Goal: Information Seeking & Learning: Learn about a topic

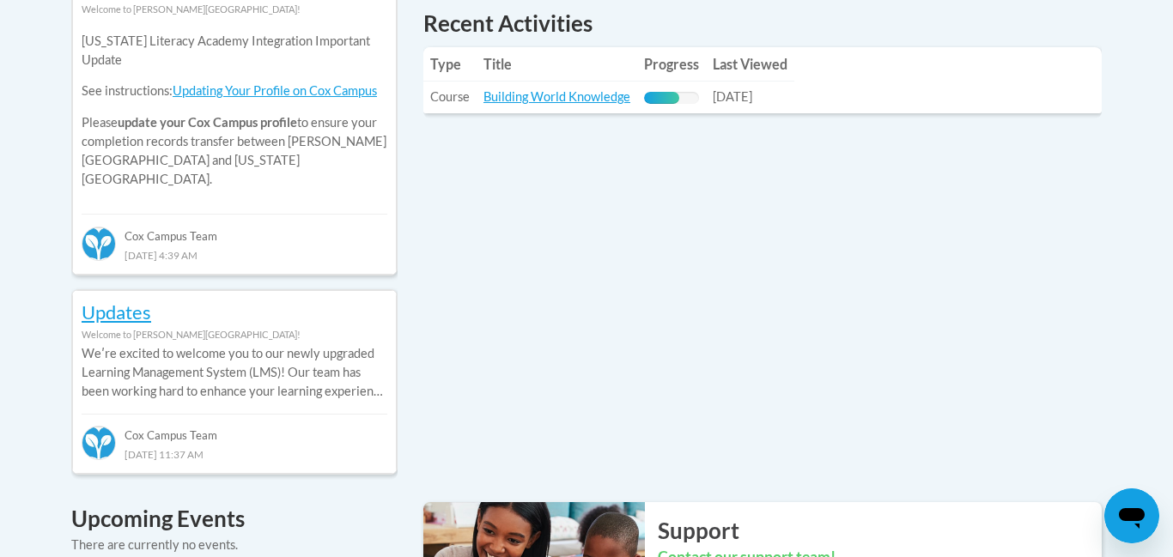
scroll to position [839, 0]
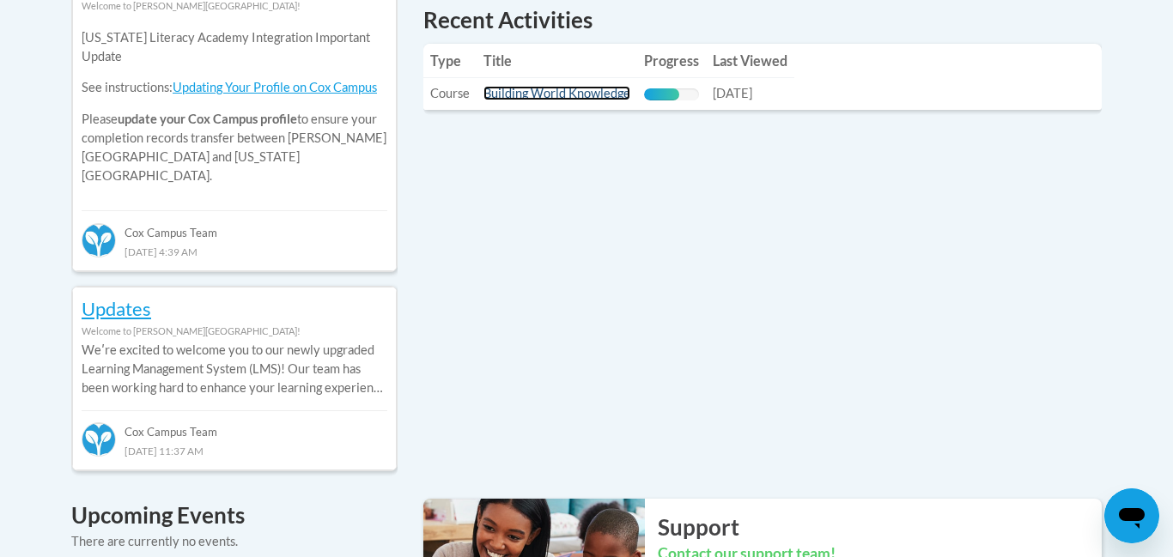
click at [565, 94] on link "Building World Knowledge" at bounding box center [557, 93] width 147 height 15
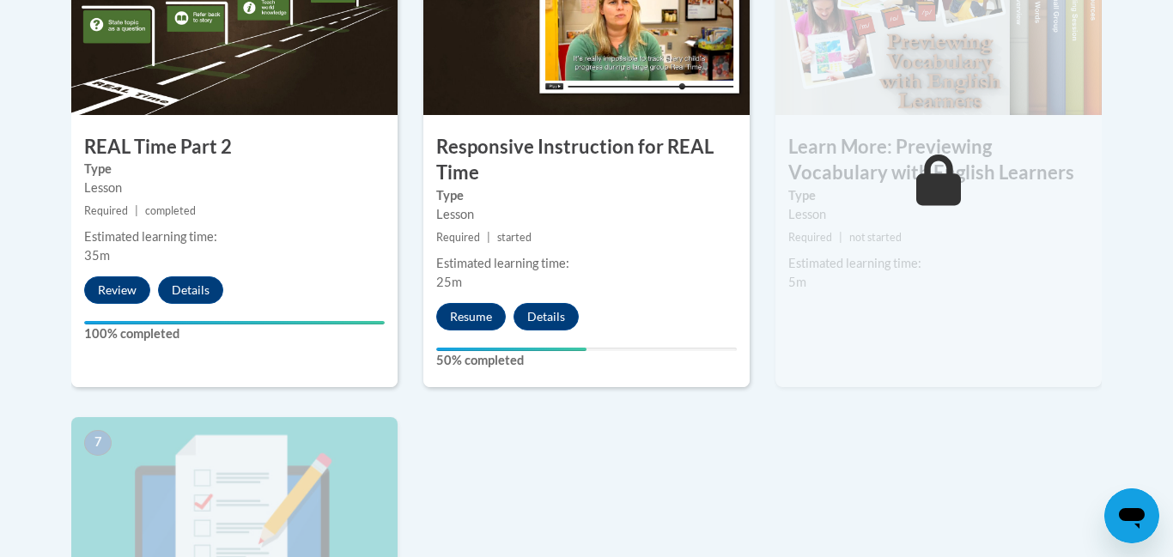
scroll to position [1130, 0]
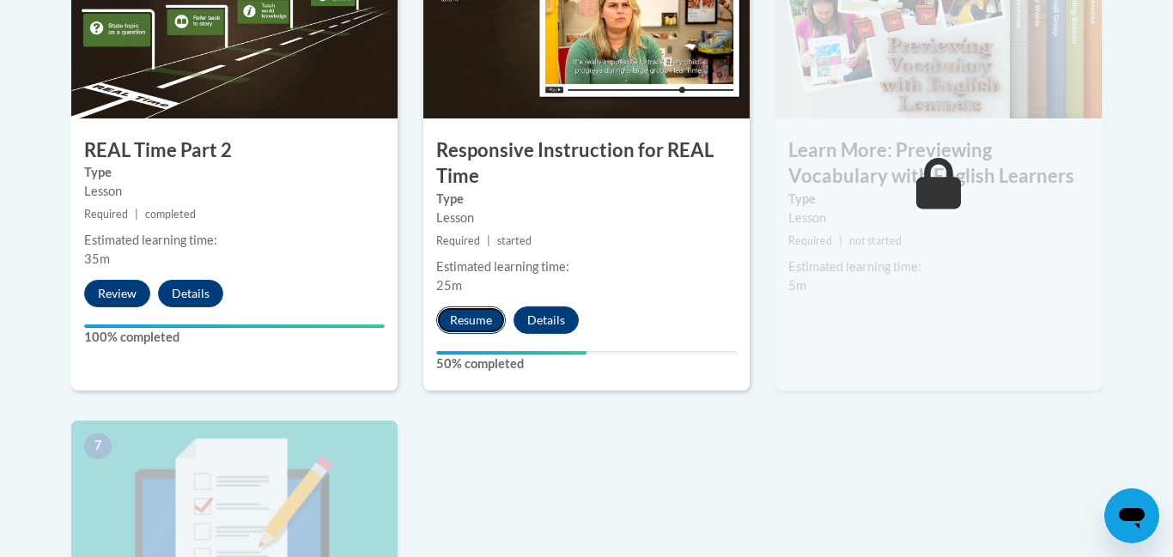
click at [462, 311] on button "Resume" at bounding box center [471, 320] width 70 height 27
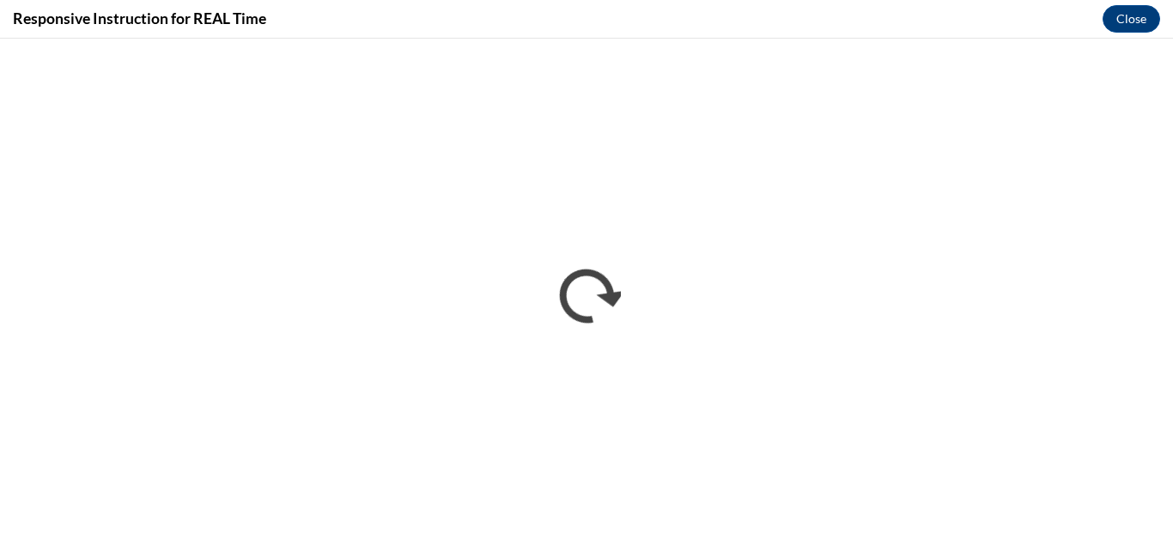
scroll to position [0, 0]
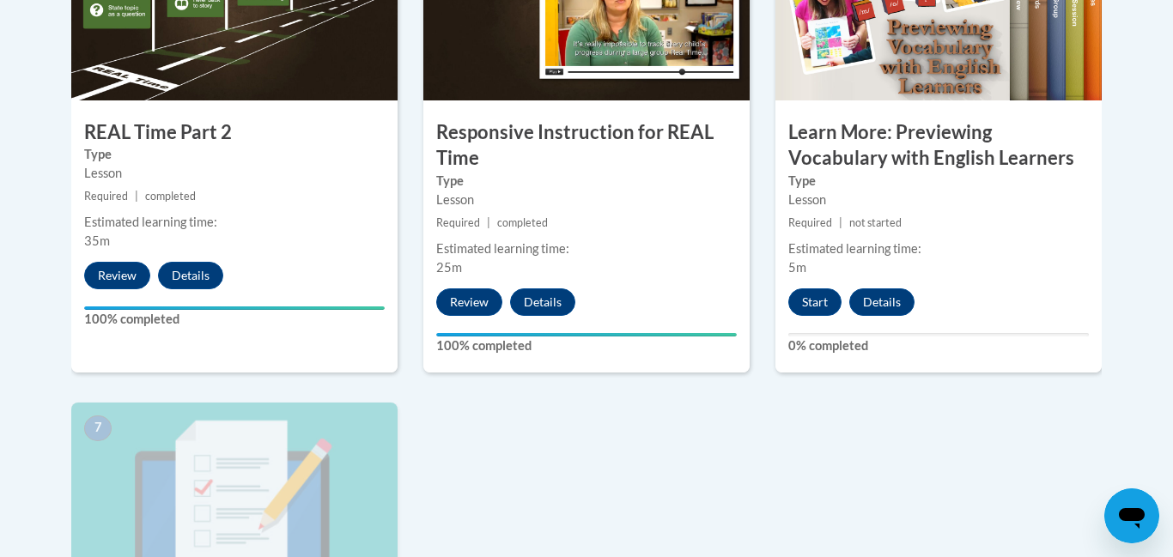
scroll to position [1185, 0]
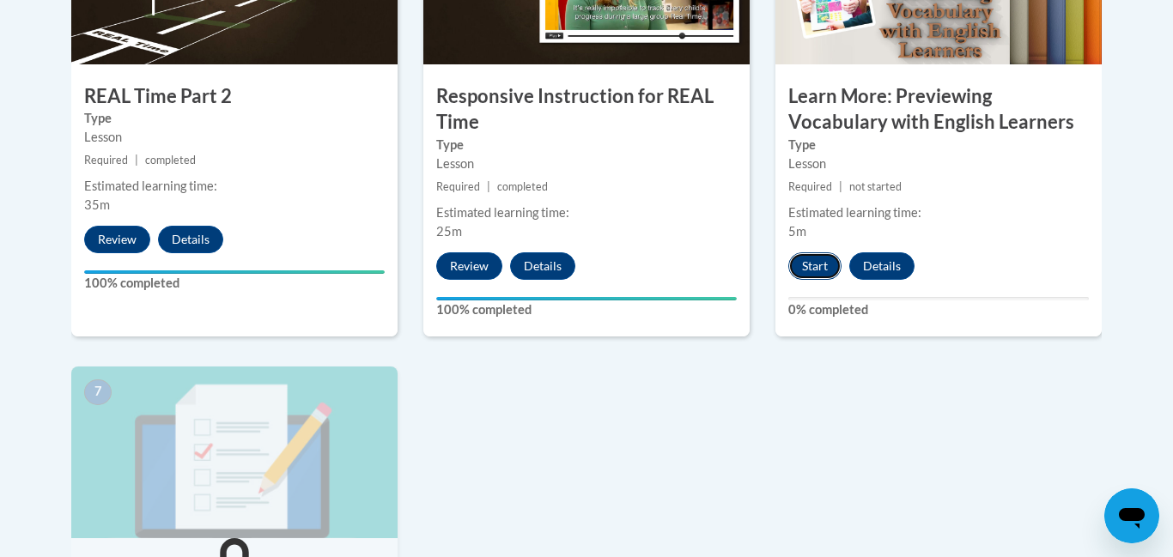
click at [823, 267] on button "Start" at bounding box center [815, 266] width 53 height 27
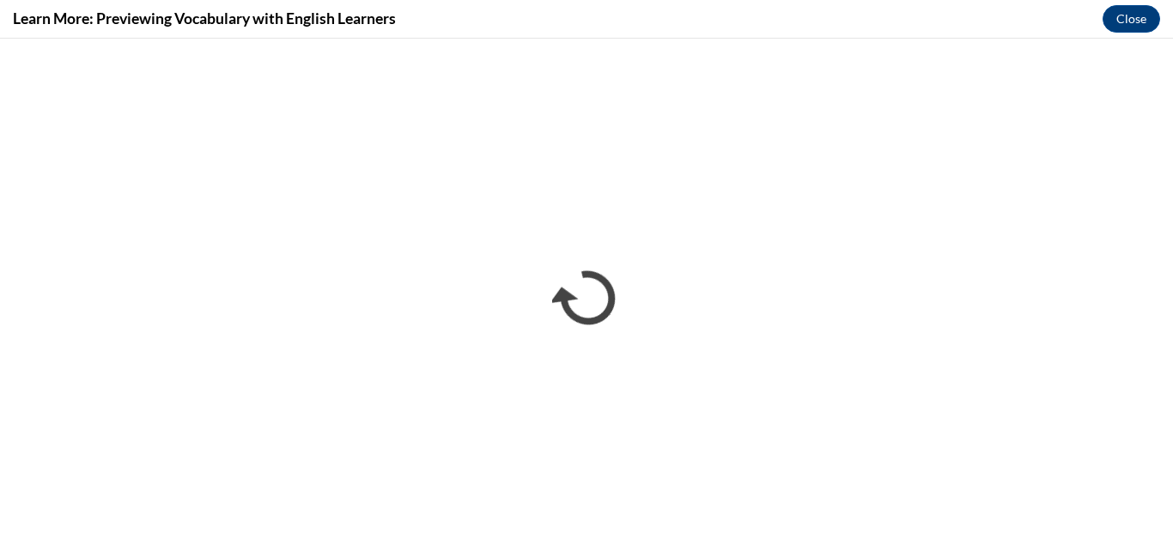
scroll to position [0, 0]
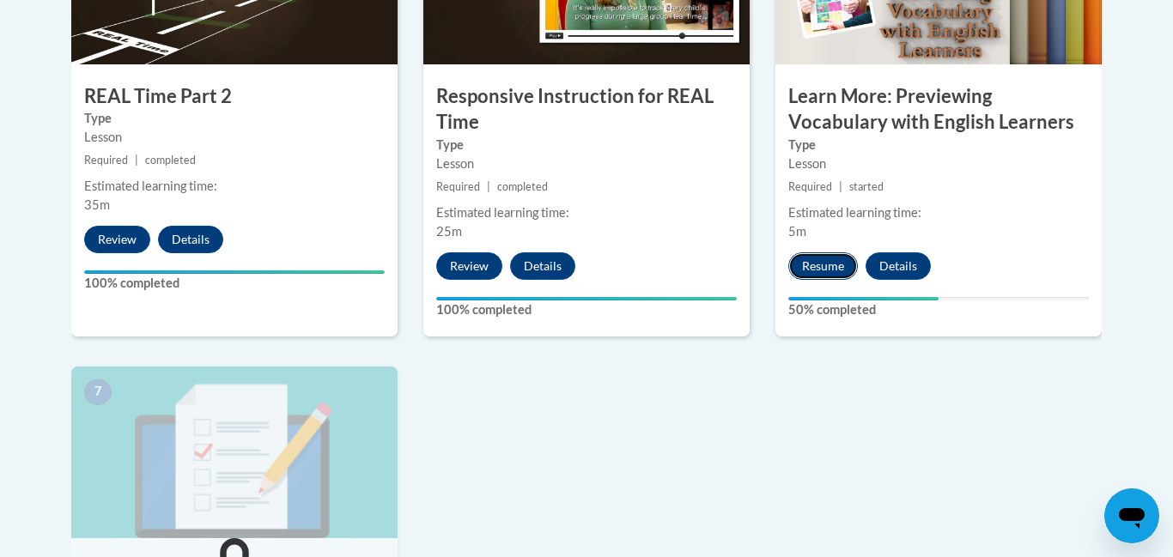
click at [819, 260] on button "Resume" at bounding box center [824, 266] width 70 height 27
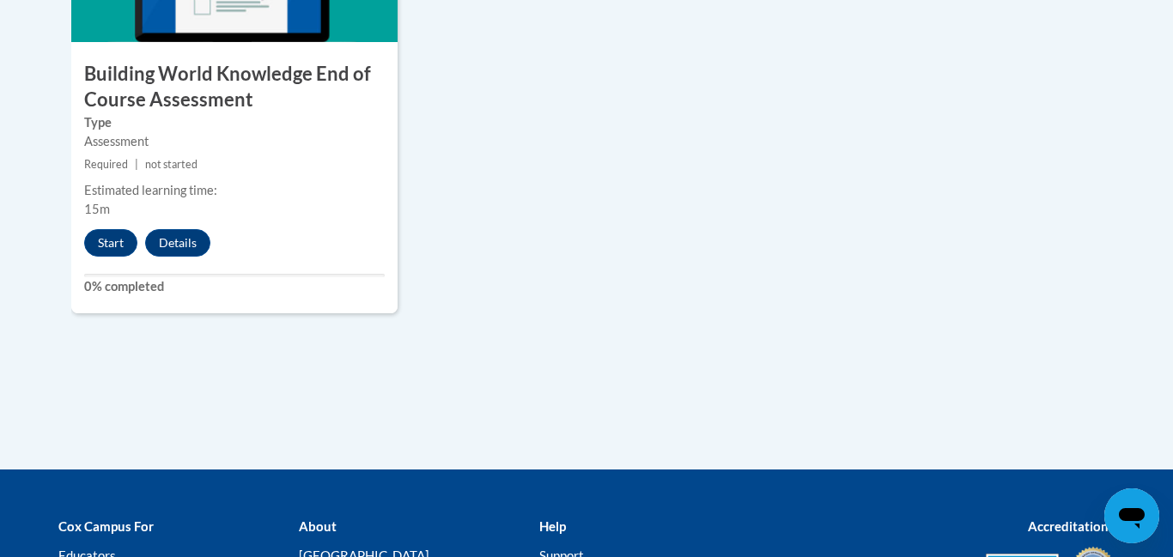
scroll to position [1692, 0]
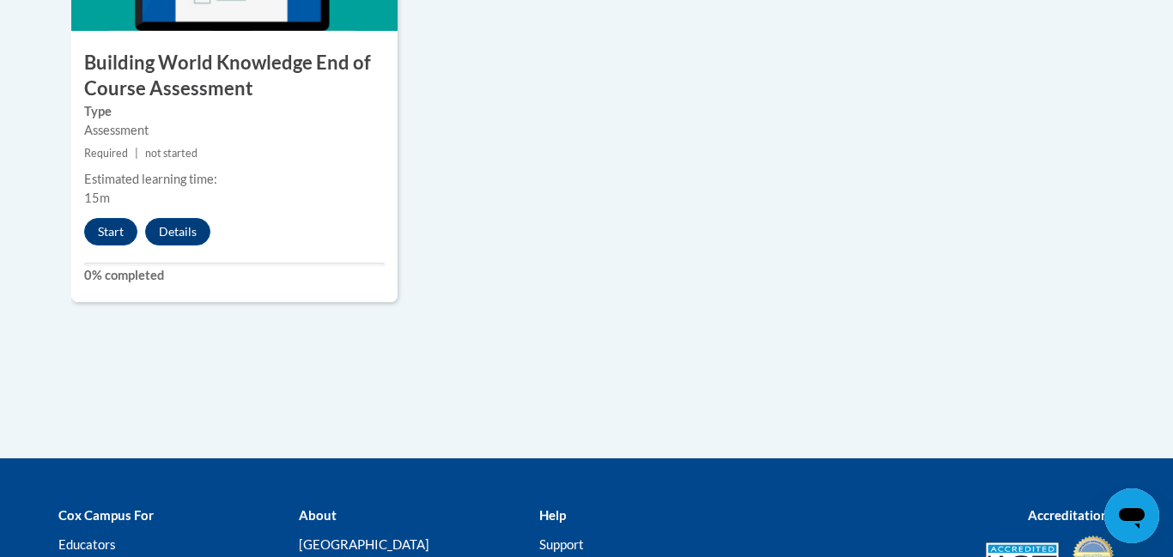
click at [1111, 481] on div "Cox Campus For Educators Families Community Leaders About [GEOGRAPHIC_DATA] FAQ…" at bounding box center [586, 554] width 1173 height 150
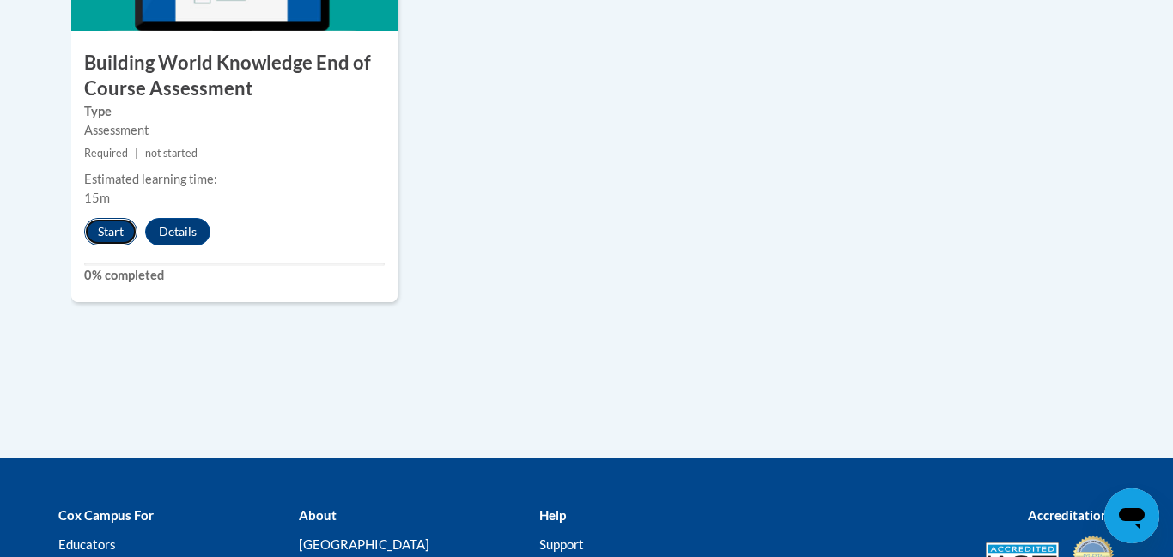
click at [101, 234] on button "Start" at bounding box center [110, 231] width 53 height 27
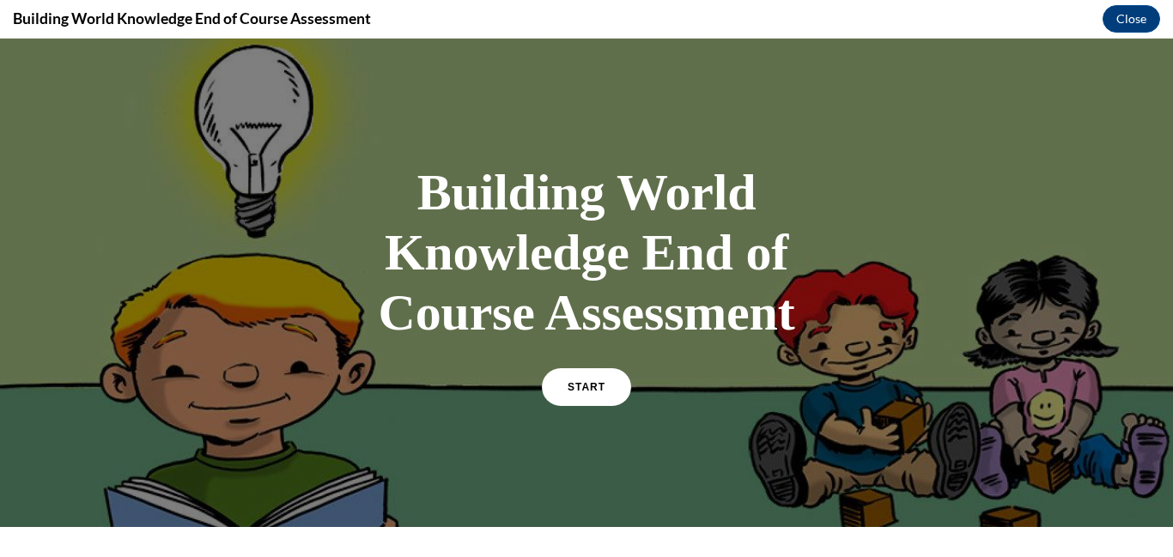
scroll to position [0, 0]
click at [584, 390] on span "START" at bounding box center [587, 387] width 40 height 13
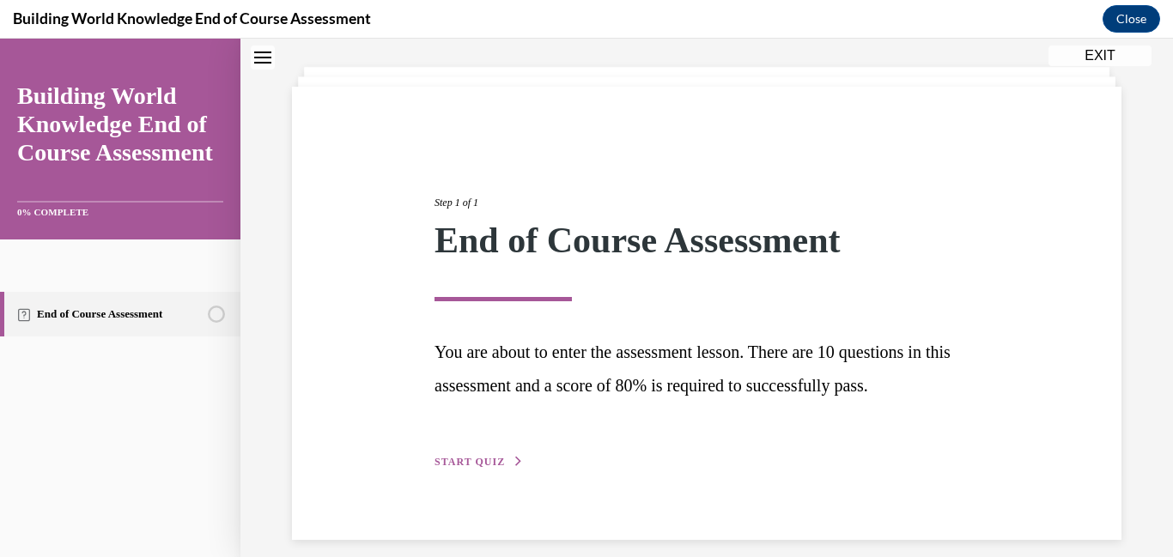
scroll to position [100, 0]
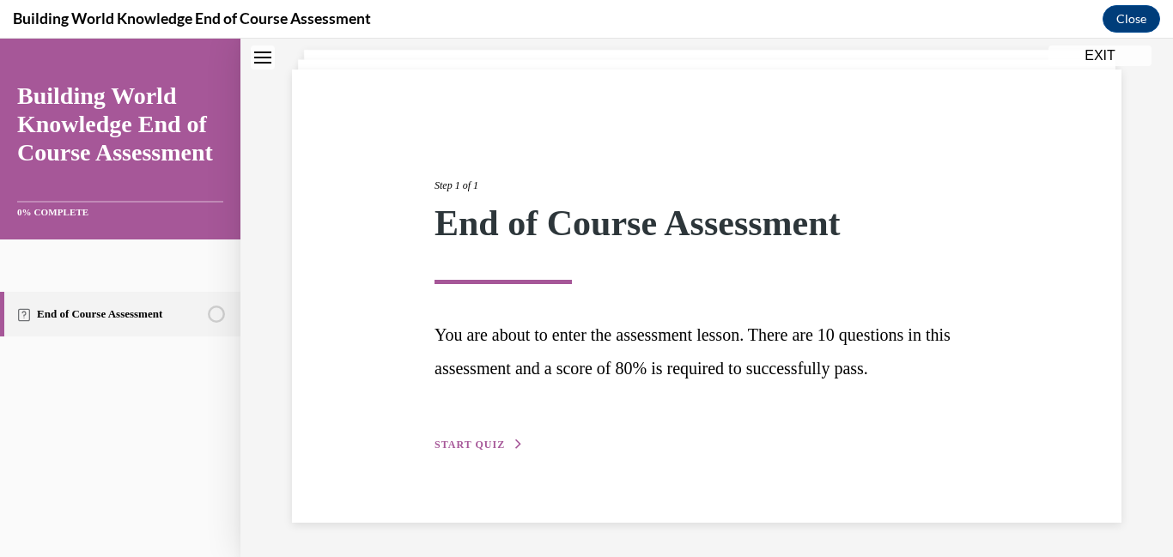
click at [514, 443] on icon "button" at bounding box center [519, 444] width 10 height 9
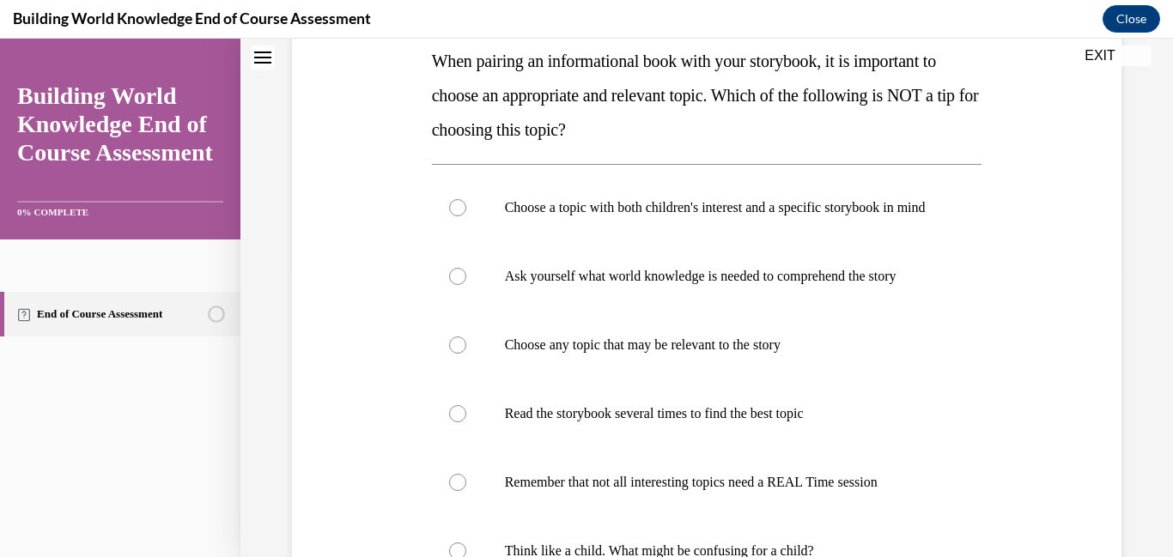
scroll to position [286, 0]
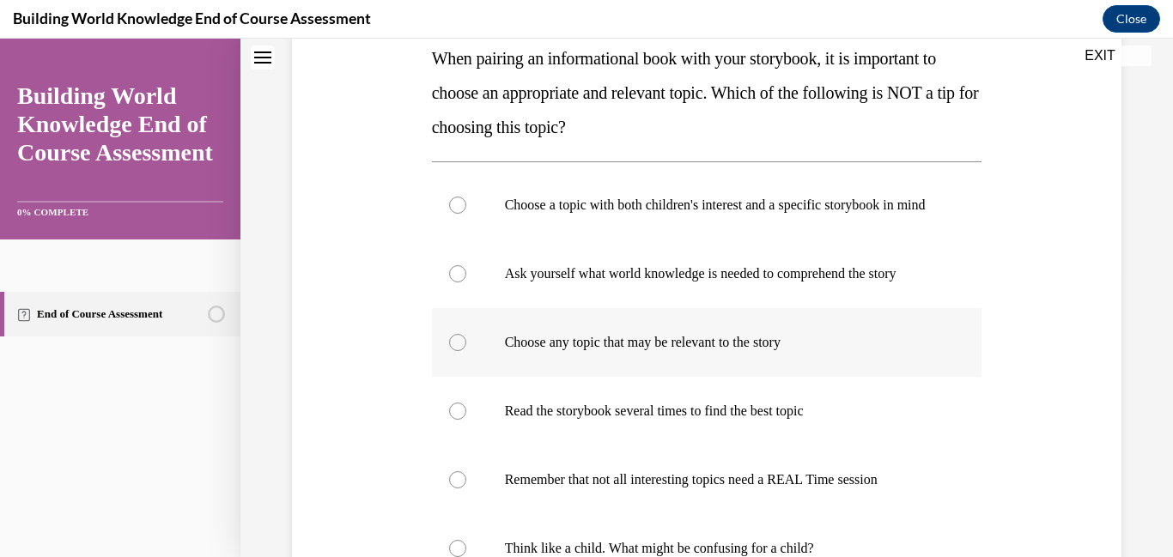
click at [460, 351] on div at bounding box center [457, 342] width 17 height 17
click at [460, 351] on input "Choose any topic that may be relevant to the story" at bounding box center [457, 342] width 17 height 17
radio input "true"
click at [944, 341] on label "Choose any topic that may be relevant to the story" at bounding box center [707, 342] width 551 height 69
click at [466, 341] on input "Choose any topic that may be relevant to the story" at bounding box center [457, 342] width 17 height 17
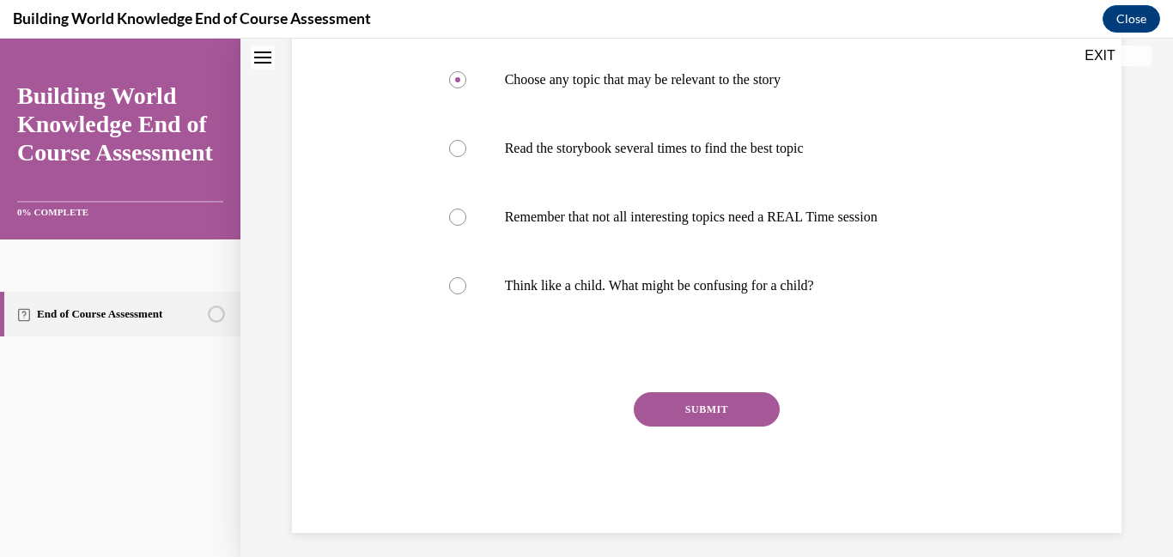
scroll to position [576, 0]
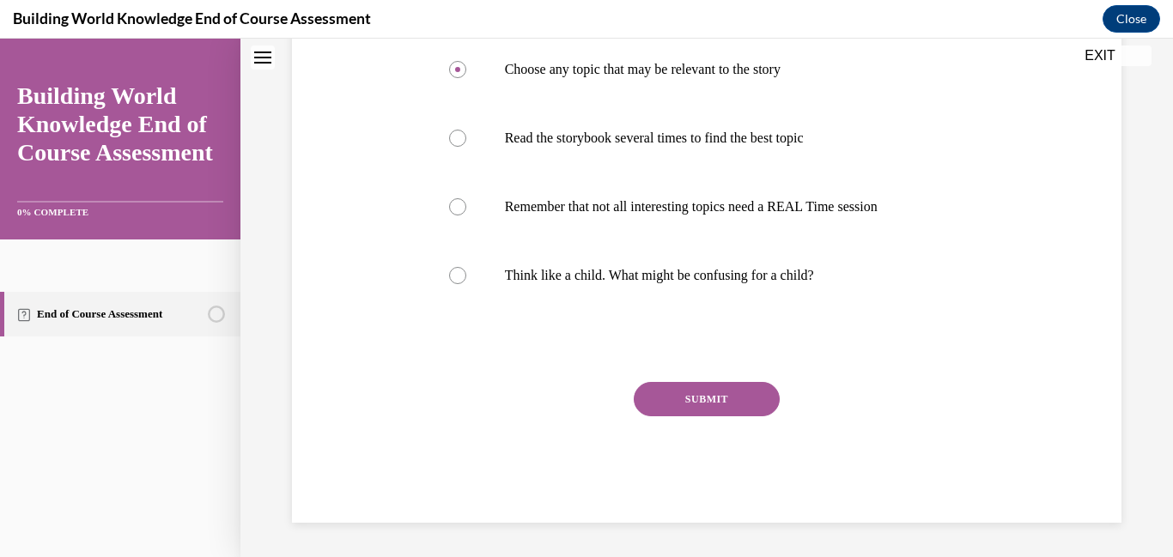
click at [714, 399] on button "SUBMIT" at bounding box center [707, 399] width 146 height 34
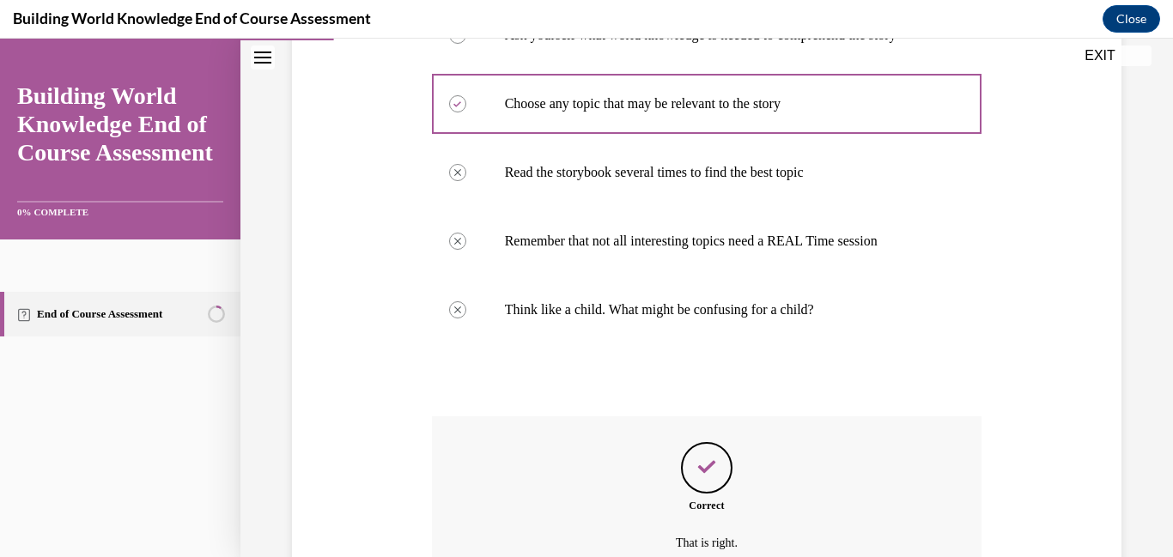
scroll to position [716, 0]
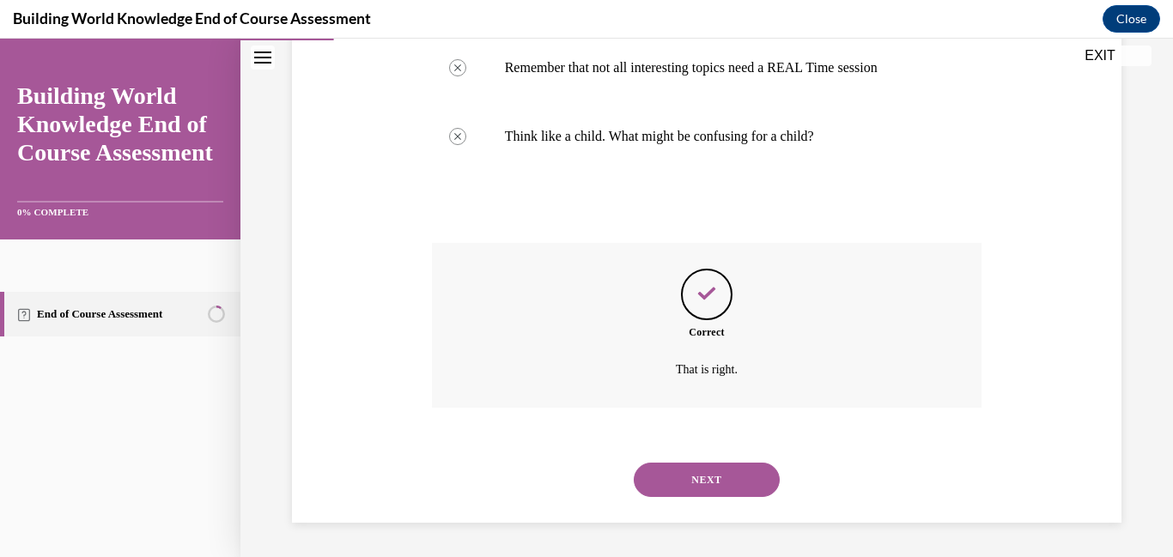
click at [710, 484] on button "NEXT" at bounding box center [707, 480] width 146 height 34
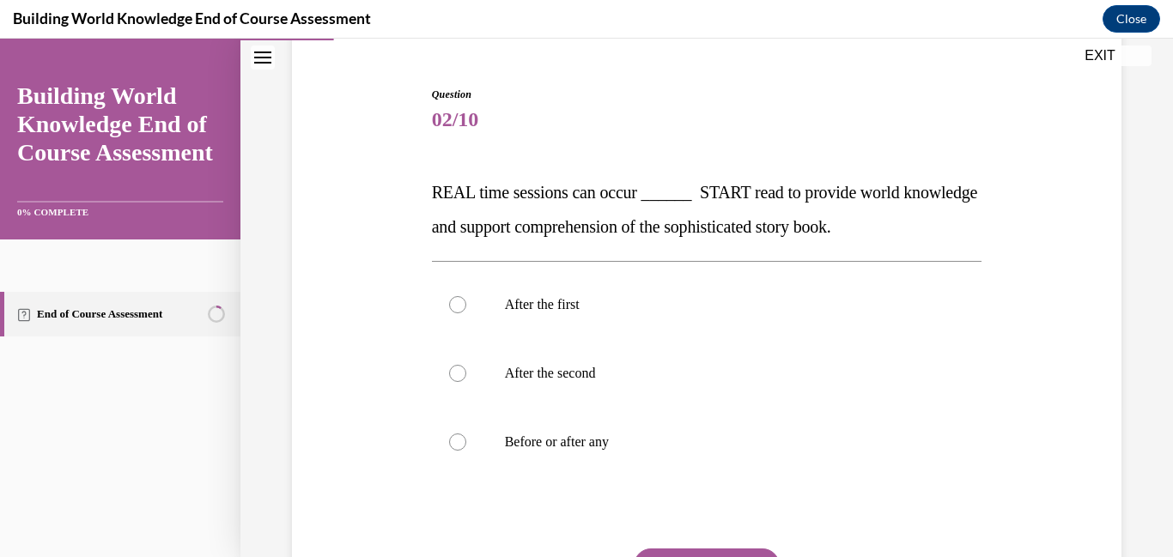
scroll to position [174, 0]
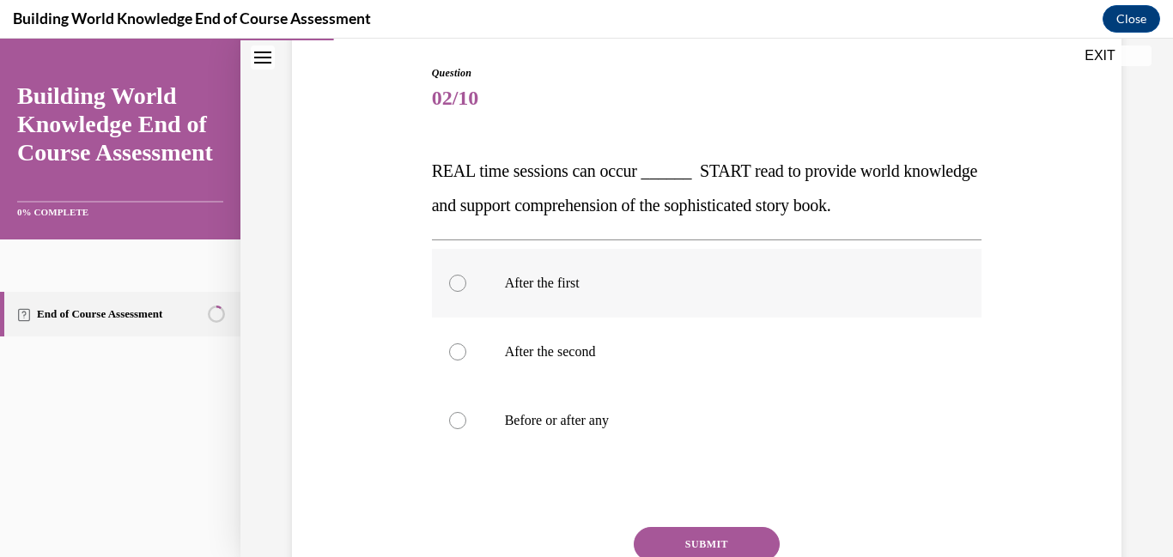
click at [466, 283] on div at bounding box center [457, 283] width 17 height 17
click at [466, 283] on input "After the first" at bounding box center [457, 283] width 17 height 17
radio input "true"
click at [705, 545] on button "SUBMIT" at bounding box center [707, 544] width 146 height 34
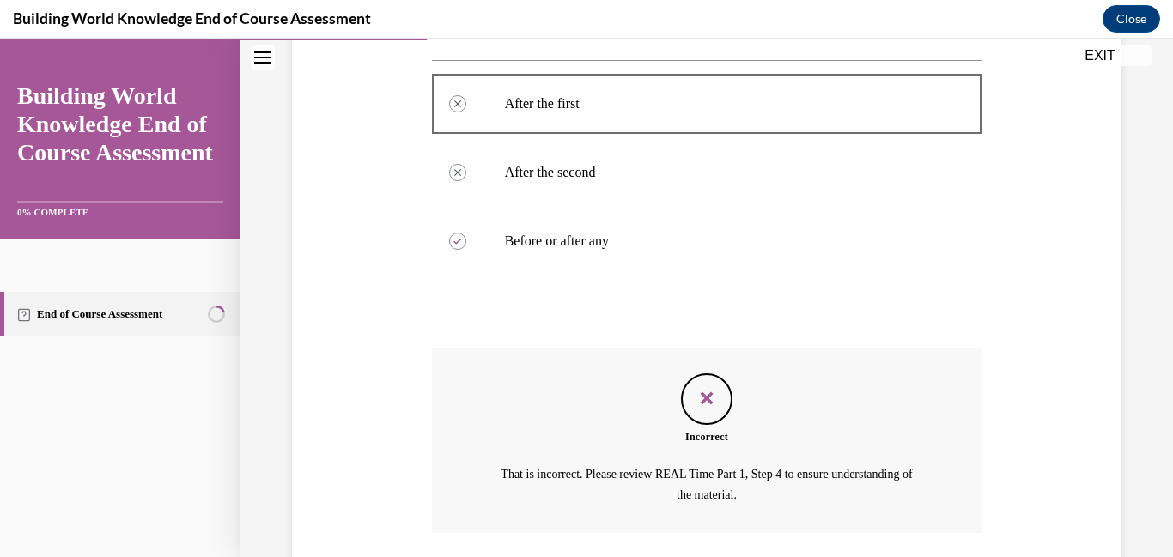
scroll to position [478, 0]
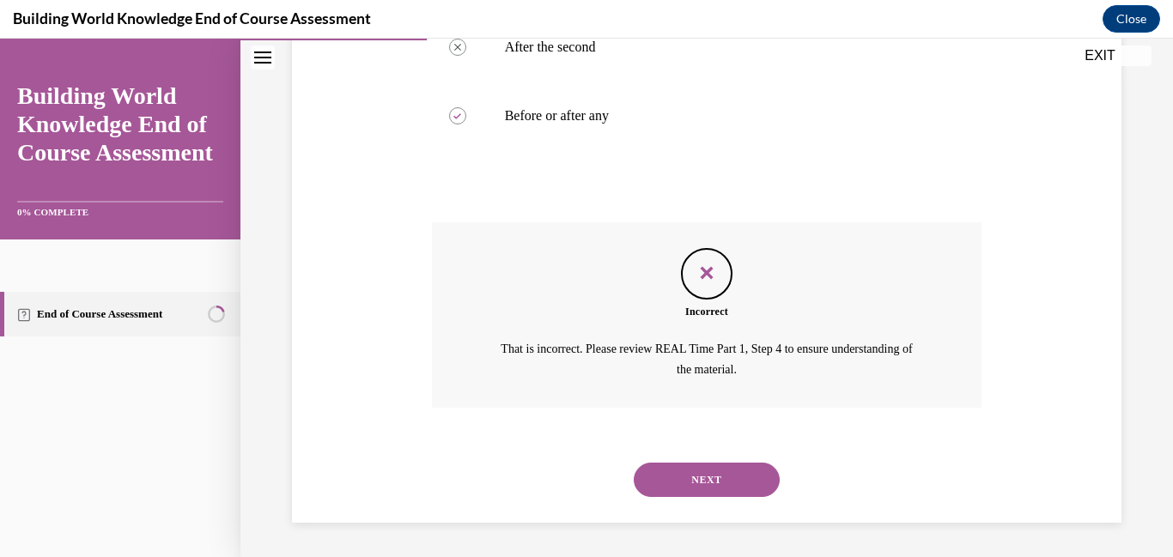
click at [722, 478] on button "NEXT" at bounding box center [707, 480] width 146 height 34
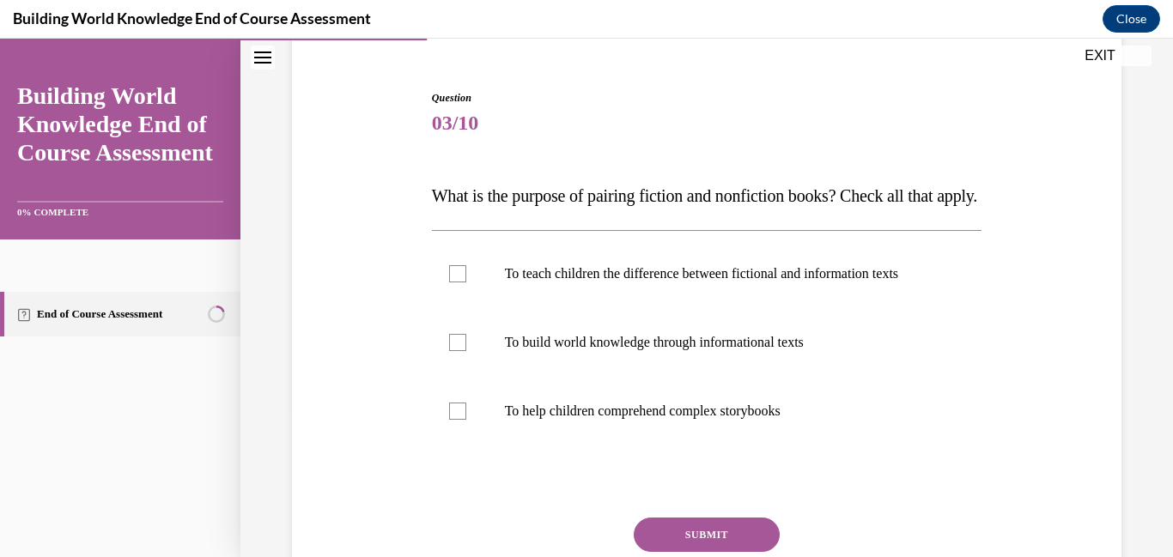
scroll to position [180, 0]
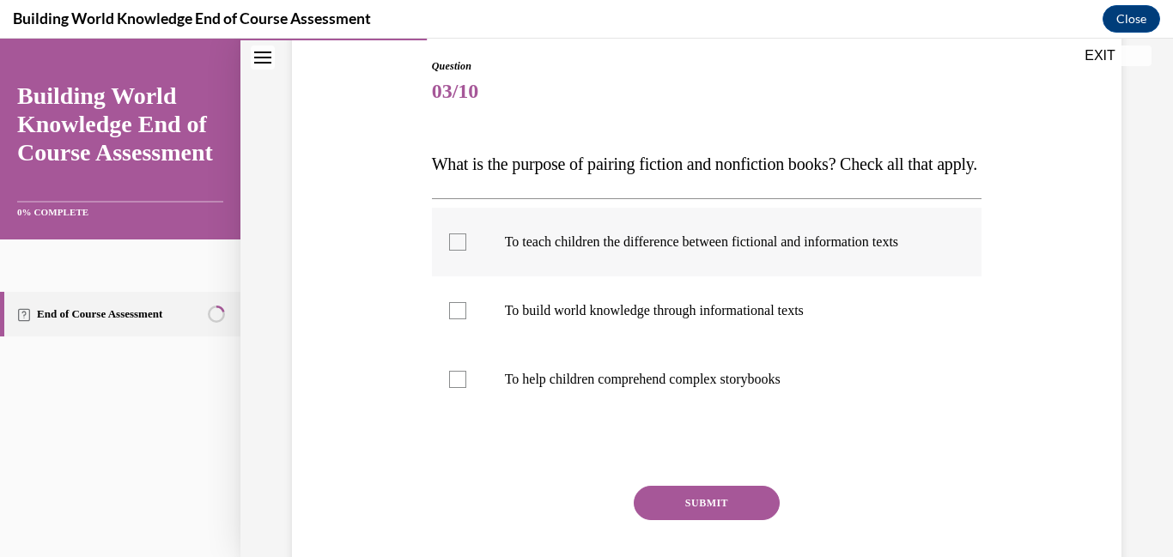
click at [454, 251] on div at bounding box center [457, 242] width 17 height 17
click at [454, 251] on input "To teach children the difference between fictional and information texts" at bounding box center [457, 242] width 17 height 17
checkbox input "true"
click at [715, 521] on button "SUBMIT" at bounding box center [707, 503] width 146 height 34
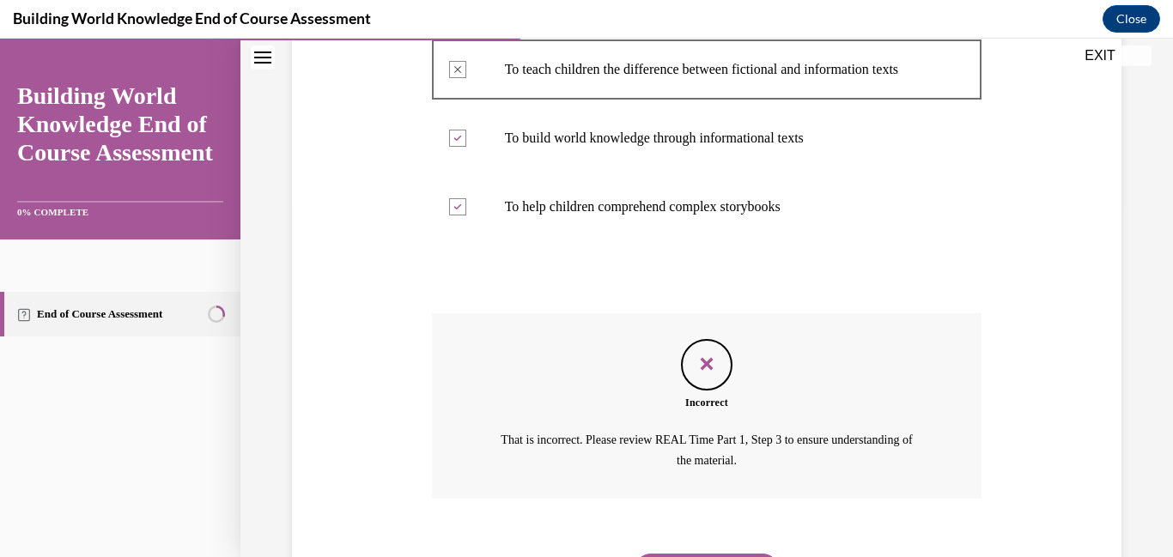
scroll to position [478, 0]
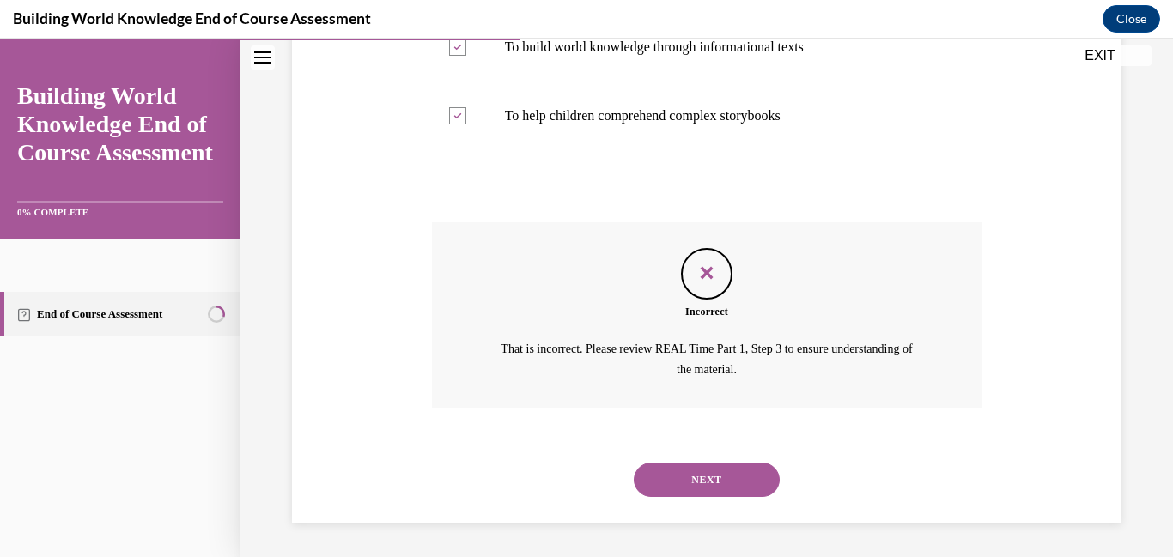
click at [719, 481] on button "NEXT" at bounding box center [707, 480] width 146 height 34
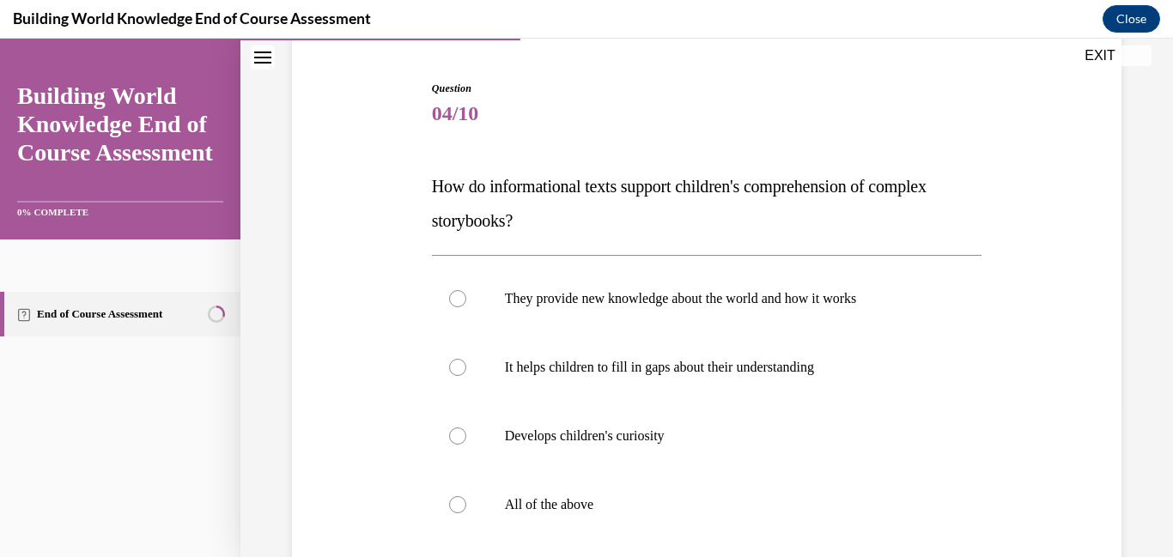
scroll to position [239, 0]
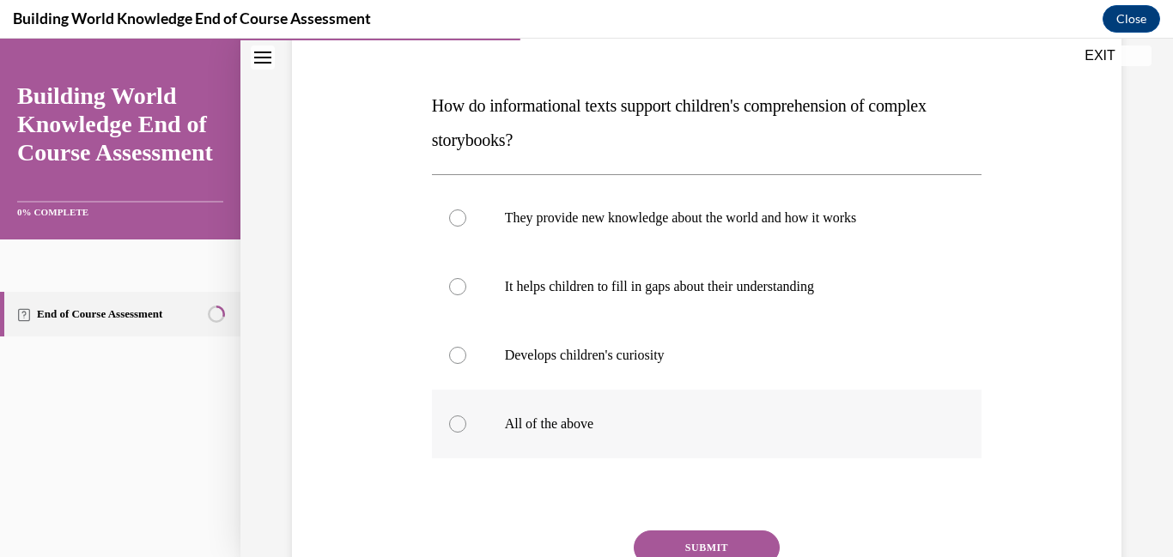
click at [466, 428] on div at bounding box center [457, 424] width 17 height 17
click at [466, 428] on input "All of the above" at bounding box center [457, 424] width 17 height 17
radio input "true"
click at [721, 541] on button "SUBMIT" at bounding box center [707, 548] width 146 height 34
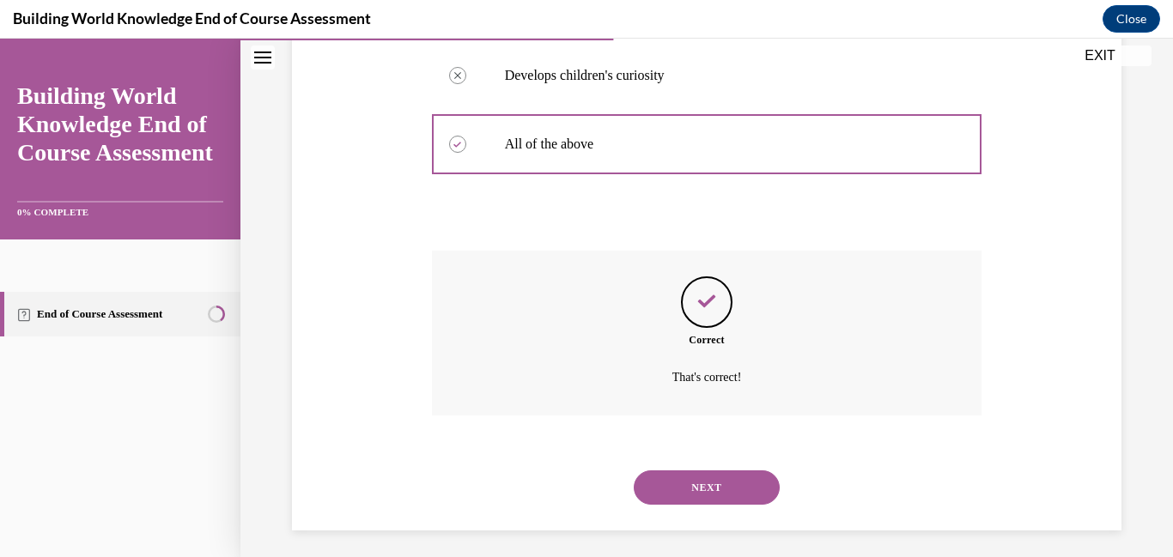
scroll to position [527, 0]
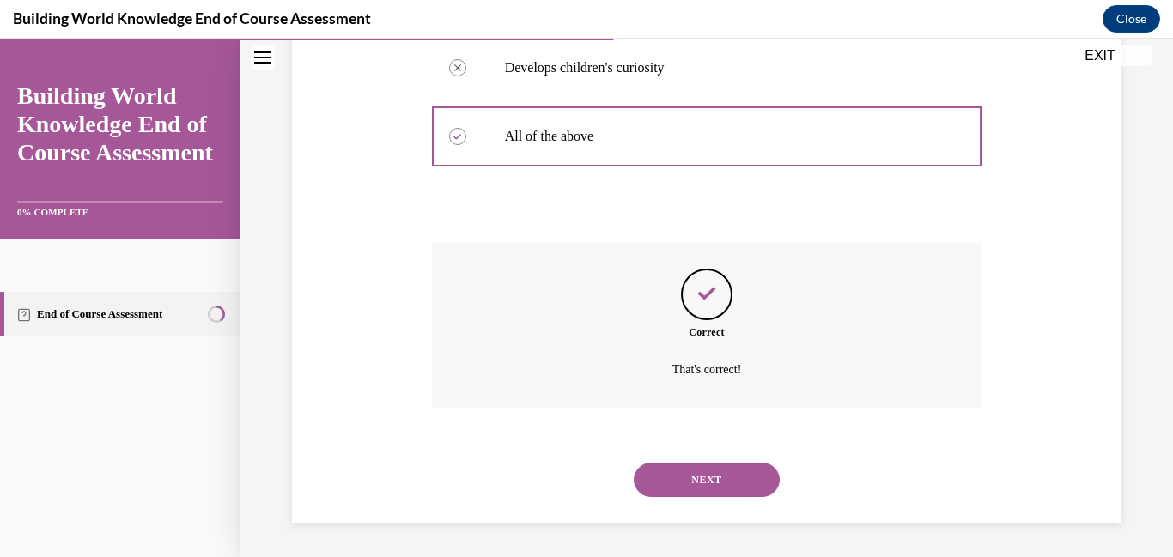
click at [717, 483] on button "NEXT" at bounding box center [707, 480] width 146 height 34
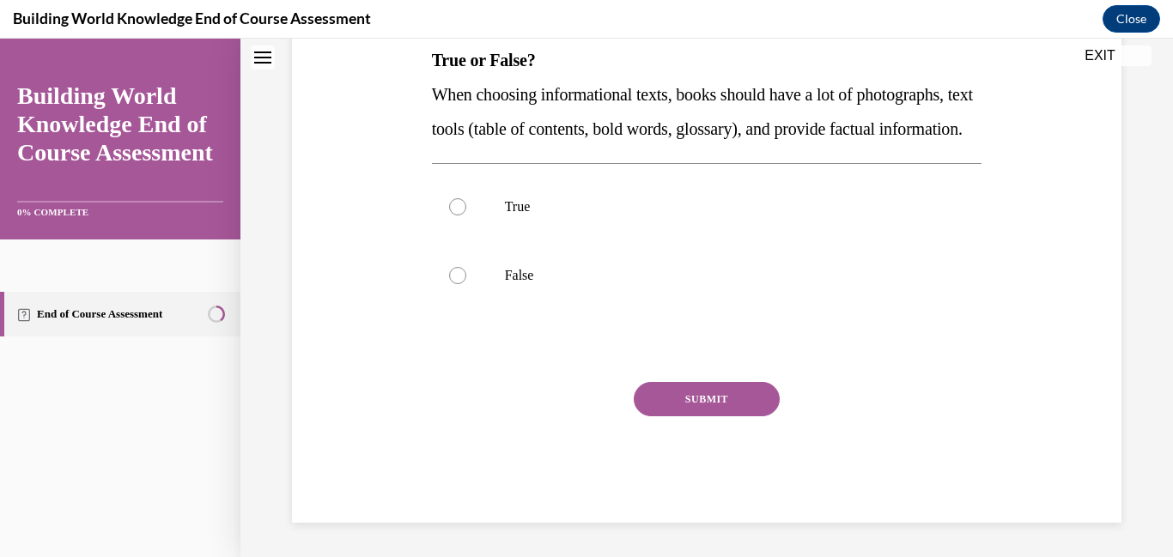
scroll to position [0, 0]
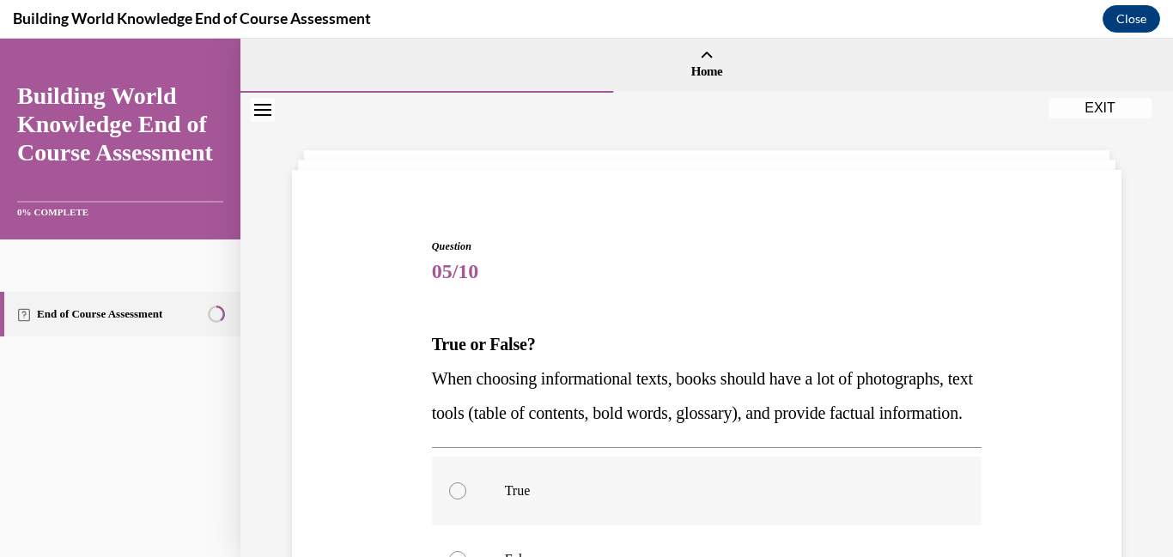
click at [460, 500] on div at bounding box center [457, 491] width 17 height 17
click at [460, 500] on input "True" at bounding box center [457, 491] width 17 height 17
radio input "true"
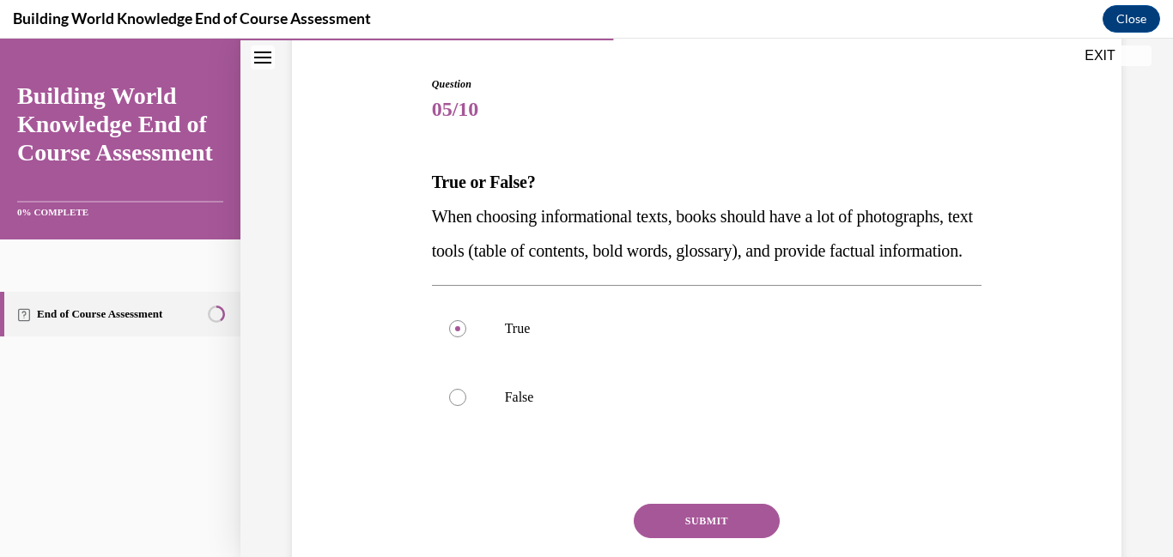
scroll to position [223, 0]
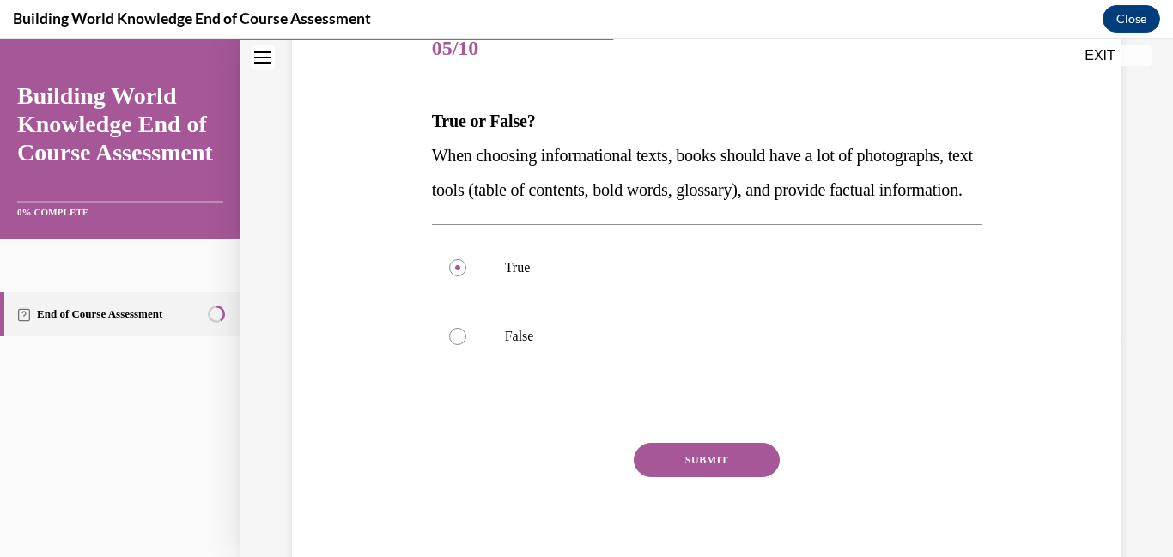
click at [748, 478] on button "SUBMIT" at bounding box center [707, 460] width 146 height 34
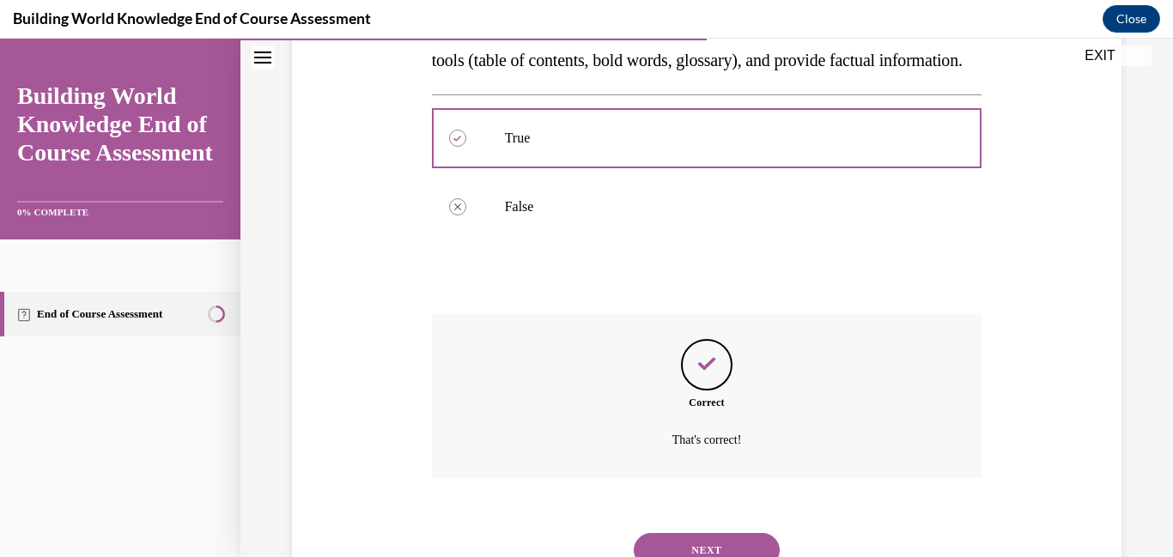
scroll to position [458, 0]
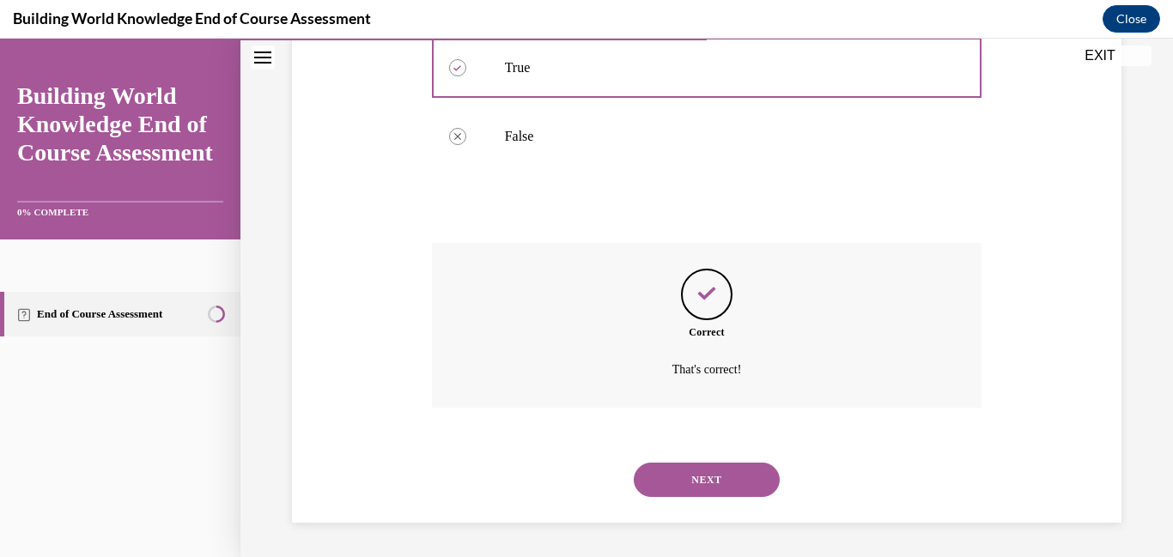
click at [730, 484] on button "NEXT" at bounding box center [707, 480] width 146 height 34
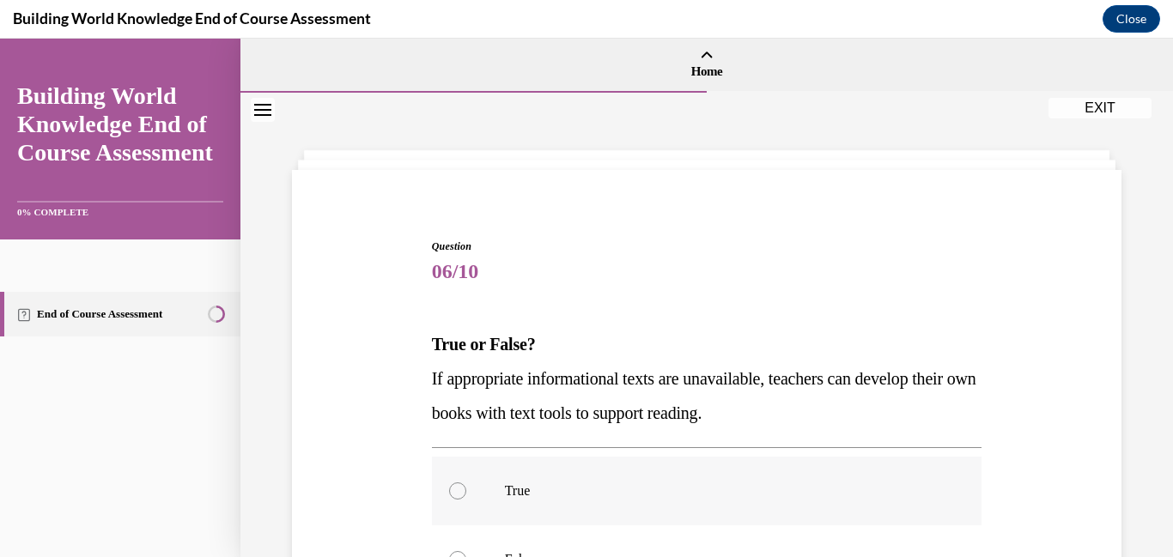
click at [458, 496] on div at bounding box center [457, 491] width 17 height 17
click at [458, 496] on input "True" at bounding box center [457, 491] width 17 height 17
radio input "true"
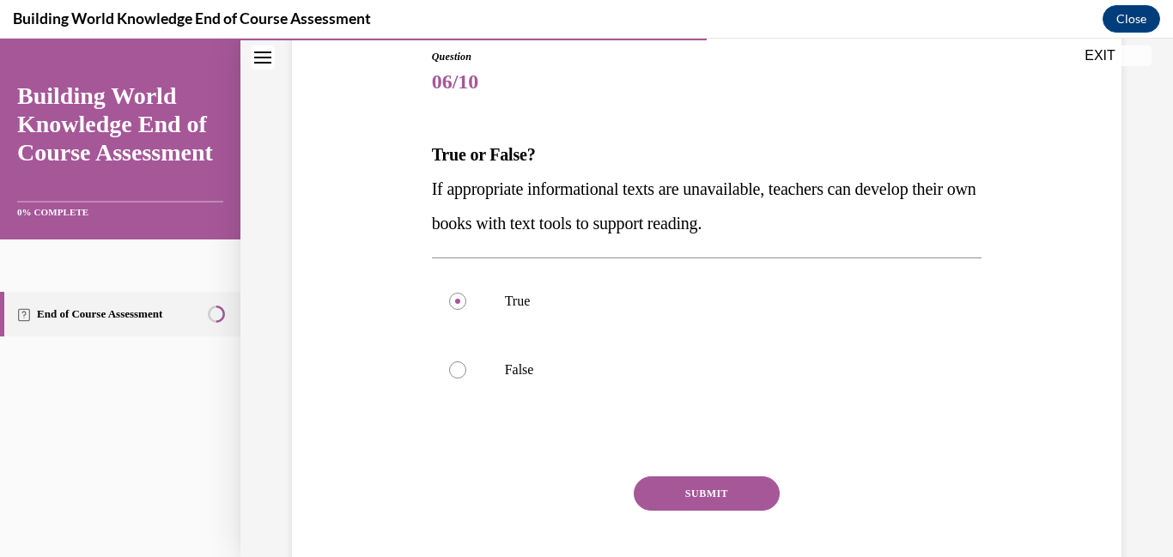
scroll to position [199, 0]
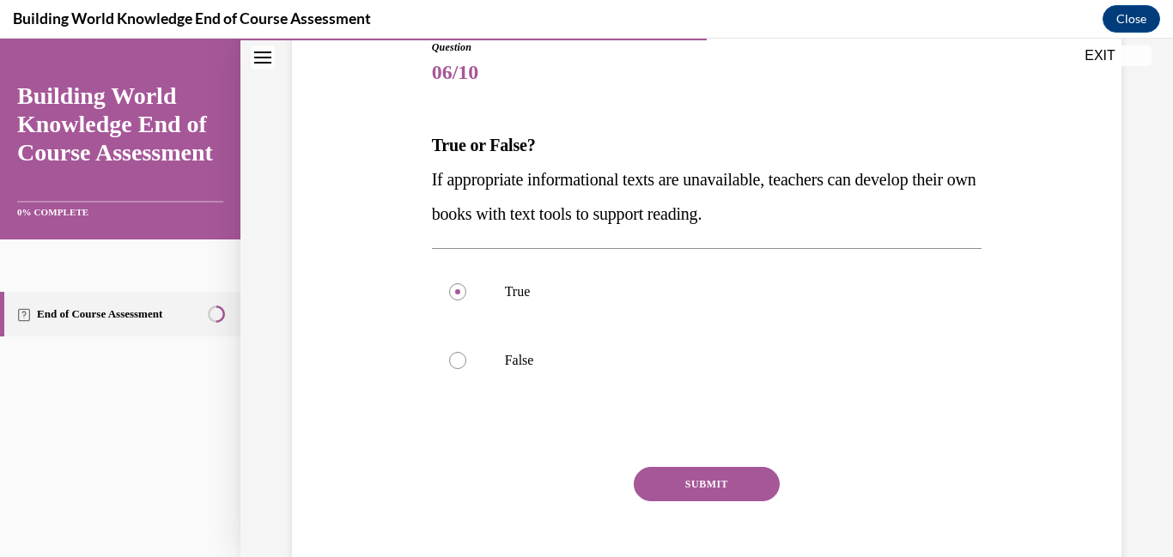
click at [740, 479] on button "SUBMIT" at bounding box center [707, 484] width 146 height 34
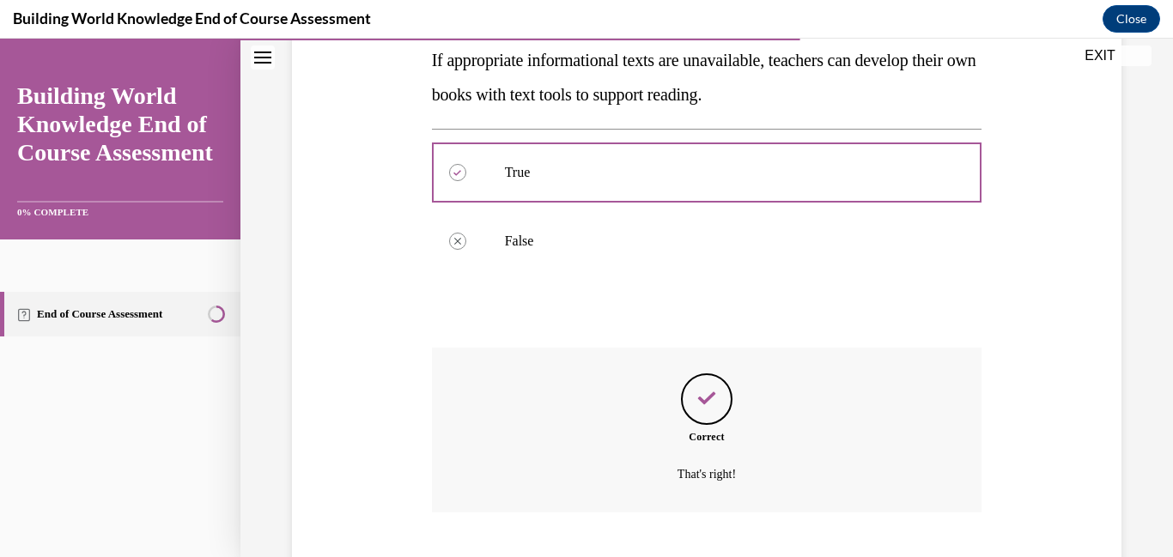
scroll to position [423, 0]
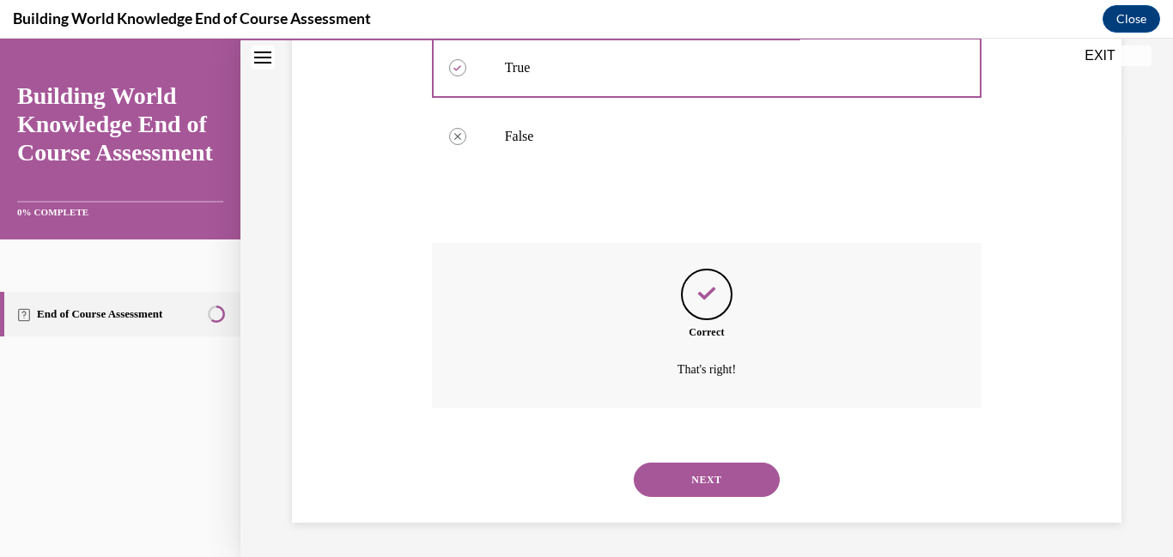
click at [740, 479] on button "NEXT" at bounding box center [707, 480] width 146 height 34
click at [0, 39] on label "Pictures" at bounding box center [0, 39] width 0 height 0
click at [0, 39] on input "Pictures" at bounding box center [0, 39] width 0 height 0
checkbox input "true"
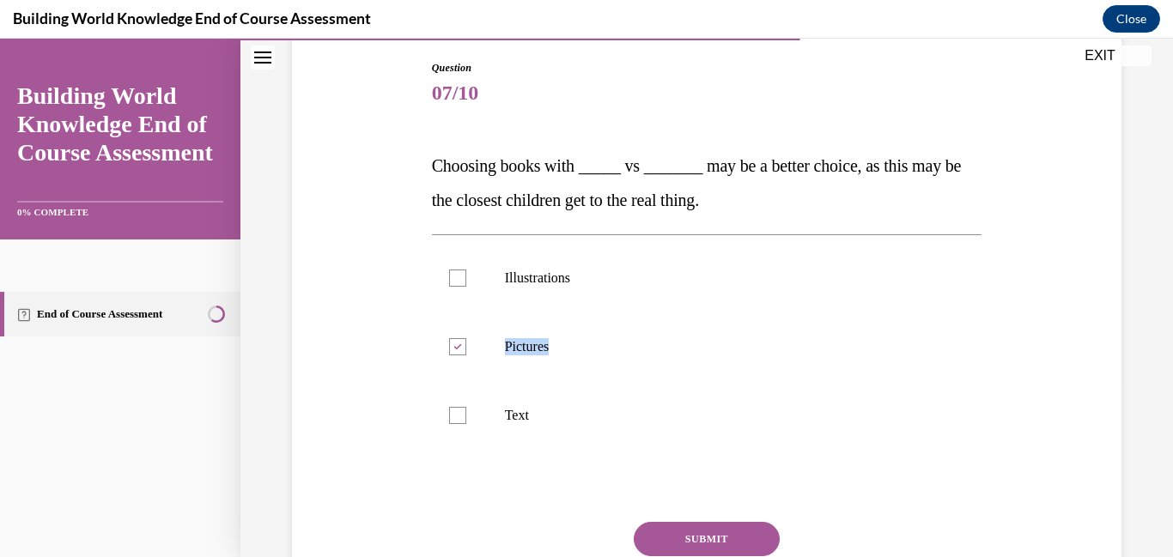
scroll to position [194, 0]
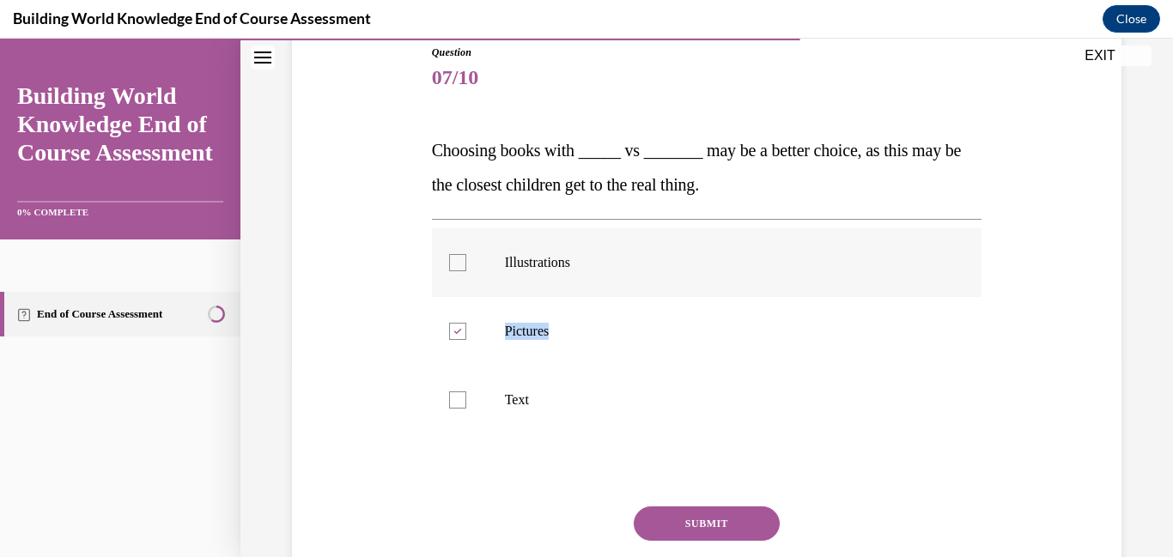
click at [460, 270] on div at bounding box center [457, 262] width 17 height 17
click at [460, 270] on input "Illustrations" at bounding box center [457, 262] width 17 height 17
checkbox input "true"
click at [720, 528] on button "SUBMIT" at bounding box center [707, 524] width 146 height 34
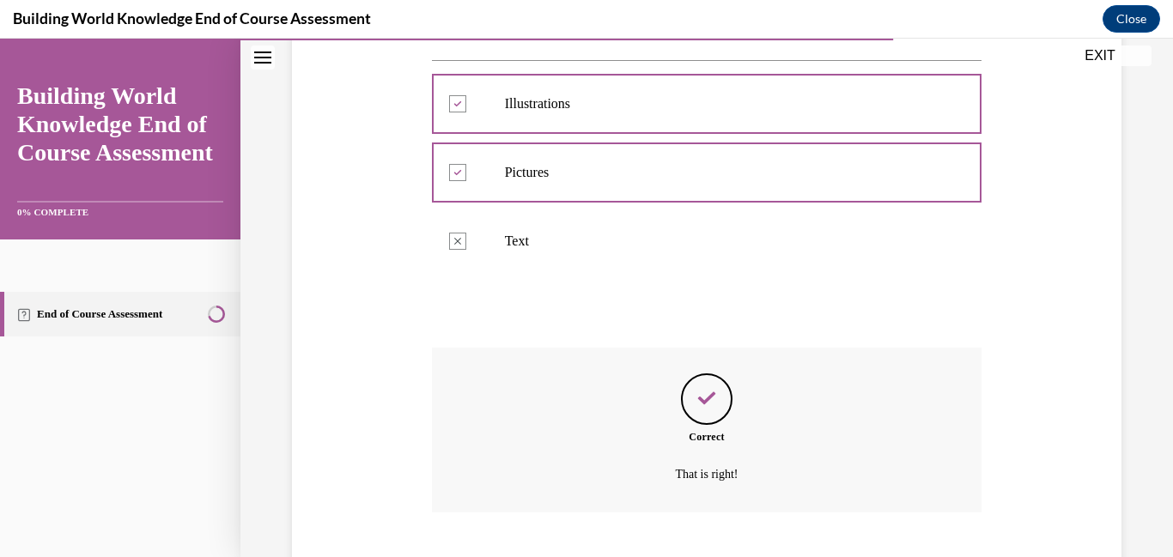
scroll to position [458, 0]
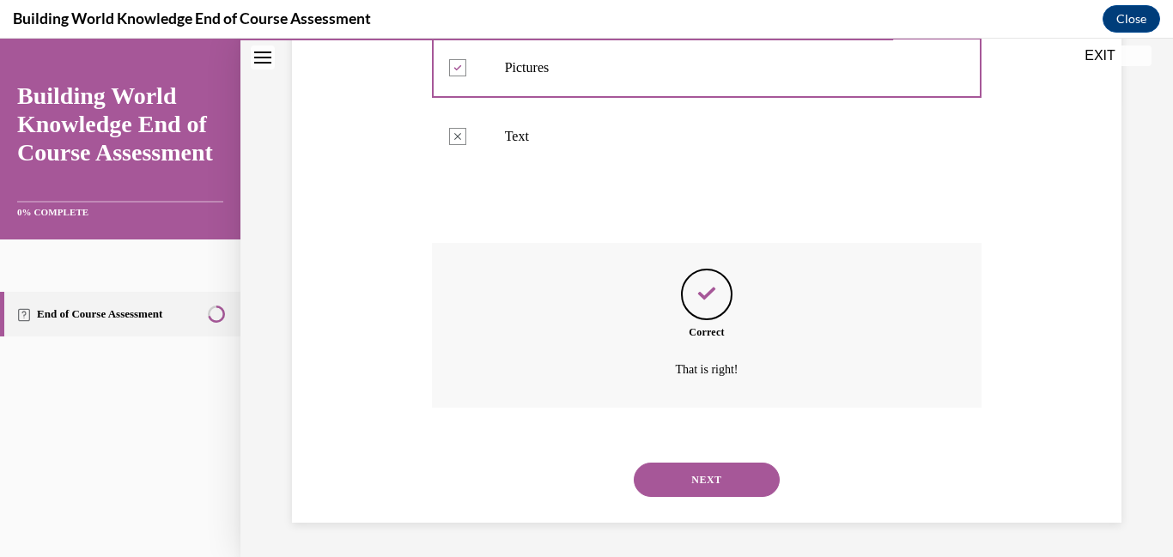
click at [714, 479] on button "NEXT" at bounding box center [707, 480] width 146 height 34
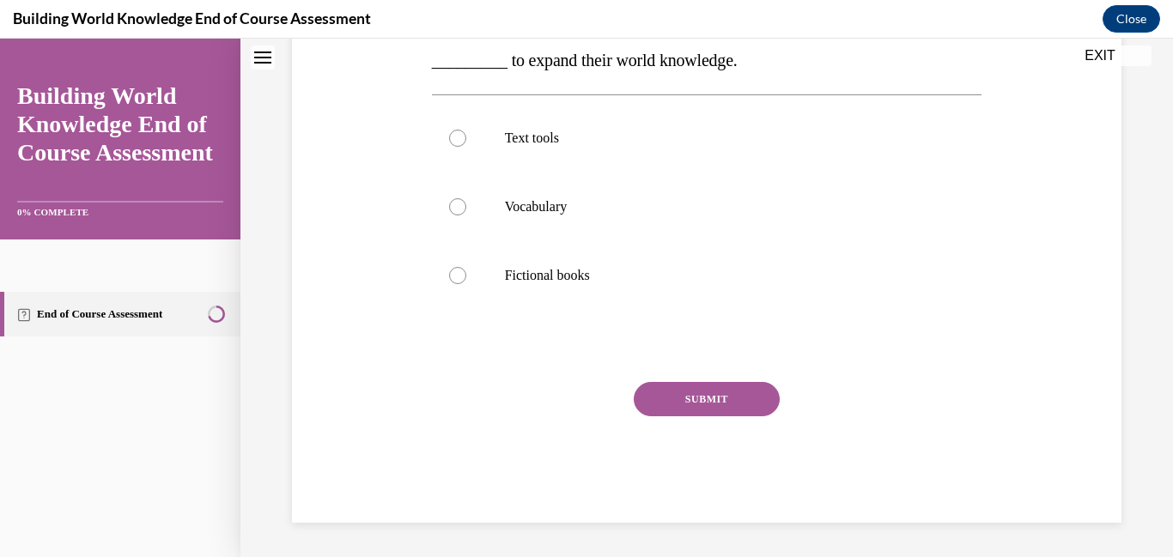
scroll to position [0, 0]
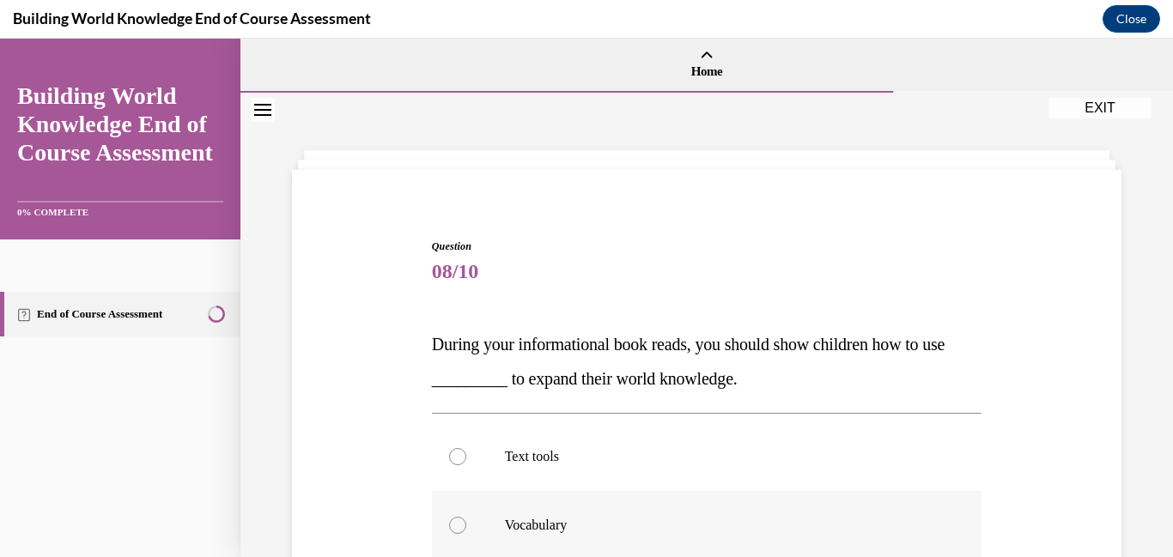
click at [458, 530] on div at bounding box center [457, 525] width 17 height 17
click at [458, 530] on input "Vocabulary" at bounding box center [457, 525] width 17 height 17
radio input "true"
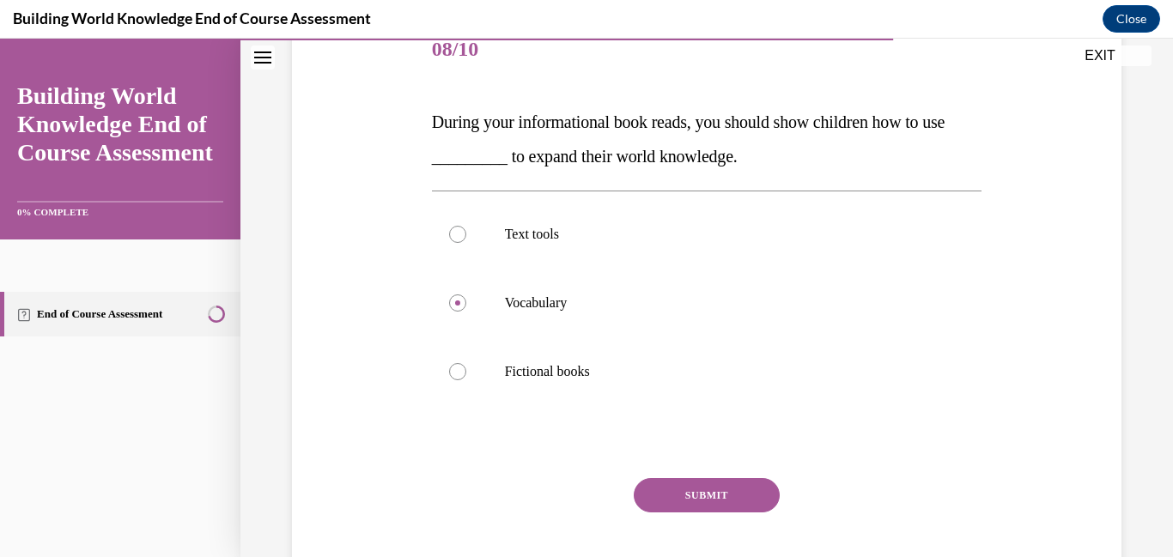
scroll to position [232, 0]
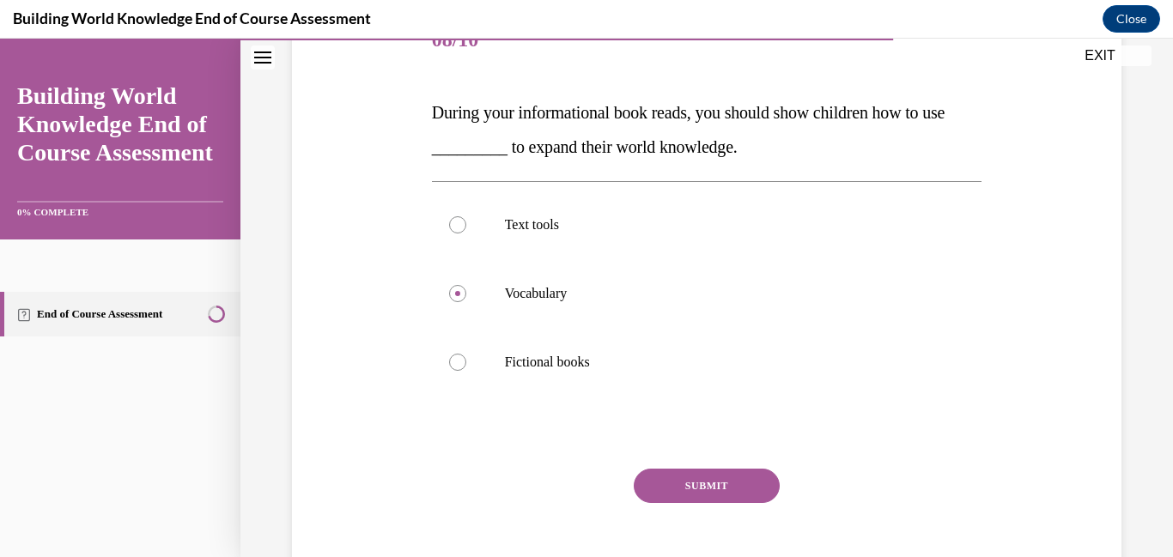
click at [715, 480] on button "SUBMIT" at bounding box center [707, 486] width 146 height 34
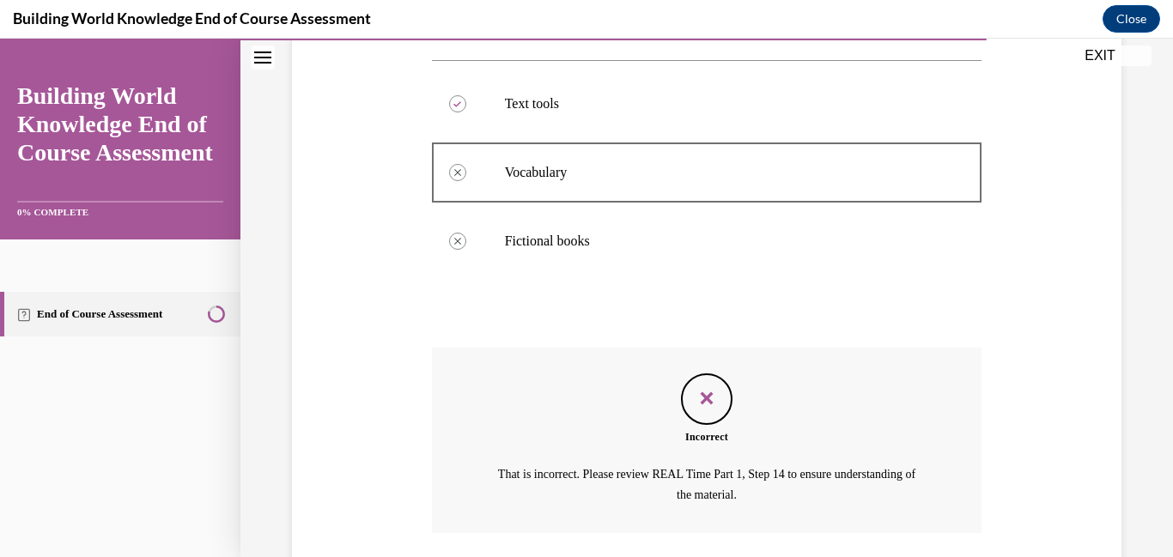
scroll to position [478, 0]
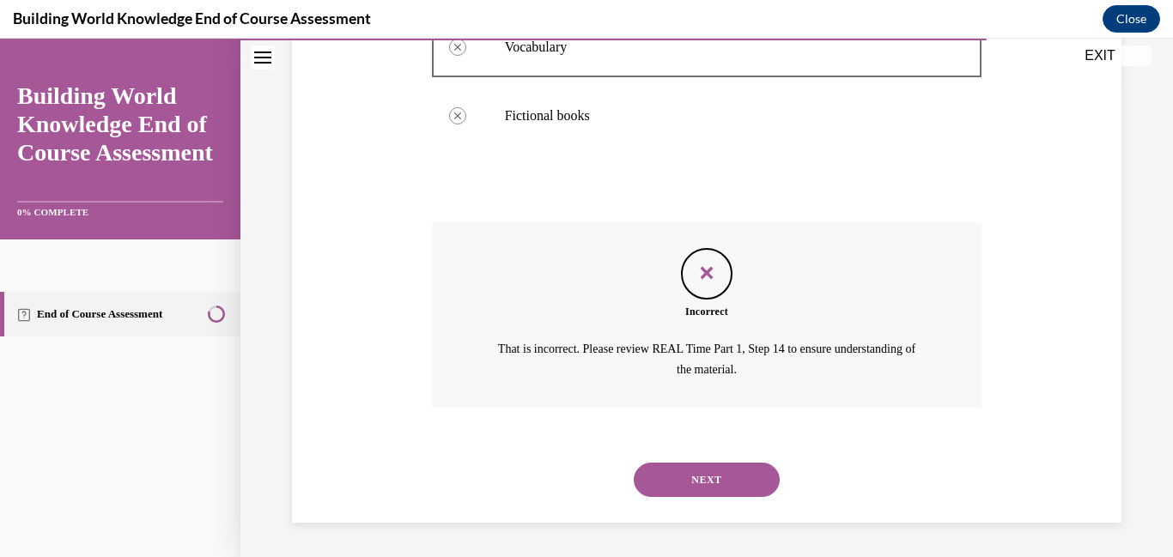
click at [715, 480] on button "NEXT" at bounding box center [707, 480] width 146 height 34
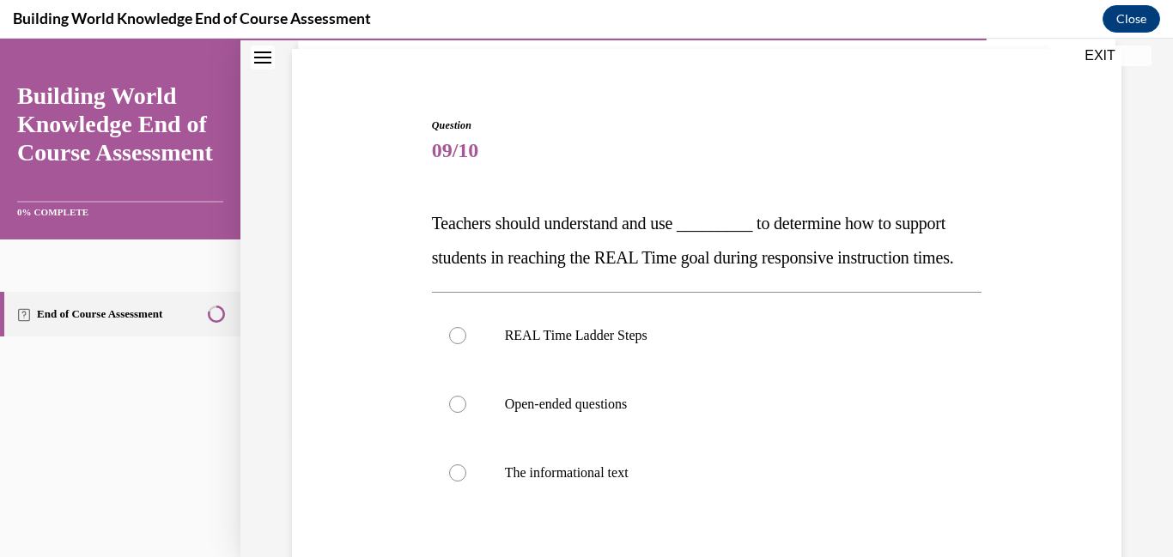
scroll to position [174, 0]
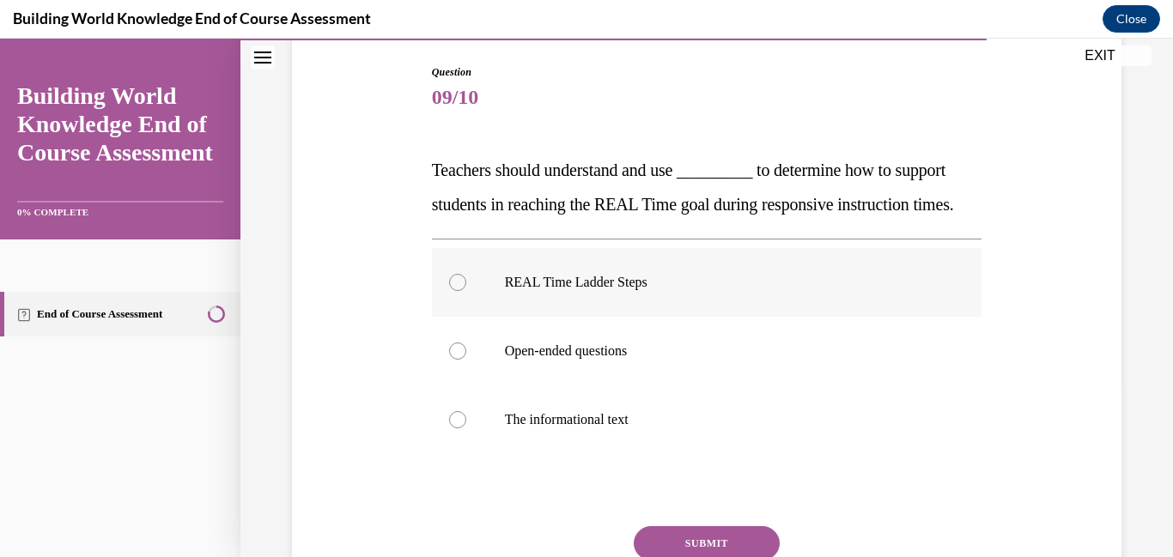
click at [457, 291] on div at bounding box center [457, 282] width 17 height 17
click at [457, 291] on input "REAL Time Ladder Steps" at bounding box center [457, 282] width 17 height 17
radio input "true"
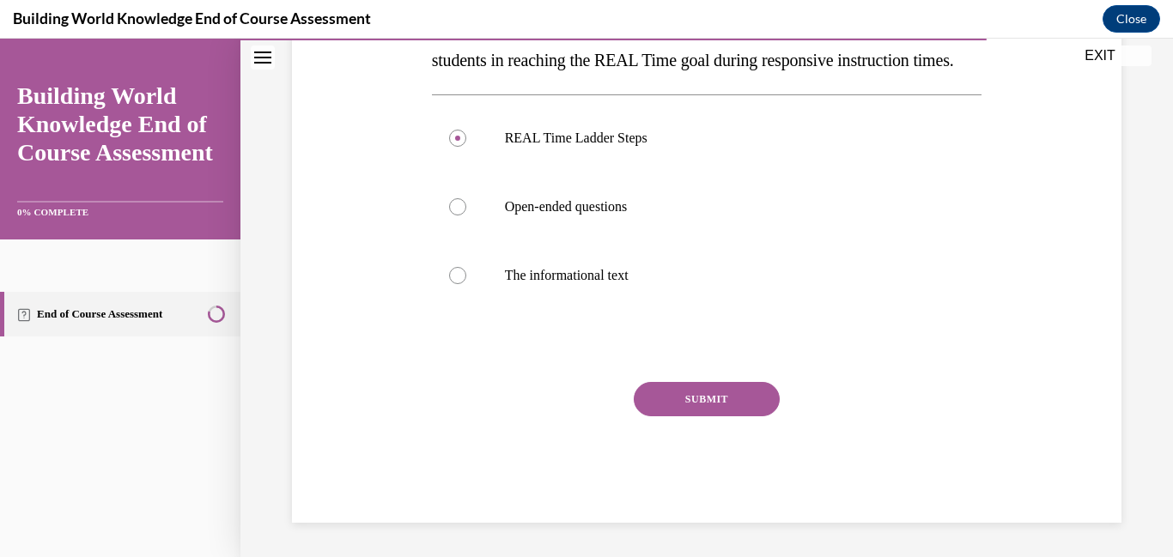
click at [718, 405] on button "SUBMIT" at bounding box center [707, 399] width 146 height 34
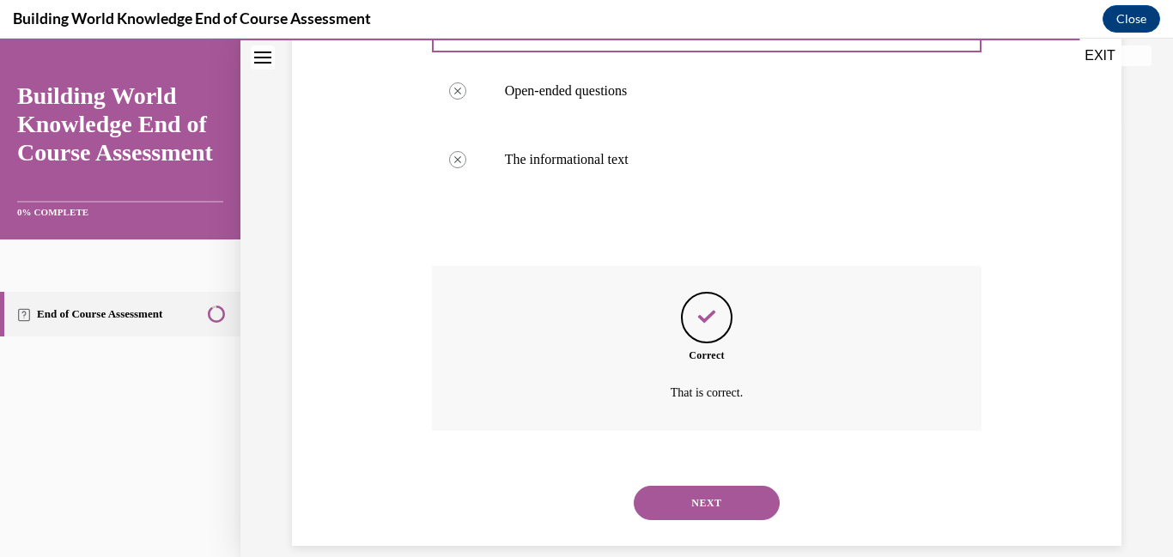
scroll to position [492, 0]
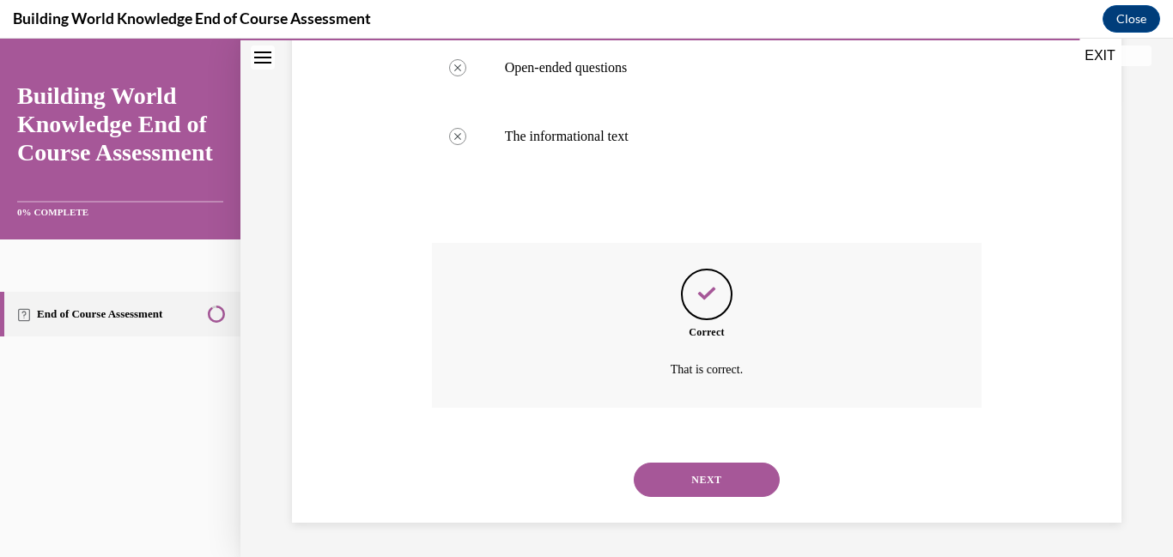
click at [700, 483] on button "NEXT" at bounding box center [707, 480] width 146 height 34
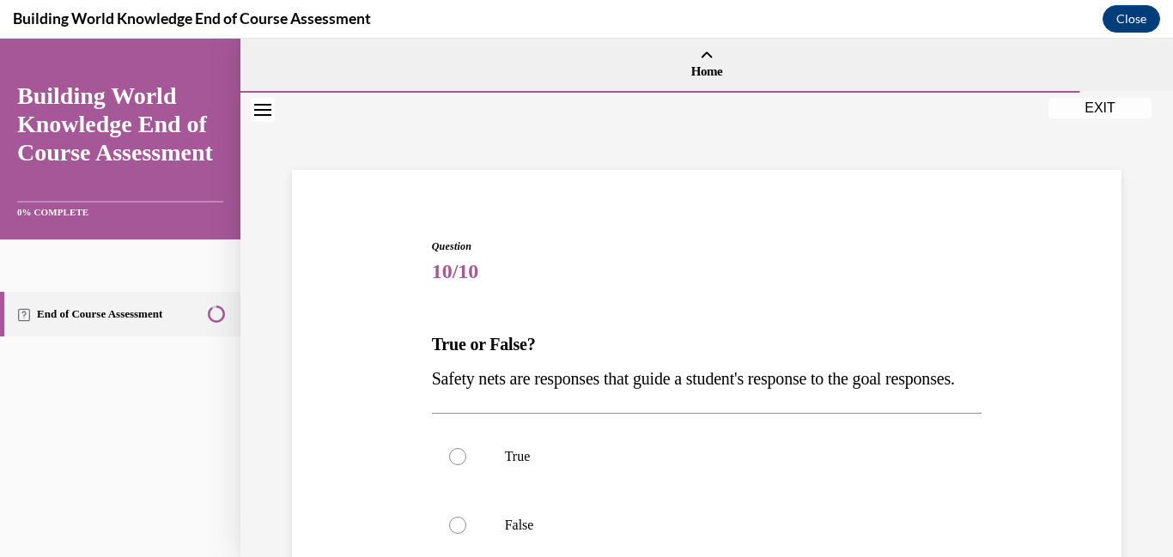
scroll to position [137, 0]
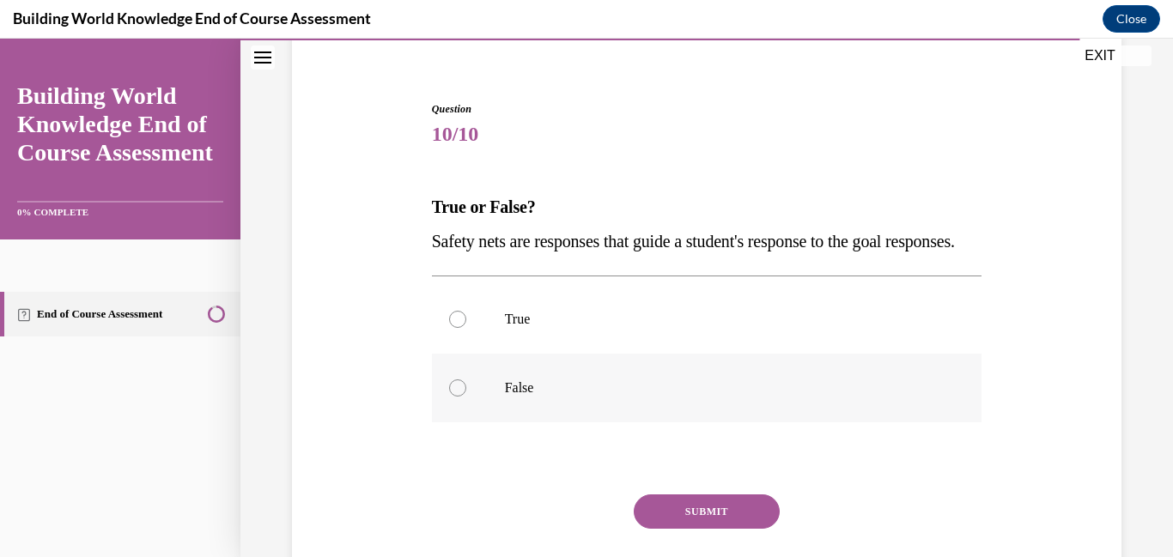
click at [461, 397] on div at bounding box center [457, 388] width 17 height 17
click at [461, 397] on input "False" at bounding box center [457, 388] width 17 height 17
radio input "true"
click at [710, 529] on button "SUBMIT" at bounding box center [707, 512] width 146 height 34
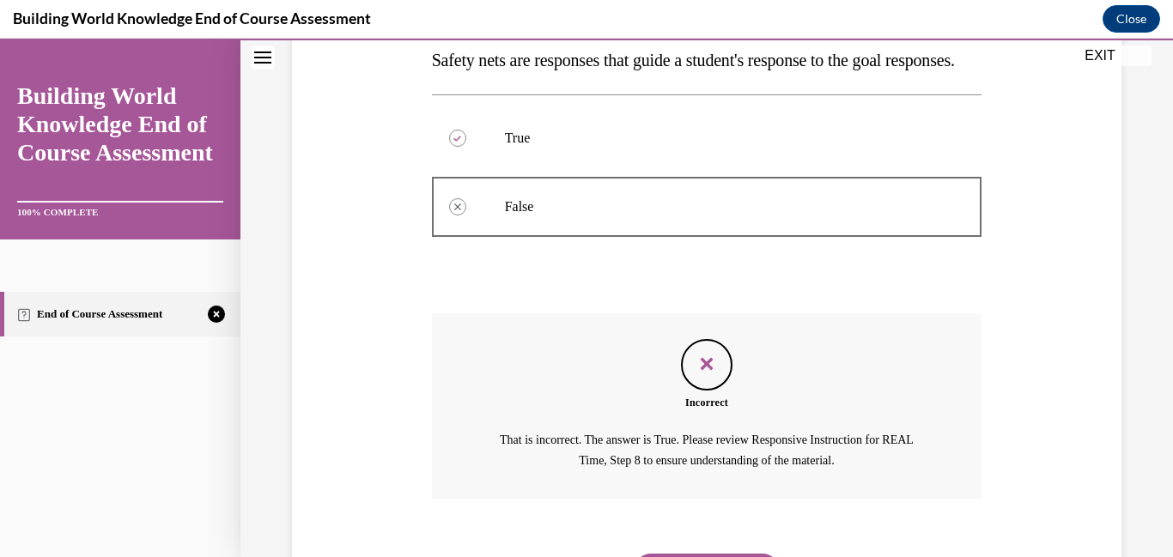
scroll to position [444, 0]
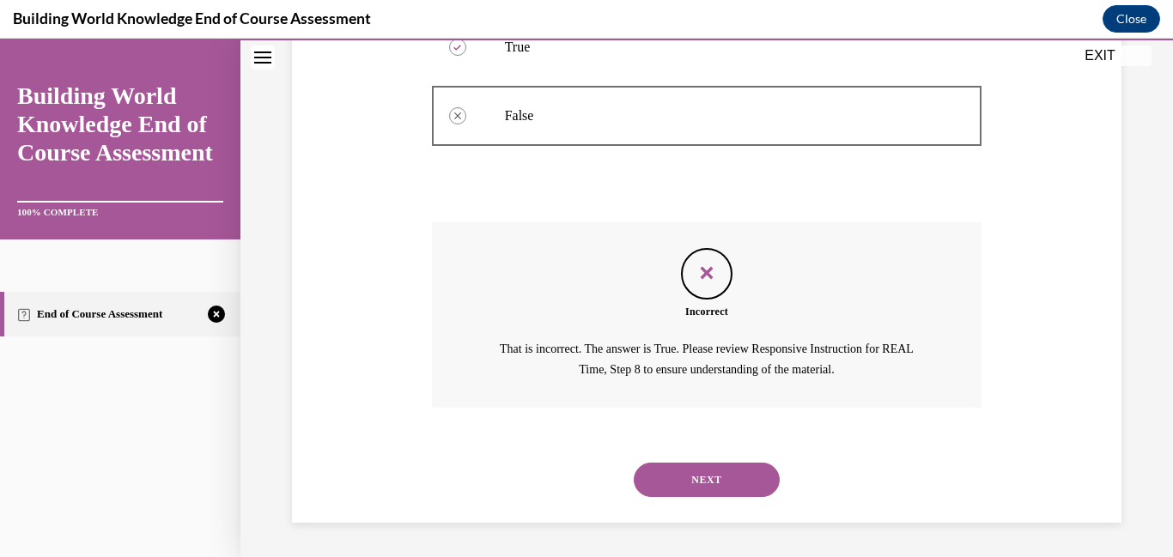
click at [703, 483] on button "NEXT" at bounding box center [707, 480] width 146 height 34
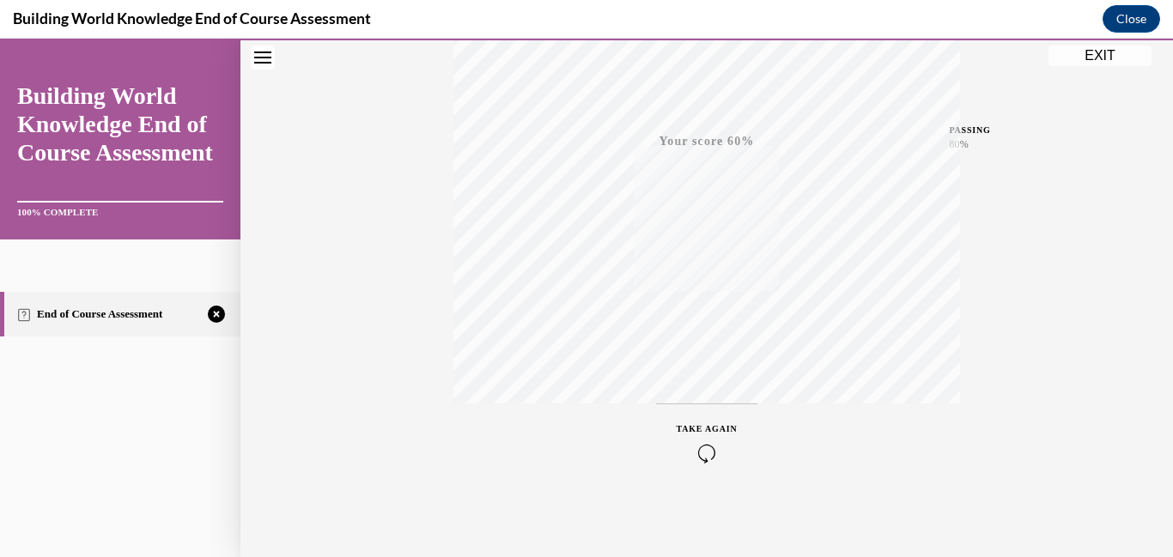
scroll to position [362, 0]
click at [693, 449] on icon "button" at bounding box center [707, 452] width 61 height 19
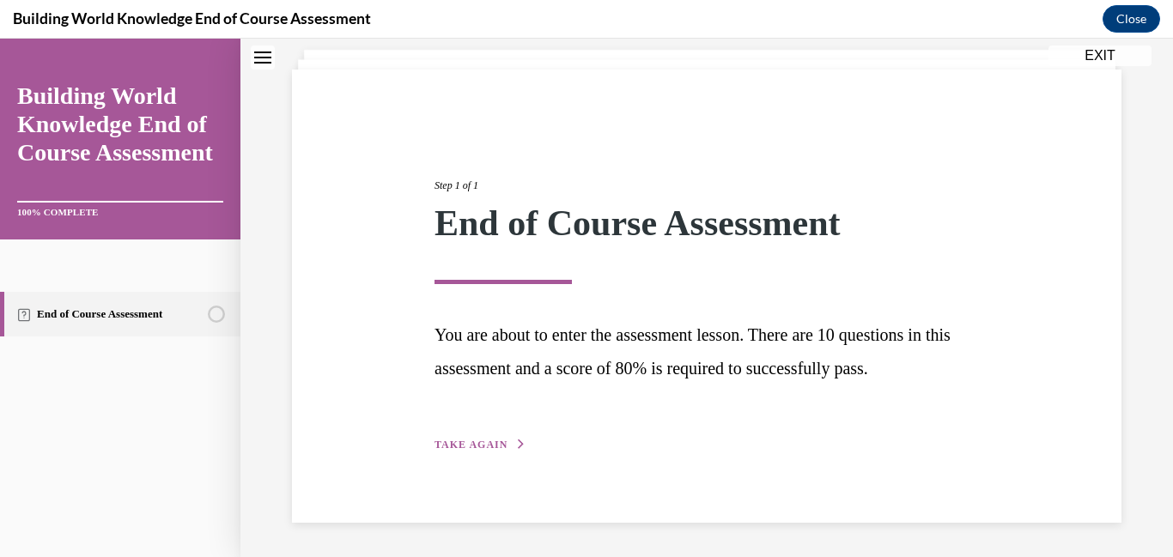
scroll to position [100, 0]
click at [509, 450] on button "TAKE AGAIN" at bounding box center [481, 444] width 92 height 15
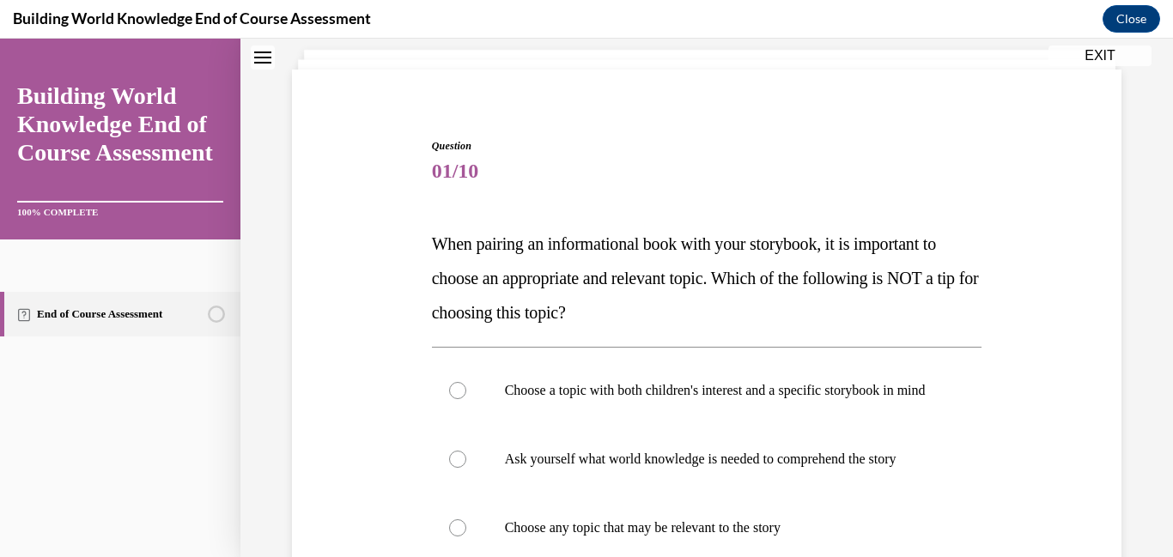
scroll to position [52, 0]
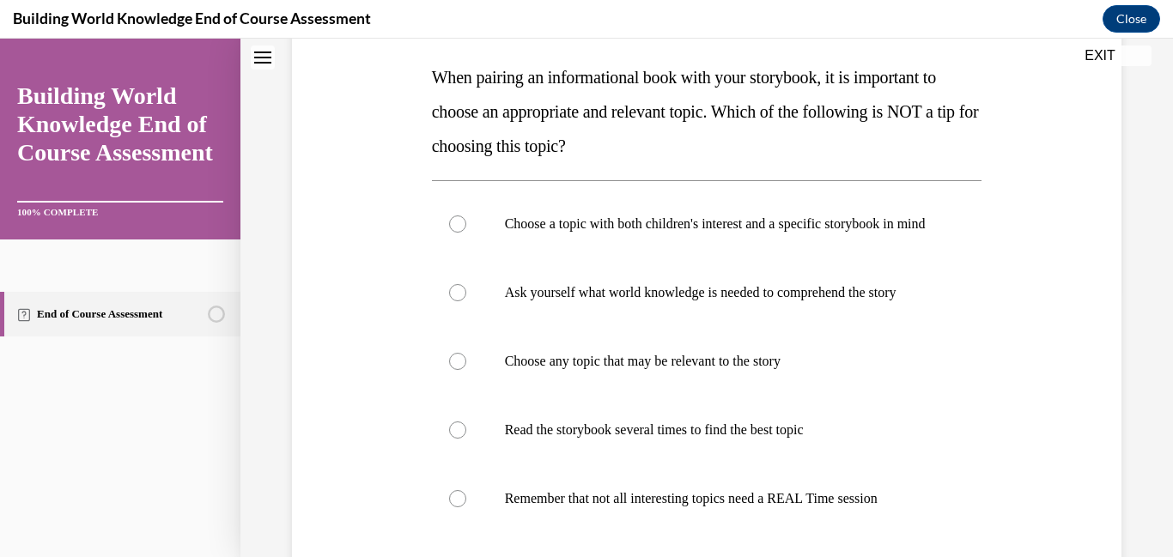
scroll to position [264, 0]
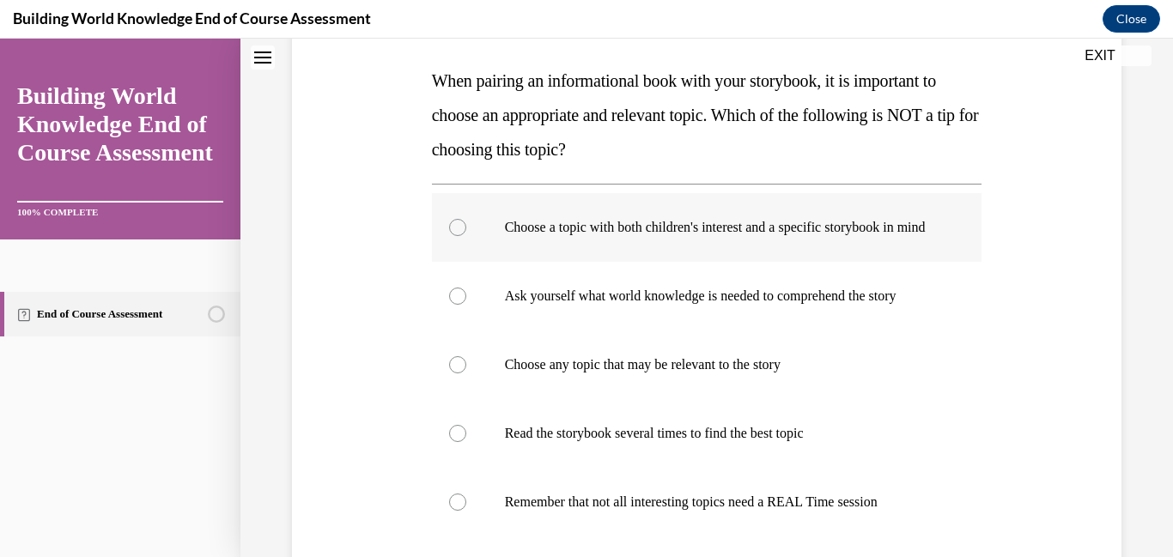
click at [460, 236] on div at bounding box center [457, 227] width 17 height 17
click at [460, 236] on input "Choose a topic with both children's interest and a specific storybook in mind" at bounding box center [457, 227] width 17 height 17
radio input "true"
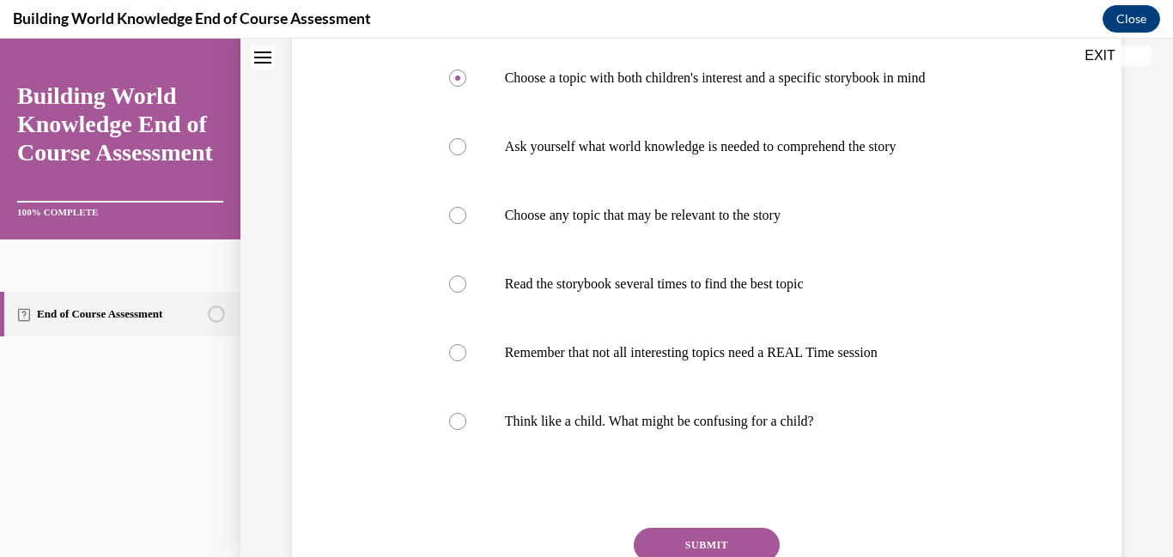
scroll to position [527, 0]
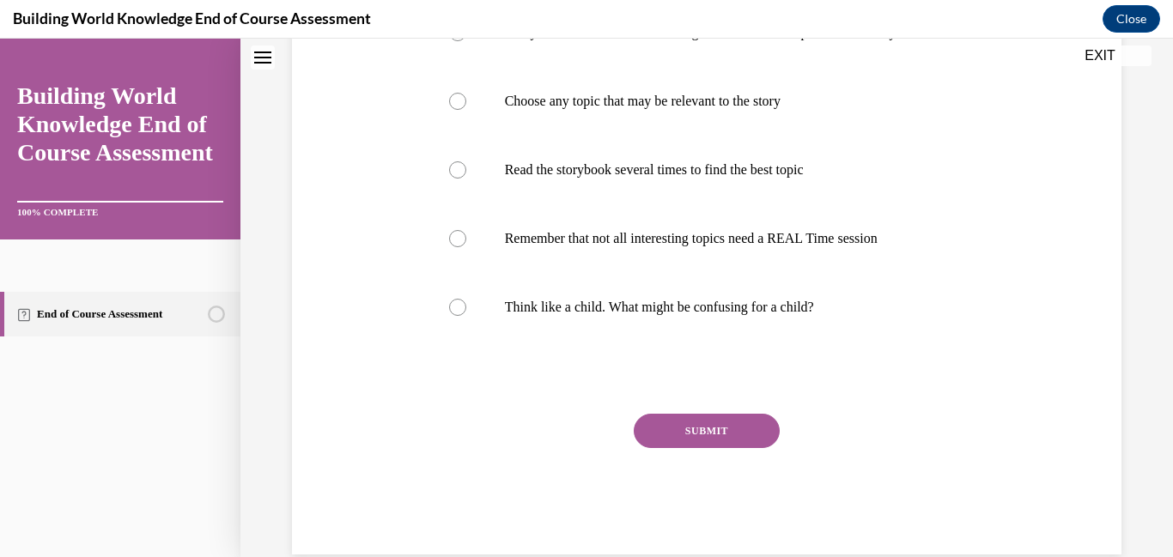
click at [755, 442] on button "SUBMIT" at bounding box center [707, 431] width 146 height 34
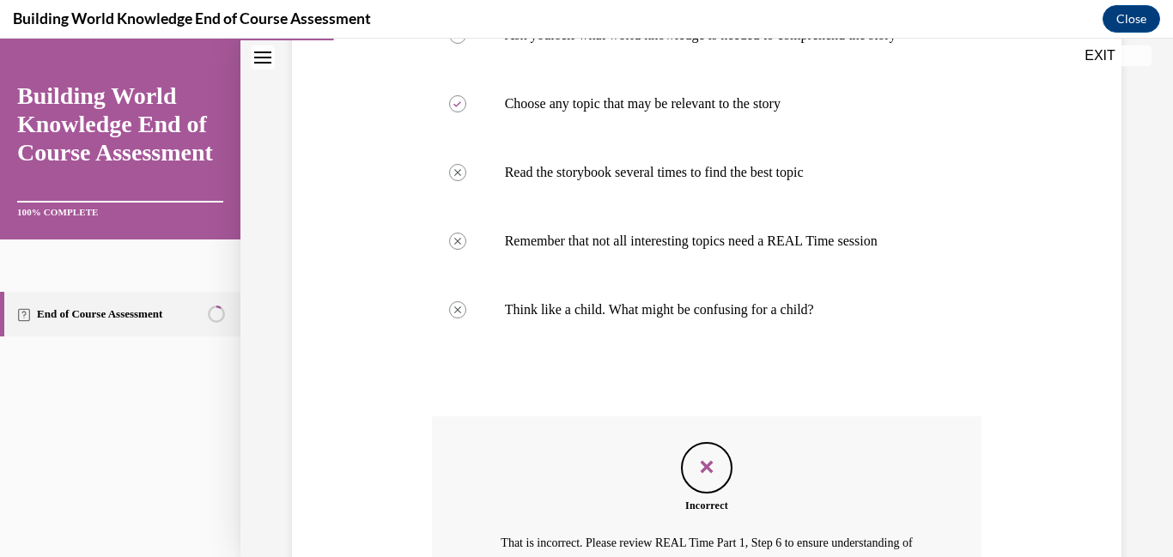
scroll to position [736, 0]
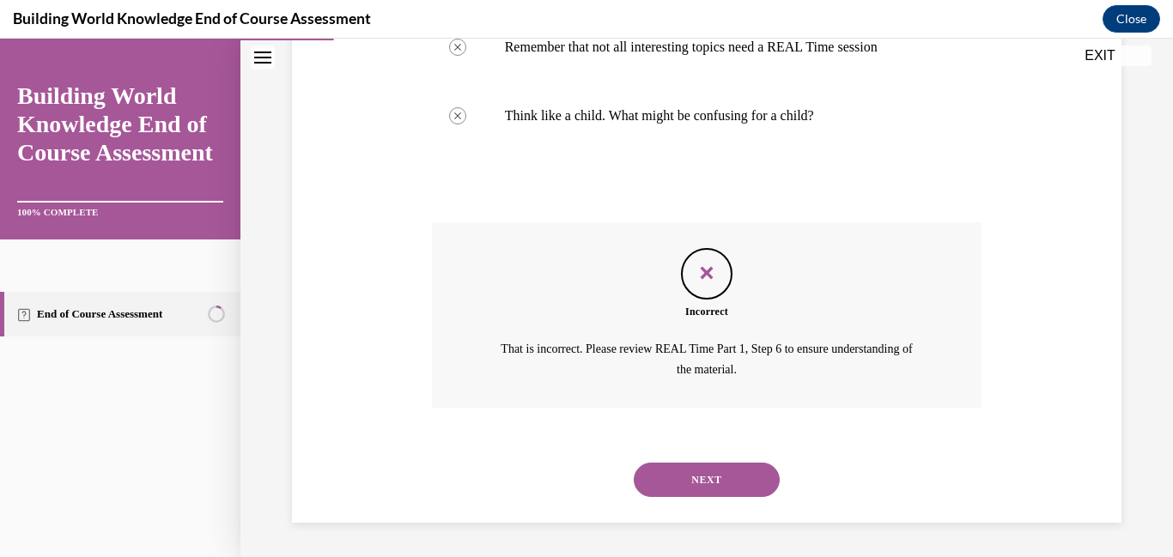
click at [703, 474] on button "NEXT" at bounding box center [707, 480] width 146 height 34
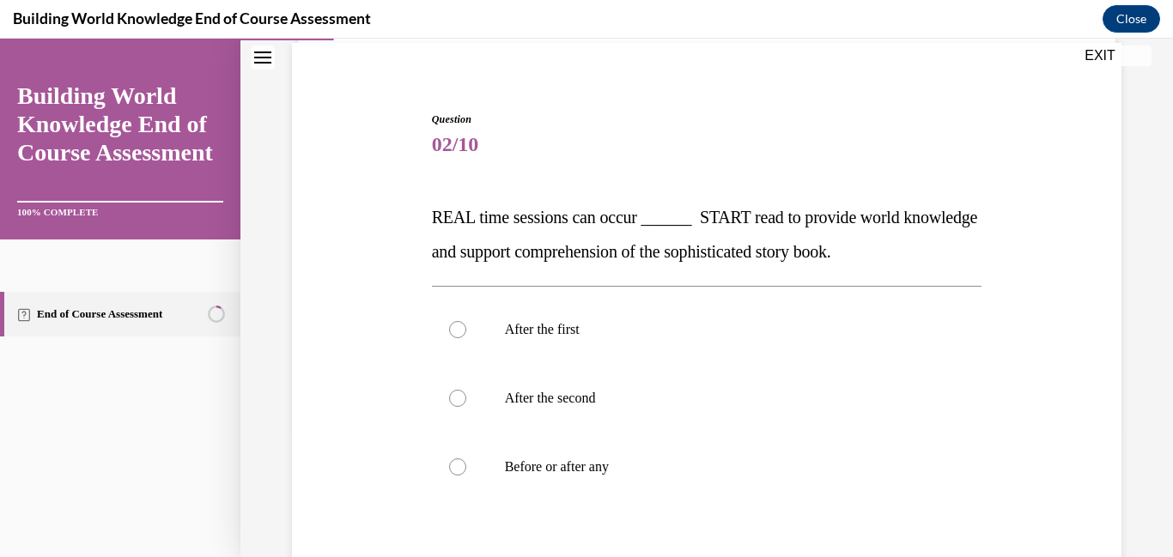
scroll to position [125, 0]
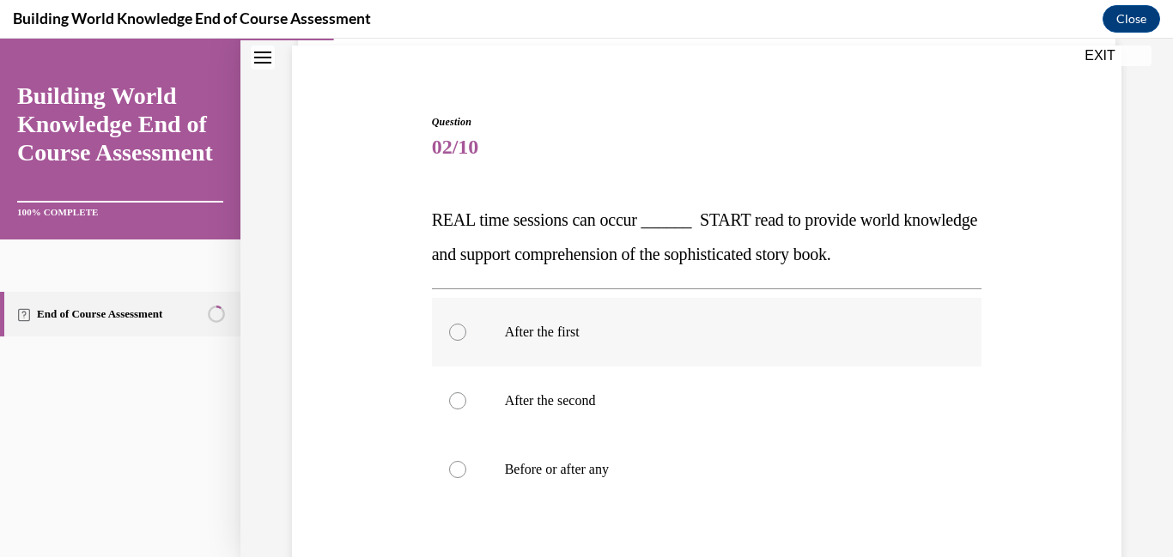
click at [460, 334] on div at bounding box center [457, 332] width 17 height 17
click at [460, 334] on input "After the first" at bounding box center [457, 332] width 17 height 17
radio input "true"
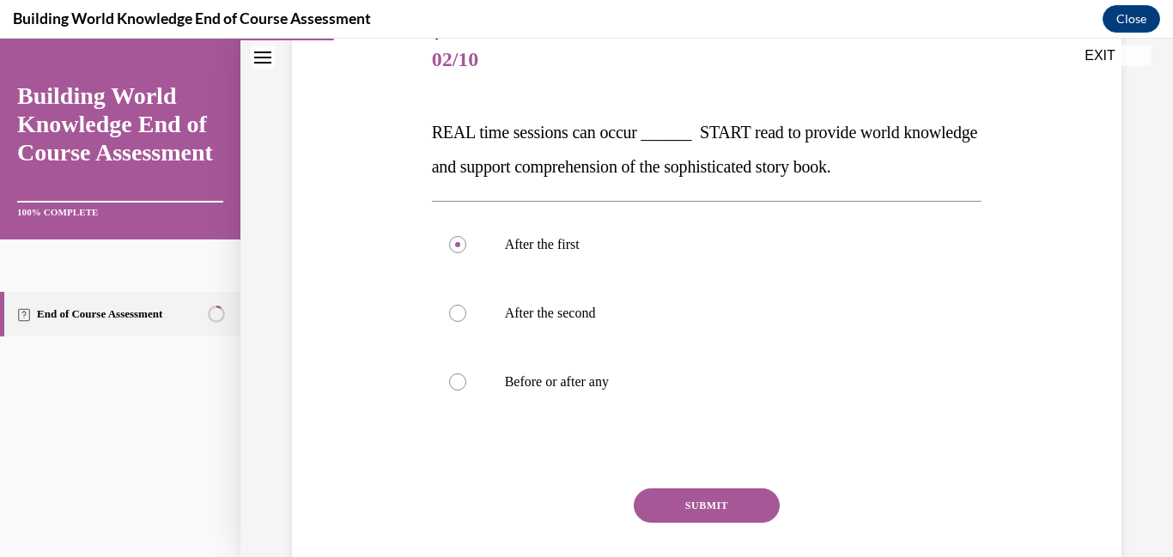
scroll to position [224, 0]
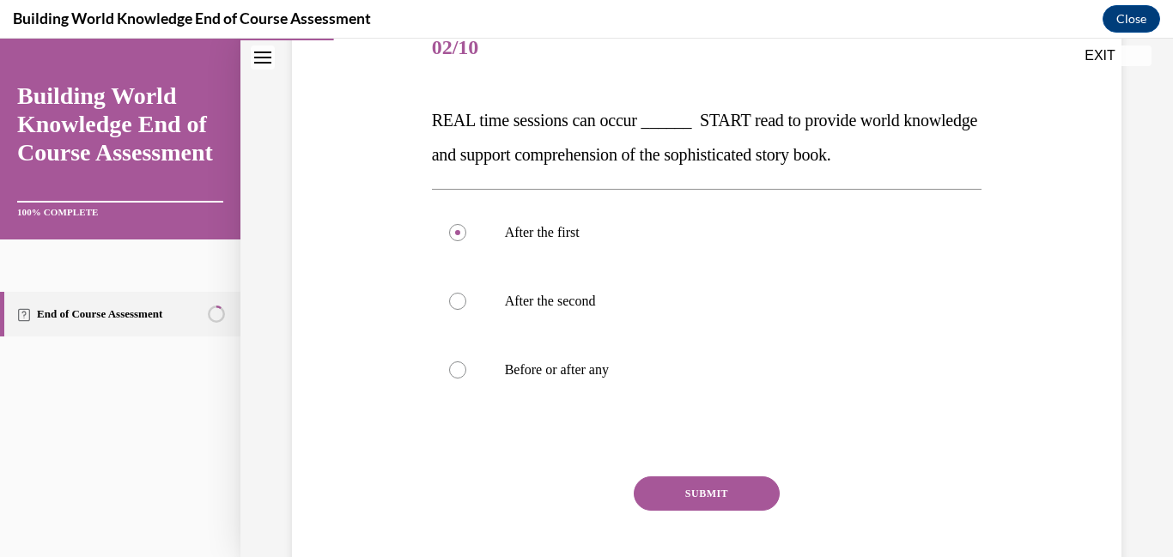
click at [724, 494] on button "SUBMIT" at bounding box center [707, 494] width 146 height 34
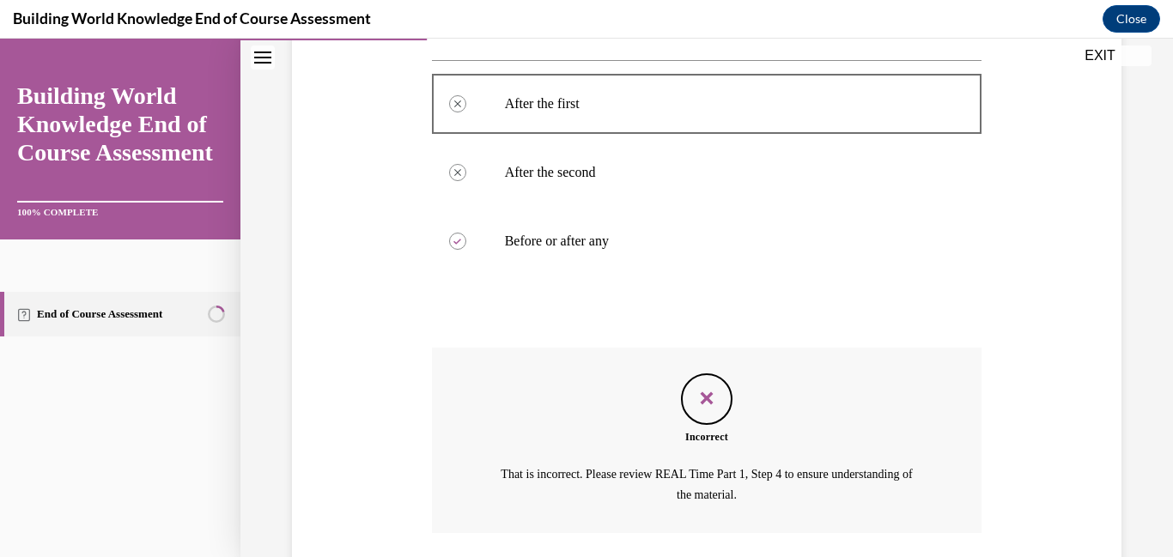
scroll to position [478, 0]
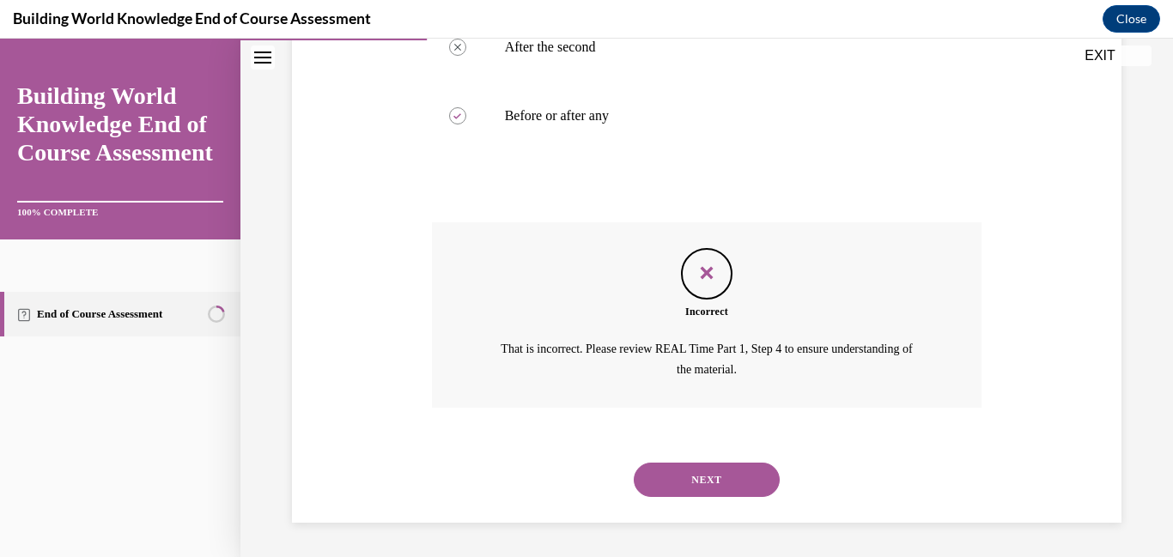
click at [724, 495] on button "NEXT" at bounding box center [707, 480] width 146 height 34
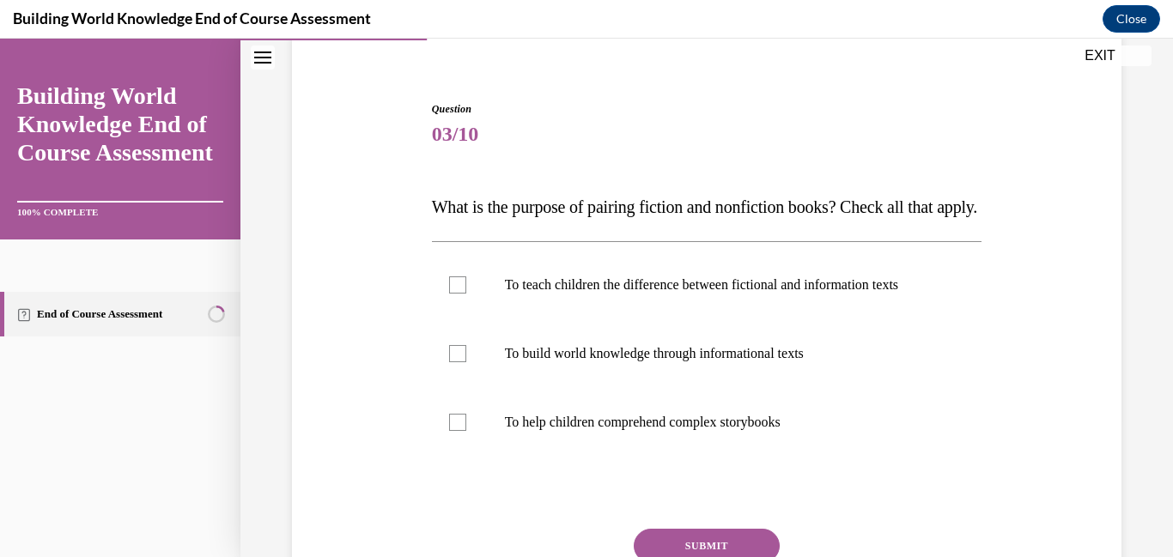
scroll to position [282, 0]
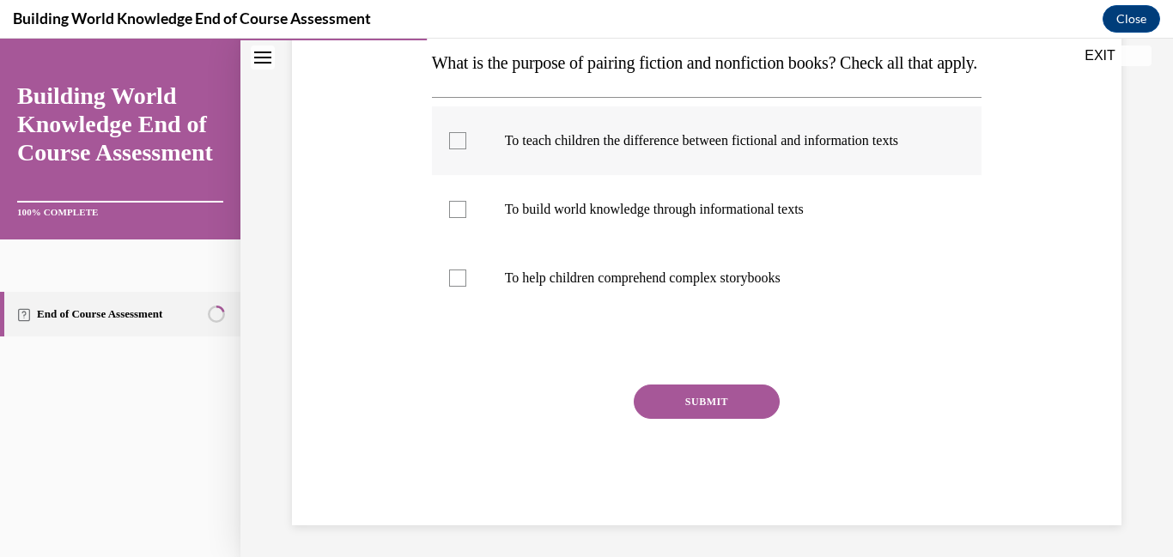
click at [454, 175] on label "To teach children the difference between fictional and information texts" at bounding box center [707, 141] width 551 height 69
click at [454, 149] on input "To teach children the difference between fictional and information texts" at bounding box center [457, 140] width 17 height 17
checkbox input "true"
click at [685, 419] on button "SUBMIT" at bounding box center [707, 402] width 146 height 34
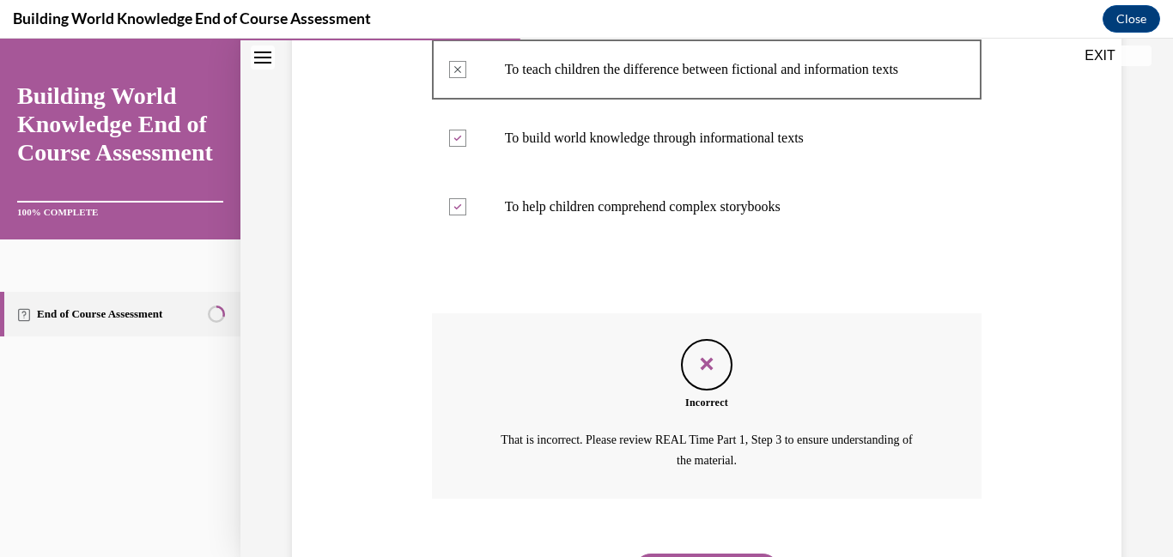
scroll to position [478, 0]
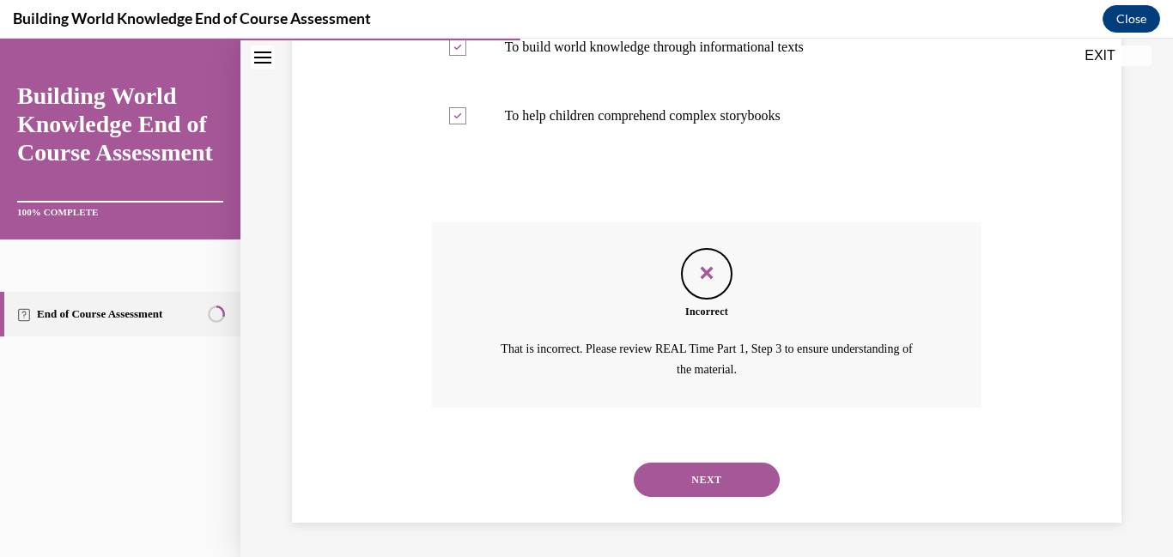
click at [1096, 55] on button "EXIT" at bounding box center [1100, 56] width 103 height 21
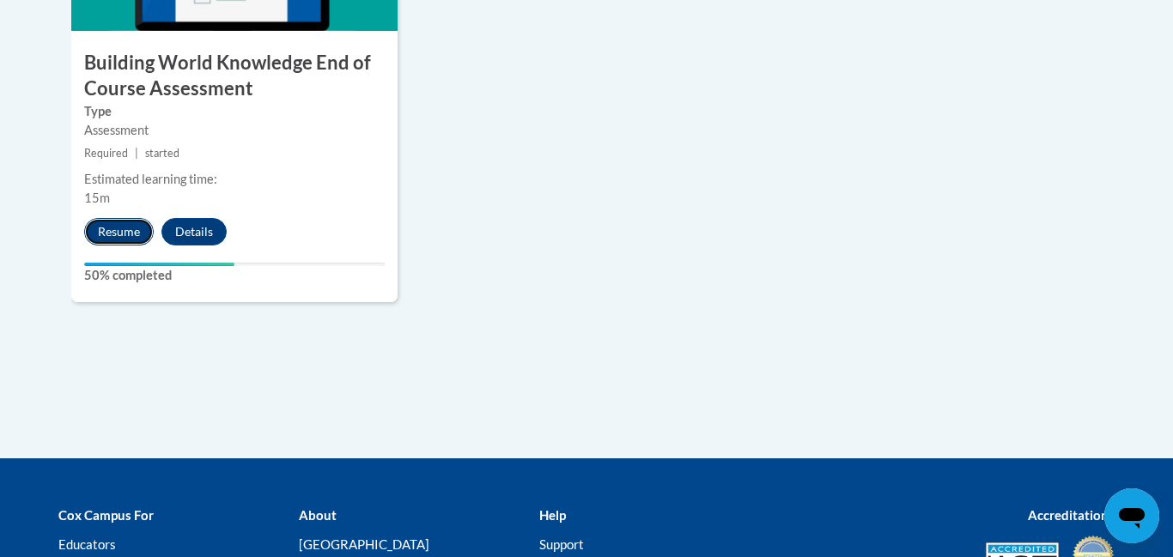
click at [119, 230] on button "Resume" at bounding box center [119, 231] width 70 height 27
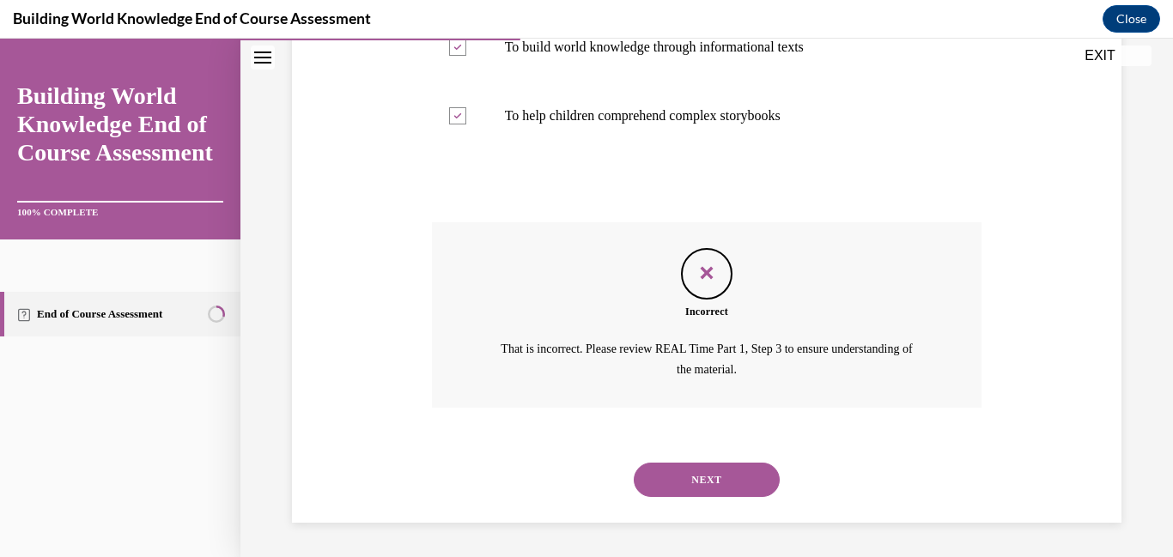
click at [119, 203] on div "Navigation menu" at bounding box center [120, 202] width 206 height 2
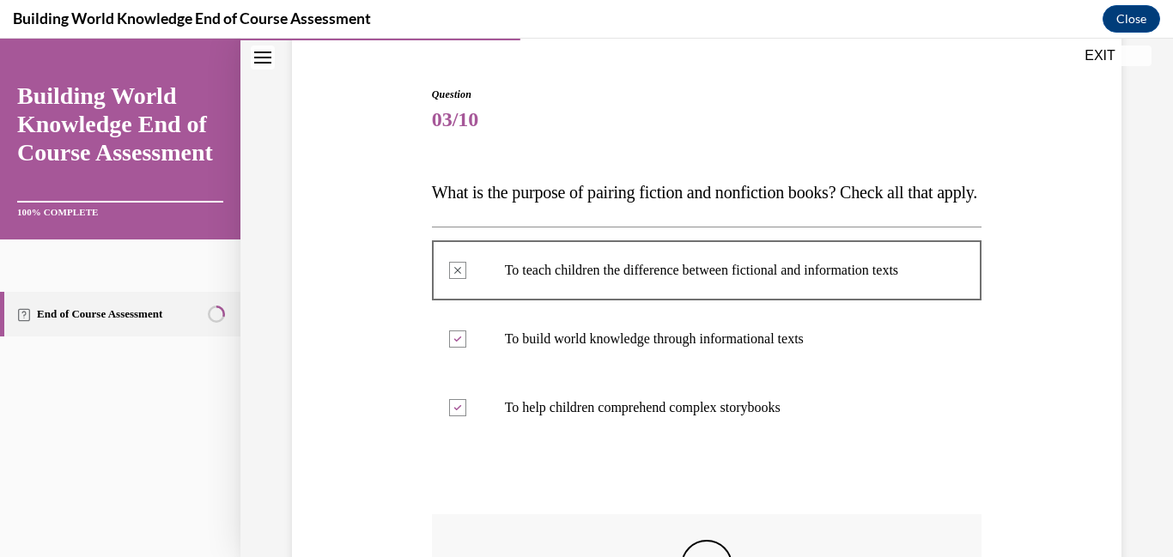
scroll to position [0, 0]
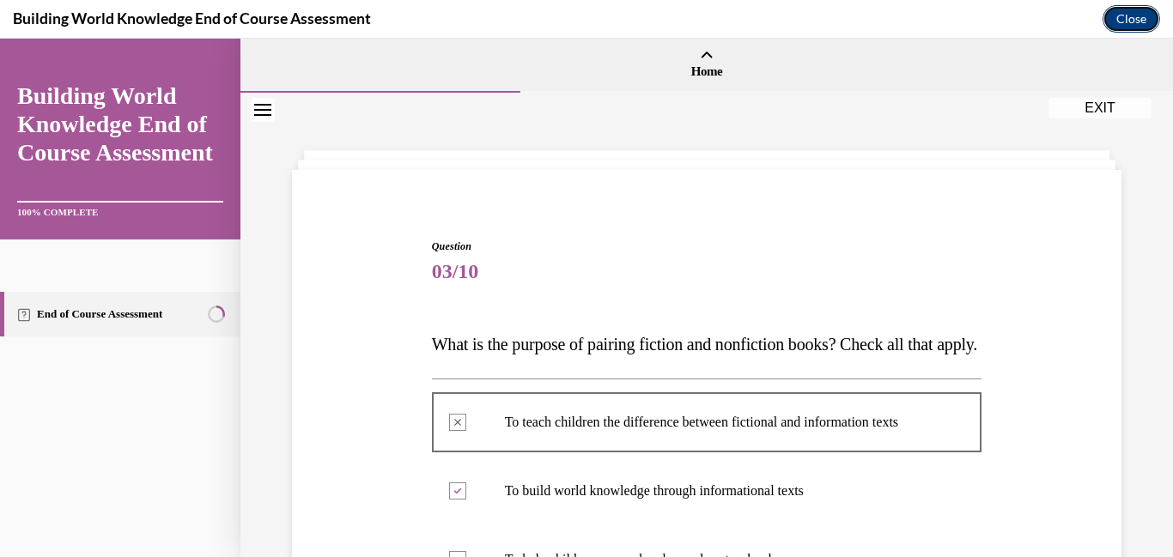
click at [1118, 21] on button "Close" at bounding box center [1132, 18] width 58 height 27
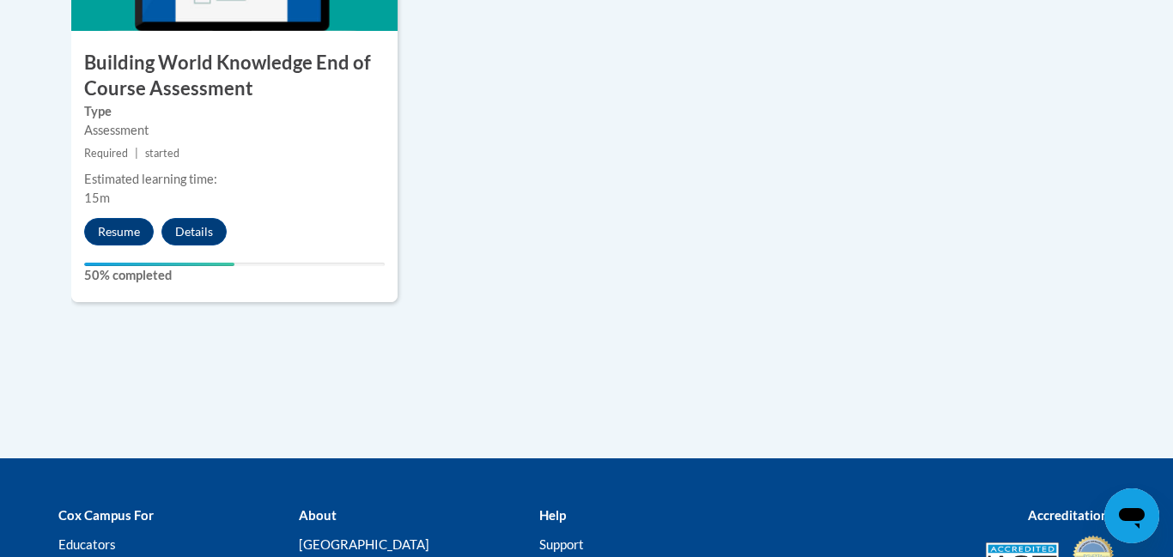
click at [306, 309] on div "7 Building World Knowledge End of Course Assessment Type Assessment Required | …" at bounding box center [234, 96] width 352 height 474
click at [117, 240] on button "Resume" at bounding box center [119, 231] width 70 height 27
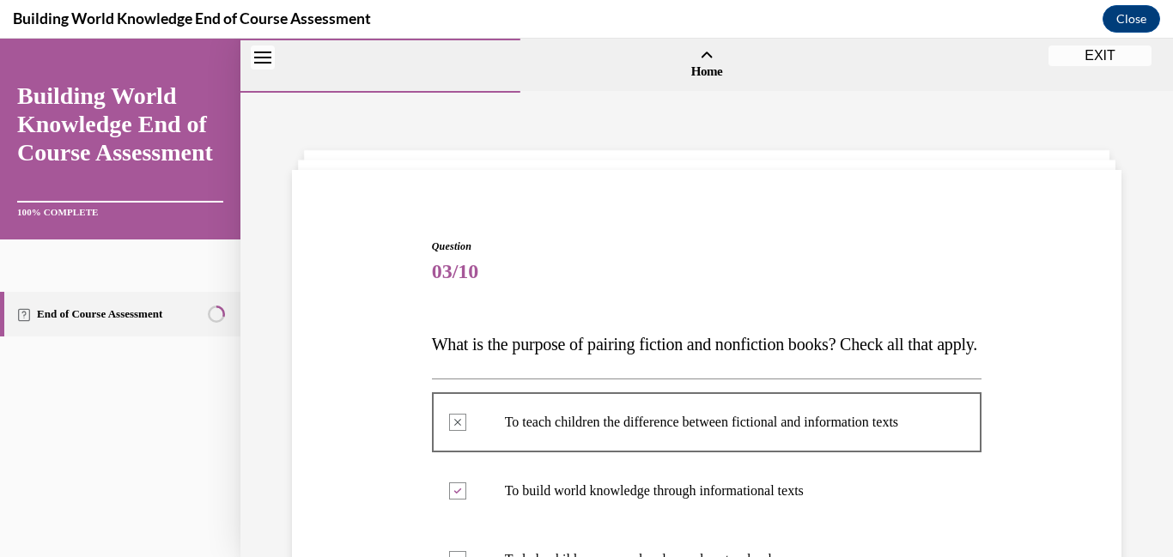
scroll to position [478, 0]
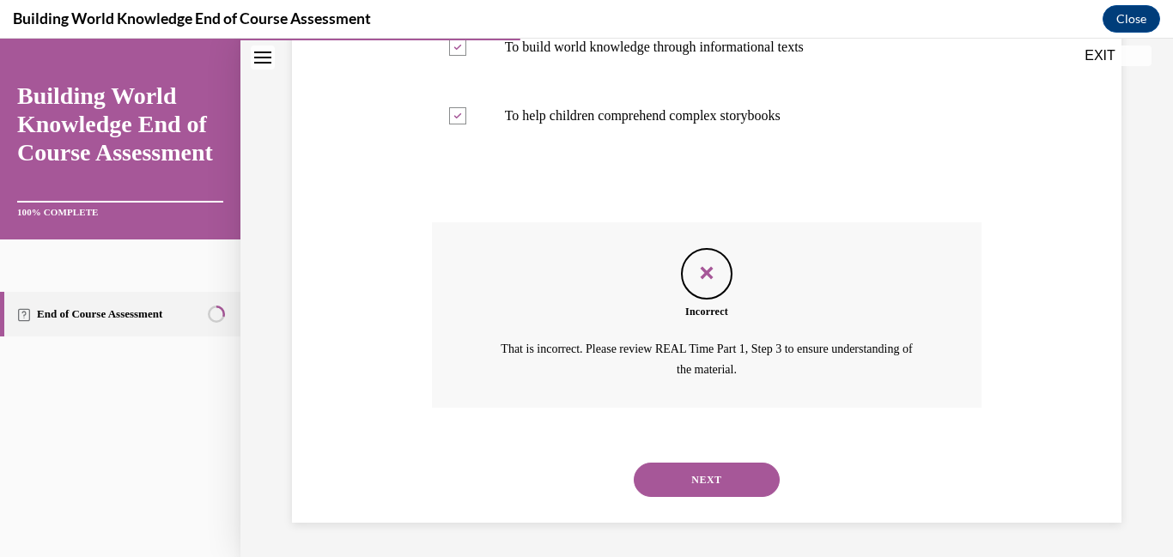
click at [703, 477] on button "NEXT" at bounding box center [707, 480] width 146 height 34
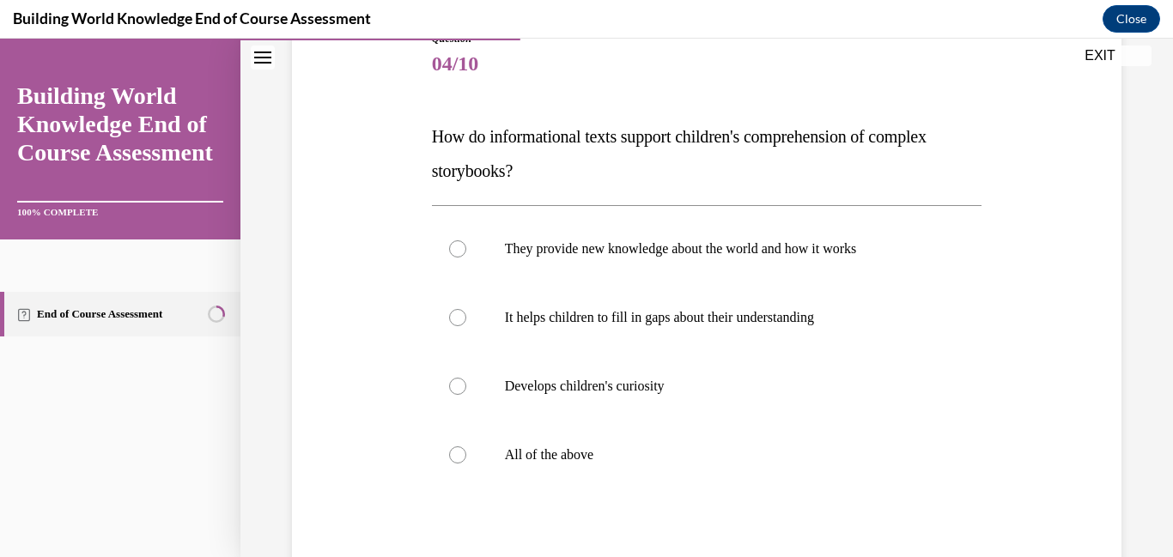
scroll to position [210, 0]
click at [458, 456] on div at bounding box center [457, 453] width 17 height 17
click at [458, 456] on input "All of the above" at bounding box center [457, 453] width 17 height 17
radio input "true"
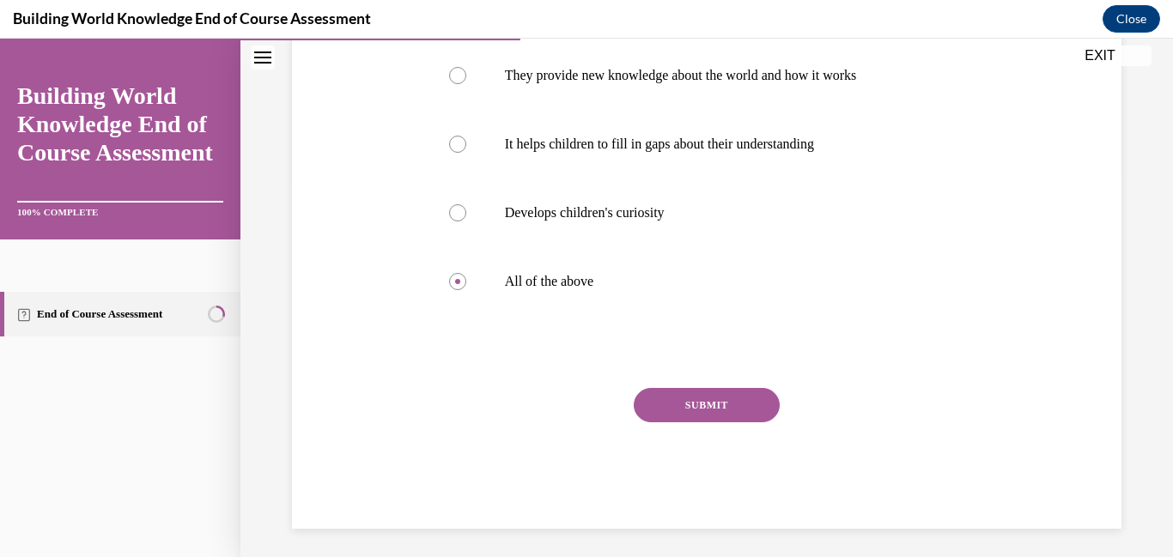
click at [751, 403] on button "SUBMIT" at bounding box center [707, 405] width 146 height 34
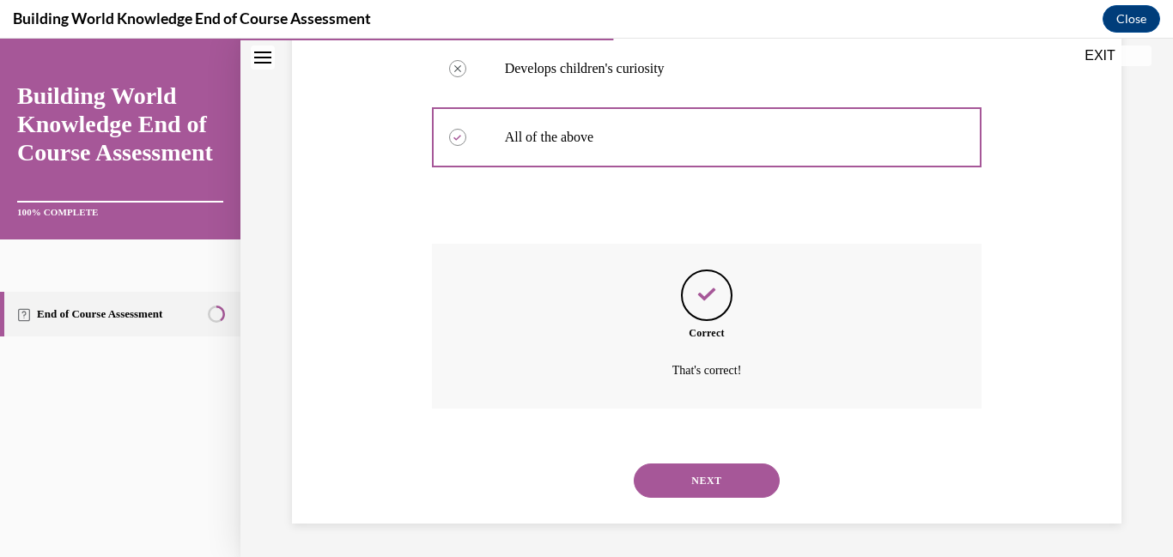
scroll to position [527, 0]
click at [701, 478] on button "NEXT" at bounding box center [707, 480] width 146 height 34
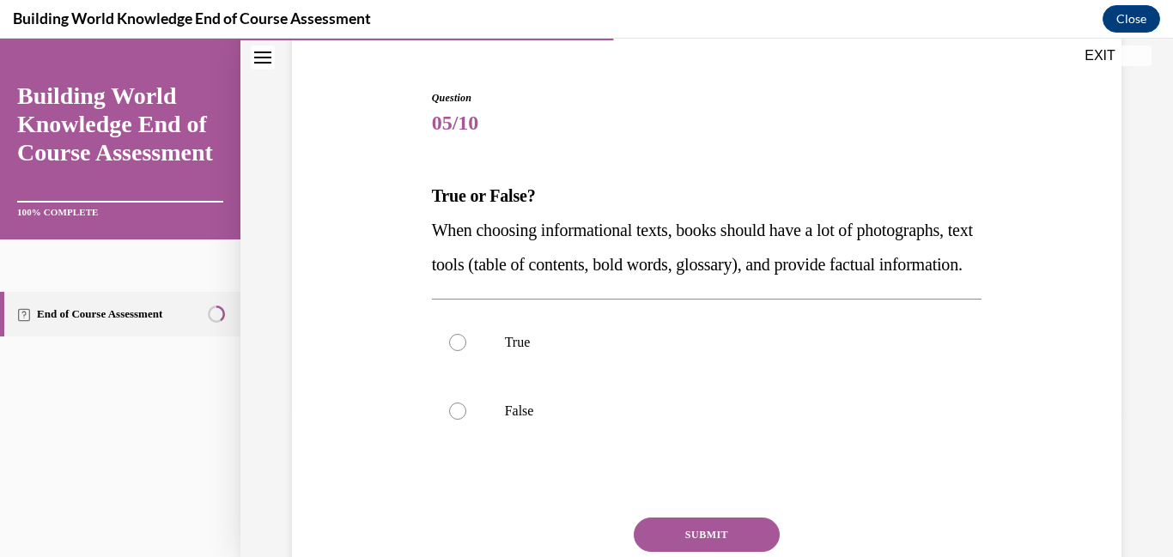
scroll to position [161, 0]
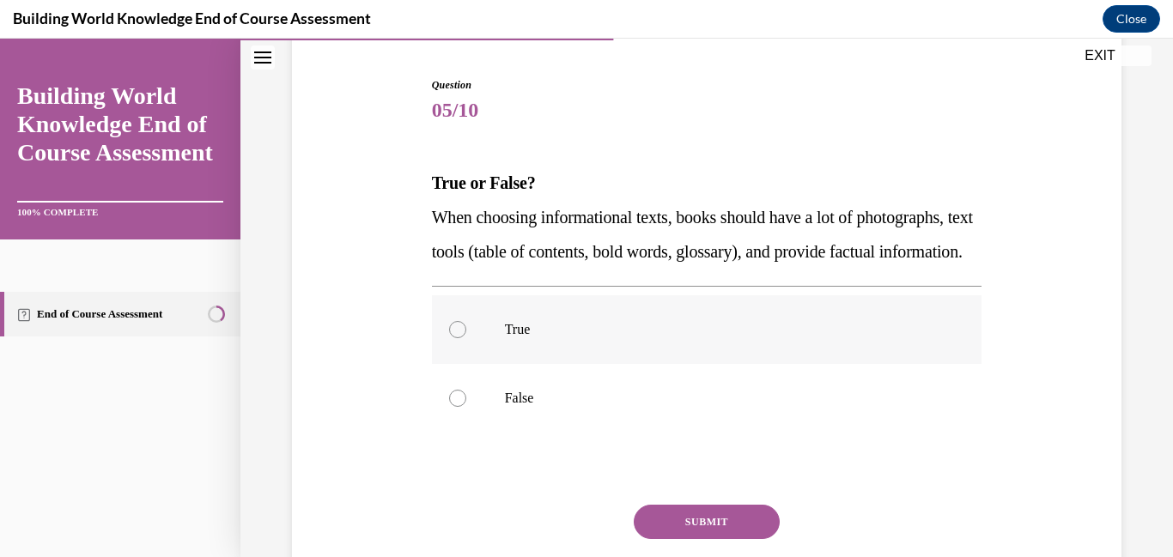
click at [465, 338] on div at bounding box center [457, 329] width 17 height 17
click at [465, 338] on input "True" at bounding box center [457, 329] width 17 height 17
radio input "true"
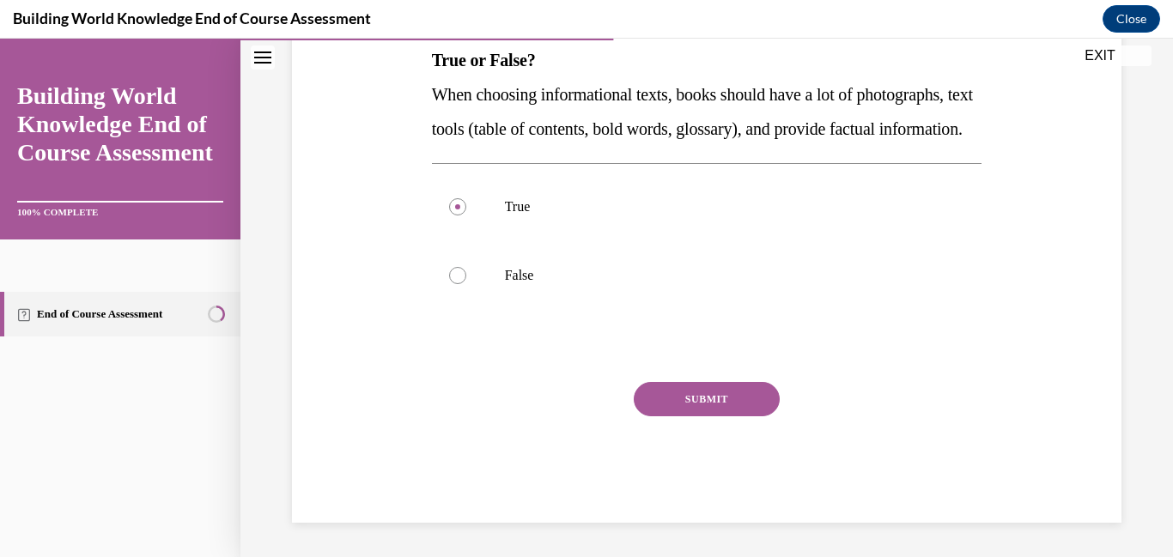
click at [709, 391] on button "SUBMIT" at bounding box center [707, 399] width 146 height 34
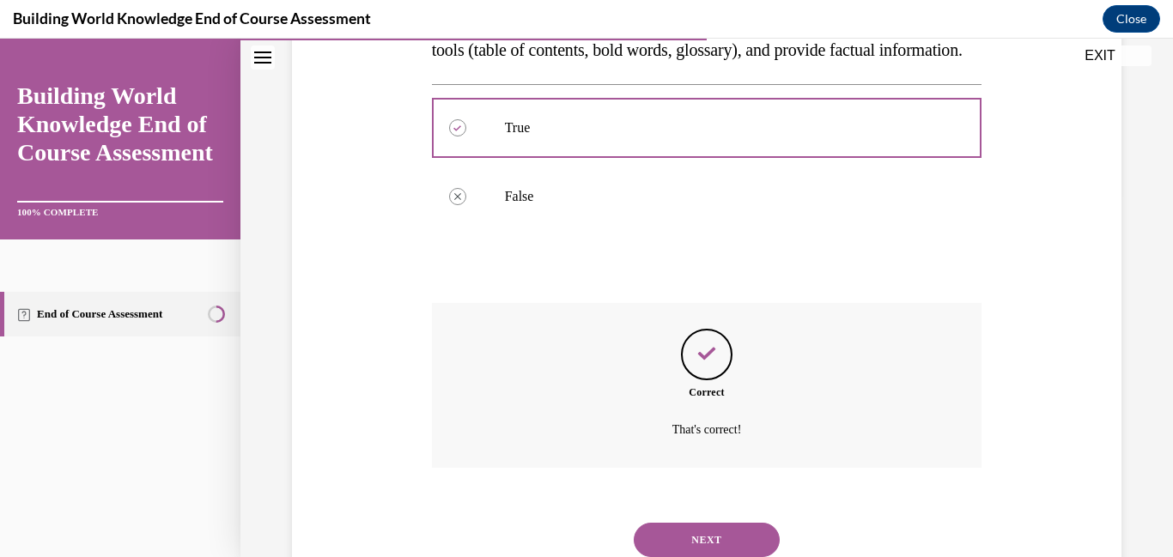
scroll to position [458, 0]
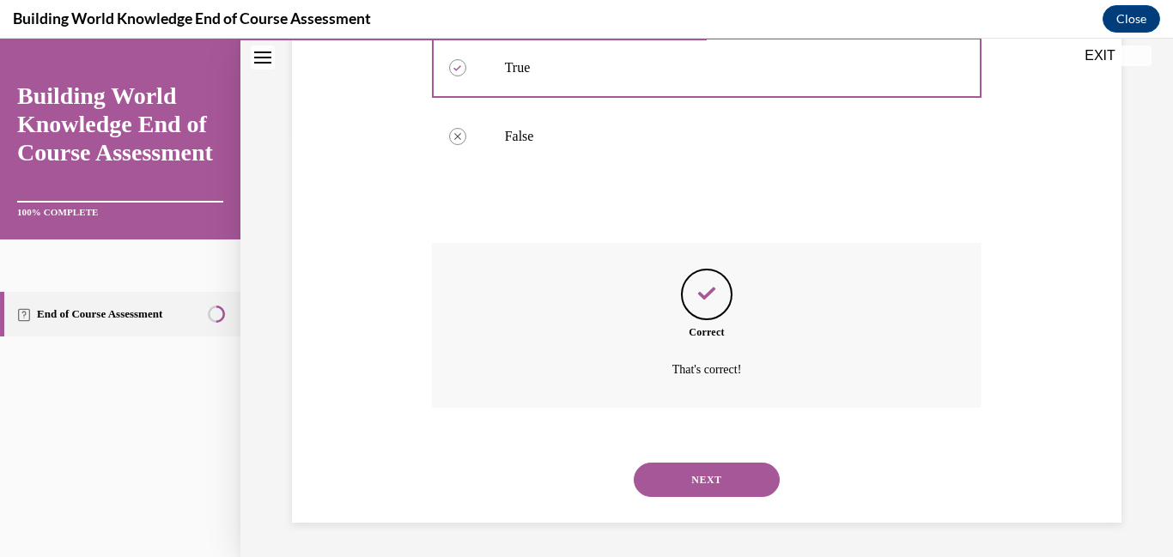
click at [716, 481] on button "NEXT" at bounding box center [707, 480] width 146 height 34
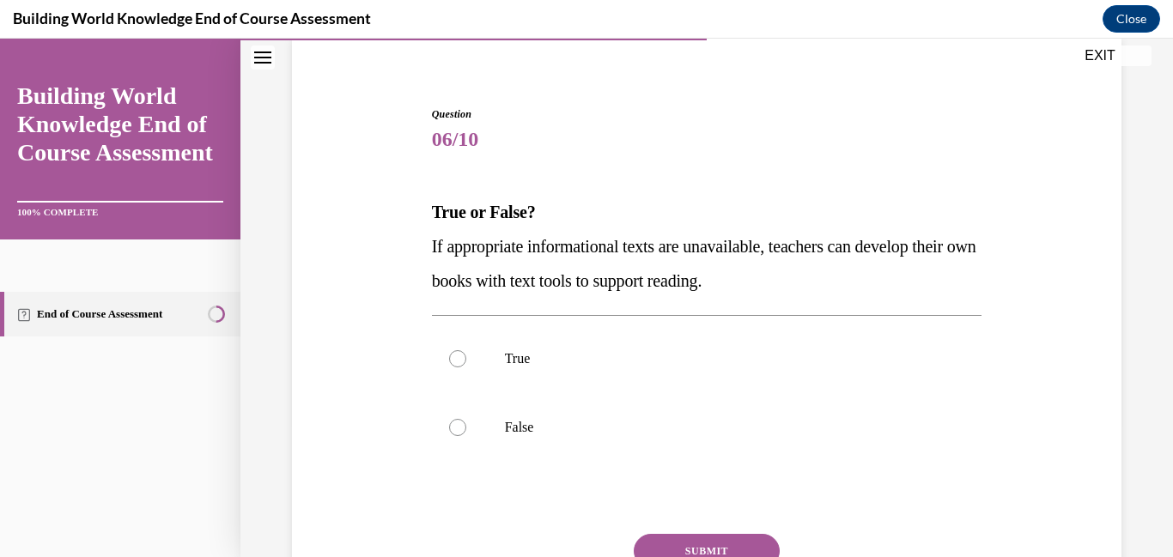
scroll to position [167, 0]
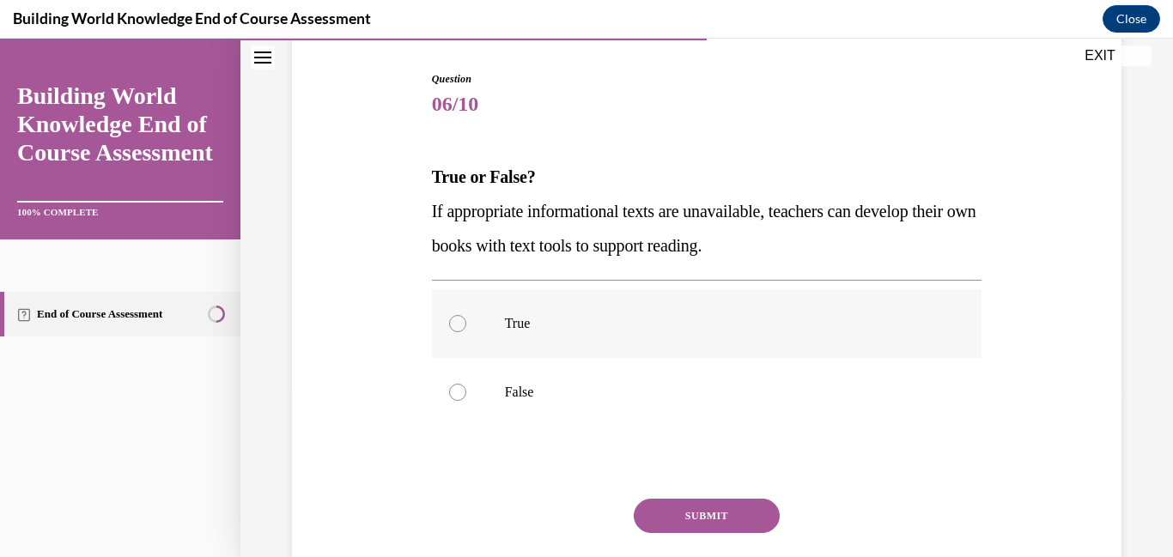
click at [466, 326] on label "True" at bounding box center [707, 323] width 551 height 69
click at [466, 326] on input "True" at bounding box center [457, 323] width 17 height 17
radio input "true"
click at [705, 515] on button "SUBMIT" at bounding box center [707, 516] width 146 height 34
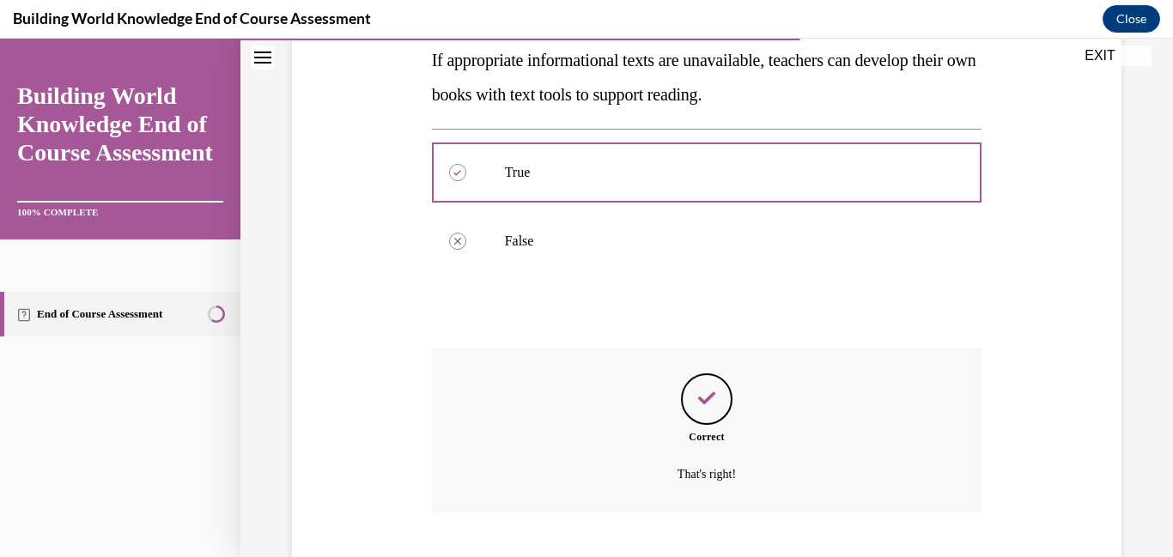
scroll to position [423, 0]
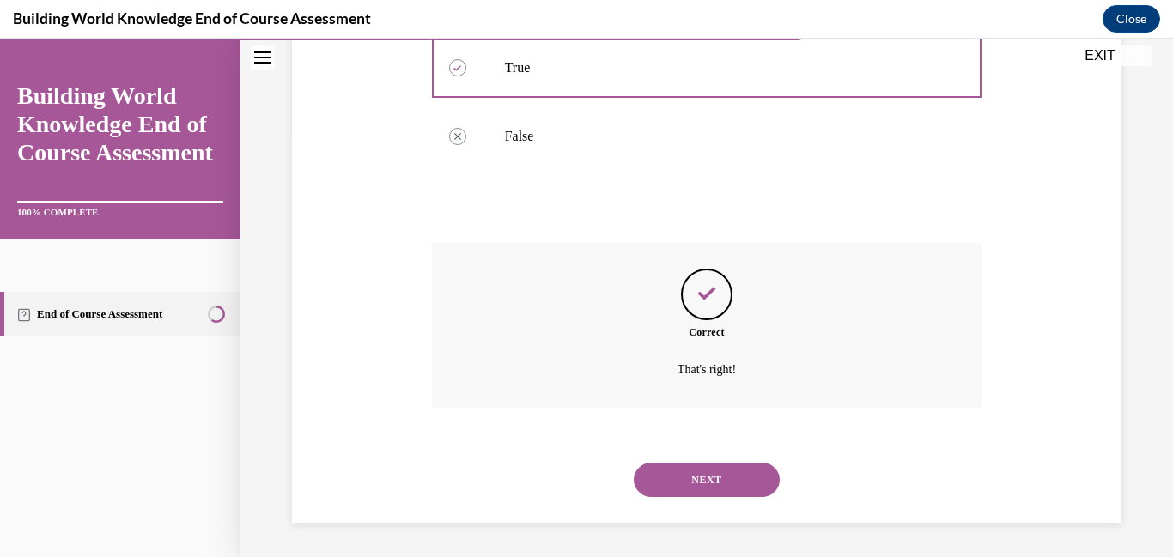
click at [724, 467] on button "NEXT" at bounding box center [707, 480] width 146 height 34
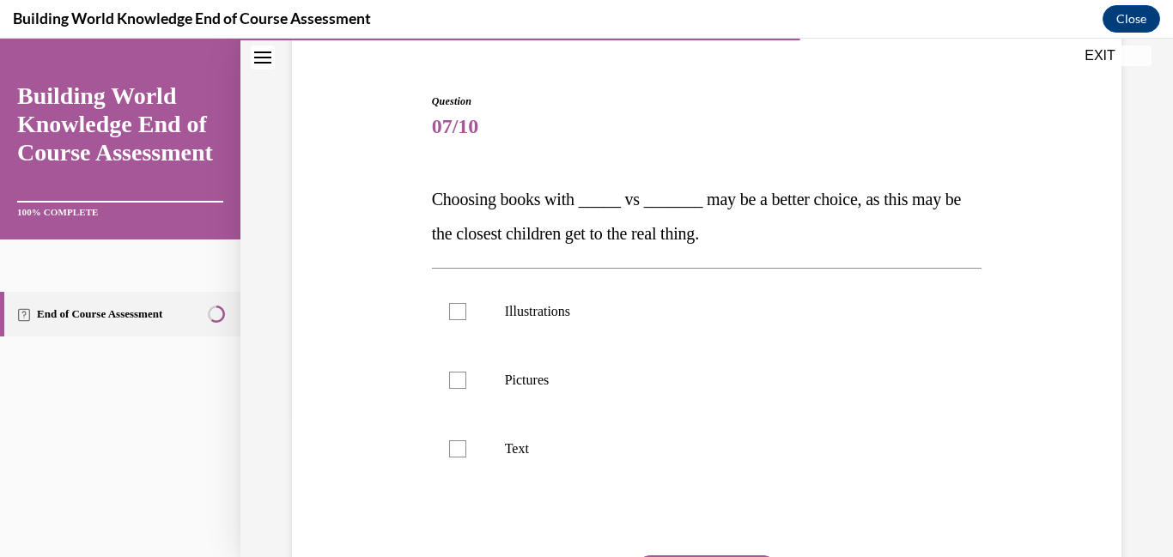
scroll to position [152, 0]
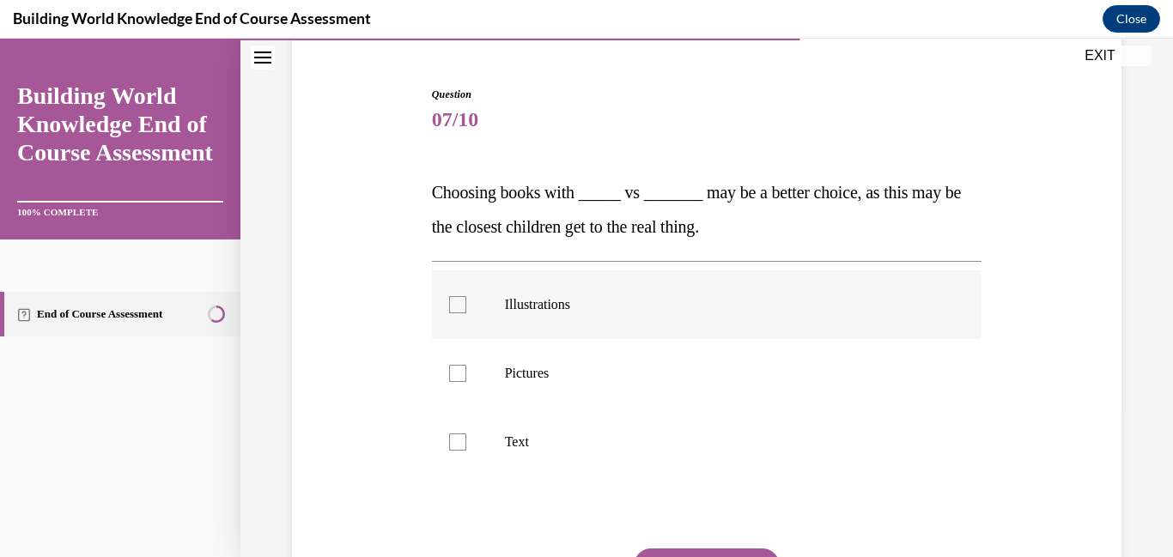
click at [466, 299] on div at bounding box center [457, 304] width 17 height 17
click at [466, 299] on input "Illustrations" at bounding box center [457, 304] width 17 height 17
checkbox input "true"
click at [458, 373] on div at bounding box center [457, 373] width 17 height 17
click at [458, 373] on input "Pictures" at bounding box center [457, 373] width 17 height 17
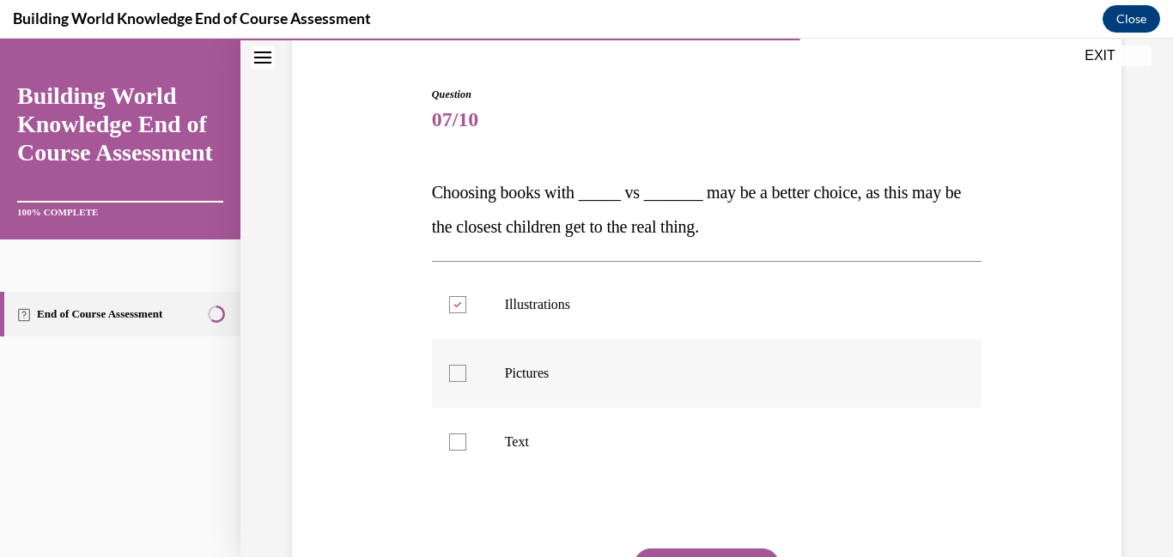
checkbox input "true"
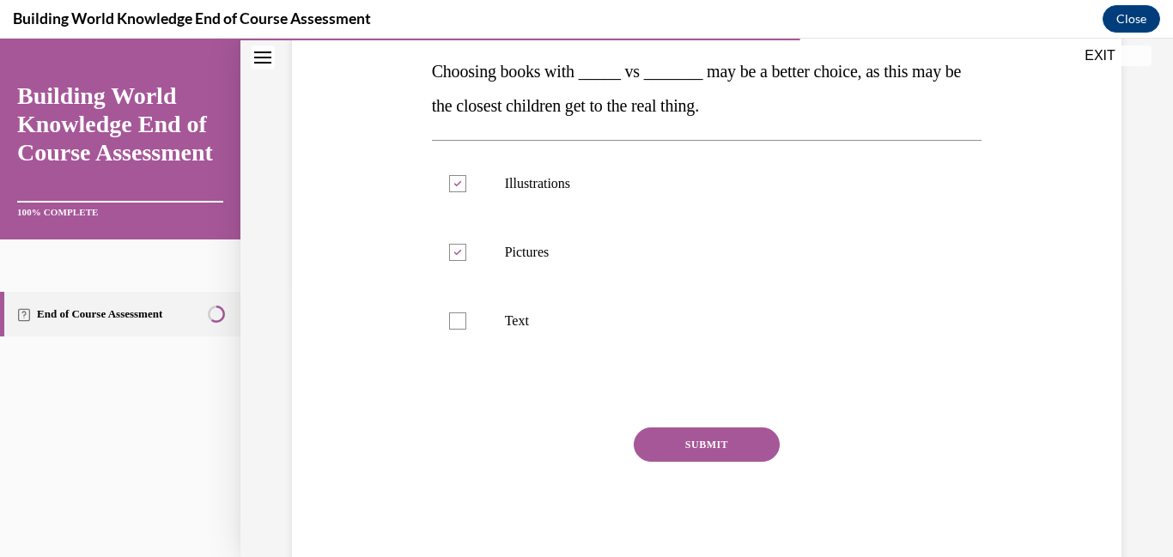
scroll to position [304, 0]
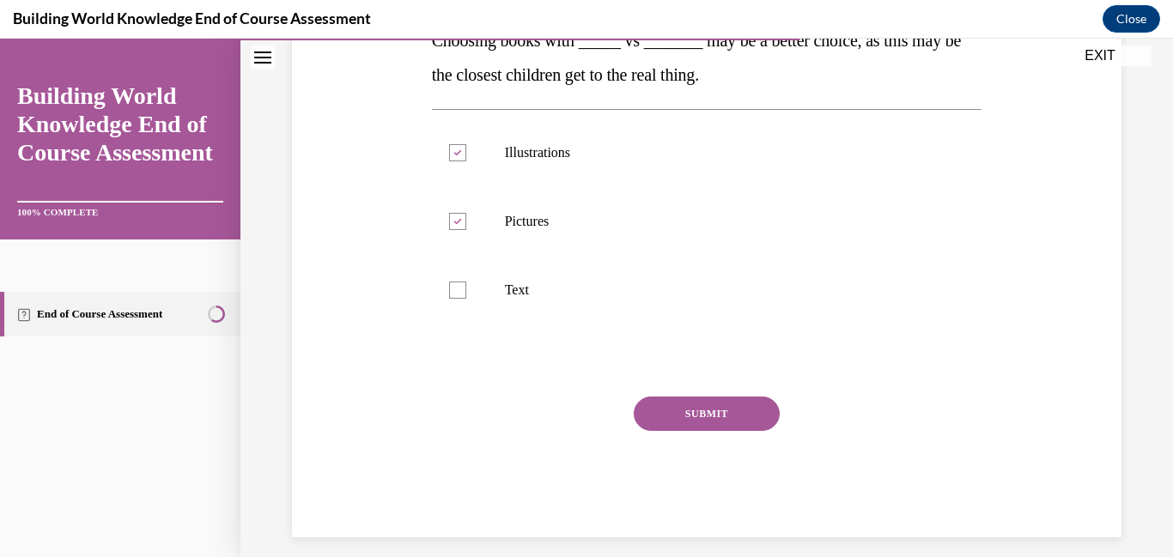
click at [712, 398] on button "SUBMIT" at bounding box center [707, 414] width 146 height 34
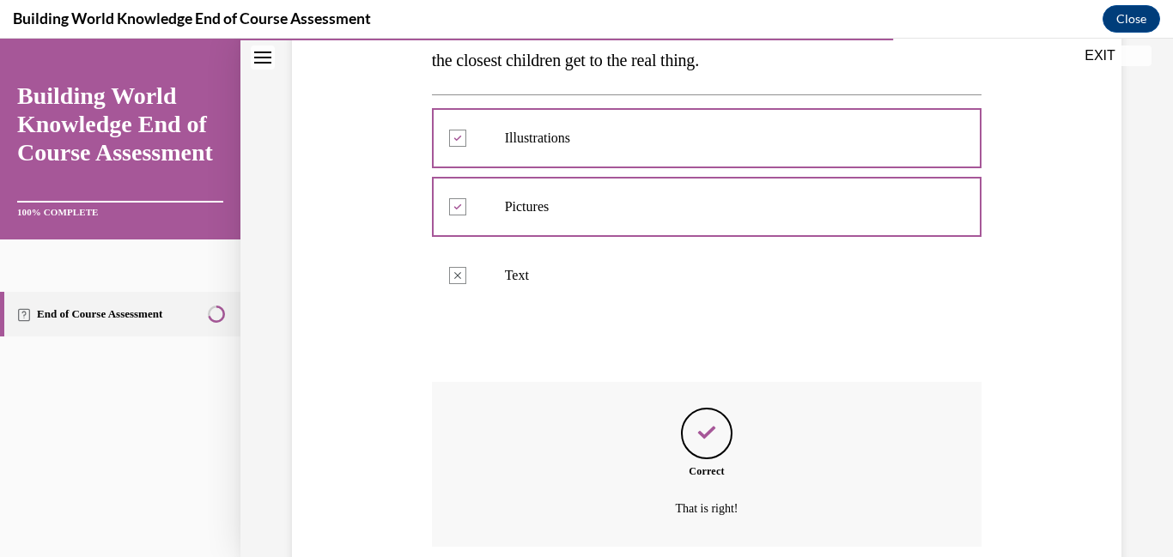
scroll to position [458, 0]
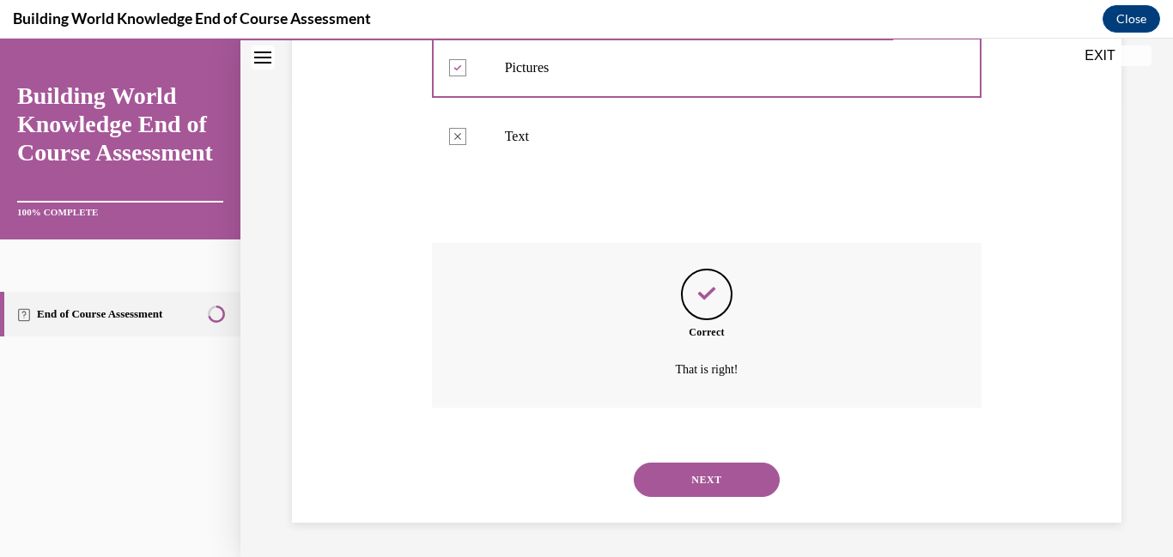
click at [703, 486] on button "NEXT" at bounding box center [707, 480] width 146 height 34
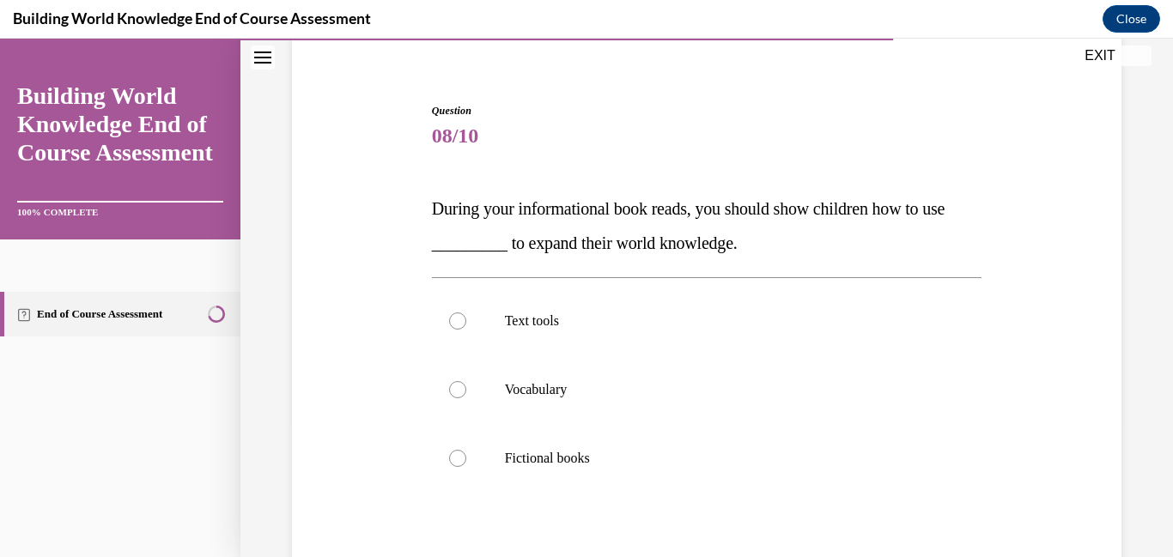
scroll to position [137, 0]
click at [459, 322] on div at bounding box center [457, 319] width 17 height 17
click at [459, 322] on input "Text tools" at bounding box center [457, 319] width 17 height 17
radio input "true"
click at [1065, 207] on div "Question 08/10 During your informational book reads, you should show children h…" at bounding box center [707, 377] width 838 height 655
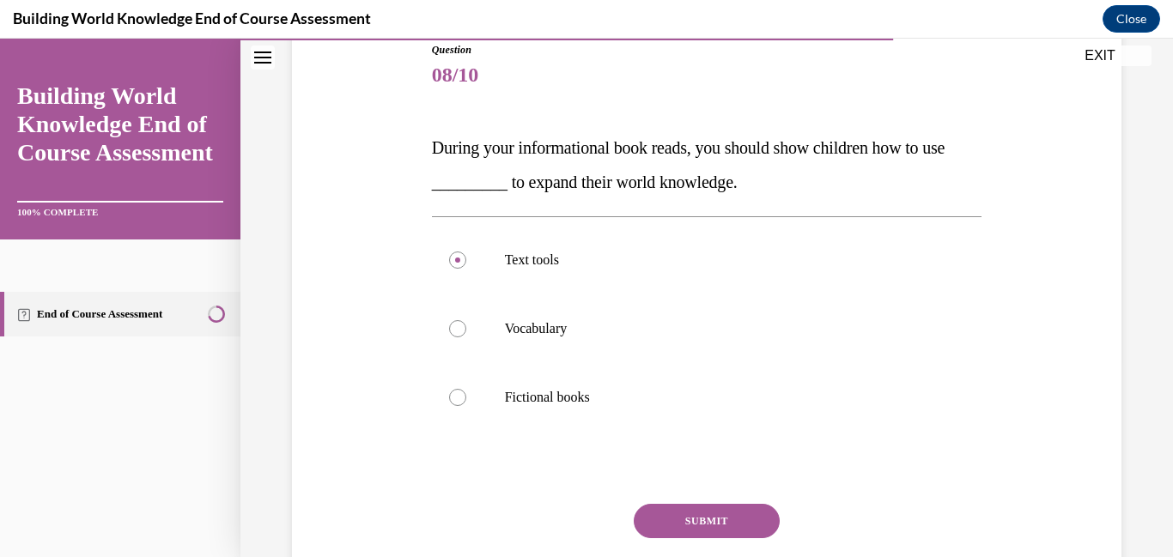
scroll to position [218, 0]
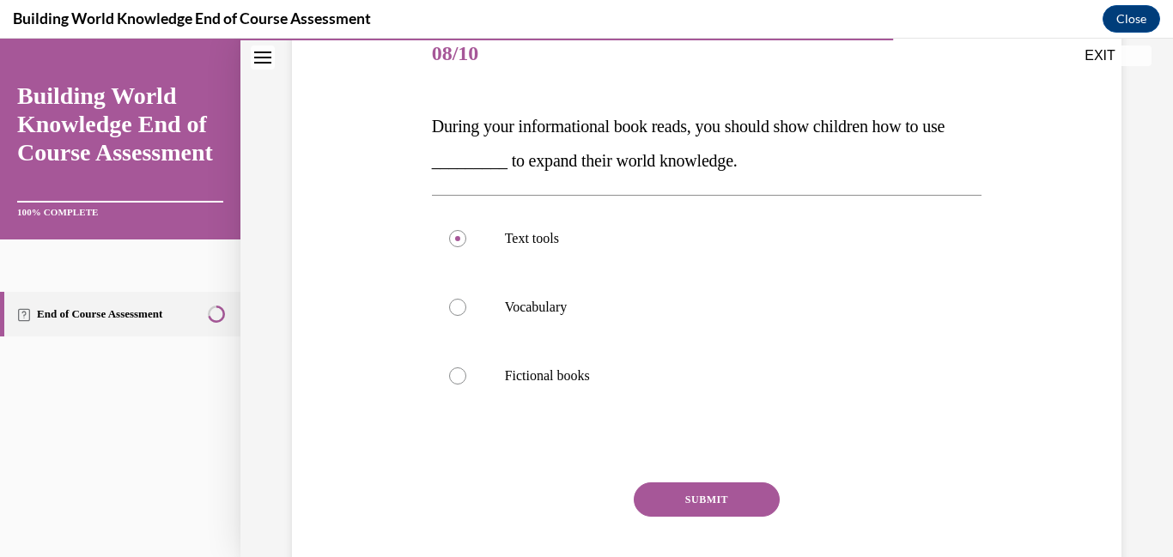
click at [718, 496] on button "SUBMIT" at bounding box center [707, 500] width 146 height 34
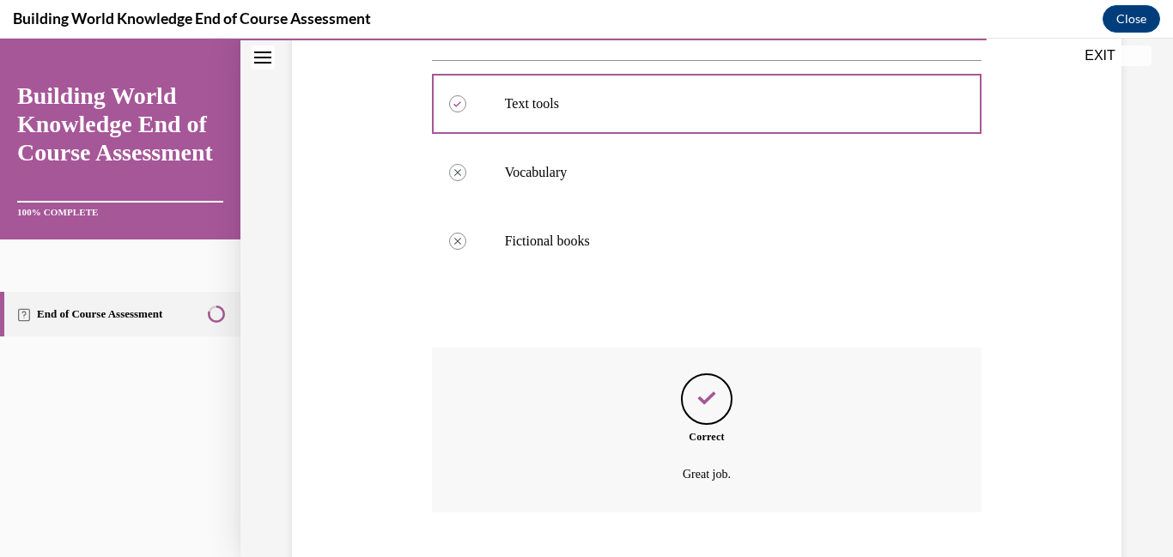
scroll to position [458, 0]
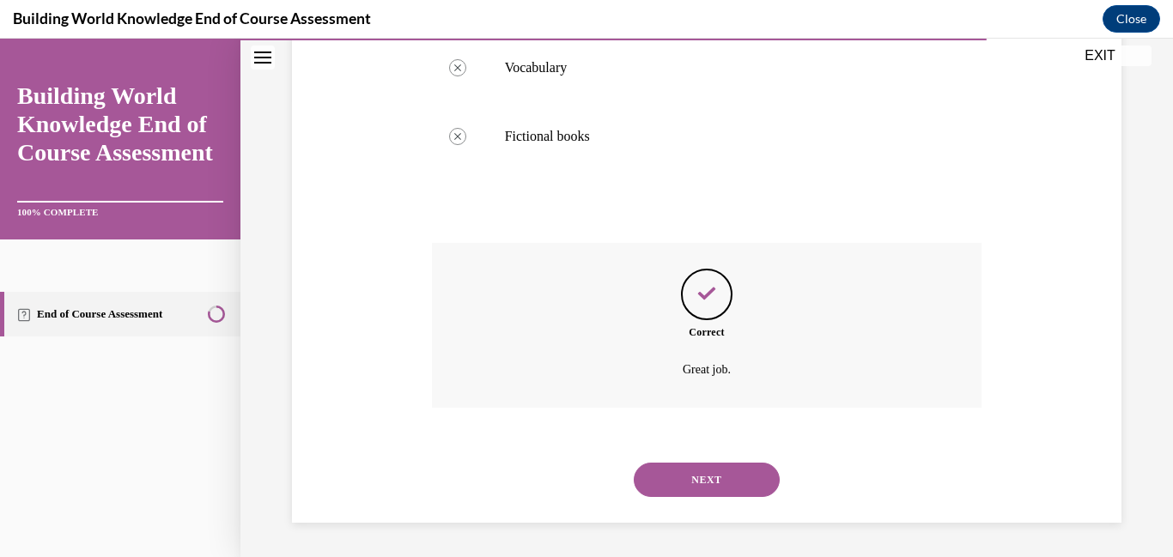
click at [722, 480] on button "NEXT" at bounding box center [707, 480] width 146 height 34
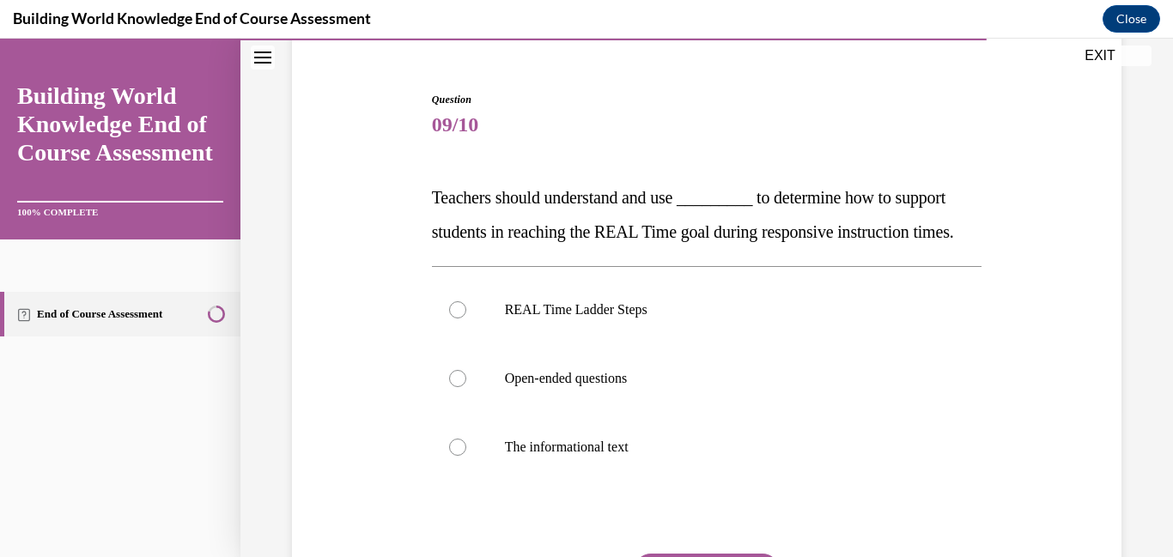
scroll to position [203, 0]
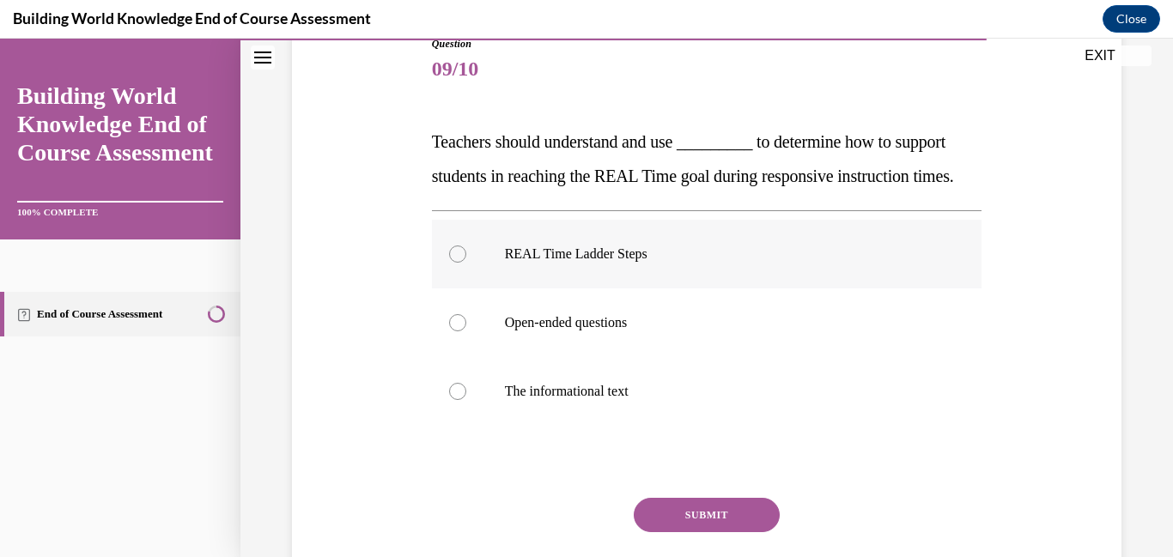
click at [457, 263] on div at bounding box center [457, 254] width 17 height 17
click at [457, 263] on input "REAL Time Ladder Steps" at bounding box center [457, 254] width 17 height 17
radio input "true"
click at [722, 533] on button "SUBMIT" at bounding box center [707, 515] width 146 height 34
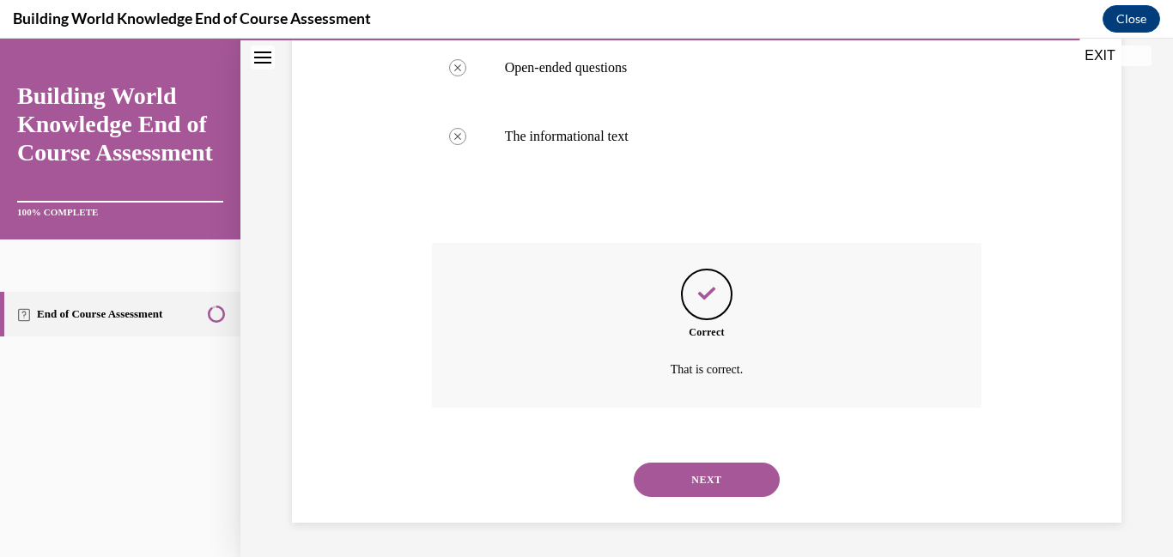
scroll to position [492, 0]
click at [713, 475] on button "NEXT" at bounding box center [707, 480] width 146 height 34
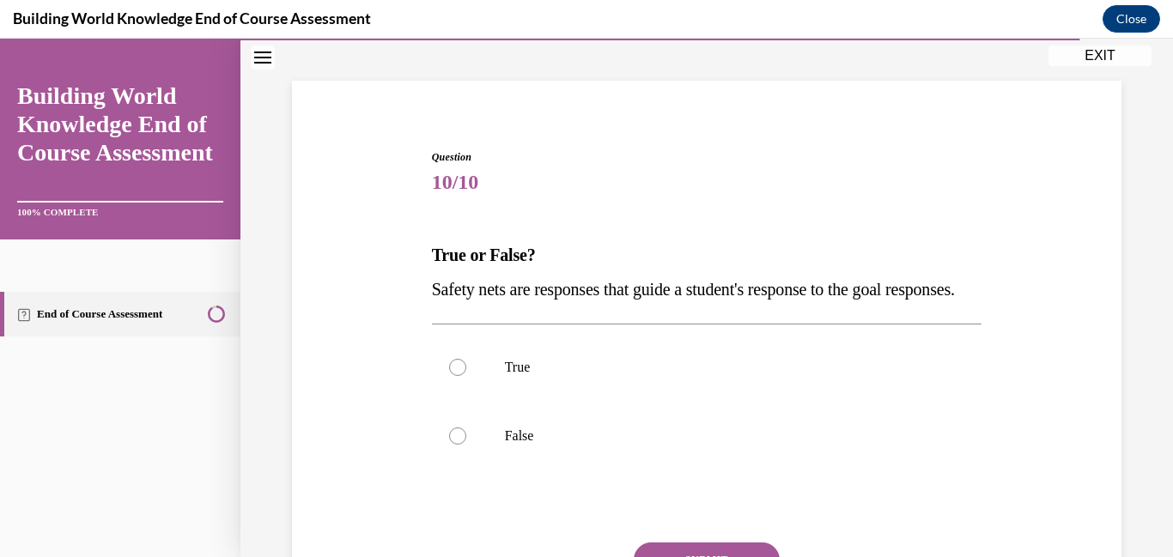
scroll to position [90, 0]
click at [462, 470] on label "False" at bounding box center [707, 435] width 551 height 69
click at [462, 444] on input "False" at bounding box center [457, 435] width 17 height 17
radio input "true"
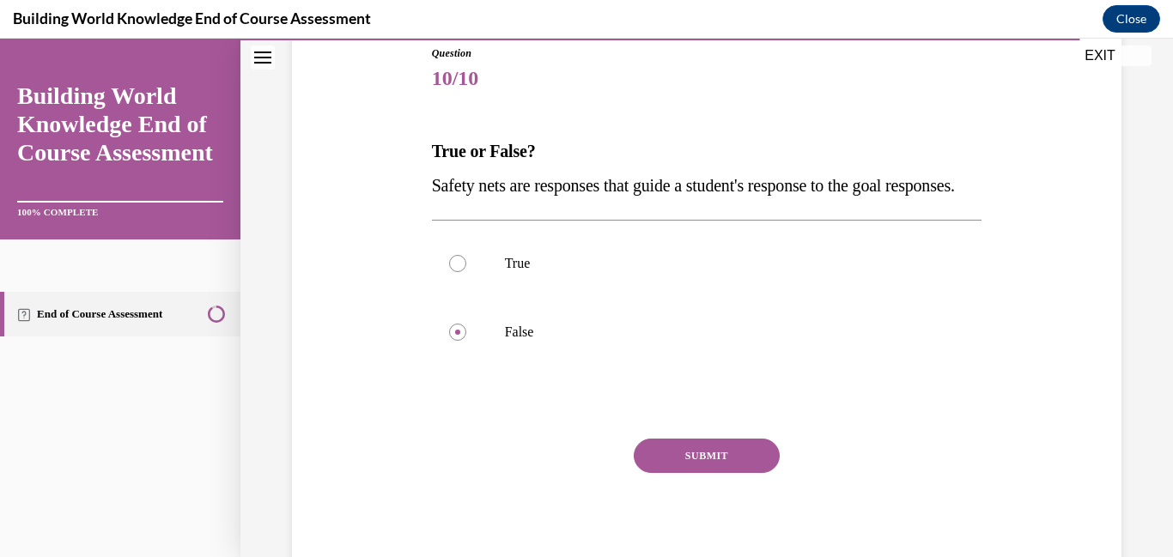
scroll to position [198, 0]
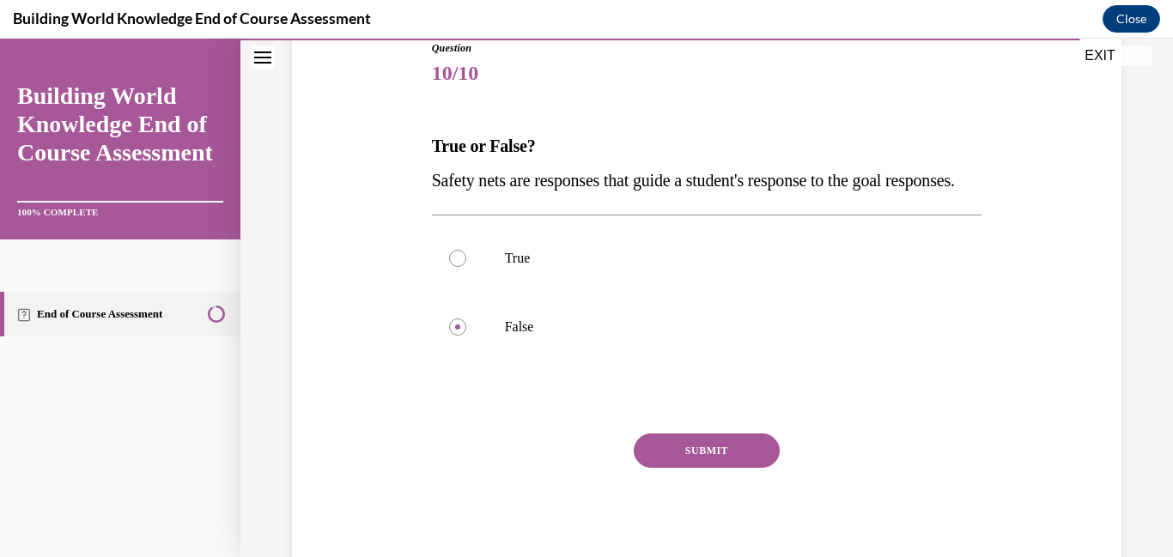
click at [694, 468] on button "SUBMIT" at bounding box center [707, 451] width 146 height 34
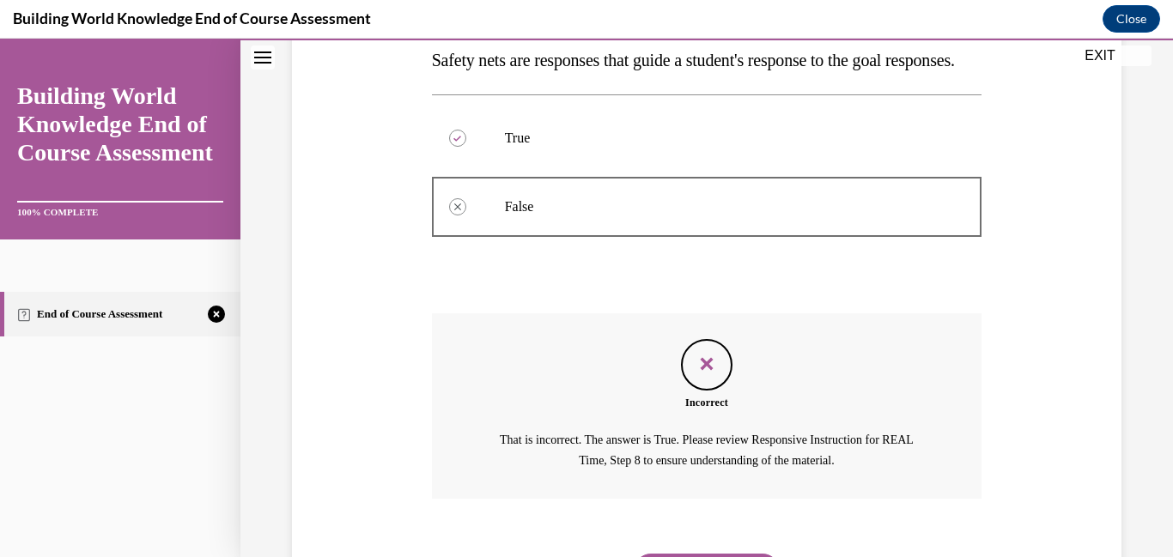
scroll to position [444, 0]
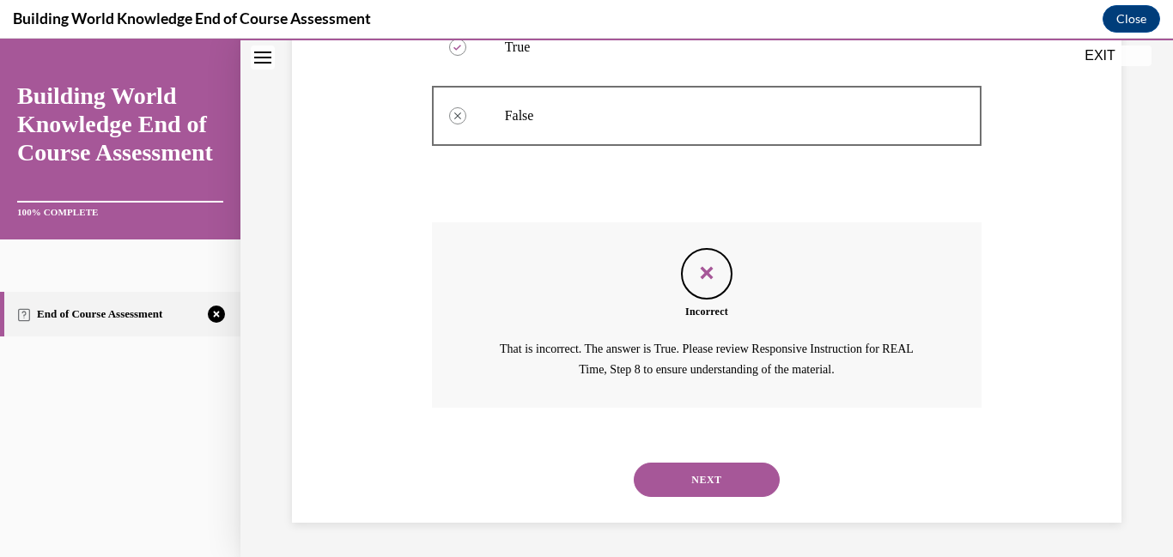
click at [694, 486] on button "NEXT" at bounding box center [707, 480] width 146 height 34
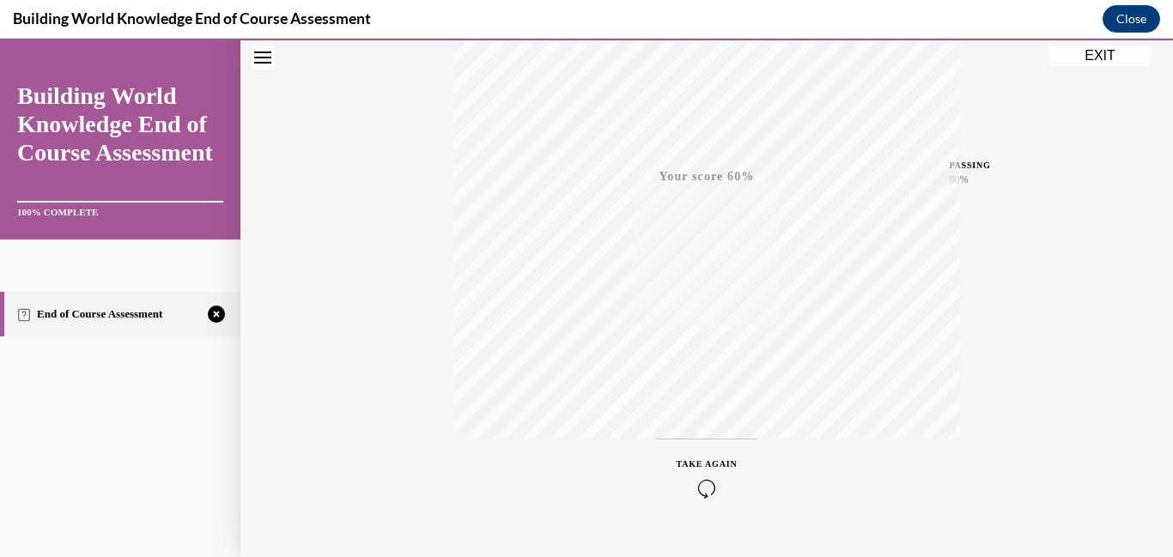
scroll to position [362, 0]
click at [720, 452] on icon "button" at bounding box center [707, 452] width 61 height 19
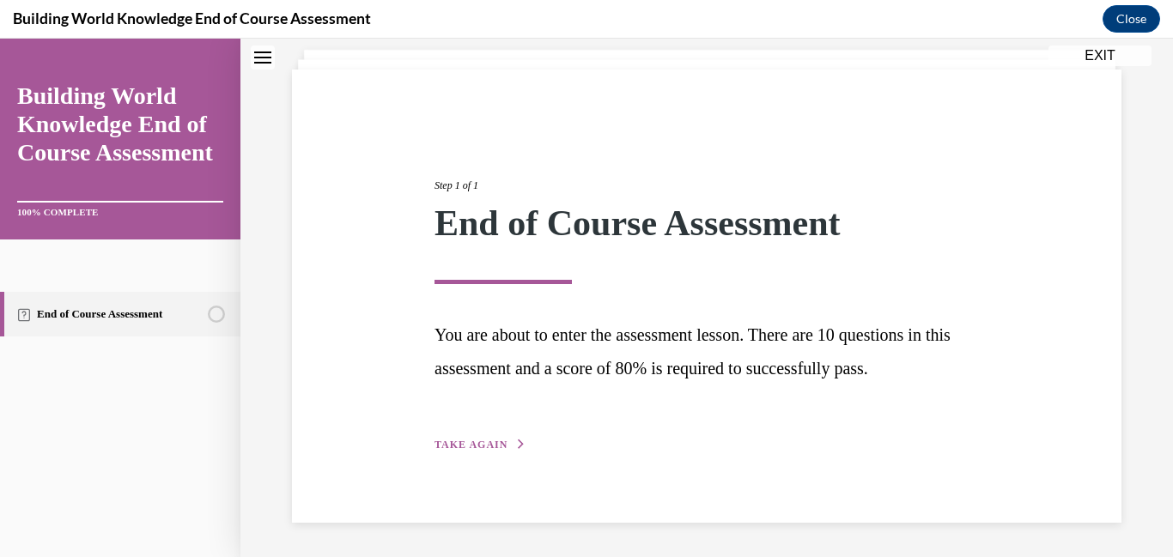
scroll to position [100, 0]
click at [496, 444] on span "TAKE AGAIN" at bounding box center [471, 445] width 73 height 12
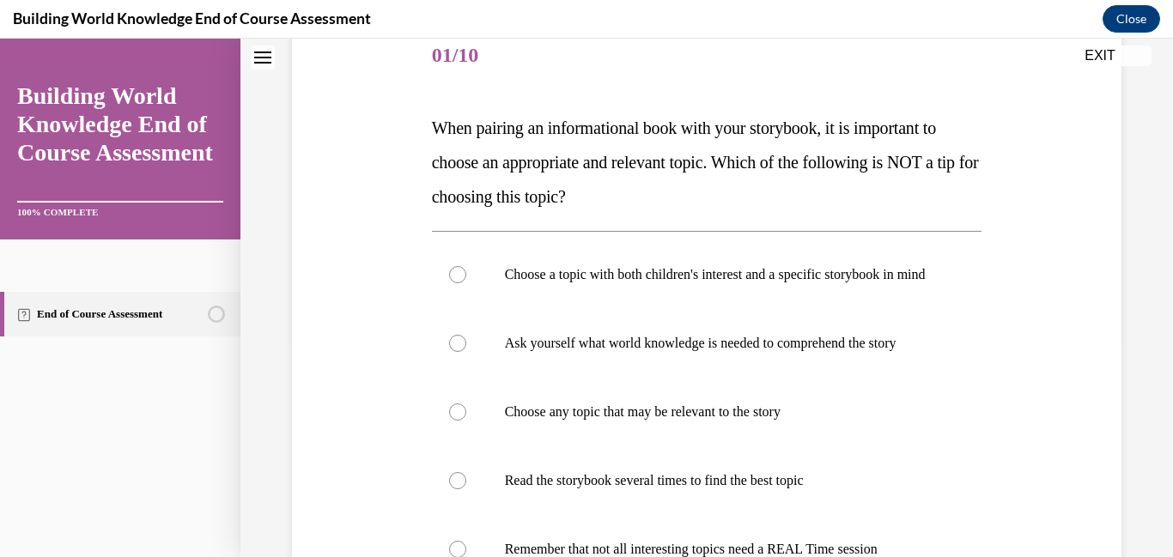
scroll to position [220, 0]
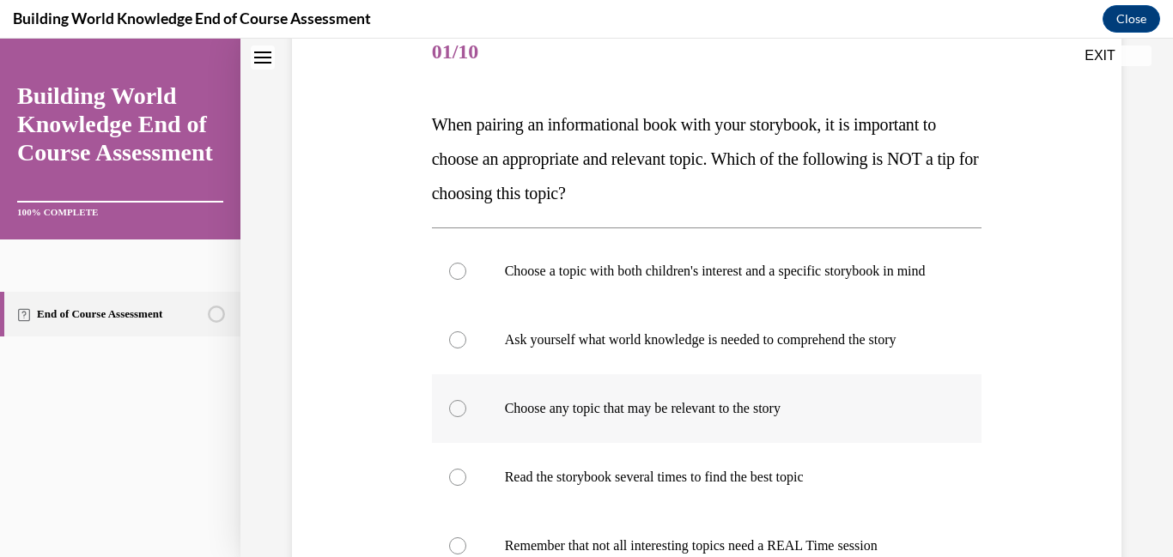
click at [463, 417] on div at bounding box center [457, 408] width 17 height 17
click at [463, 417] on input "Choose any topic that may be relevant to the story" at bounding box center [457, 408] width 17 height 17
radio input "true"
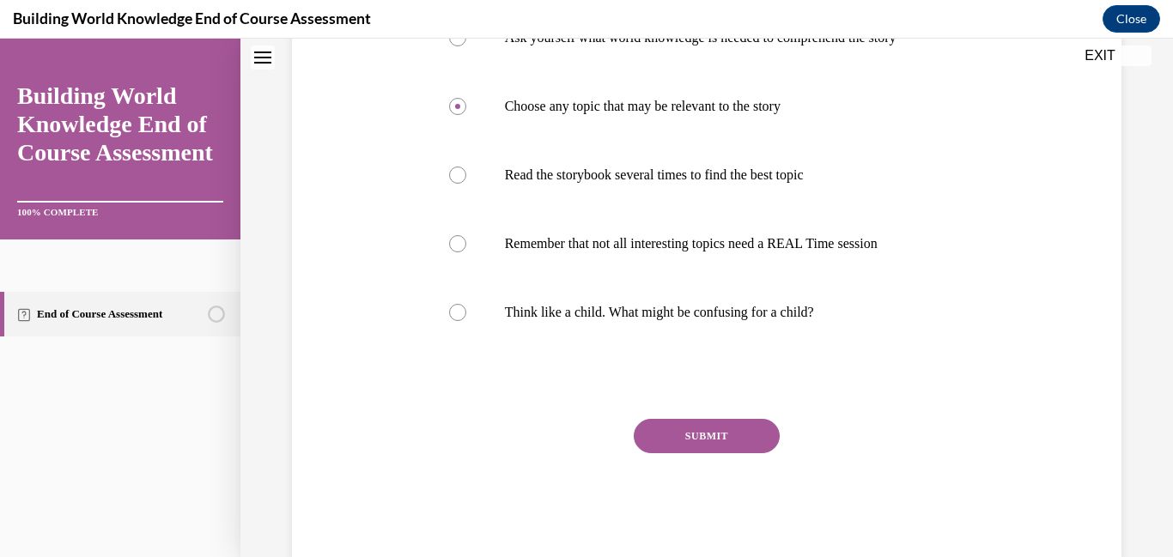
scroll to position [527, 0]
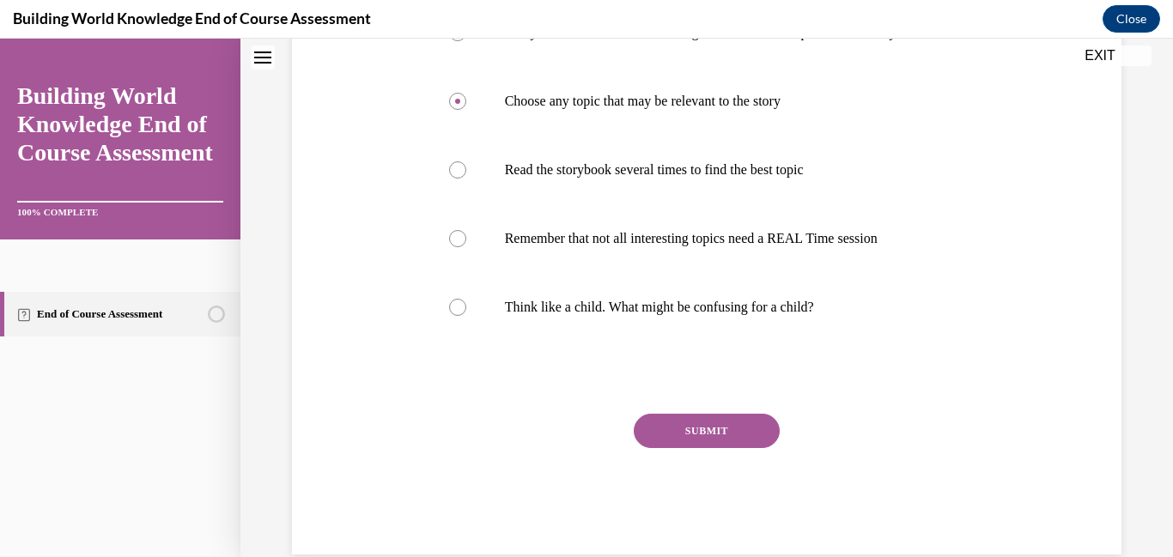
click at [746, 444] on button "SUBMIT" at bounding box center [707, 431] width 146 height 34
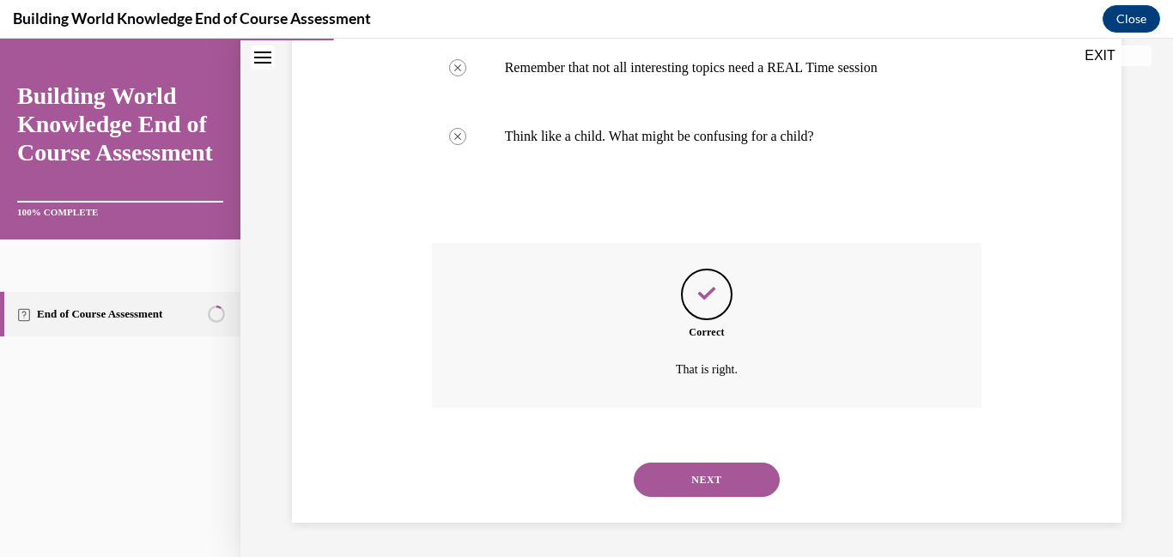
scroll to position [716, 0]
click at [721, 478] on button "NEXT" at bounding box center [707, 480] width 146 height 34
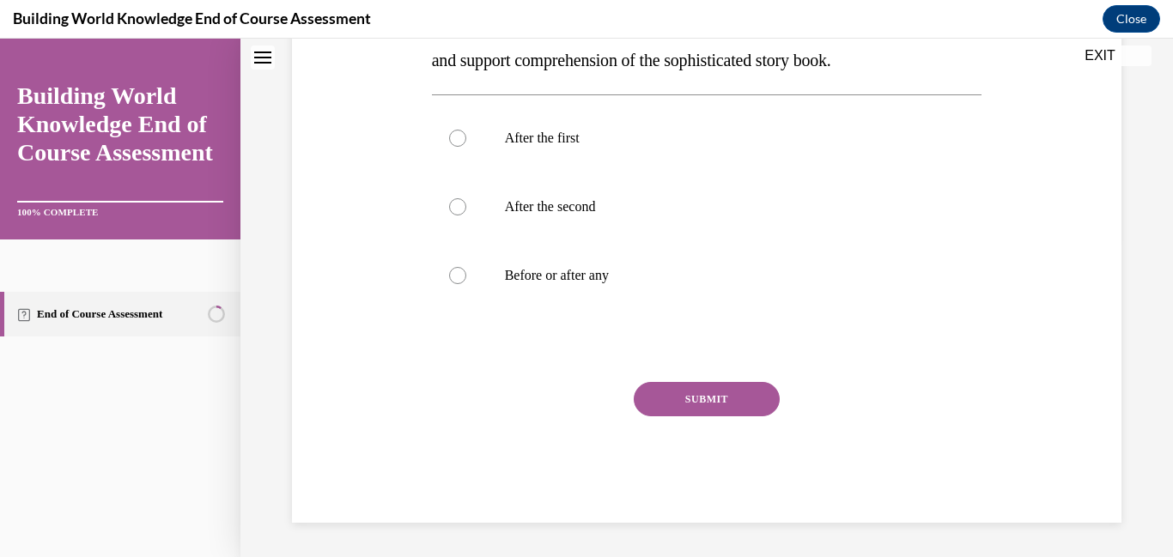
scroll to position [0, 0]
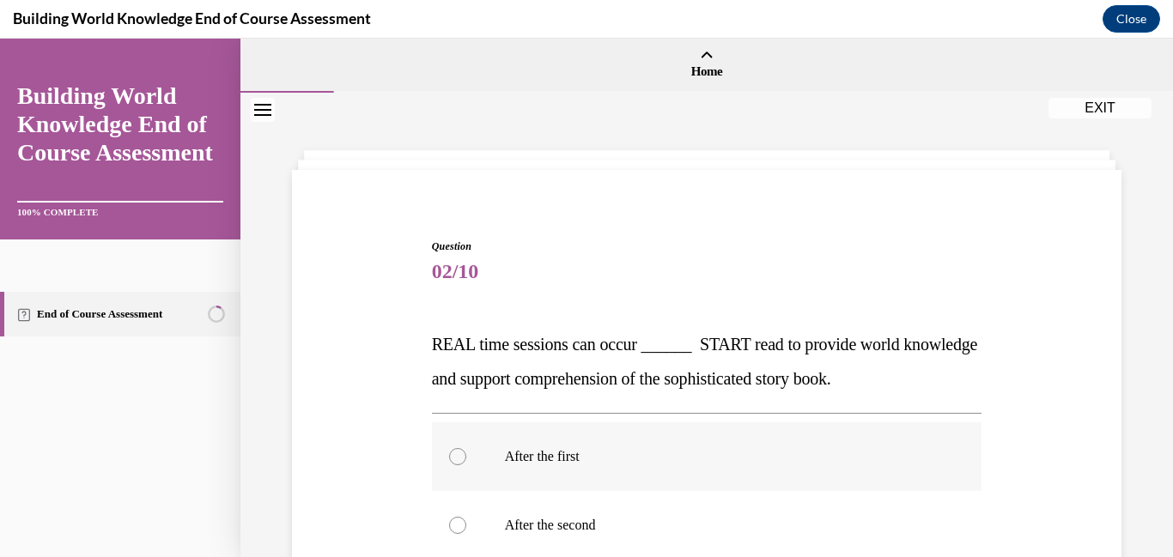
click at [463, 456] on div at bounding box center [457, 456] width 17 height 17
click at [463, 456] on input "After the first" at bounding box center [457, 456] width 17 height 17
radio input "true"
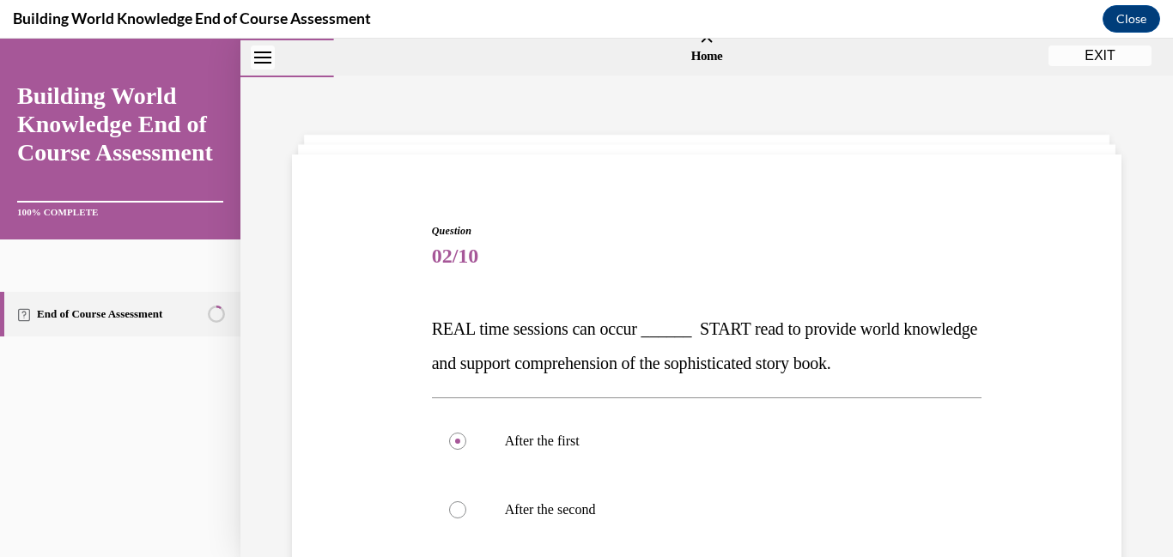
scroll to position [228, 0]
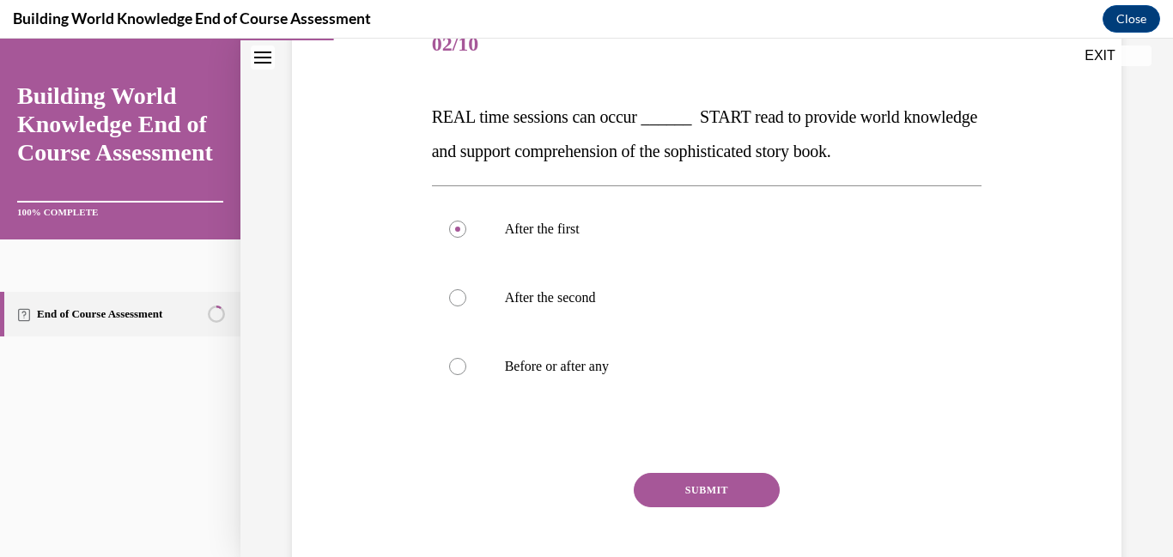
click at [703, 493] on button "SUBMIT" at bounding box center [707, 490] width 146 height 34
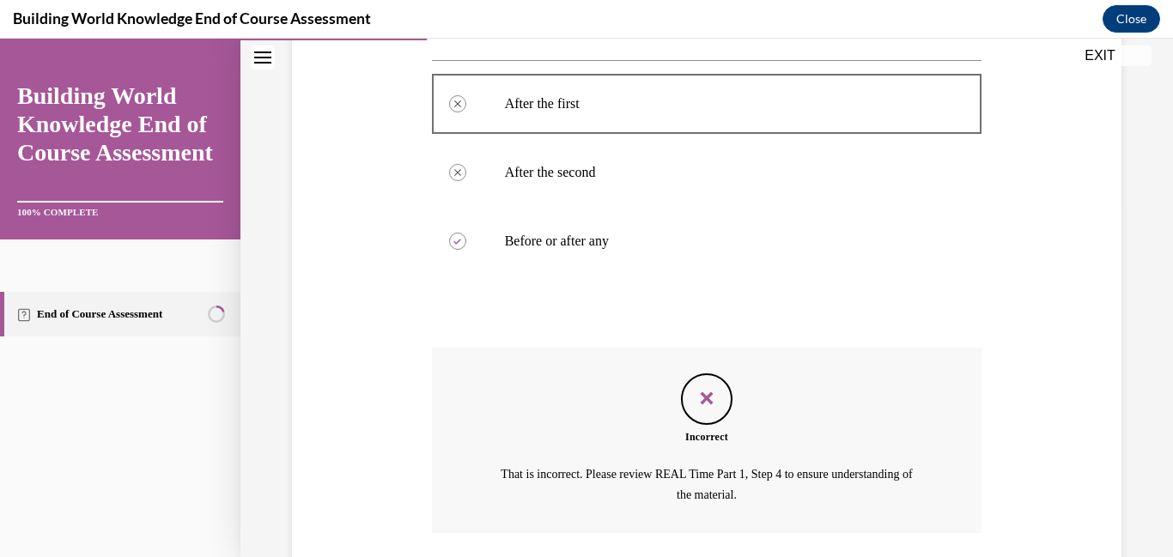
scroll to position [478, 0]
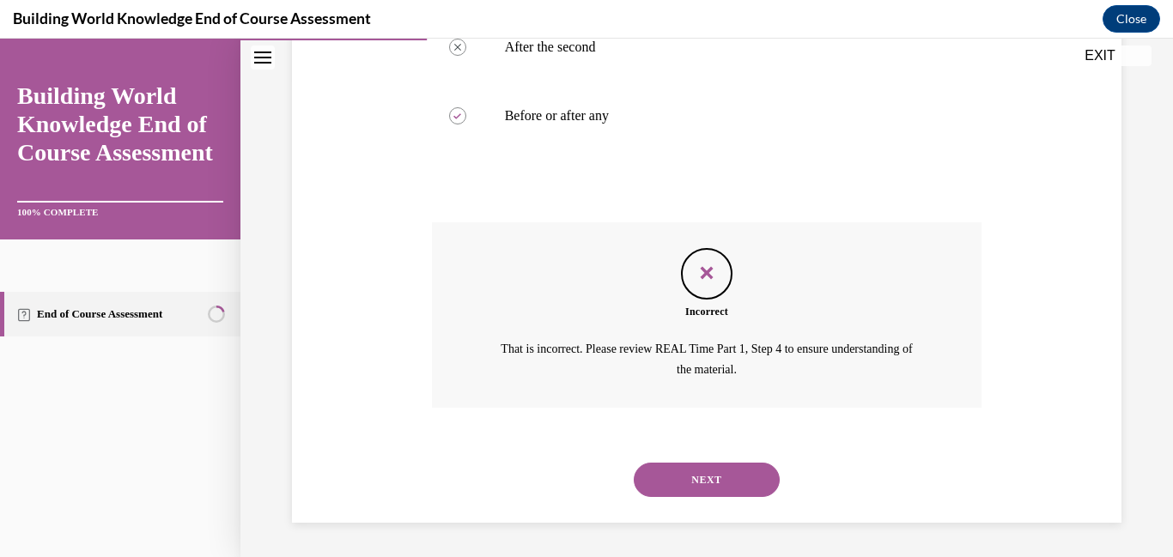
click at [711, 472] on button "NEXT" at bounding box center [707, 480] width 146 height 34
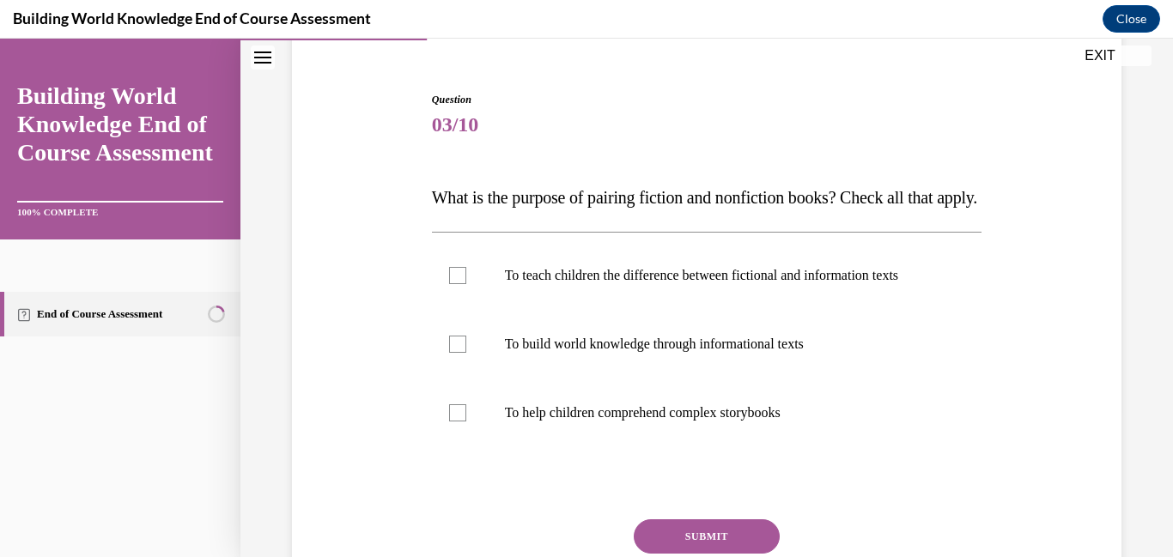
scroll to position [143, 0]
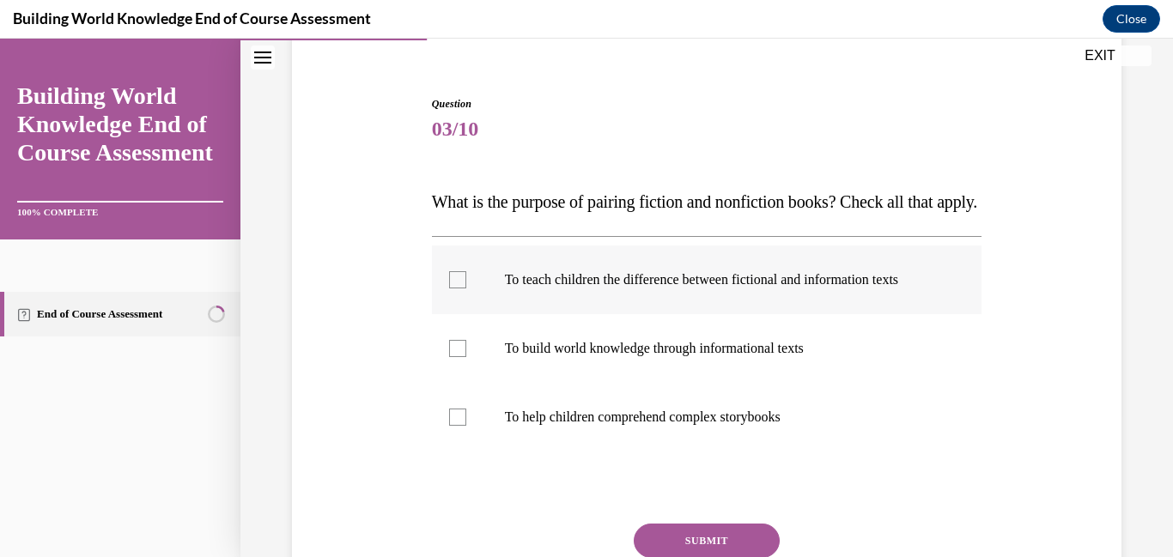
click at [451, 289] on div at bounding box center [457, 279] width 17 height 17
click at [451, 289] on input "To teach children the difference between fictional and information texts" at bounding box center [457, 279] width 17 height 17
checkbox input "true"
click at [458, 357] on div at bounding box center [457, 348] width 17 height 17
click at [458, 357] on input "To build world knowledge through informational texts" at bounding box center [457, 348] width 17 height 17
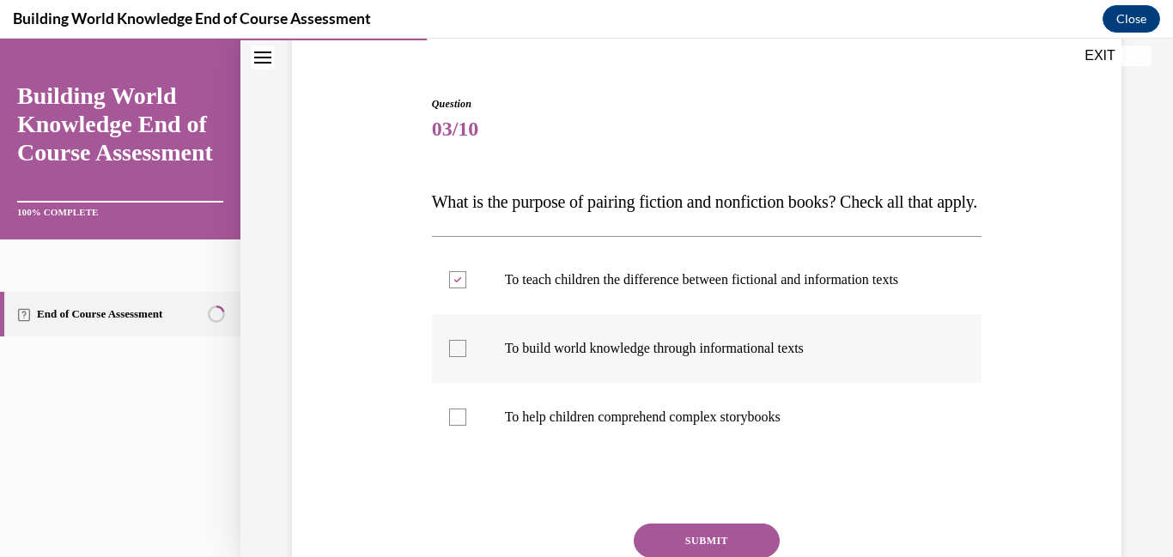
checkbox input "true"
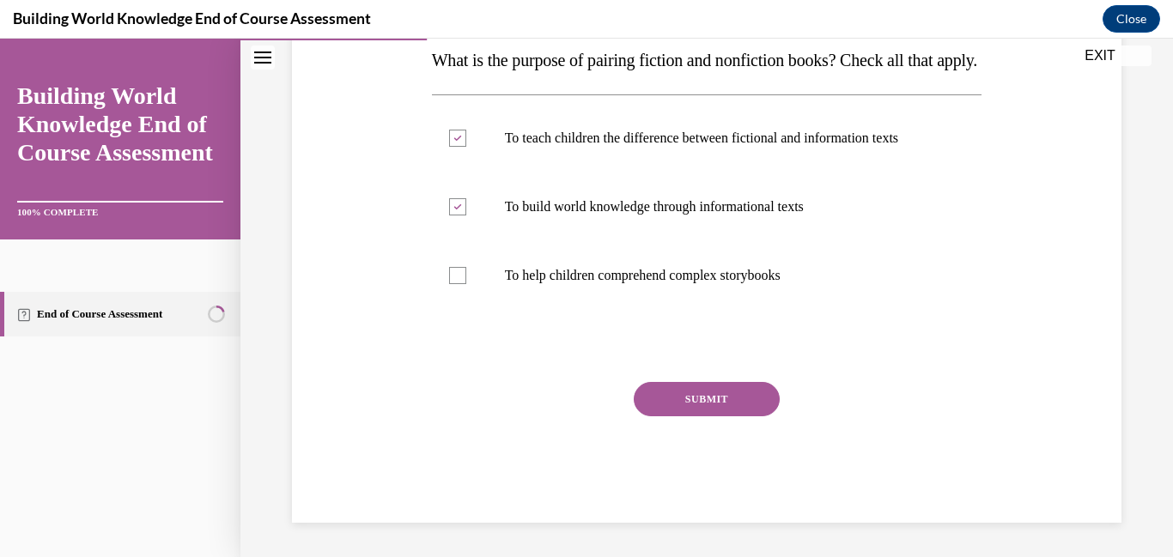
click at [717, 417] on button "SUBMIT" at bounding box center [707, 399] width 146 height 34
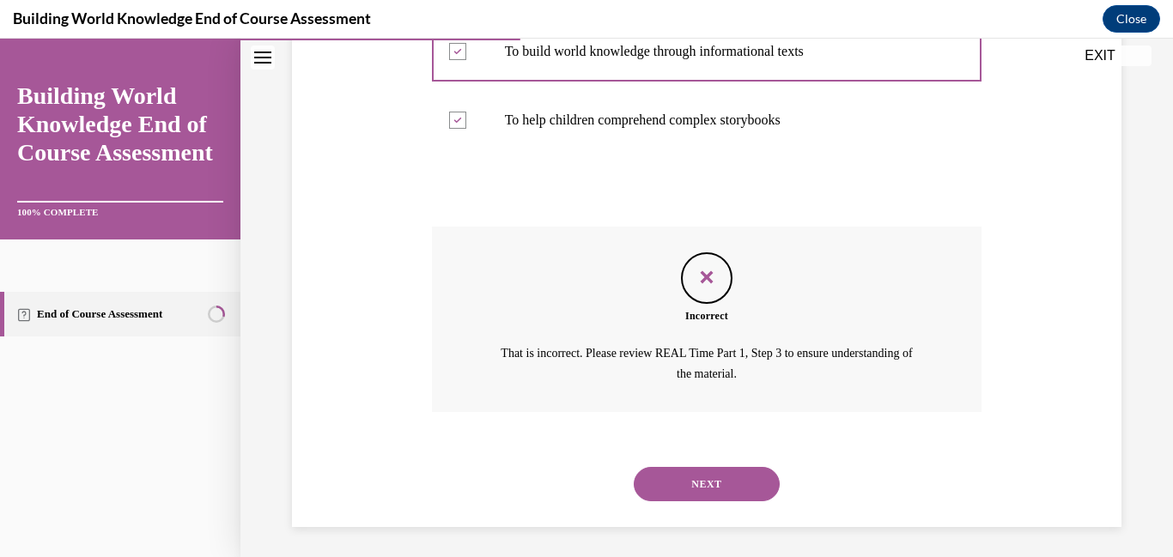
scroll to position [478, 0]
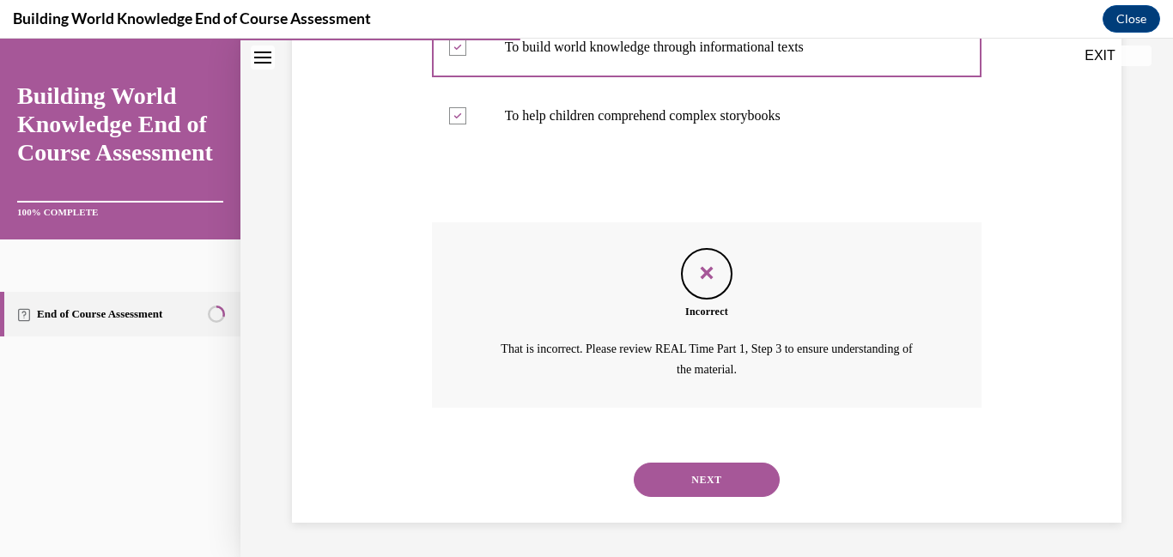
click at [706, 496] on button "NEXT" at bounding box center [707, 480] width 146 height 34
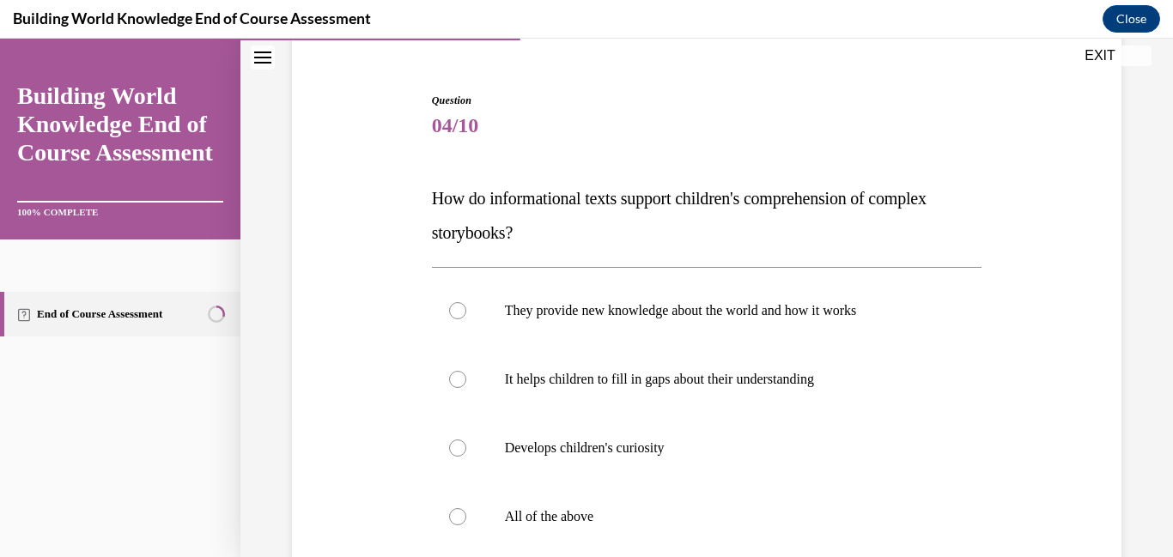
scroll to position [204, 0]
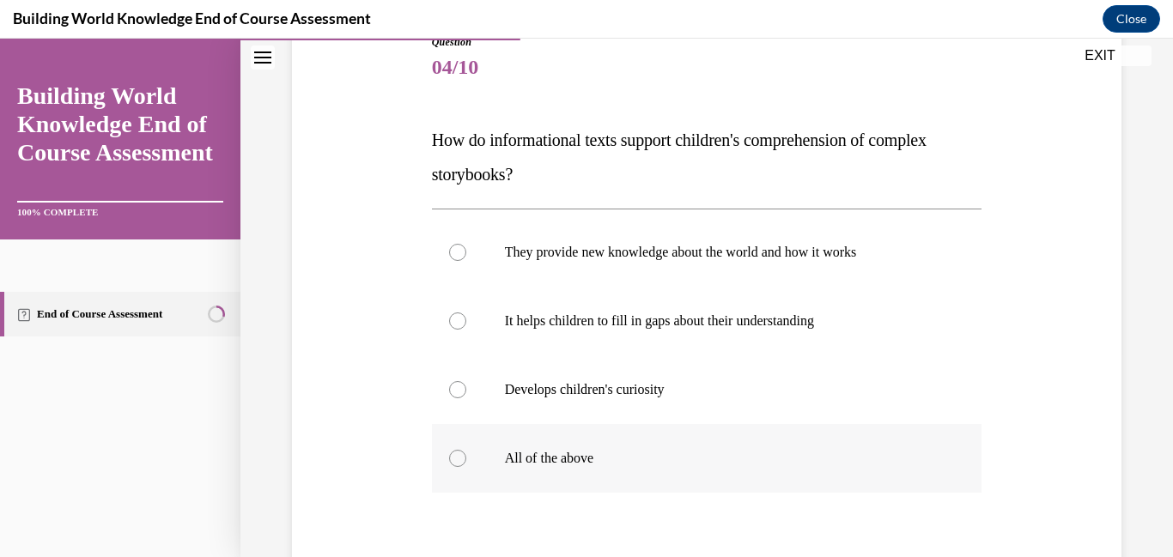
click at [459, 460] on div at bounding box center [457, 458] width 17 height 17
click at [459, 460] on input "All of the above" at bounding box center [457, 458] width 17 height 17
radio input "true"
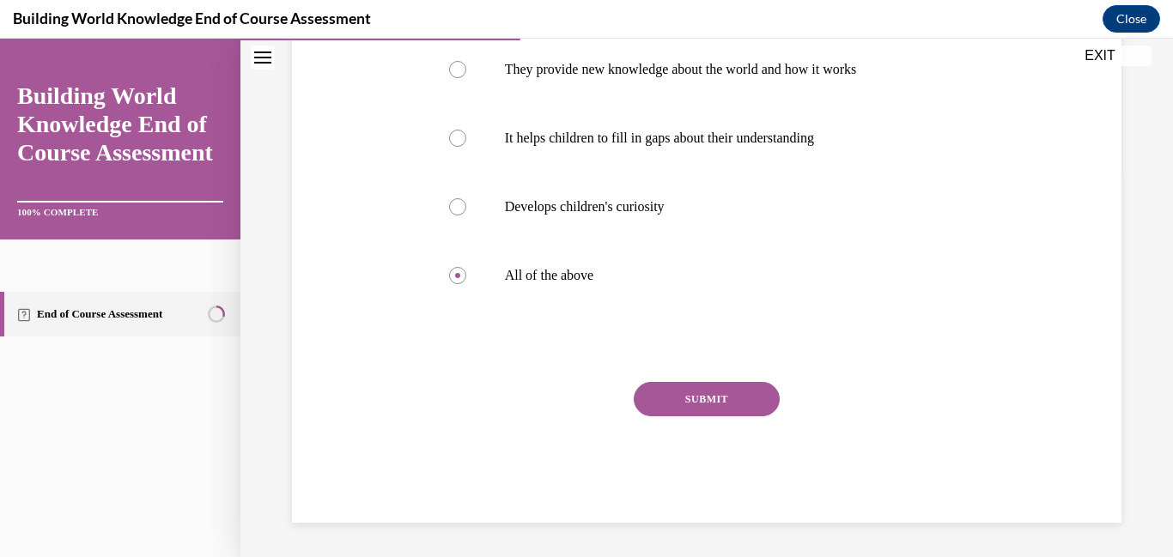
click at [735, 404] on button "SUBMIT" at bounding box center [707, 399] width 146 height 34
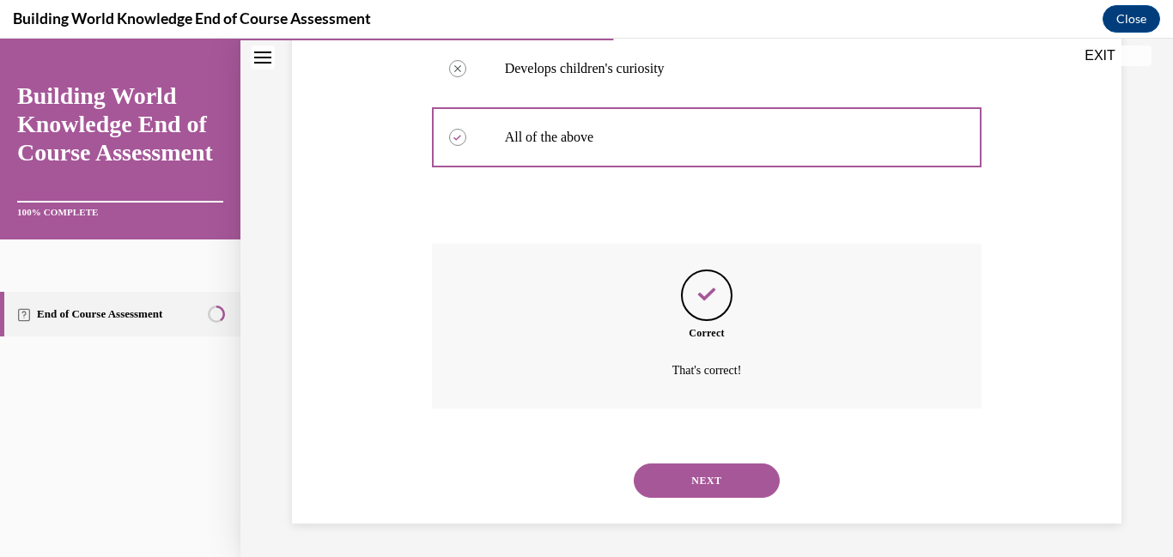
scroll to position [527, 0]
click at [709, 482] on button "NEXT" at bounding box center [707, 480] width 146 height 34
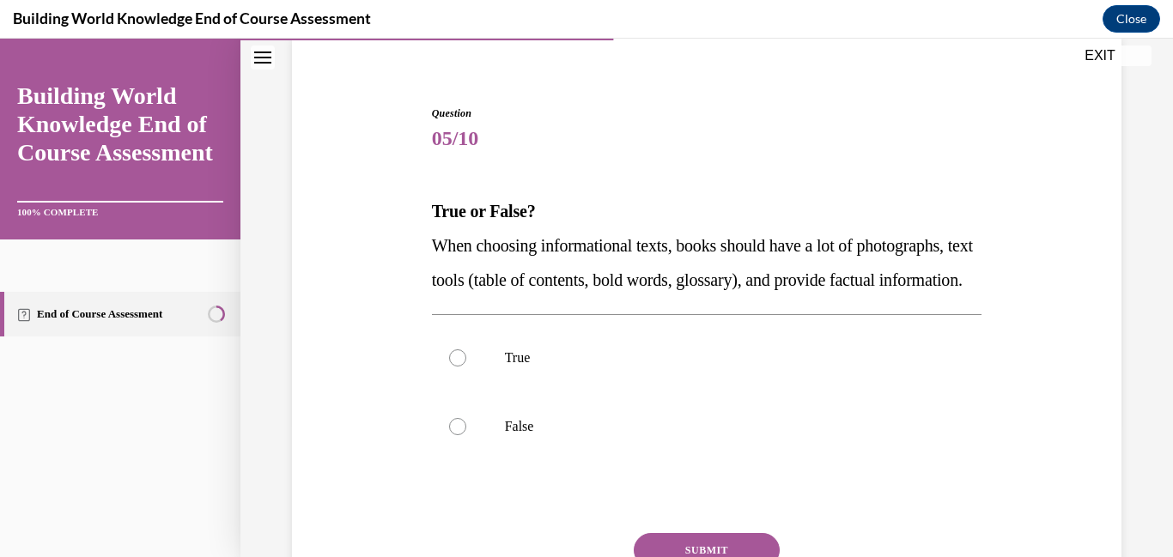
scroll to position [138, 0]
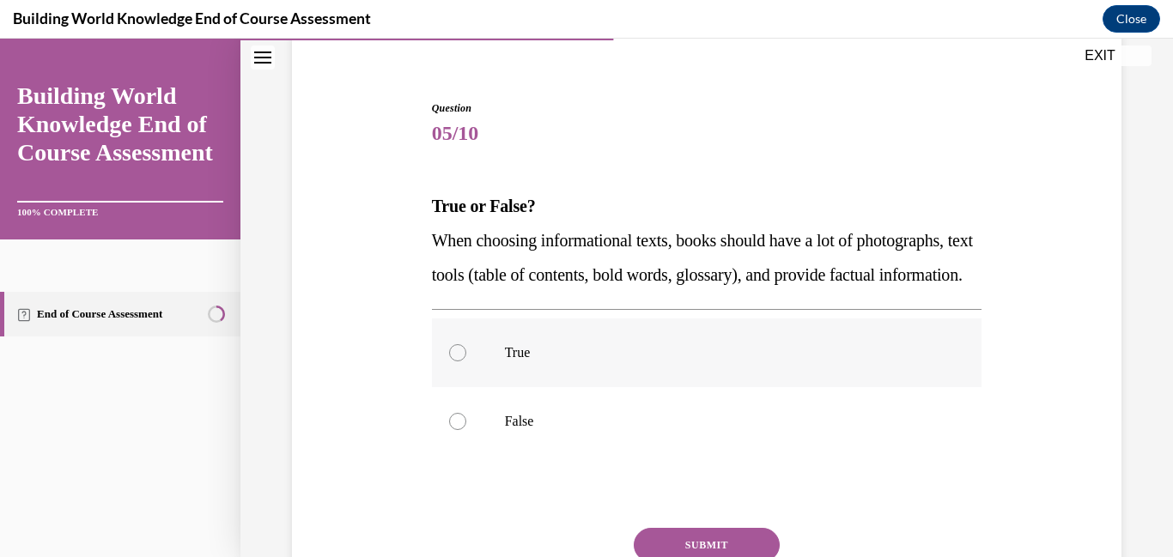
click at [455, 362] on div at bounding box center [457, 352] width 17 height 17
click at [455, 362] on input "True" at bounding box center [457, 352] width 17 height 17
radio input "true"
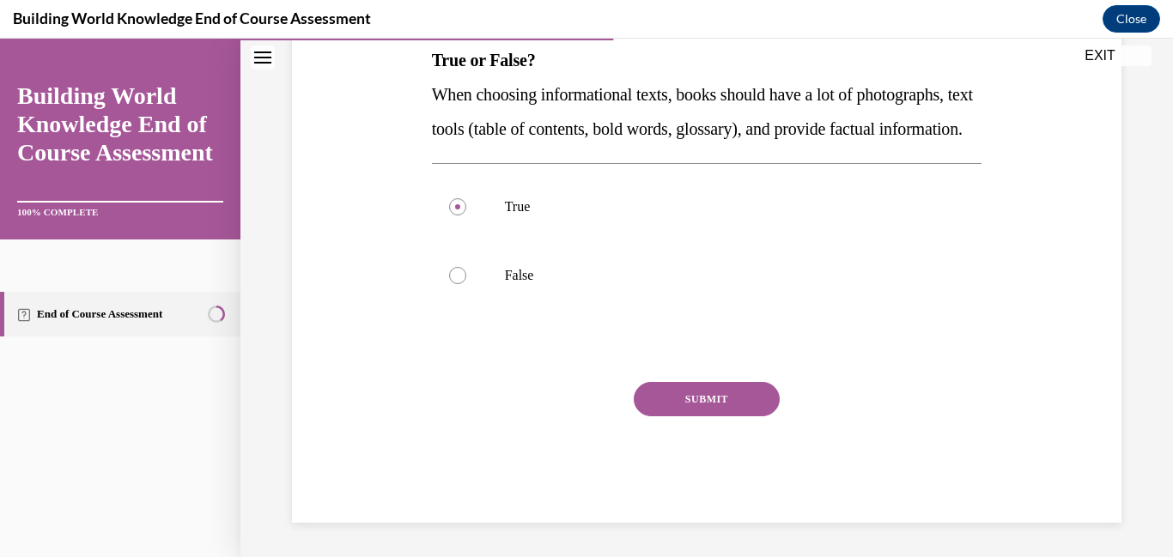
scroll to position [302, 0]
click at [764, 414] on button "SUBMIT" at bounding box center [707, 399] width 146 height 34
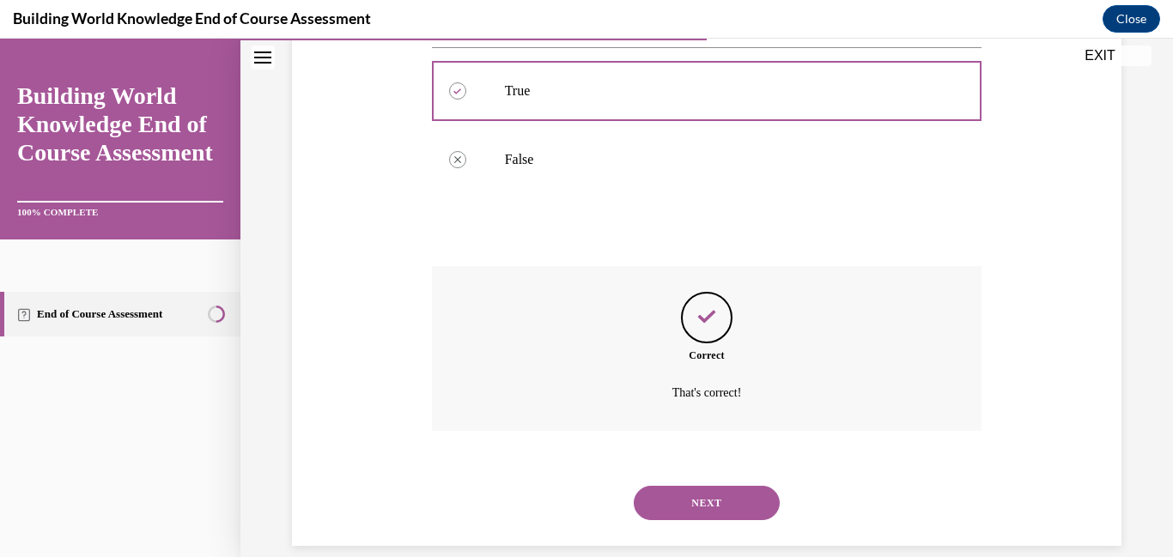
scroll to position [458, 0]
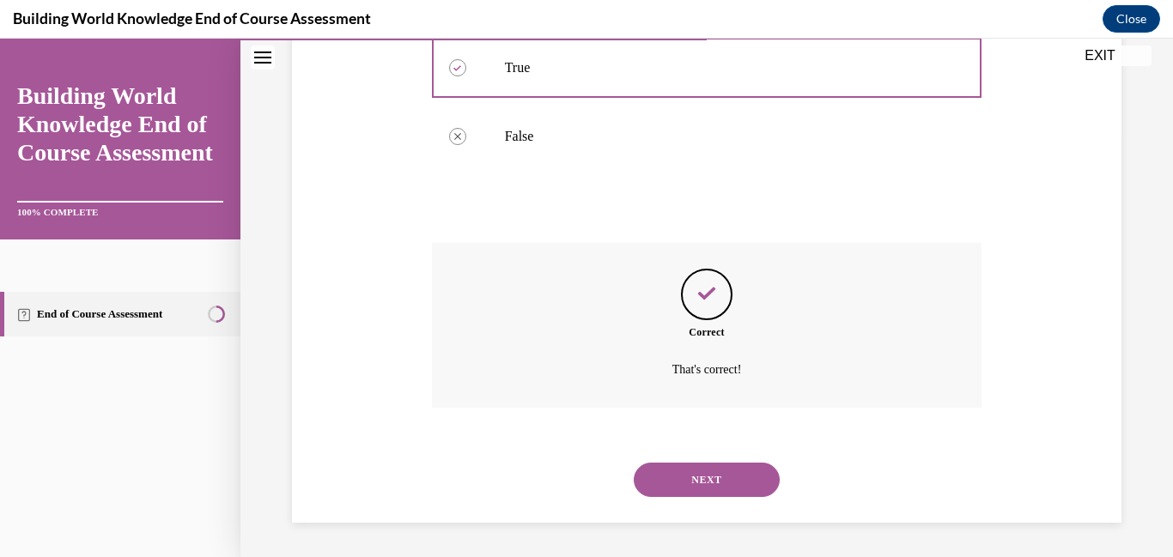
click at [695, 481] on button "NEXT" at bounding box center [707, 480] width 146 height 34
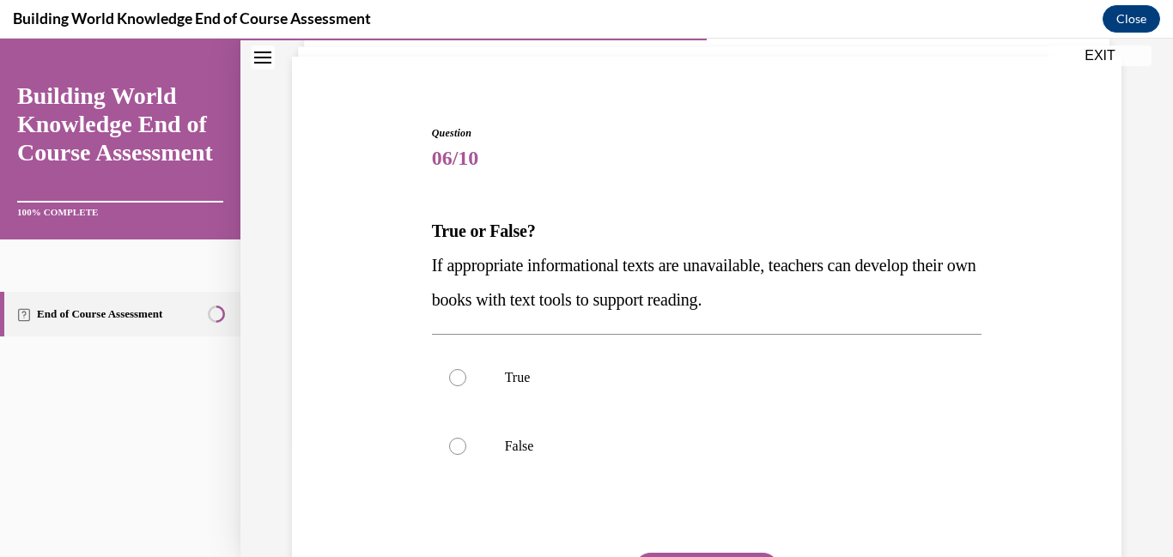
scroll to position [118, 0]
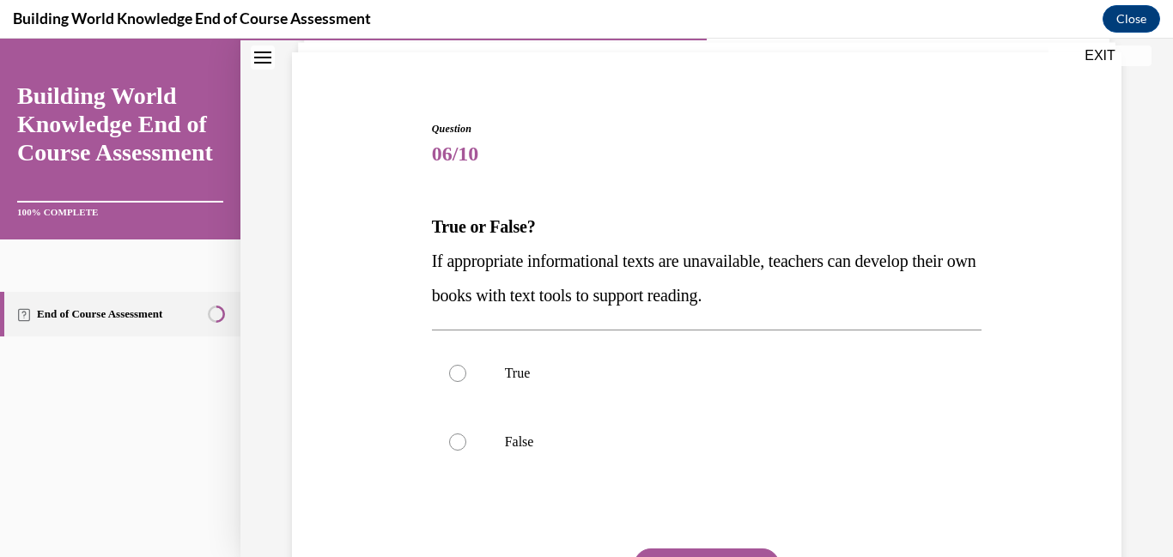
drag, startPoint x: 1172, startPoint y: 238, endPoint x: 1165, endPoint y: 350, distance: 112.8
click at [1165, 350] on div "Home Question 05/10 True or False? When choosing informational texts, books sho…" at bounding box center [707, 298] width 933 height 519
click at [458, 375] on div at bounding box center [457, 373] width 17 height 17
click at [458, 375] on input "True" at bounding box center [457, 373] width 17 height 17
radio input "true"
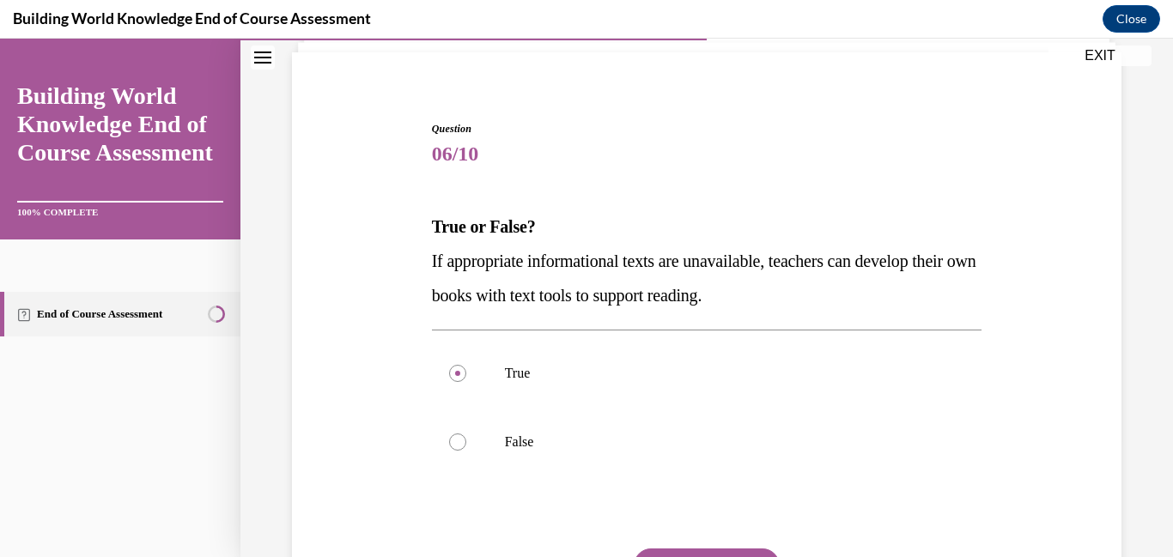
scroll to position [284, 0]
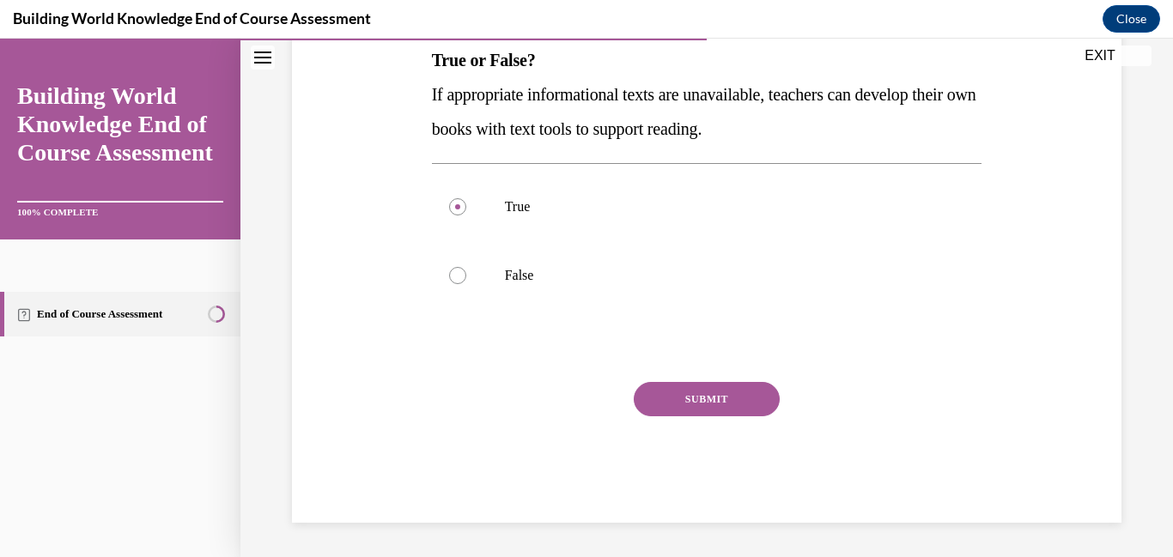
click at [758, 412] on button "SUBMIT" at bounding box center [707, 399] width 146 height 34
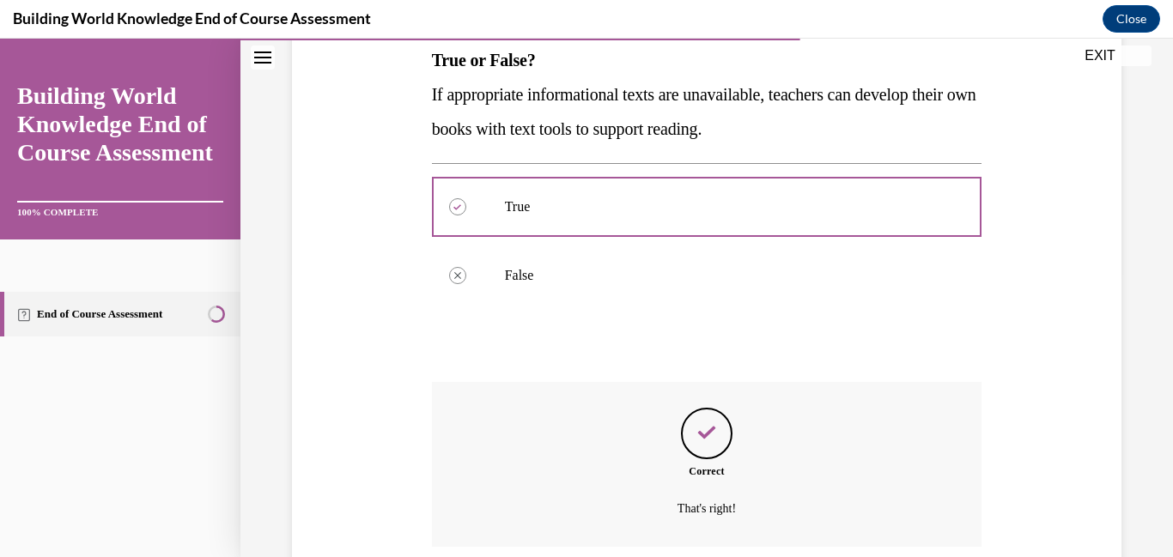
scroll to position [423, 0]
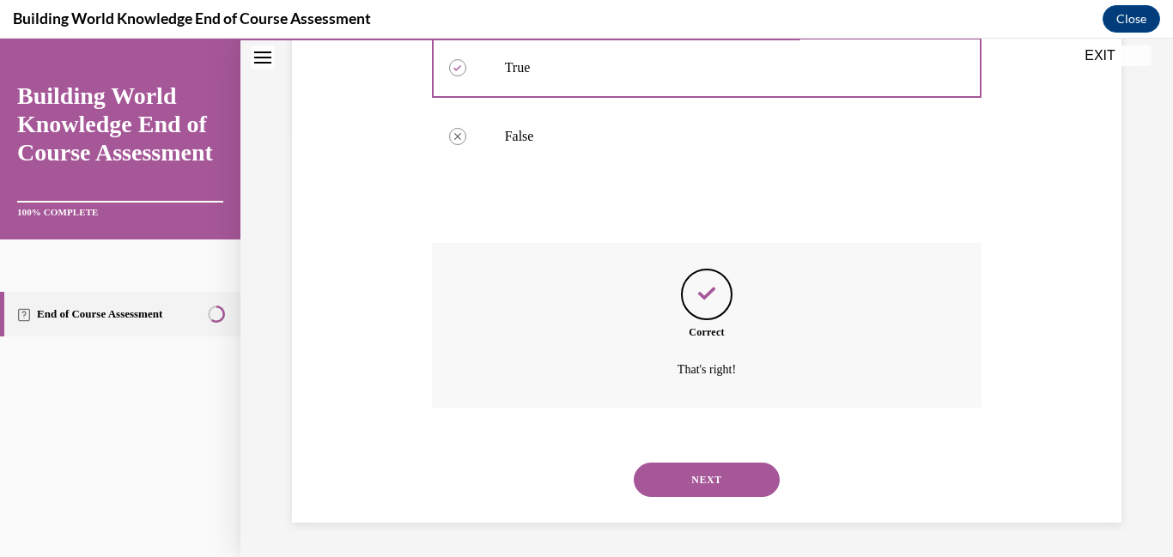
click at [703, 477] on button "NEXT" at bounding box center [707, 480] width 146 height 34
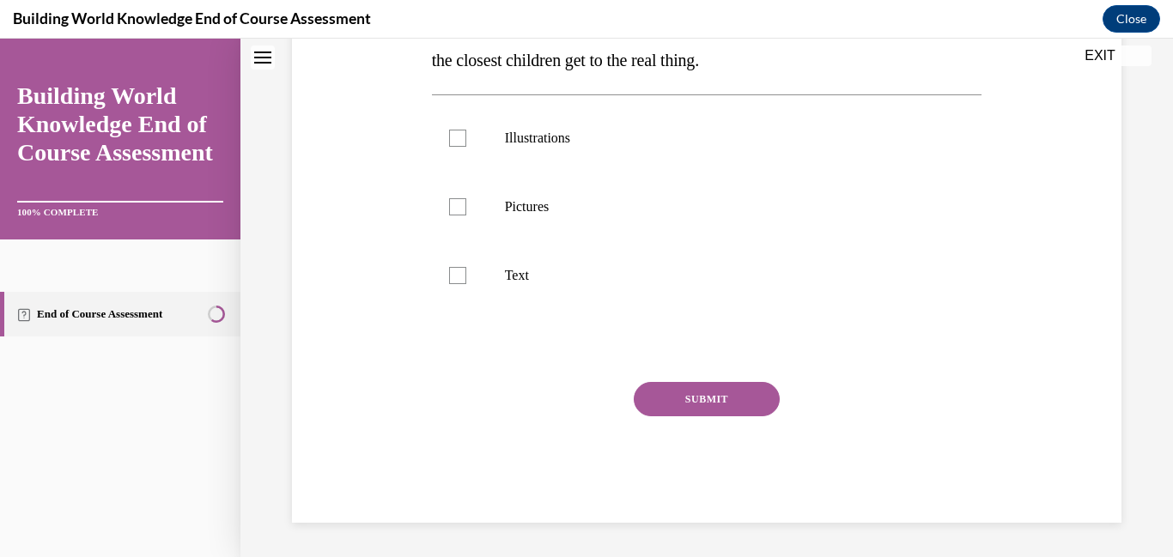
scroll to position [0, 0]
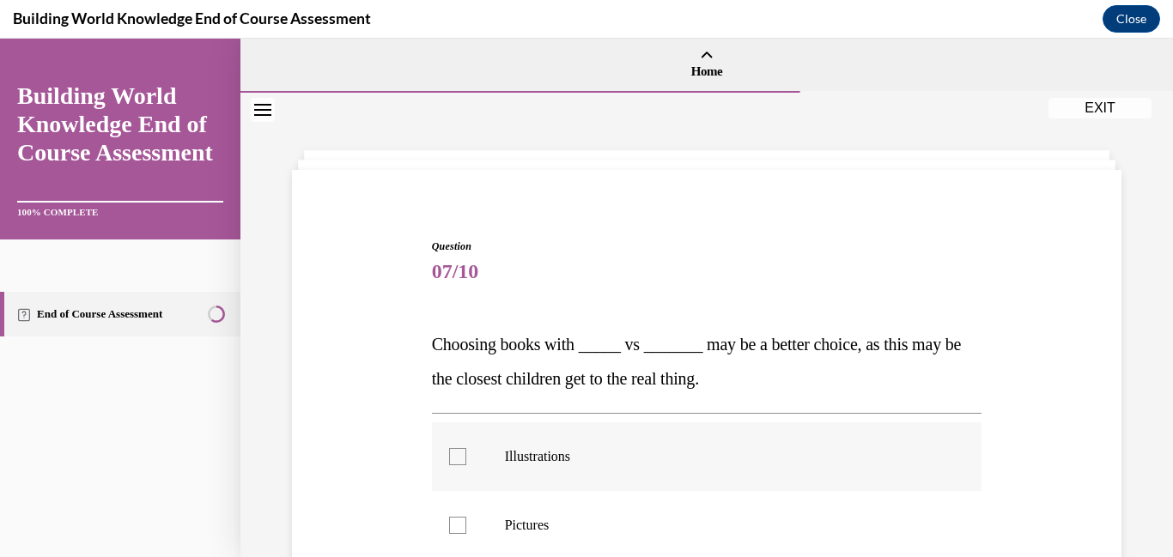
click at [451, 454] on div at bounding box center [457, 456] width 17 height 17
click at [451, 454] on input "Illustrations" at bounding box center [457, 456] width 17 height 17
checkbox input "true"
click at [460, 527] on div at bounding box center [457, 525] width 17 height 17
click at [460, 527] on input "Pictures" at bounding box center [457, 525] width 17 height 17
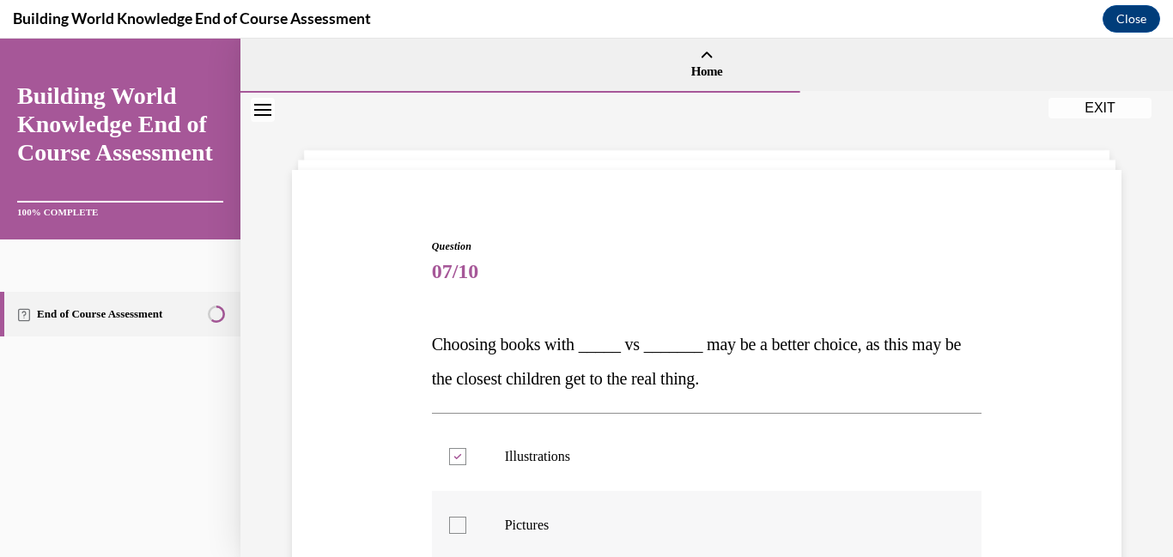
checkbox input "true"
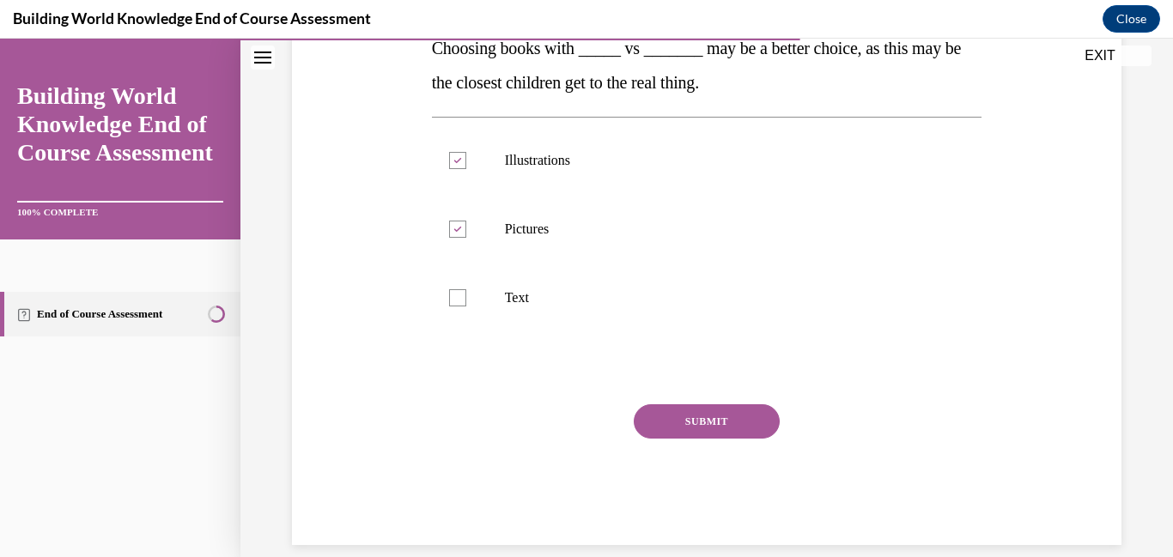
scroll to position [297, 0]
click at [741, 429] on button "SUBMIT" at bounding box center [707, 421] width 146 height 34
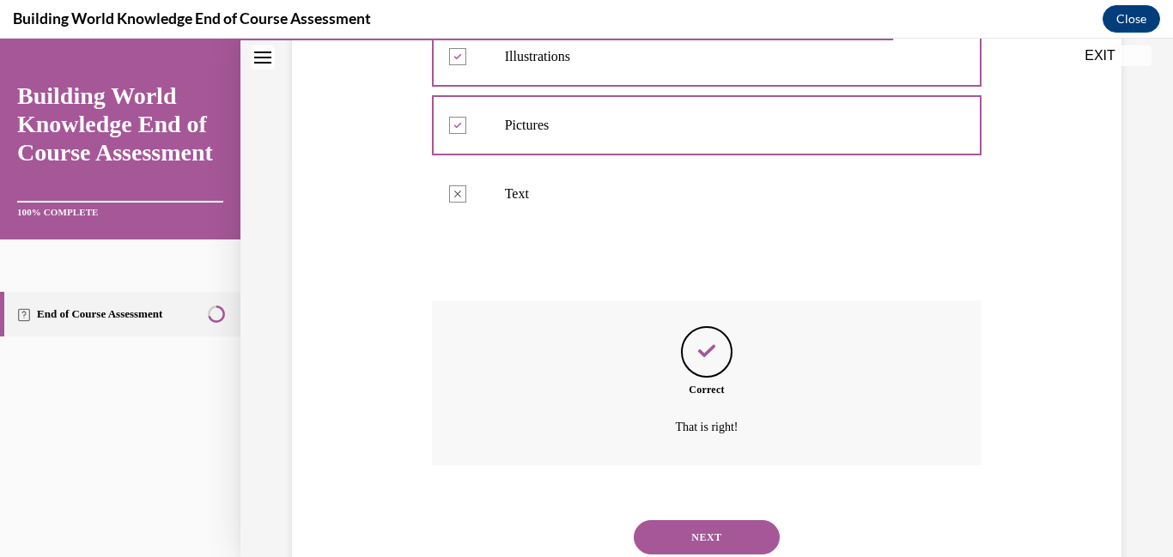
scroll to position [458, 0]
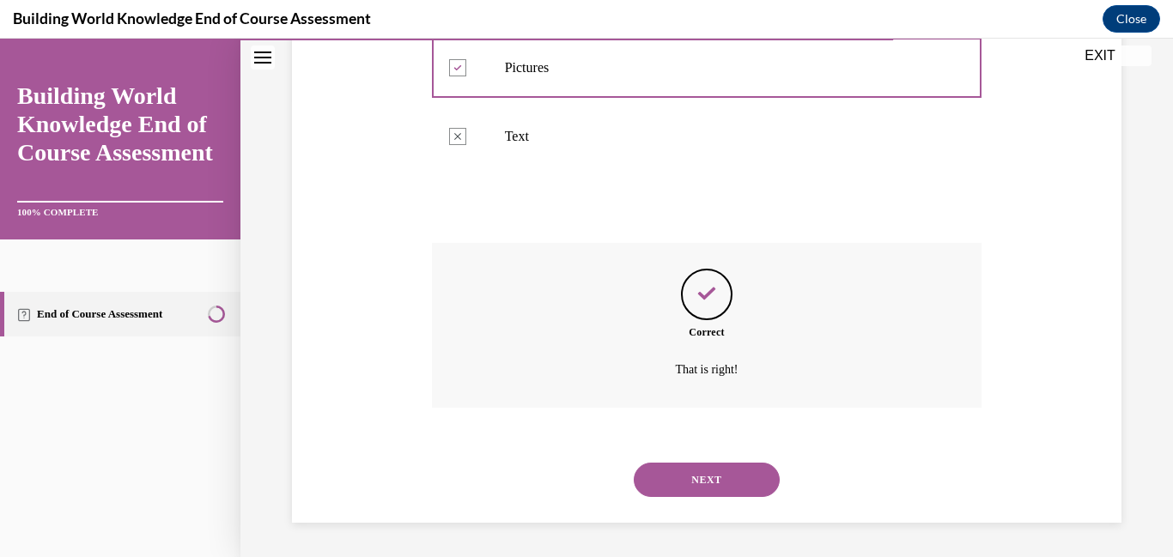
click at [714, 478] on button "NEXT" at bounding box center [707, 480] width 146 height 34
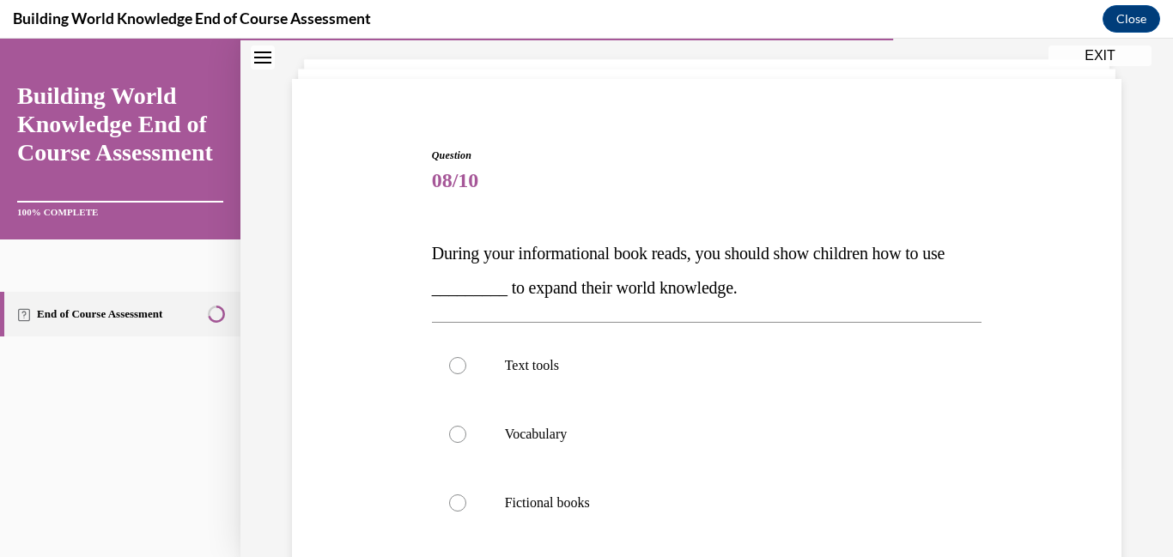
scroll to position [109, 0]
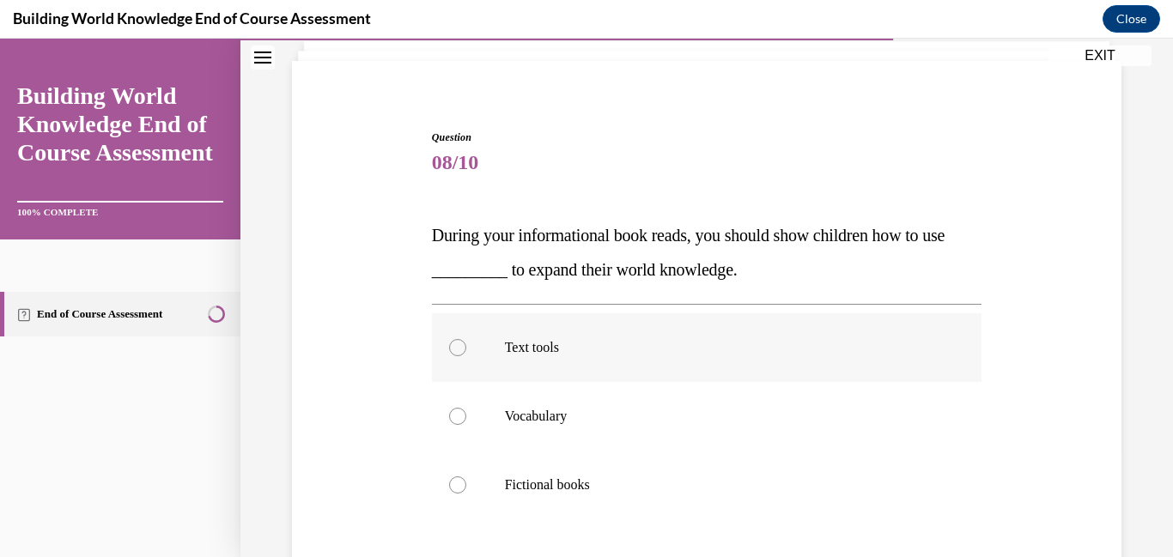
click at [451, 343] on div at bounding box center [457, 347] width 17 height 17
click at [451, 343] on input "Text tools" at bounding box center [457, 347] width 17 height 17
radio input "true"
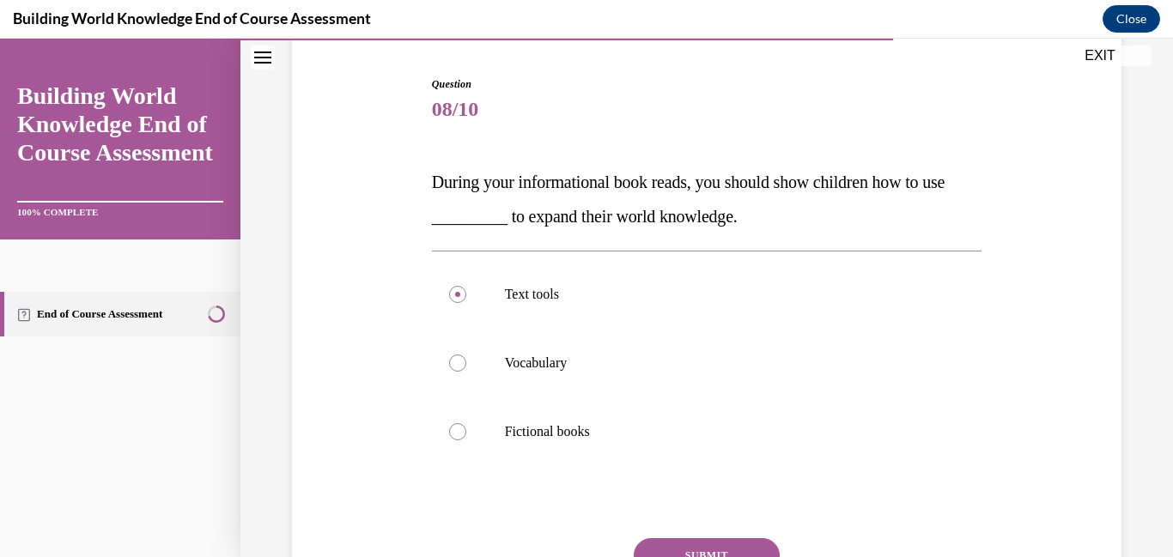
scroll to position [226, 0]
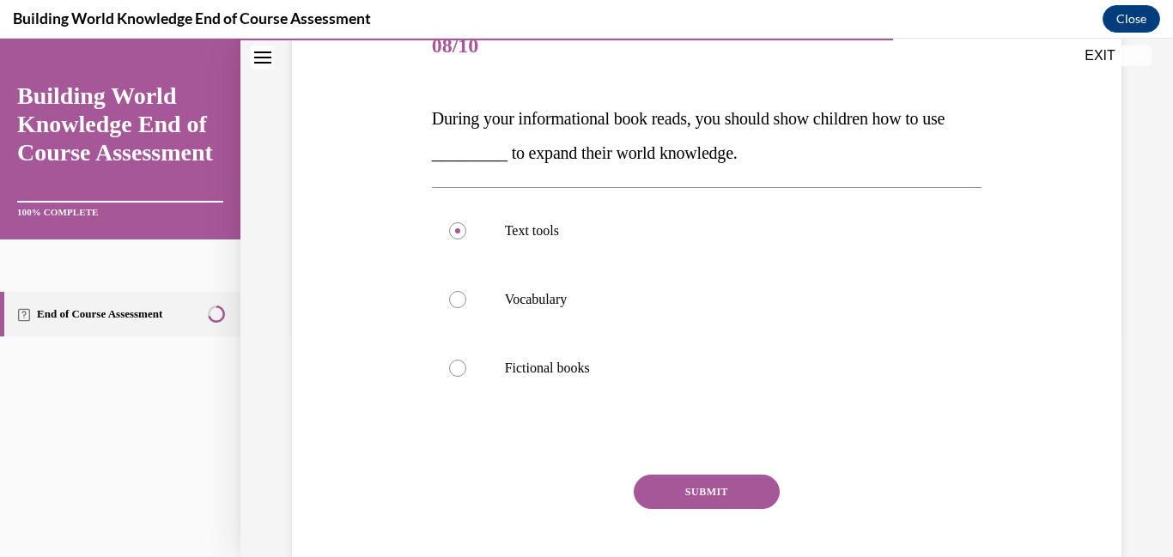
click at [729, 487] on button "SUBMIT" at bounding box center [707, 492] width 146 height 34
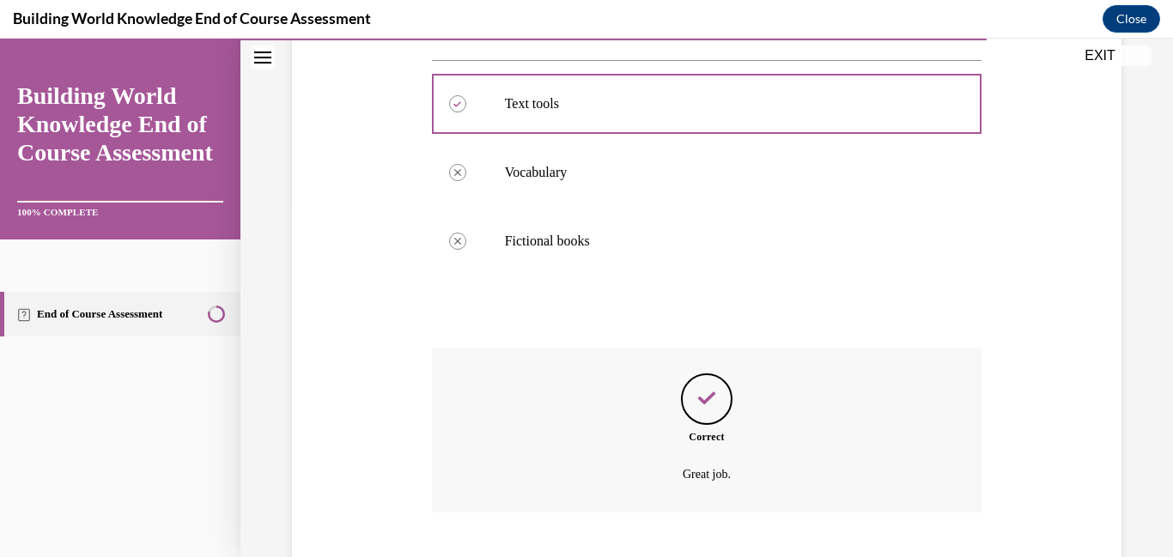
scroll to position [458, 0]
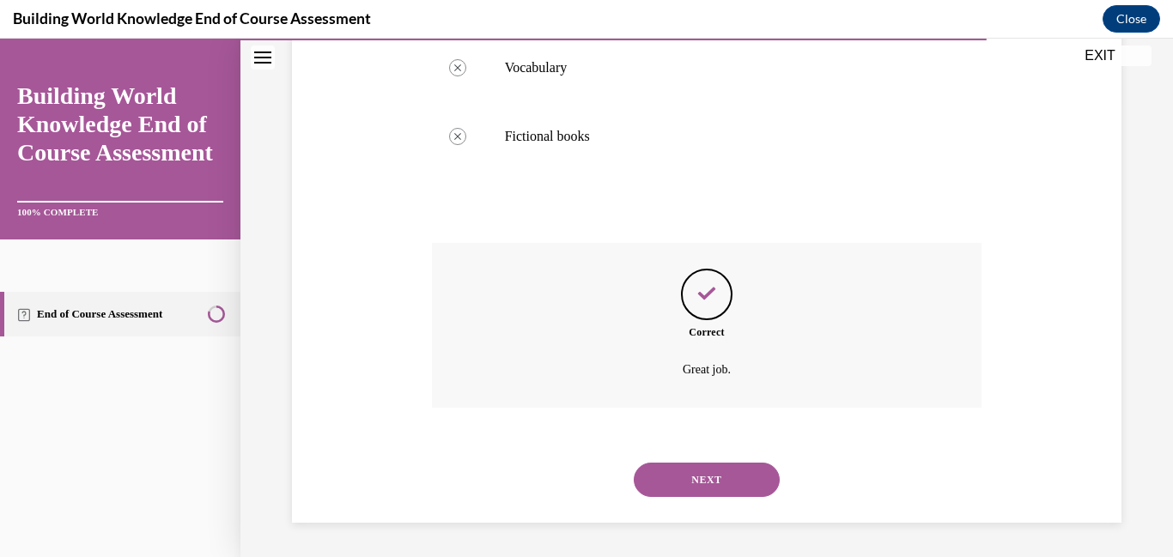
click at [729, 487] on button "NEXT" at bounding box center [707, 480] width 146 height 34
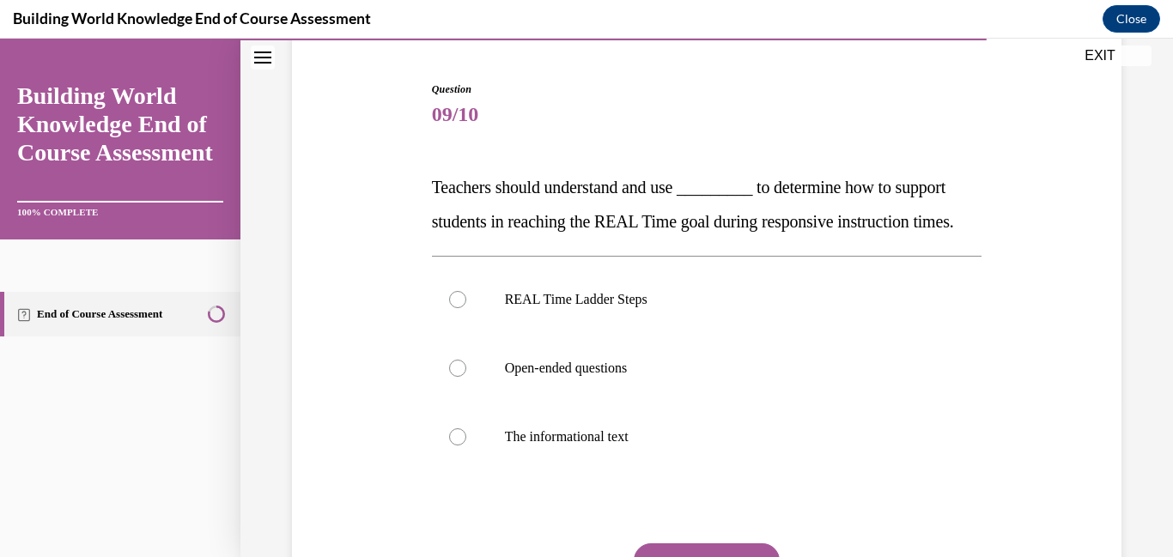
scroll to position [161, 0]
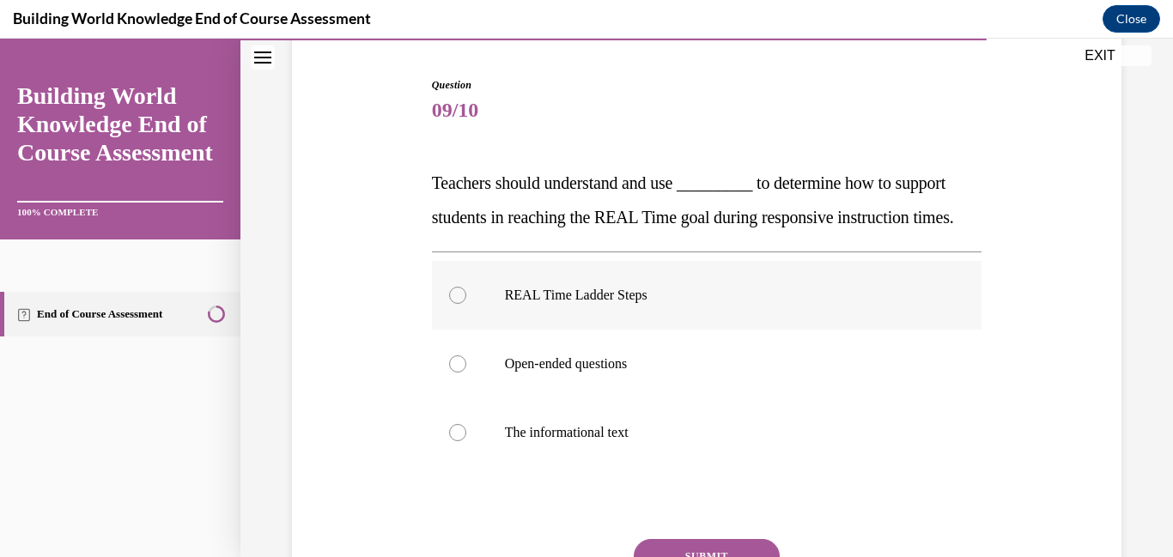
click at [460, 304] on div at bounding box center [457, 295] width 17 height 17
click at [460, 304] on input "REAL Time Ladder Steps" at bounding box center [457, 295] width 17 height 17
radio input "true"
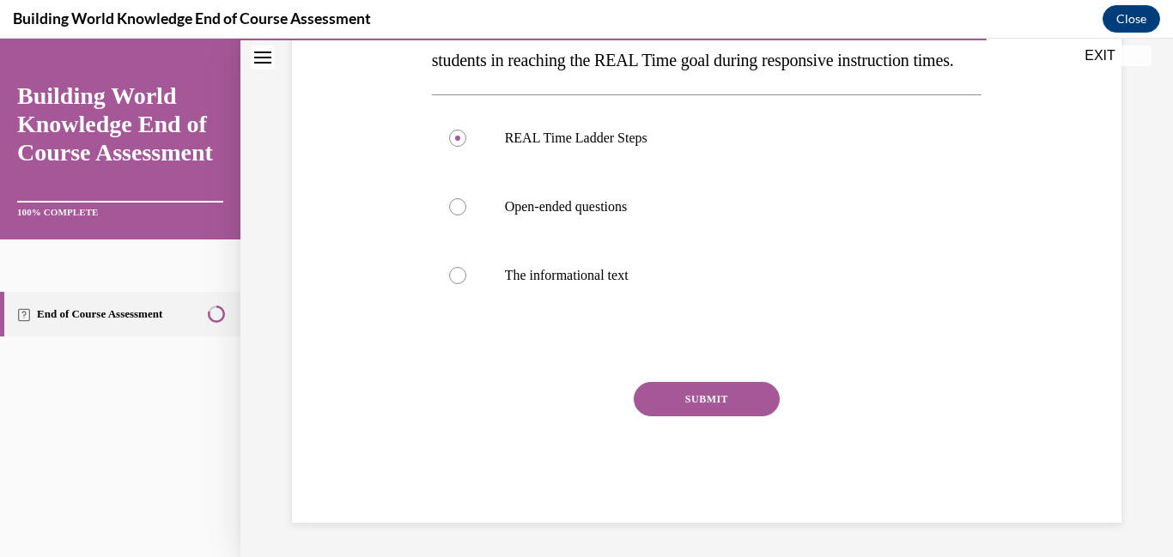
scroll to position [337, 0]
click at [733, 416] on button "SUBMIT" at bounding box center [707, 399] width 146 height 34
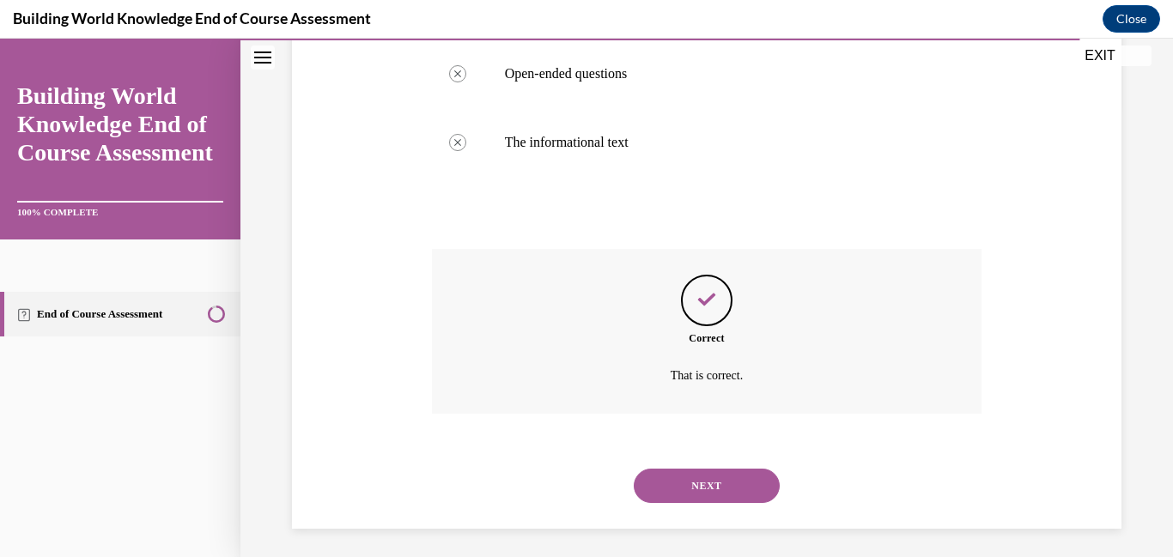
scroll to position [492, 0]
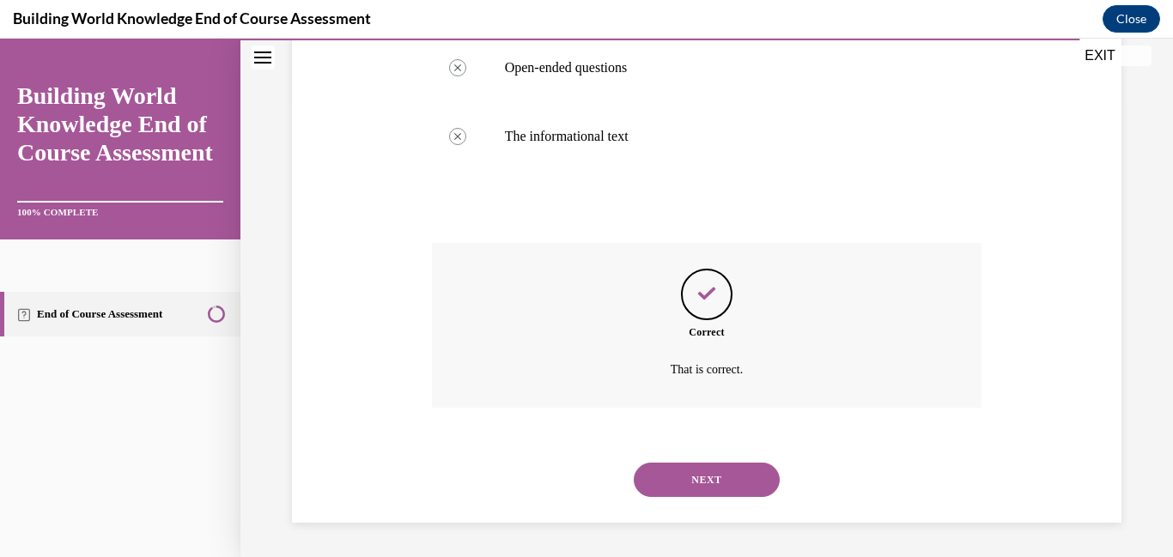
click at [712, 487] on button "NEXT" at bounding box center [707, 480] width 146 height 34
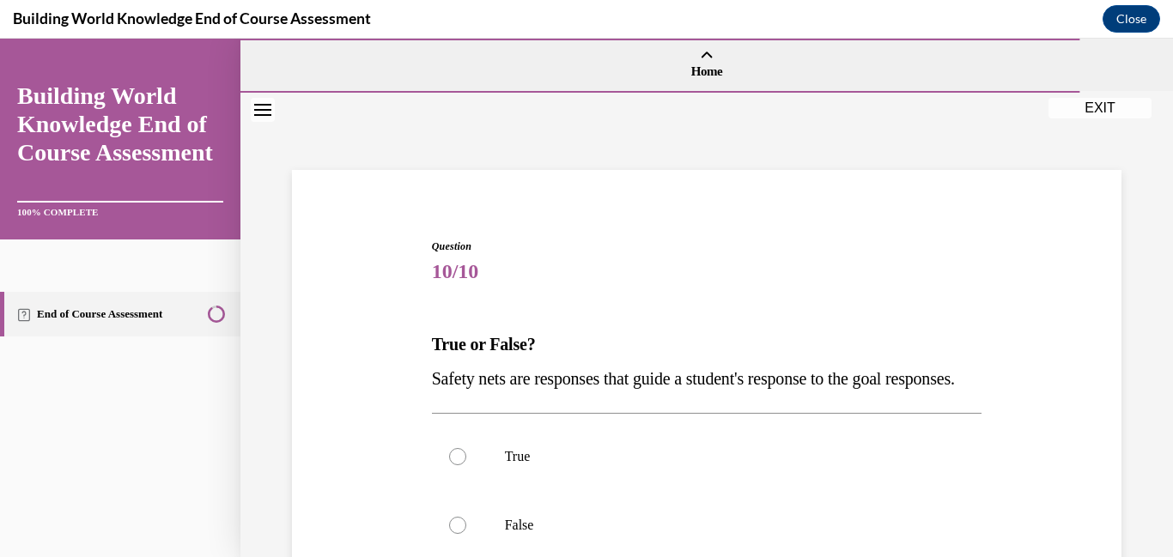
scroll to position [198, 0]
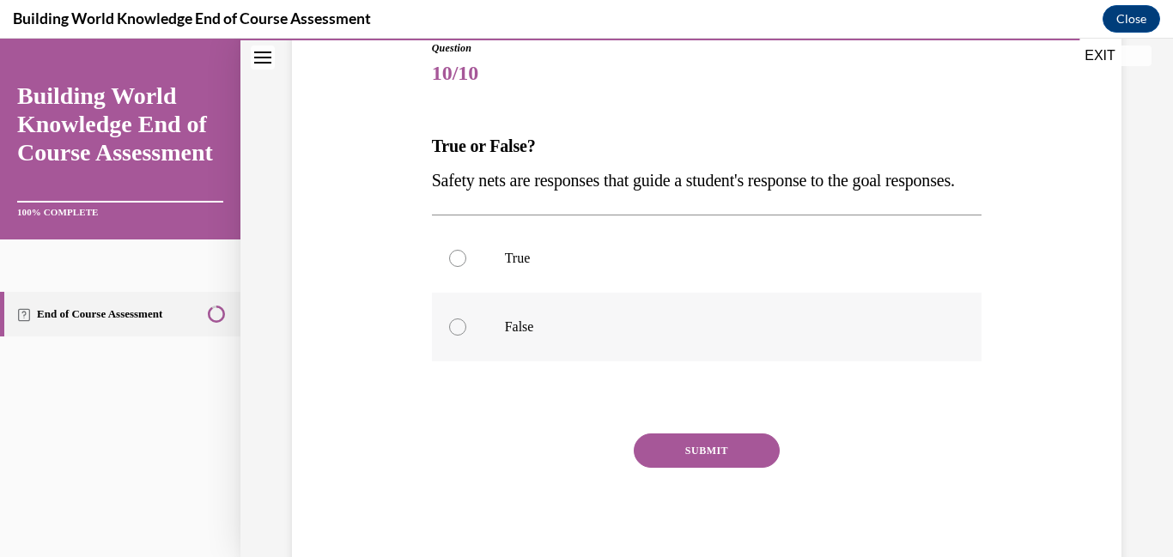
click at [463, 336] on div at bounding box center [457, 327] width 17 height 17
click at [463, 336] on input "False" at bounding box center [457, 327] width 17 height 17
radio input "true"
click at [698, 468] on button "SUBMIT" at bounding box center [707, 451] width 146 height 34
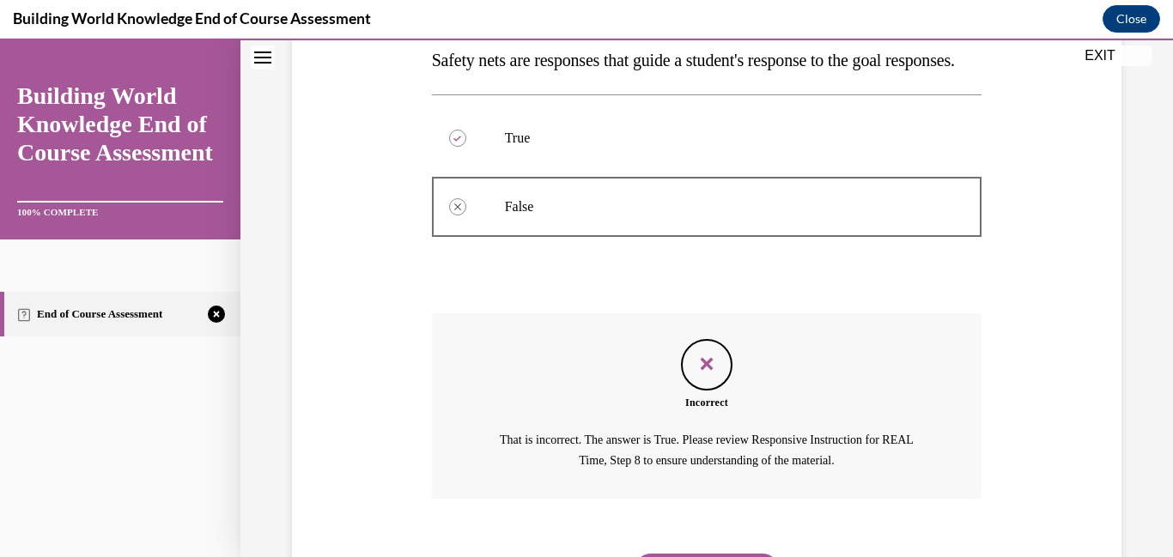
scroll to position [444, 0]
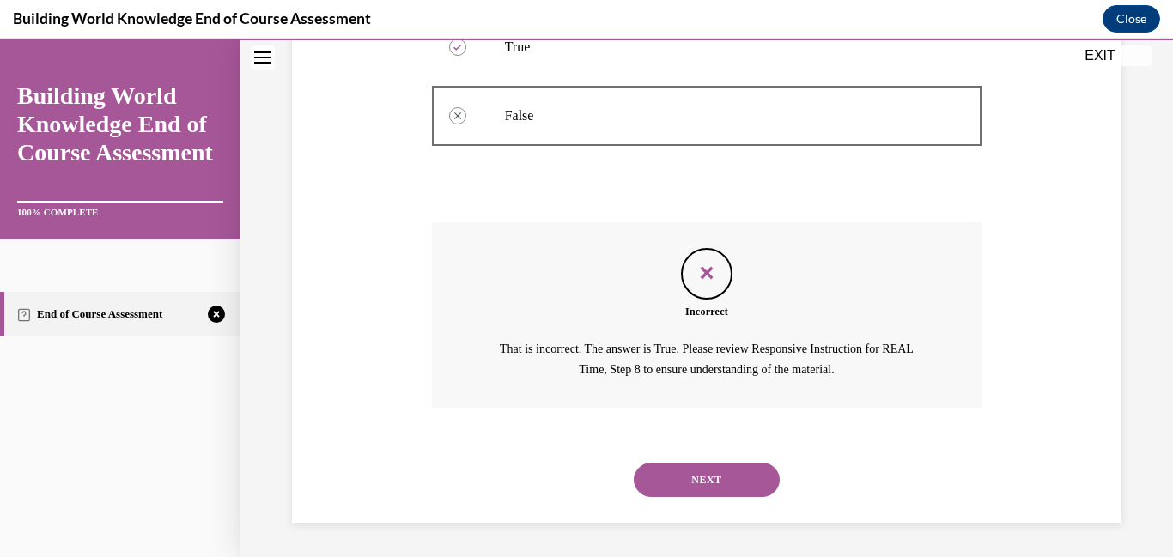
click at [698, 481] on button "NEXT" at bounding box center [707, 480] width 146 height 34
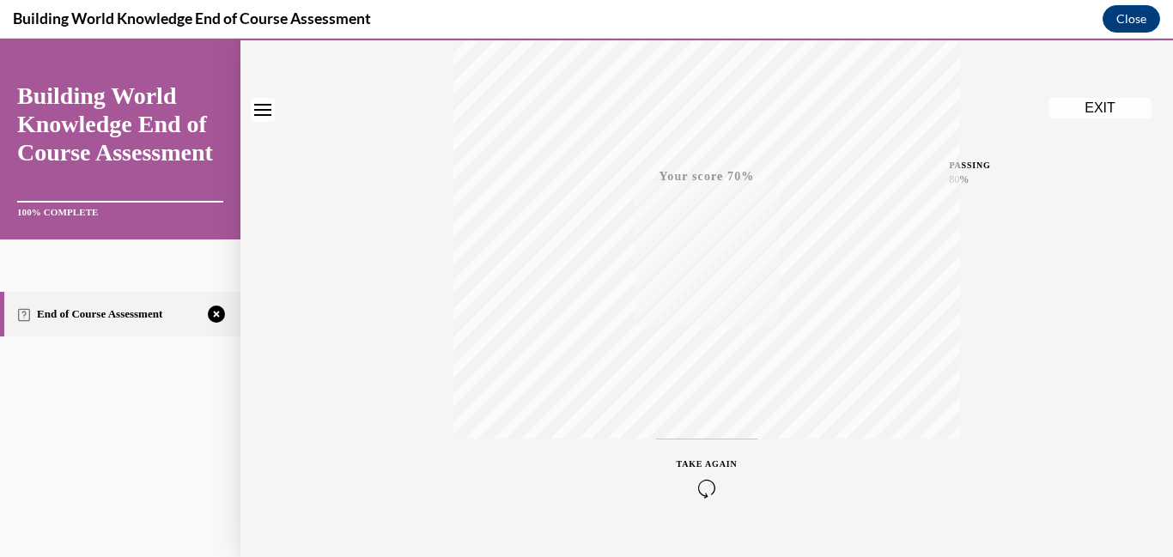
scroll to position [362, 0]
click at [703, 450] on icon "button" at bounding box center [707, 452] width 61 height 19
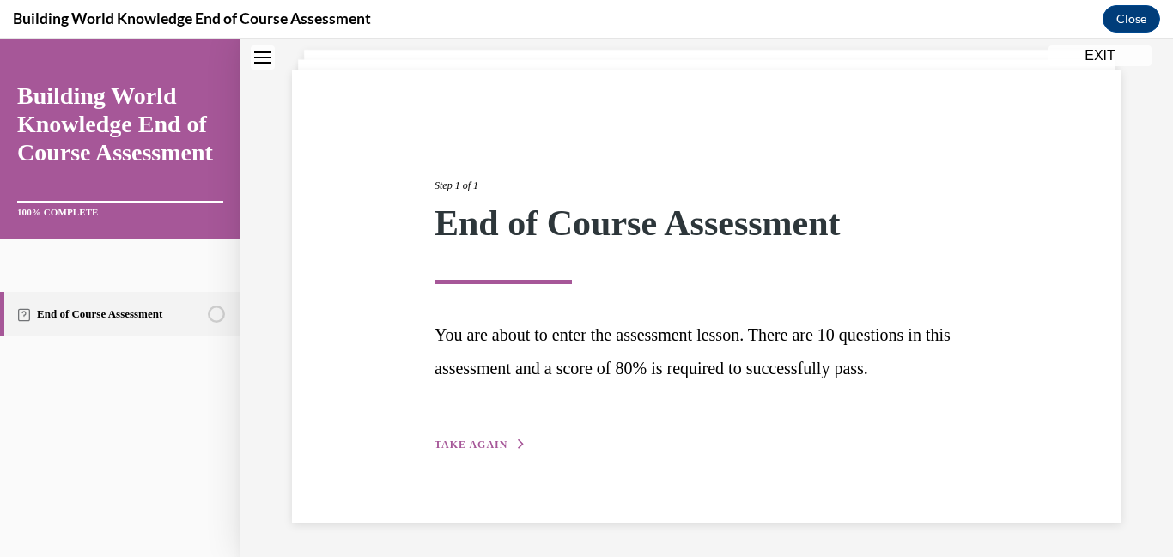
scroll to position [100, 0]
click at [503, 447] on span "TAKE AGAIN" at bounding box center [471, 445] width 73 height 12
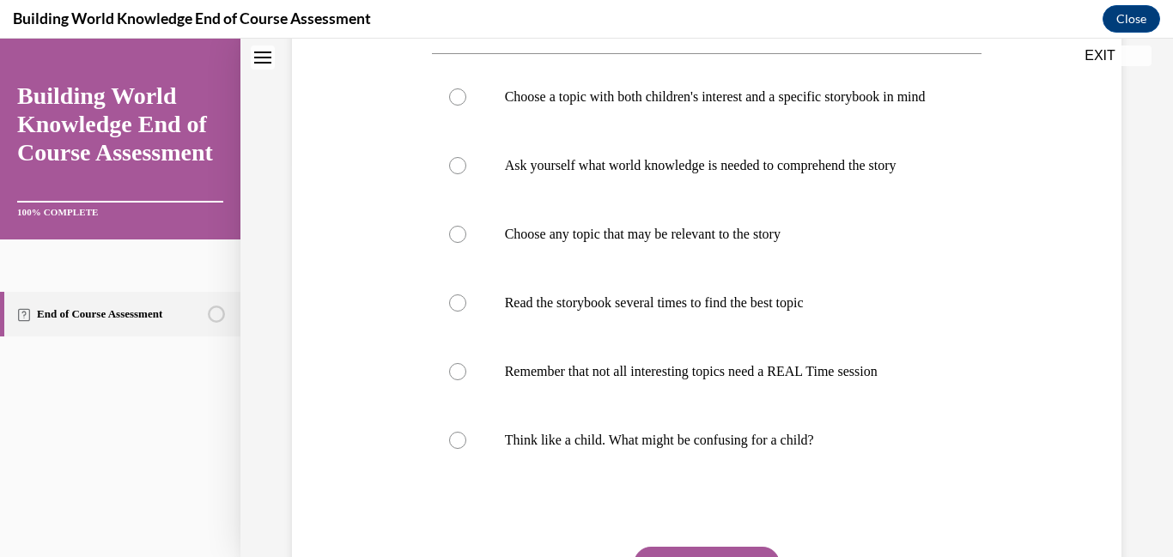
scroll to position [412, 0]
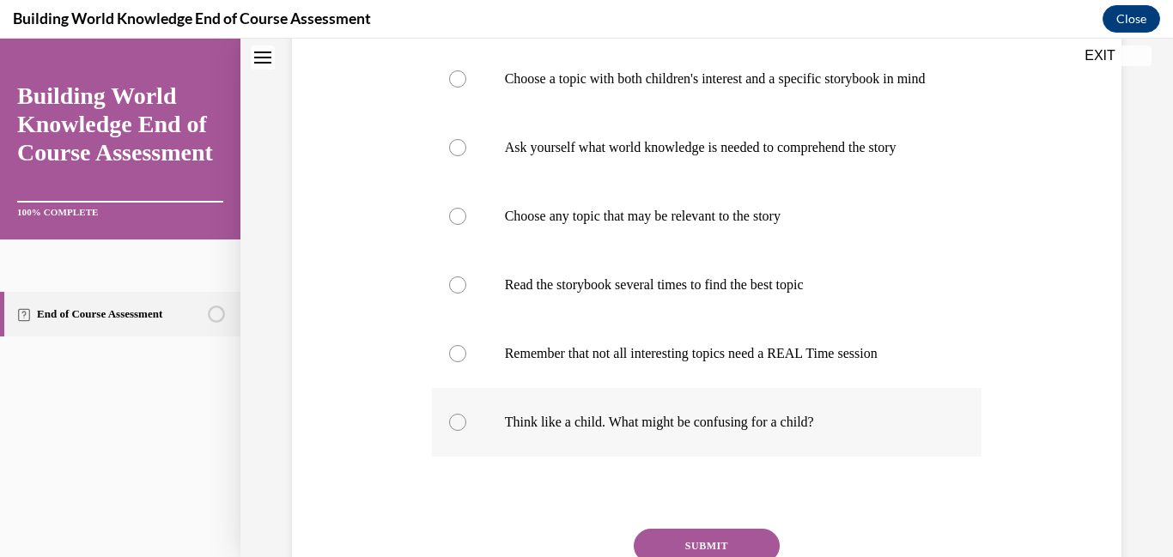
click at [456, 431] on div at bounding box center [457, 422] width 17 height 17
click at [456, 431] on input "Think like a child. What might be confusing for a child?" at bounding box center [457, 422] width 17 height 17
radio input "true"
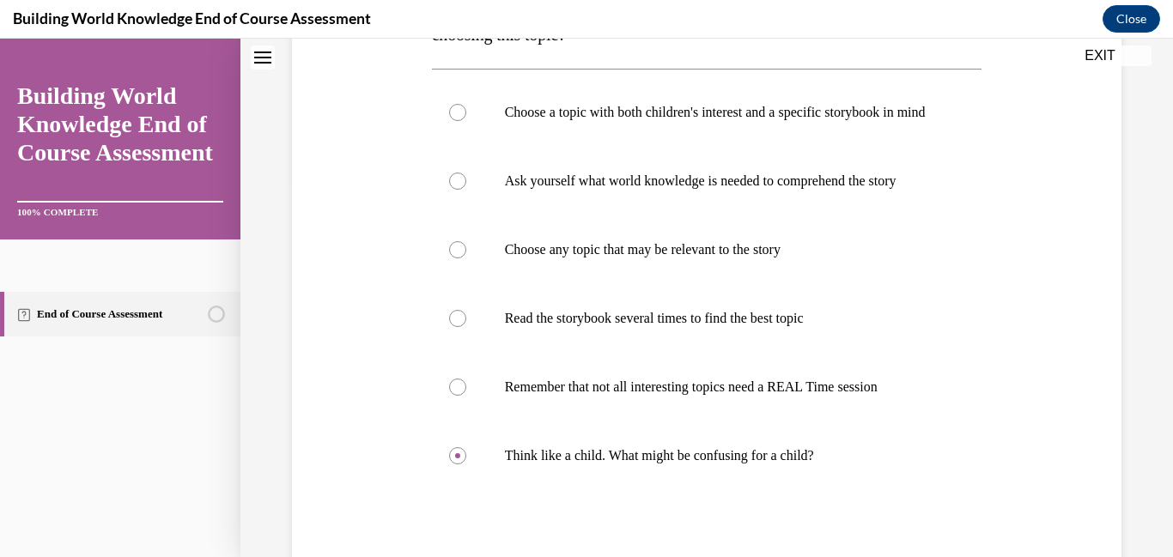
scroll to position [513, 0]
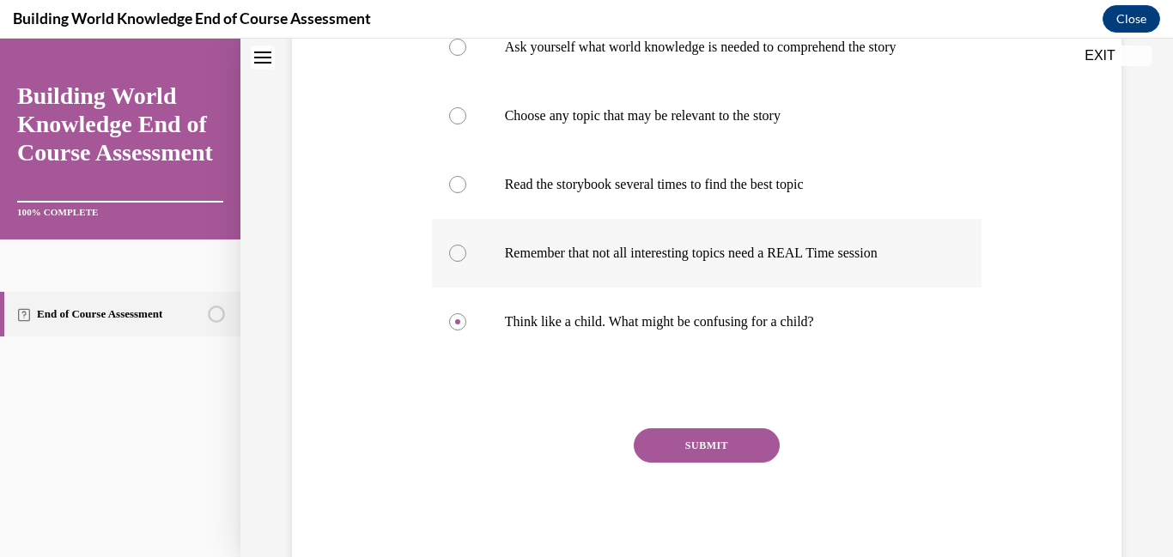
click at [463, 262] on div at bounding box center [457, 253] width 17 height 17
click at [463, 262] on input "Remember that not all interesting topics need a REAL Time session" at bounding box center [457, 253] width 17 height 17
radio input "true"
click at [693, 463] on button "SUBMIT" at bounding box center [707, 446] width 146 height 34
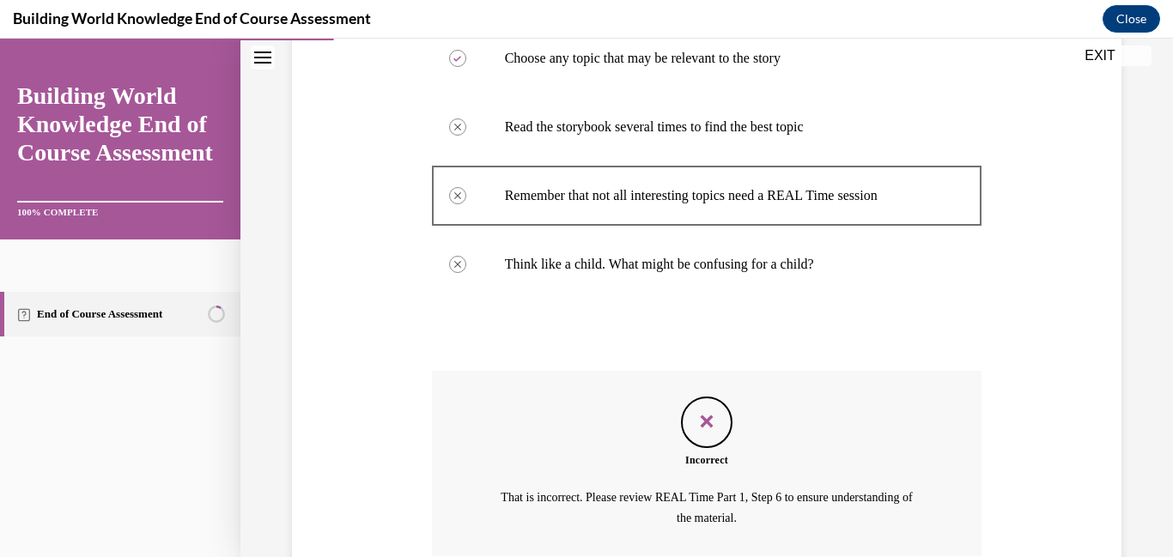
scroll to position [736, 0]
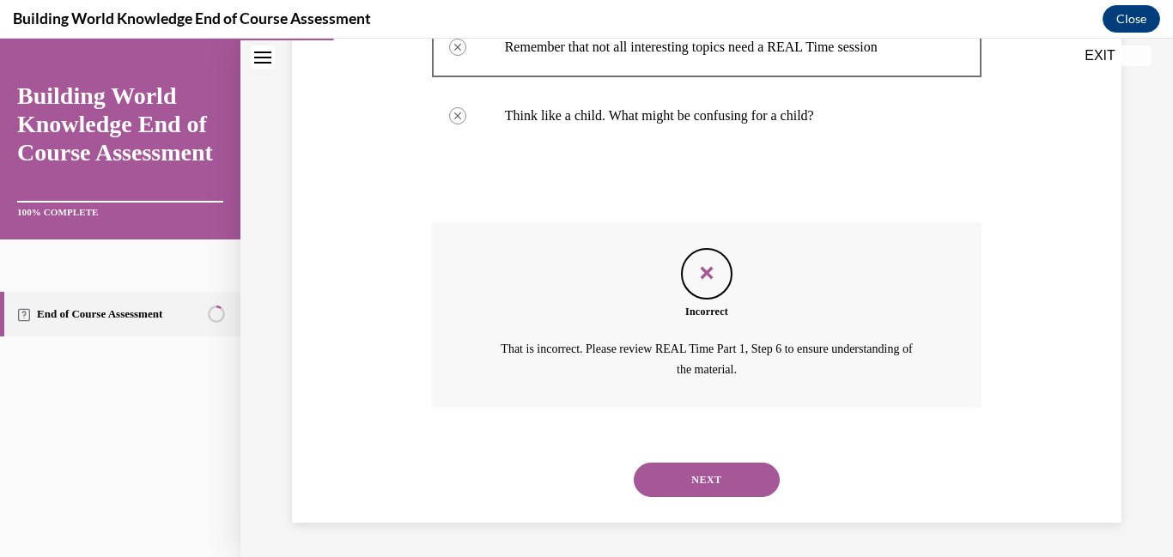
click at [766, 480] on button "NEXT" at bounding box center [707, 480] width 146 height 34
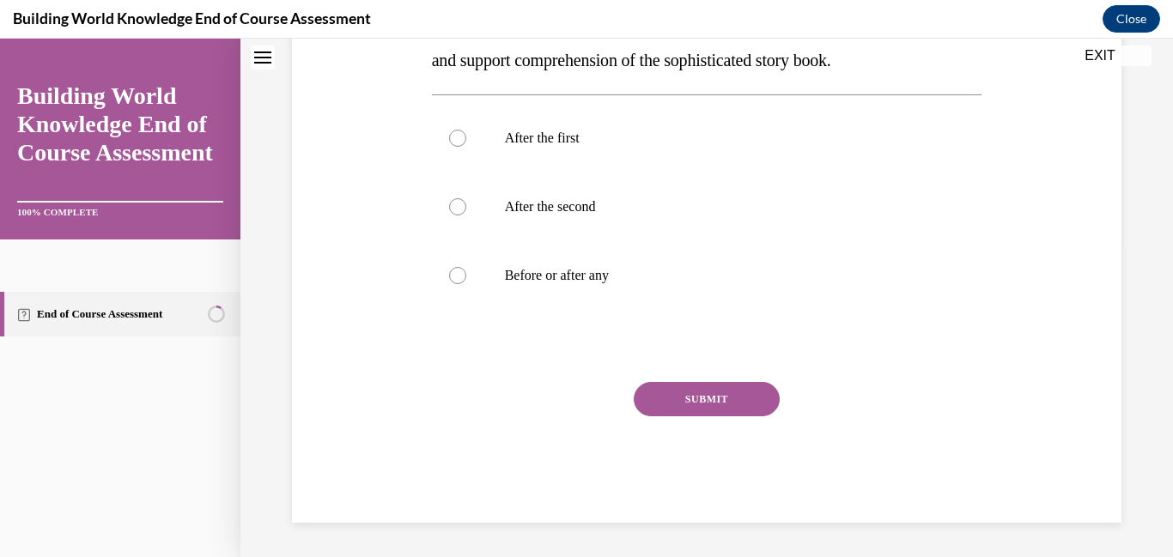
scroll to position [0, 0]
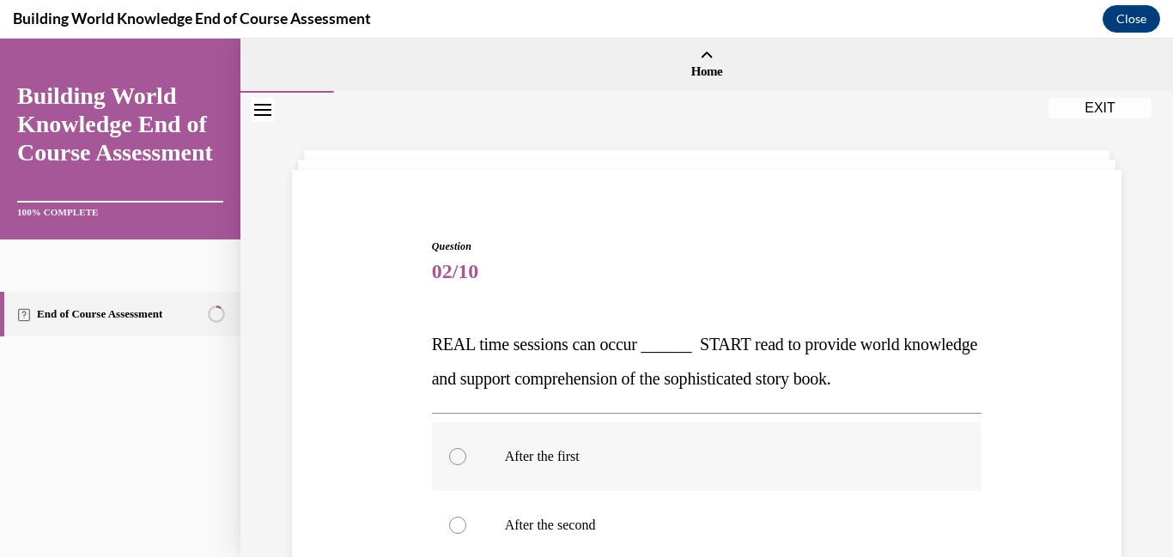
click at [459, 461] on div at bounding box center [457, 456] width 17 height 17
click at [459, 461] on input "After the first" at bounding box center [457, 456] width 17 height 17
radio input "true"
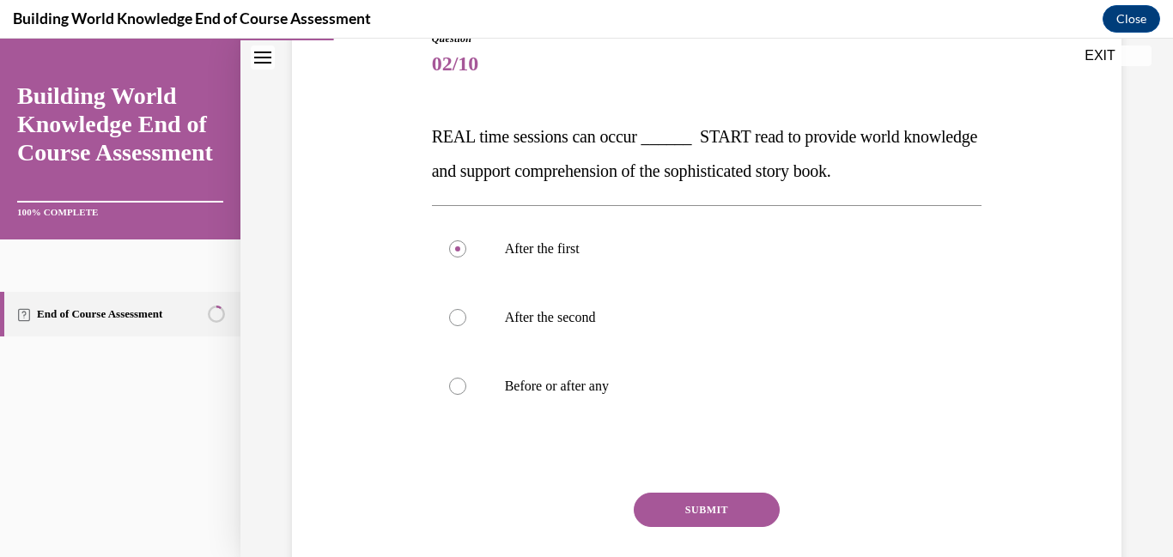
scroll to position [213, 0]
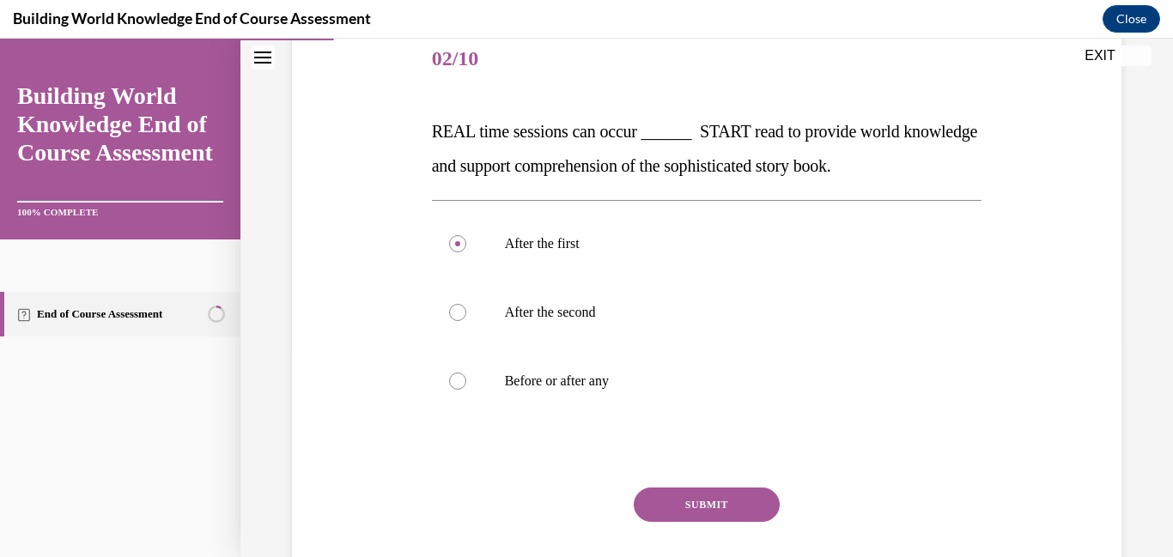
click at [751, 502] on button "SUBMIT" at bounding box center [707, 505] width 146 height 34
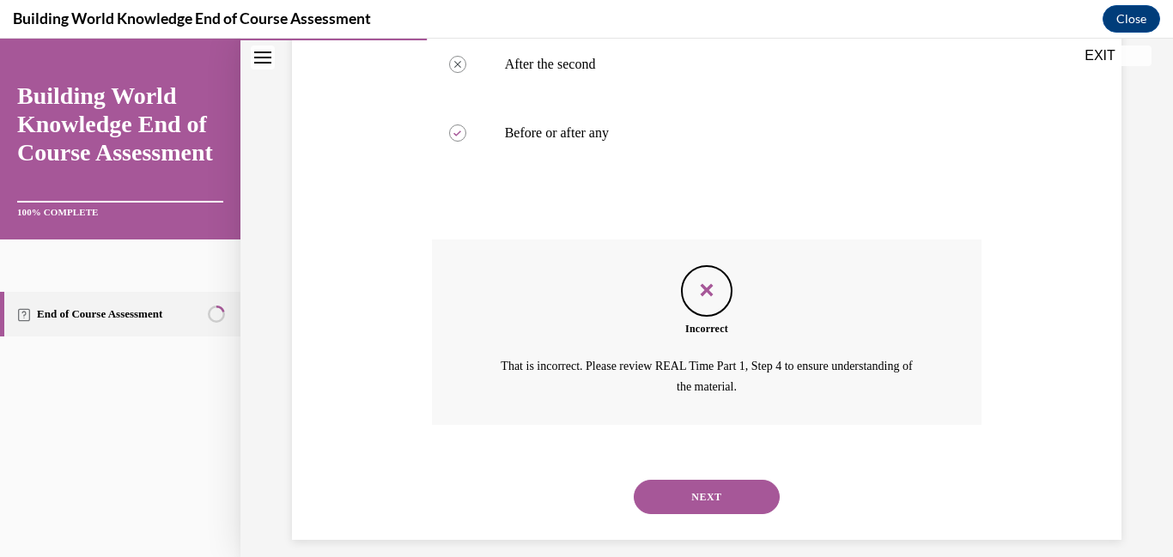
scroll to position [478, 0]
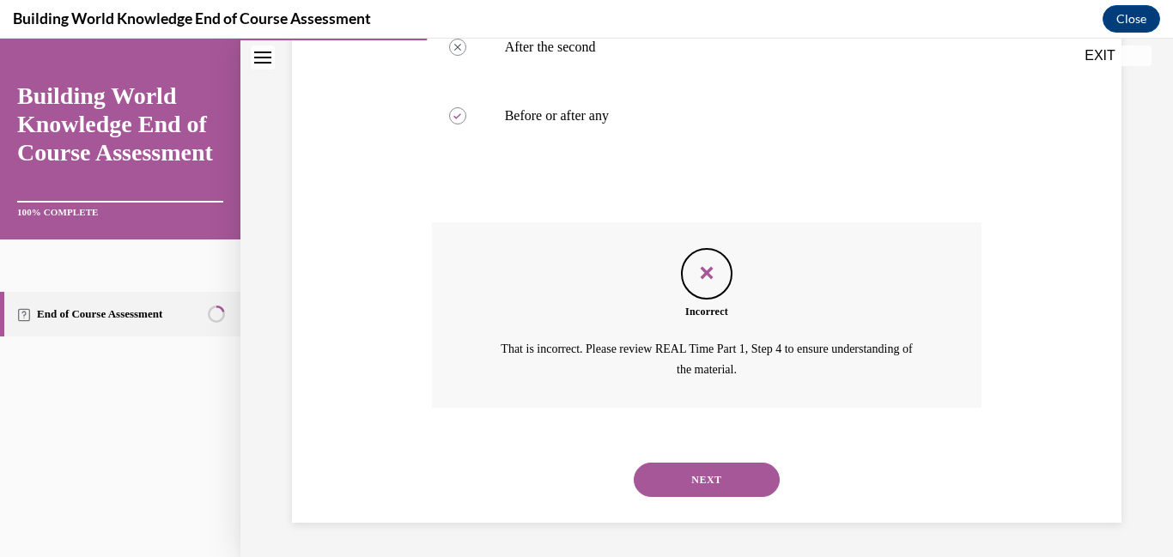
click at [740, 478] on button "NEXT" at bounding box center [707, 480] width 146 height 34
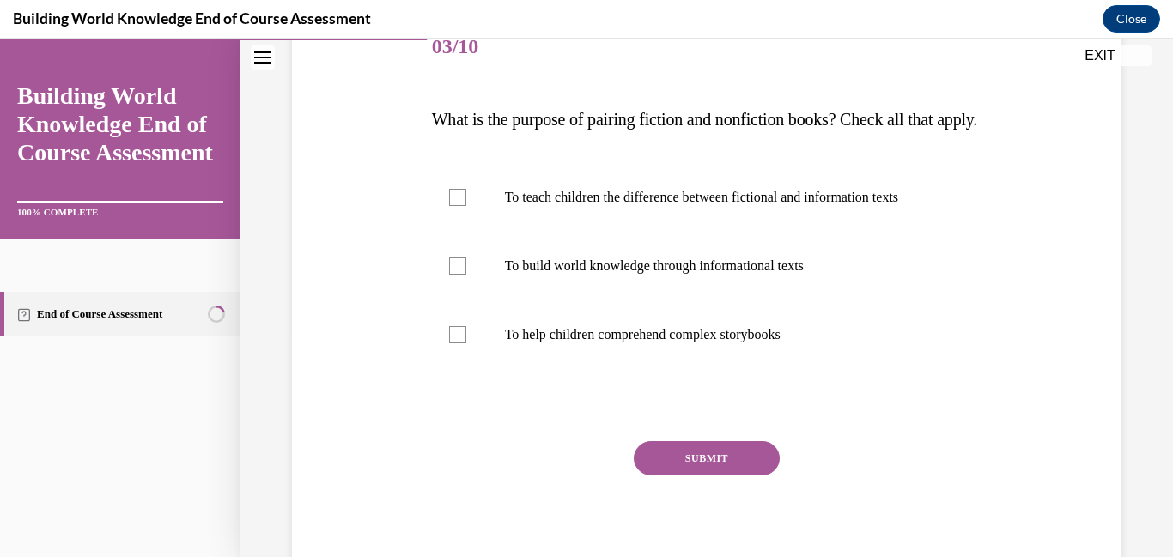
scroll to position [228, 0]
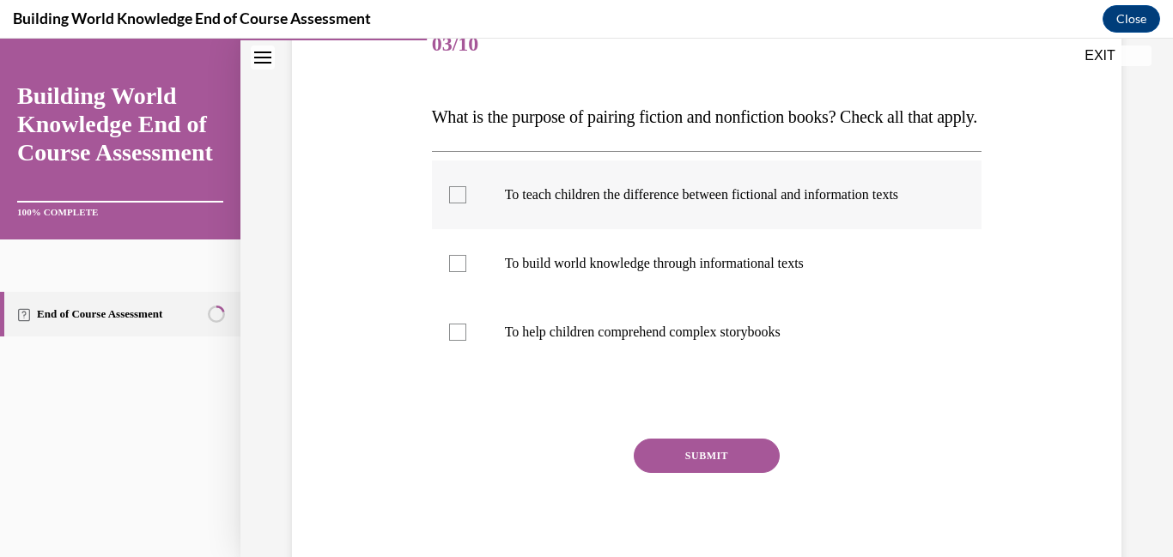
click at [466, 229] on label "To teach children the difference between fictional and information texts" at bounding box center [707, 195] width 551 height 69
click at [466, 204] on input "To teach children the difference between fictional and information texts" at bounding box center [457, 194] width 17 height 17
checkbox input "true"
click at [703, 473] on button "SUBMIT" at bounding box center [707, 456] width 146 height 34
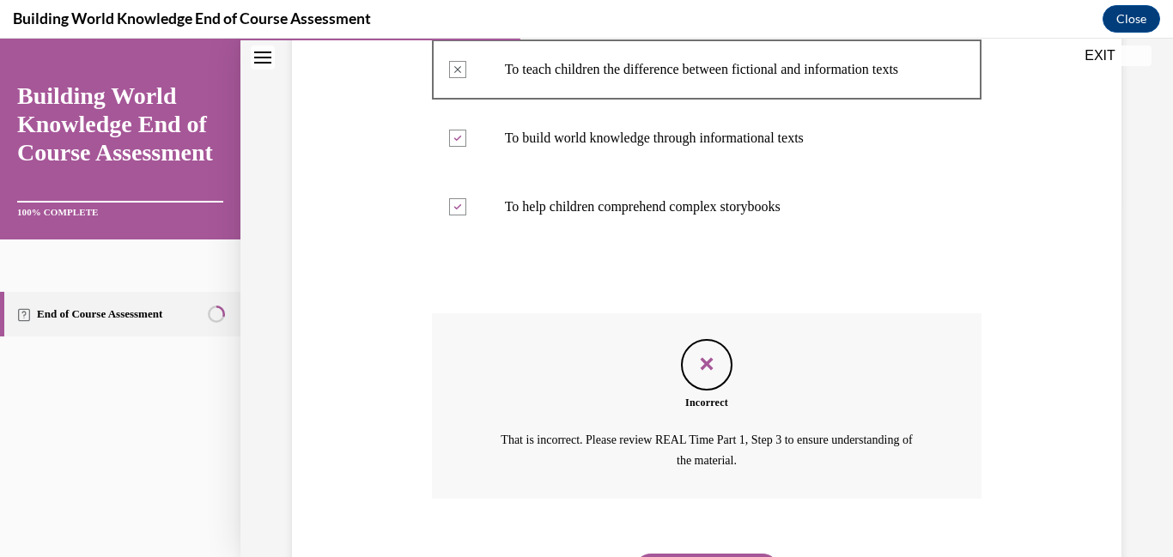
scroll to position [478, 0]
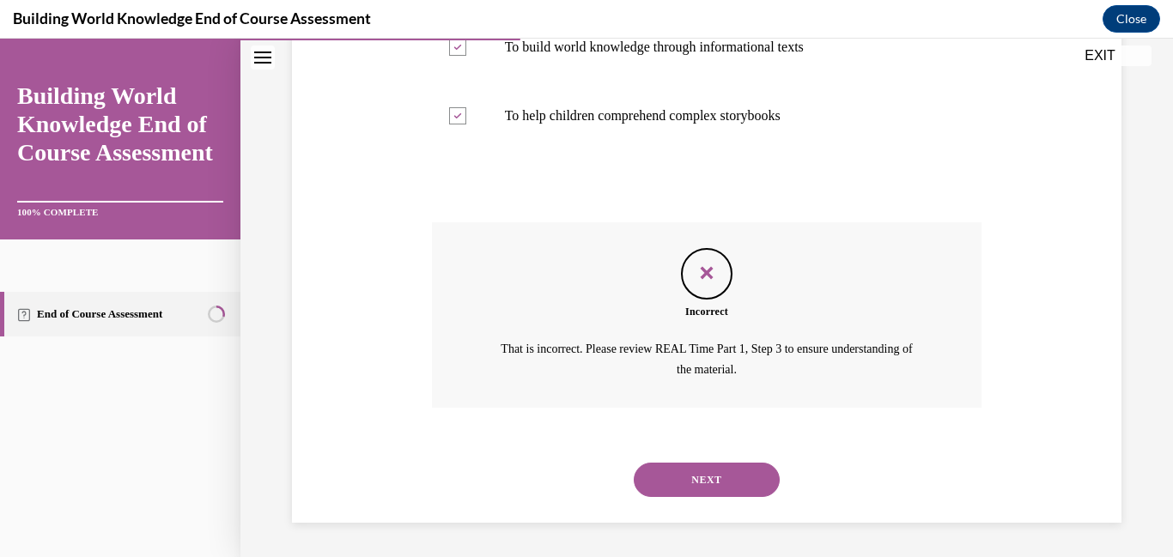
click at [703, 490] on button "NEXT" at bounding box center [707, 480] width 146 height 34
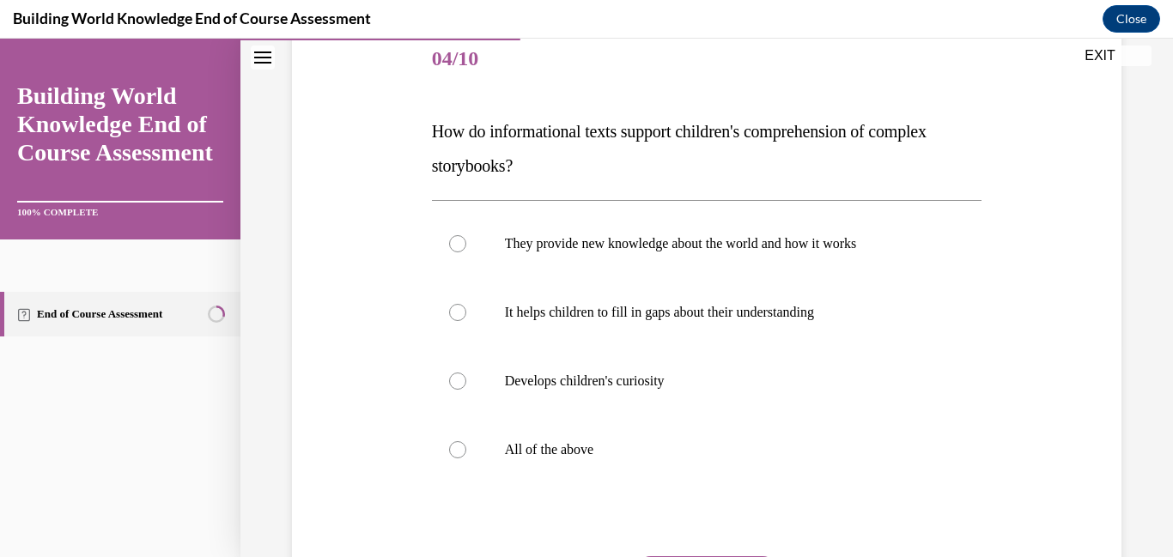
scroll to position [216, 0]
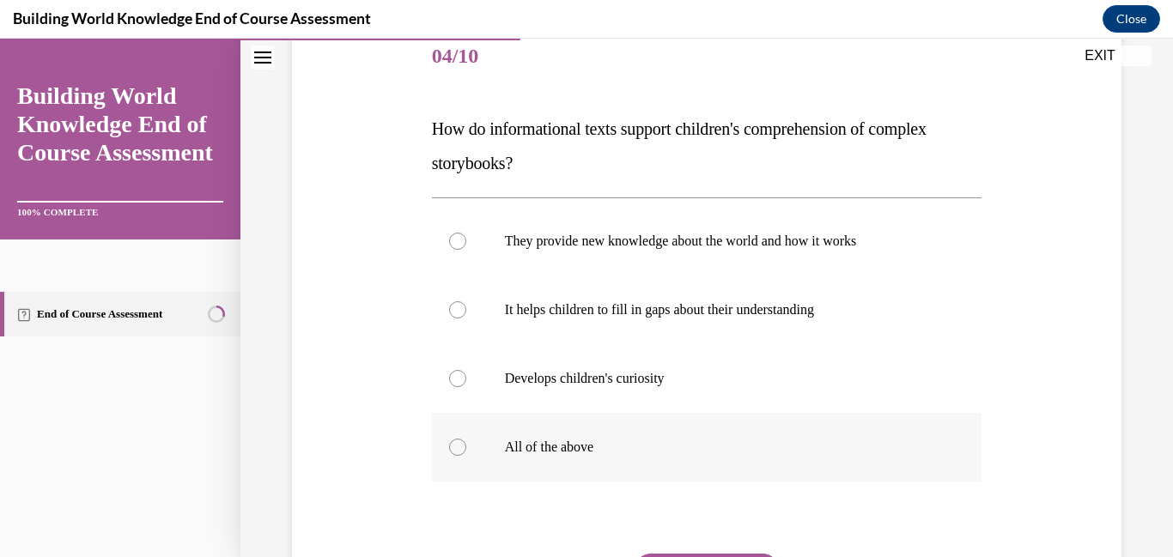
click at [459, 451] on div at bounding box center [457, 447] width 17 height 17
click at [459, 451] on input "All of the above" at bounding box center [457, 447] width 17 height 17
radio input "true"
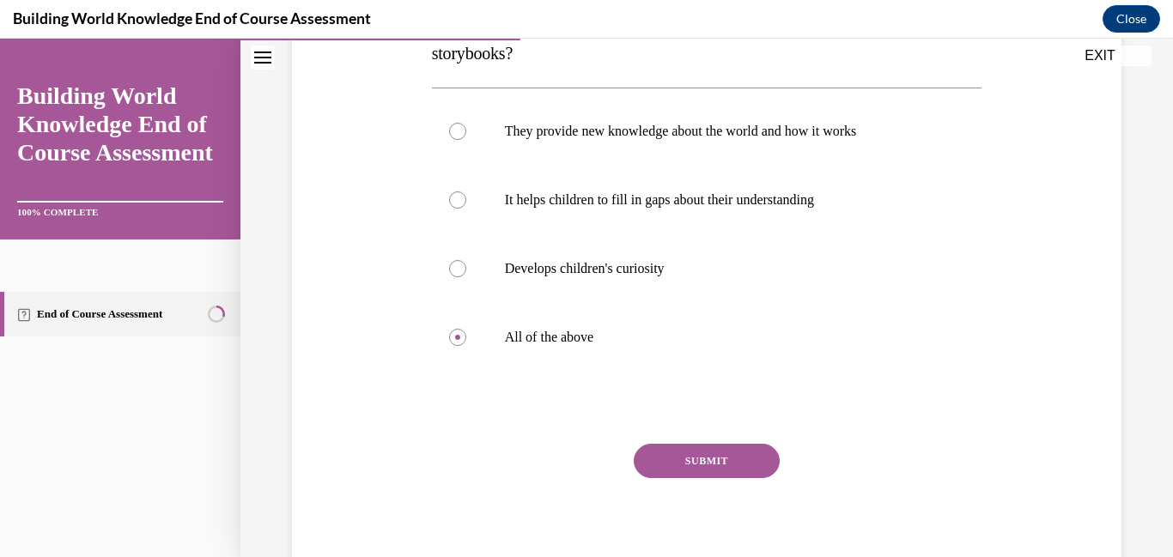
scroll to position [384, 0]
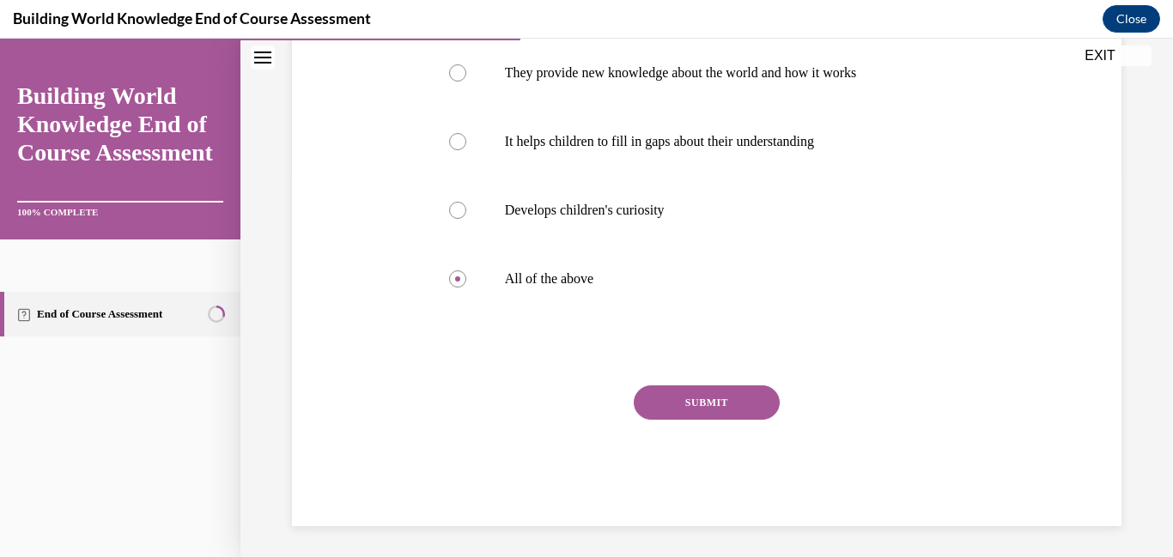
click at [703, 401] on button "SUBMIT" at bounding box center [707, 403] width 146 height 34
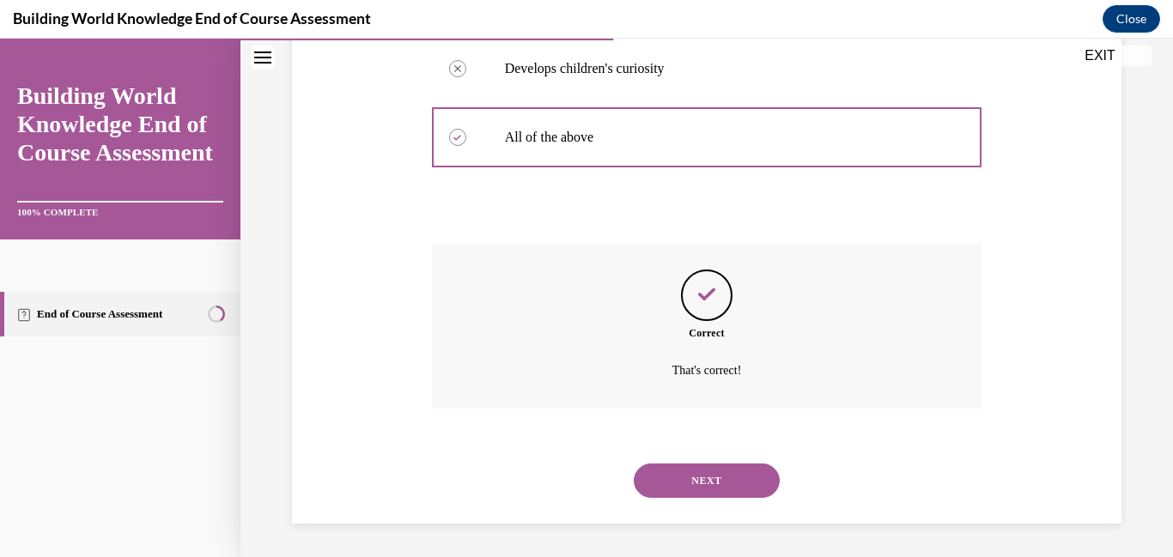
scroll to position [527, 0]
click at [702, 467] on button "NEXT" at bounding box center [707, 480] width 146 height 34
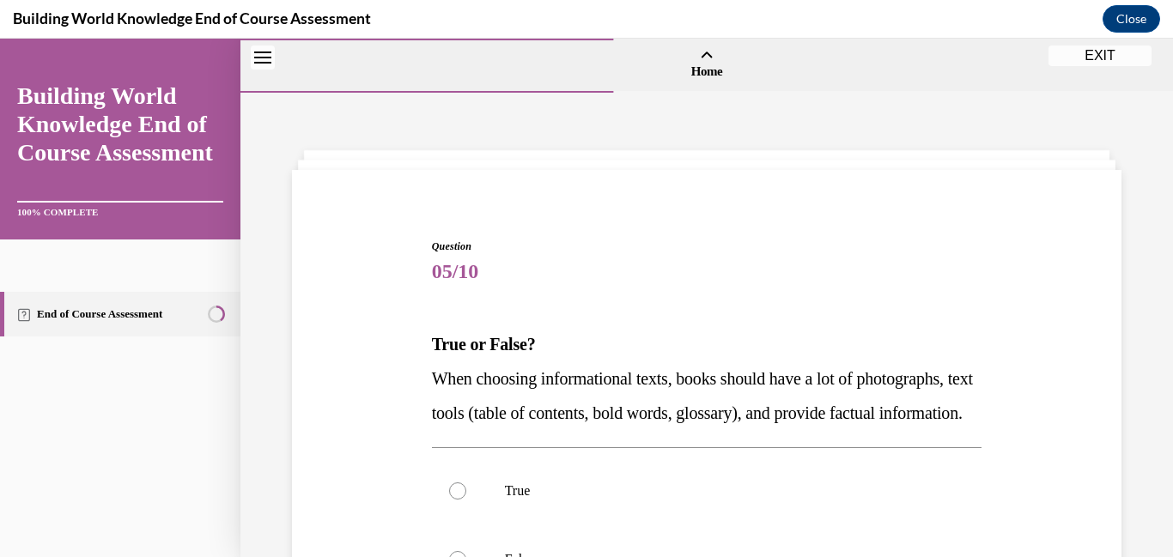
scroll to position [129, 0]
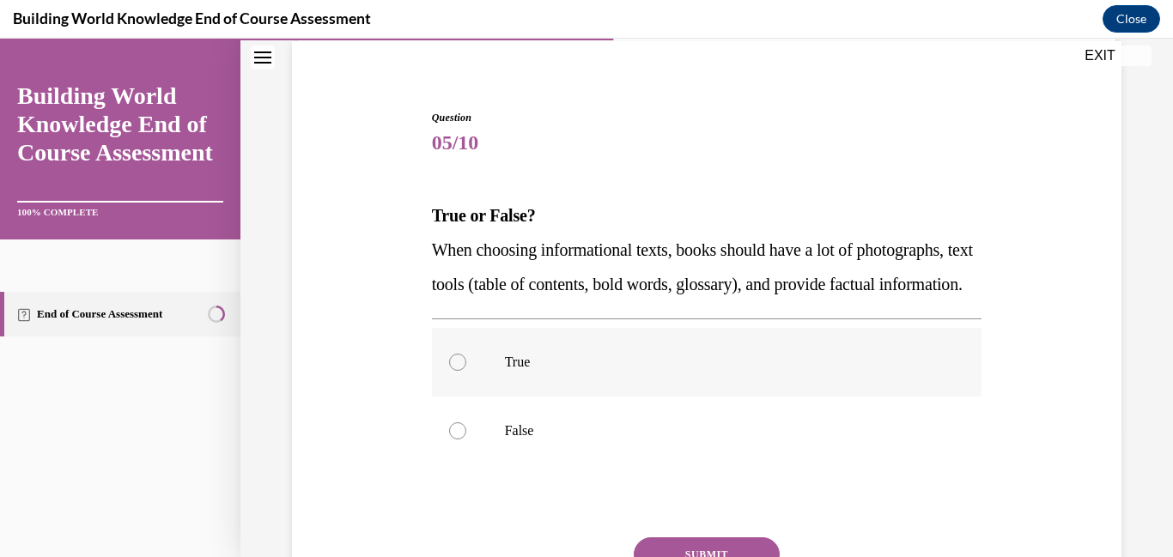
click at [460, 371] on div at bounding box center [457, 362] width 17 height 17
click at [460, 371] on input "True" at bounding box center [457, 362] width 17 height 17
radio input "true"
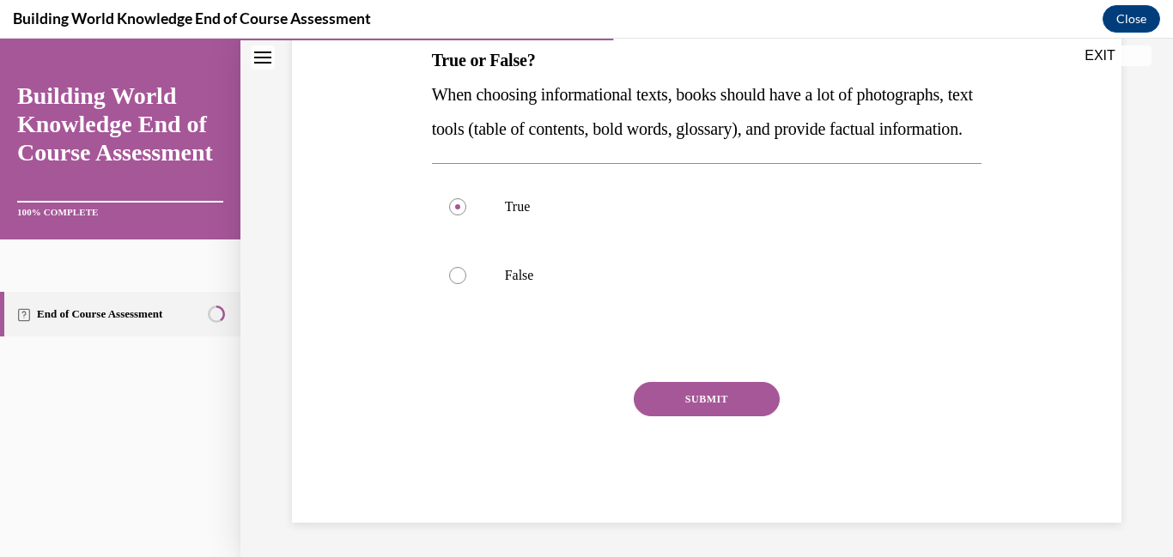
click at [746, 411] on button "SUBMIT" at bounding box center [707, 399] width 146 height 34
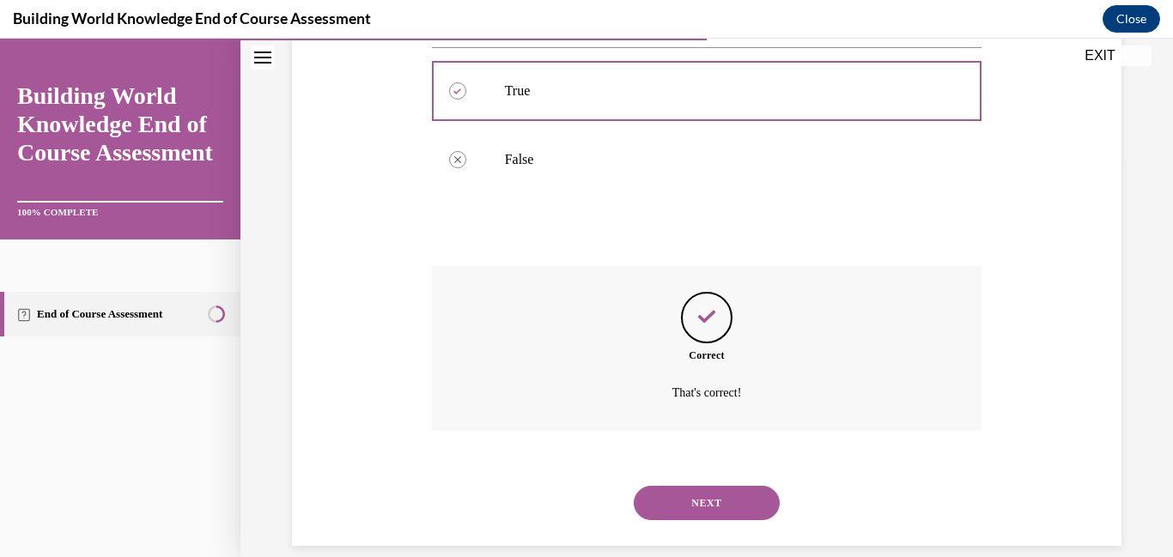
scroll to position [458, 0]
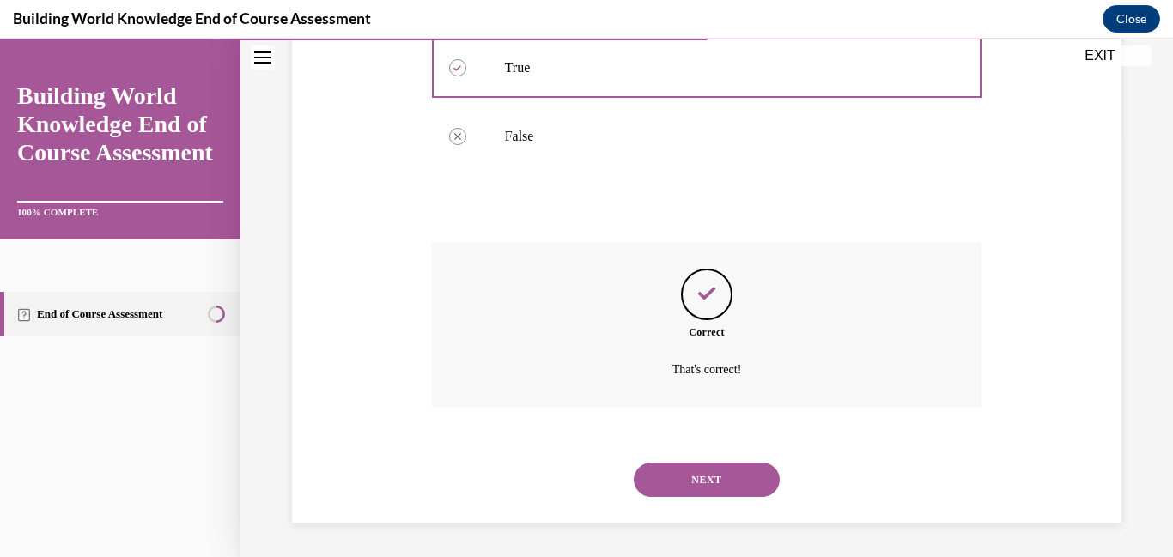
click at [691, 484] on button "NEXT" at bounding box center [707, 480] width 146 height 34
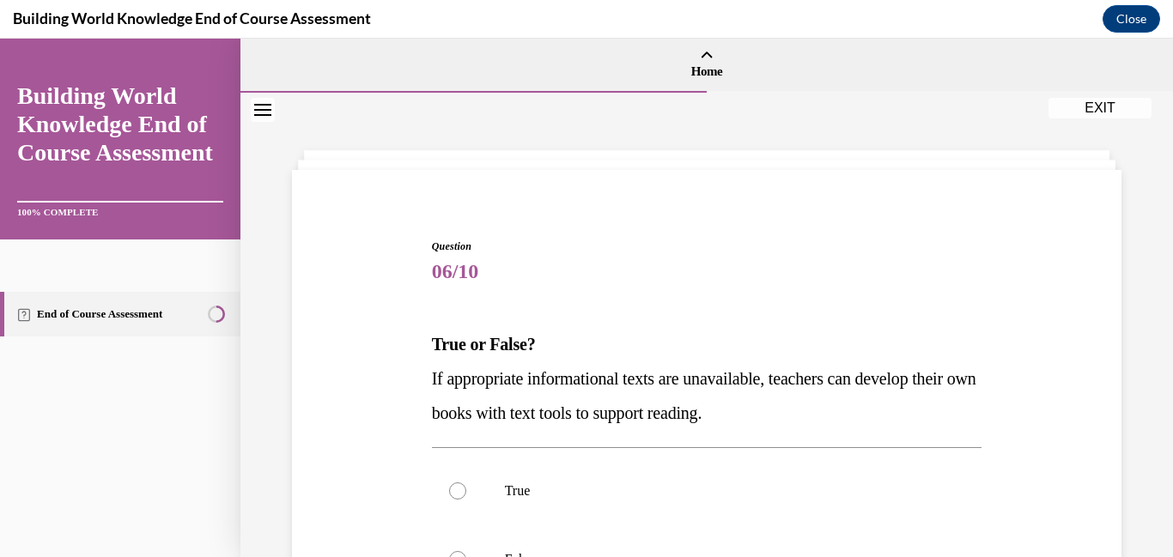
scroll to position [160, 0]
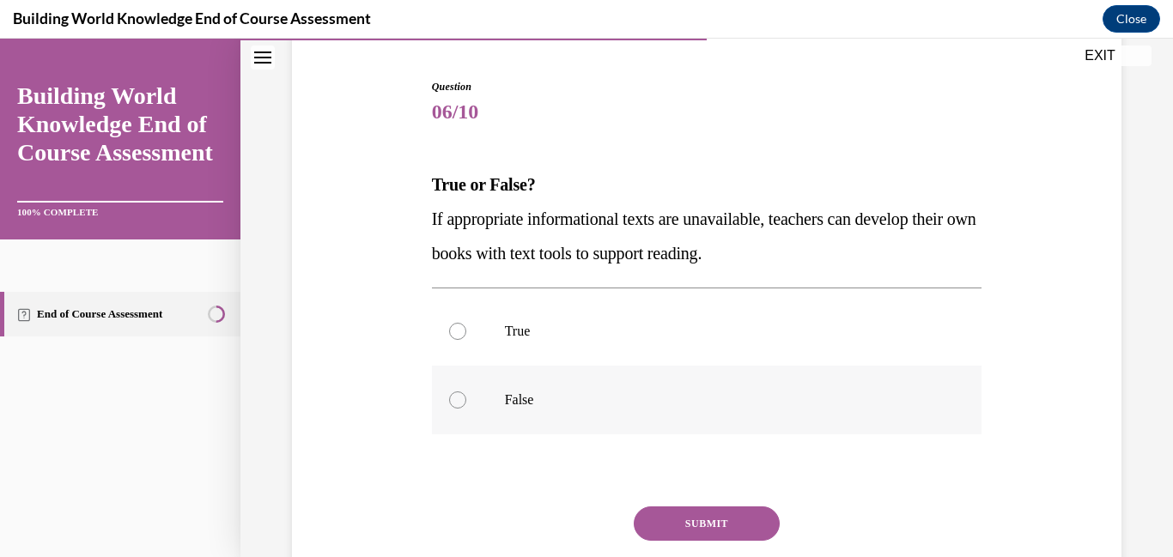
click at [463, 404] on div at bounding box center [457, 400] width 17 height 17
click at [463, 404] on input "False" at bounding box center [457, 400] width 17 height 17
radio input "true"
click at [701, 527] on button "SUBMIT" at bounding box center [707, 524] width 146 height 34
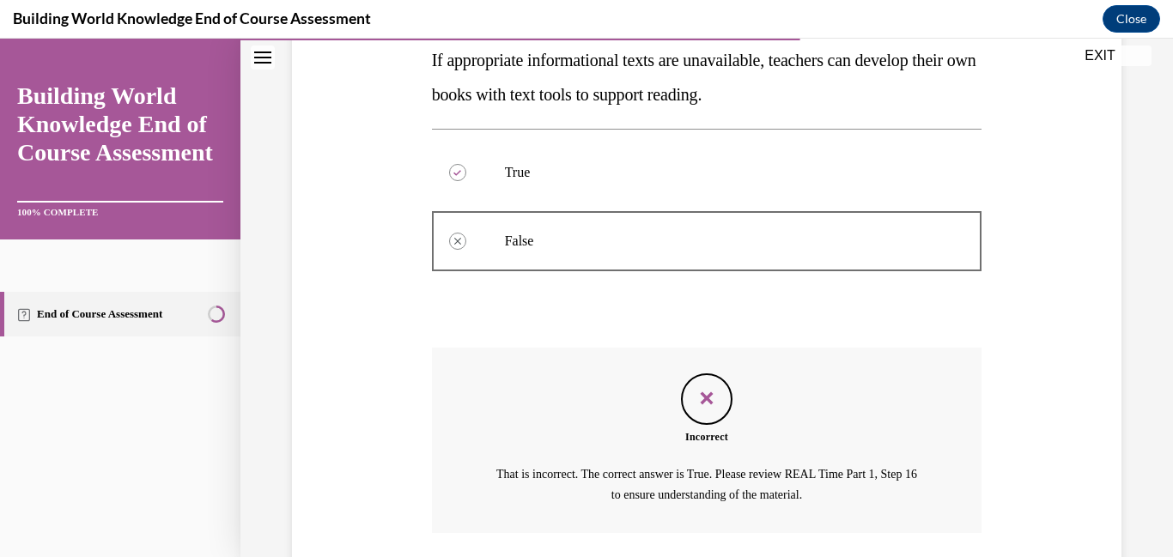
scroll to position [444, 0]
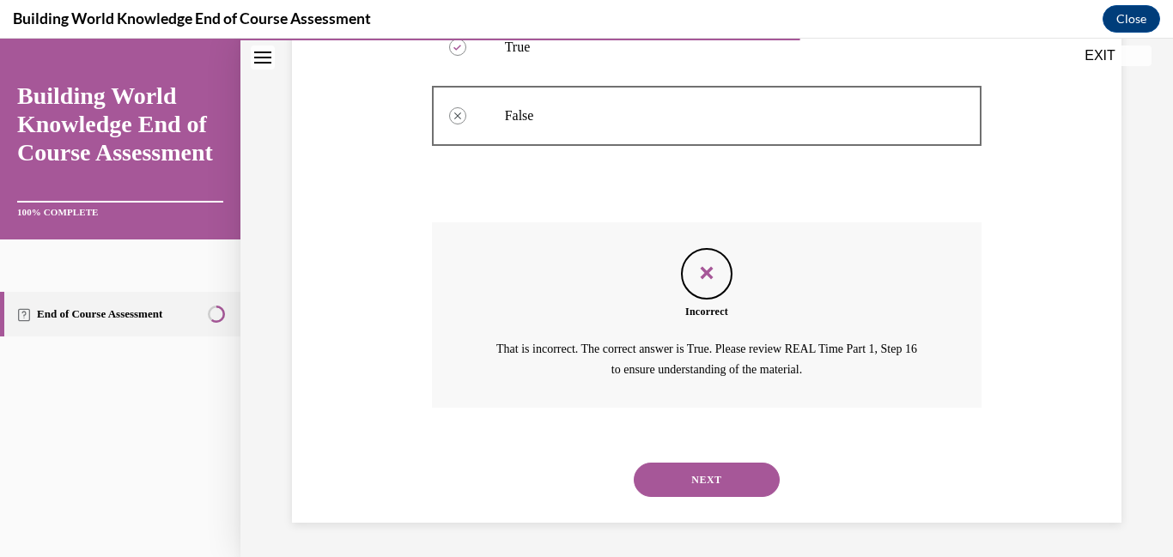
click at [701, 527] on div "Question 06/10 True or False? If appropriate informational texts are unavailabl…" at bounding box center [707, 103] width 933 height 909
click at [718, 471] on button "NEXT" at bounding box center [707, 480] width 146 height 34
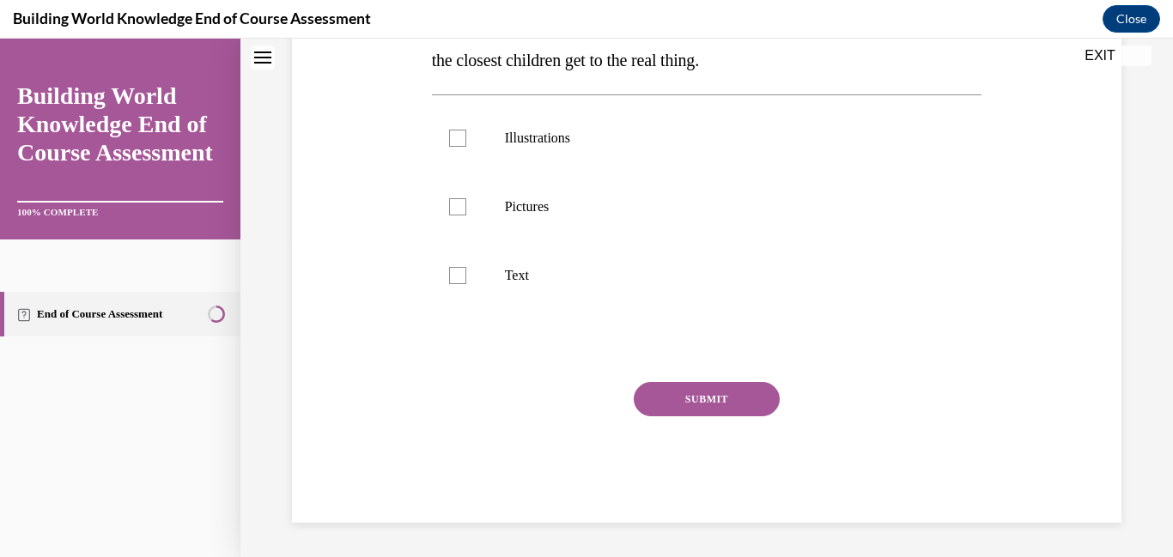
scroll to position [0, 0]
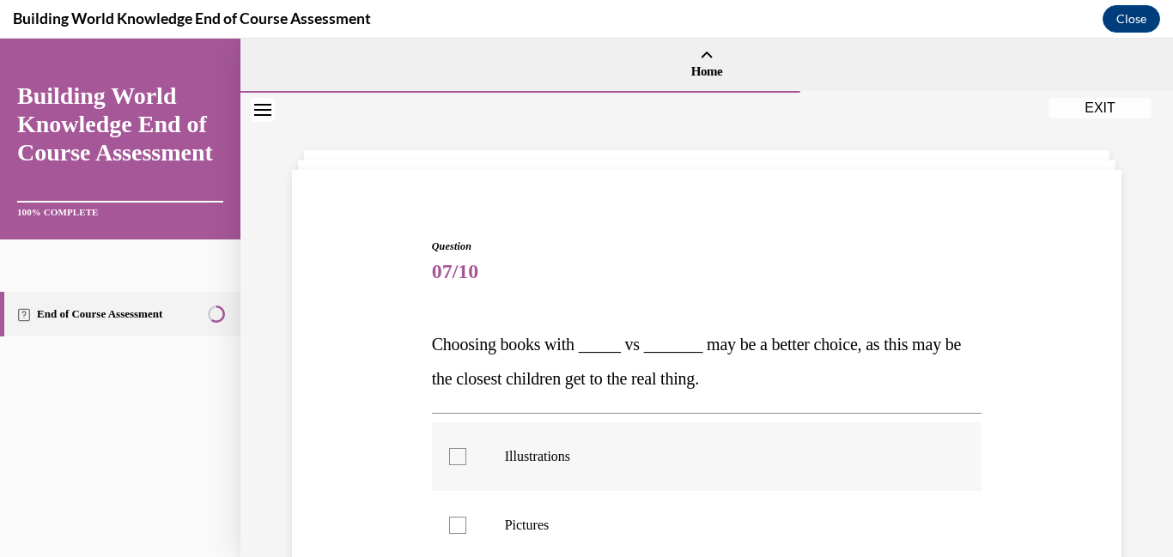
click at [449, 464] on div at bounding box center [457, 456] width 17 height 17
click at [449, 464] on input "Illustrations" at bounding box center [457, 456] width 17 height 17
checkbox input "true"
click at [458, 521] on div at bounding box center [457, 525] width 17 height 17
click at [458, 521] on input "Pictures" at bounding box center [457, 525] width 17 height 17
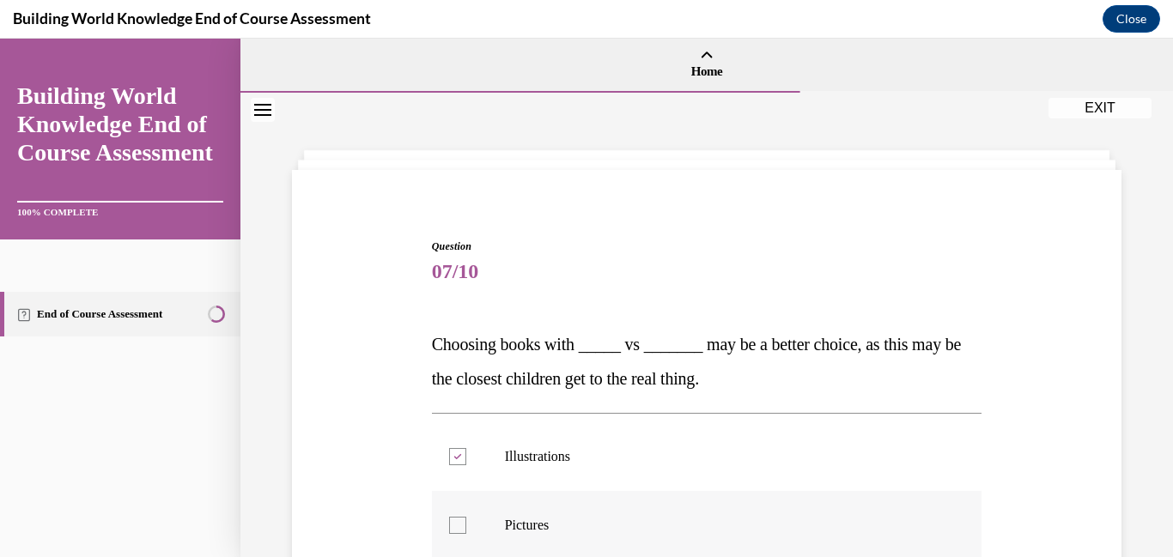
checkbox input "true"
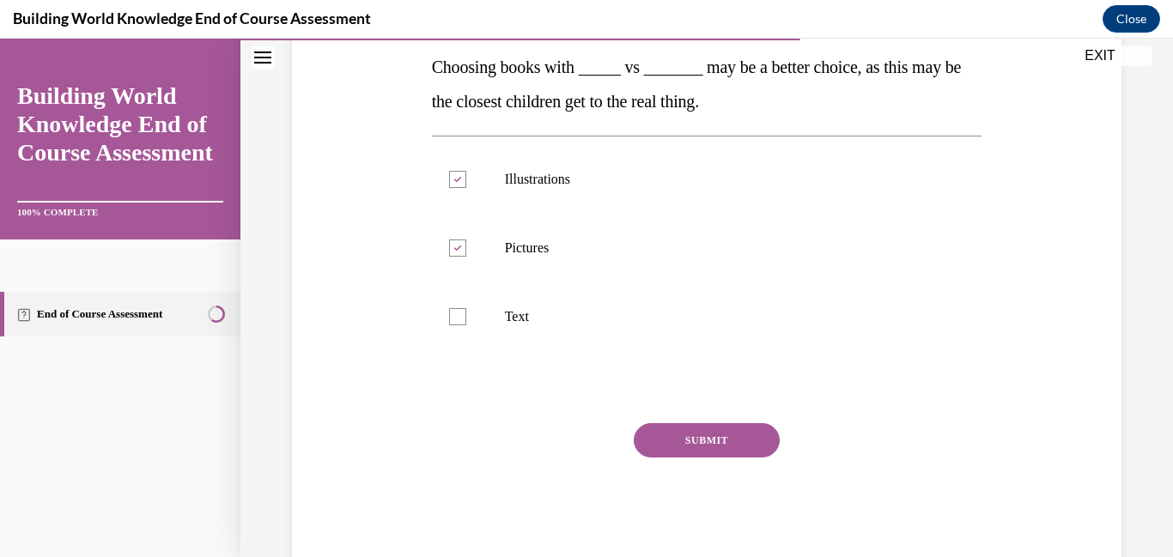
click at [736, 437] on button "SUBMIT" at bounding box center [707, 440] width 146 height 34
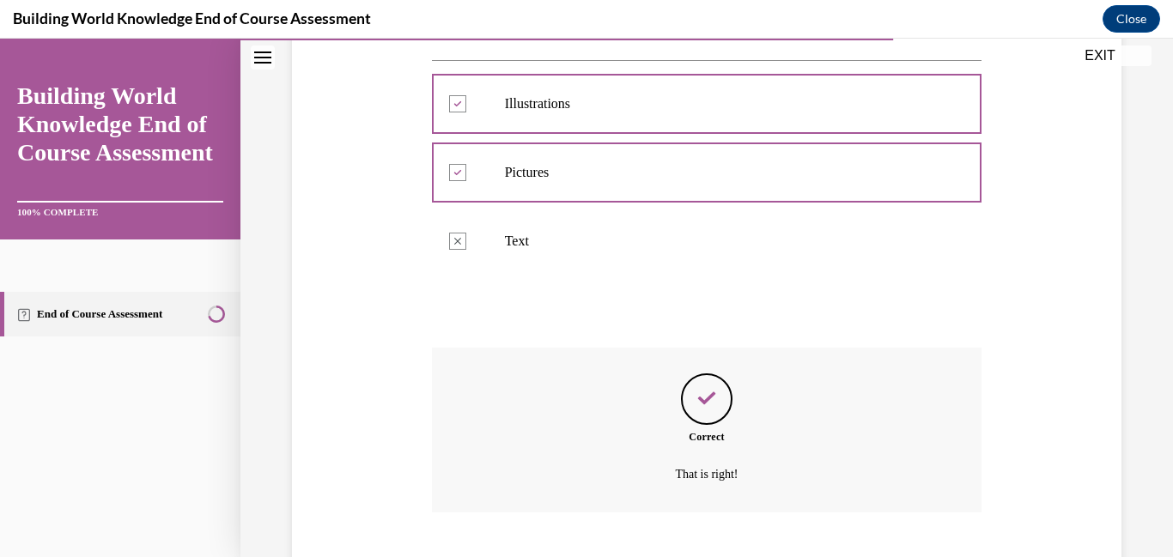
scroll to position [458, 0]
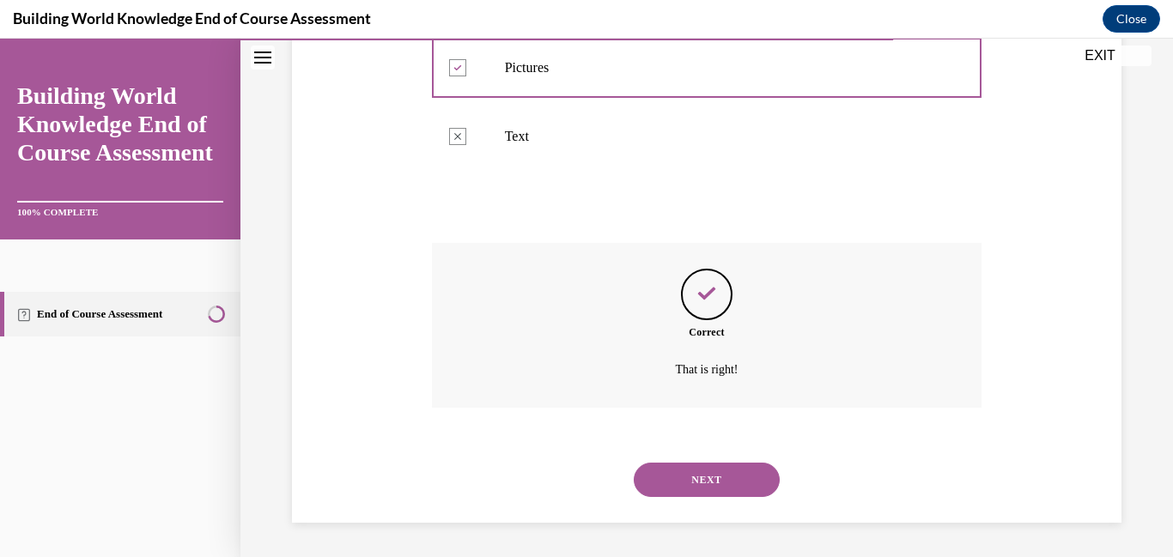
click at [689, 482] on button "NEXT" at bounding box center [707, 480] width 146 height 34
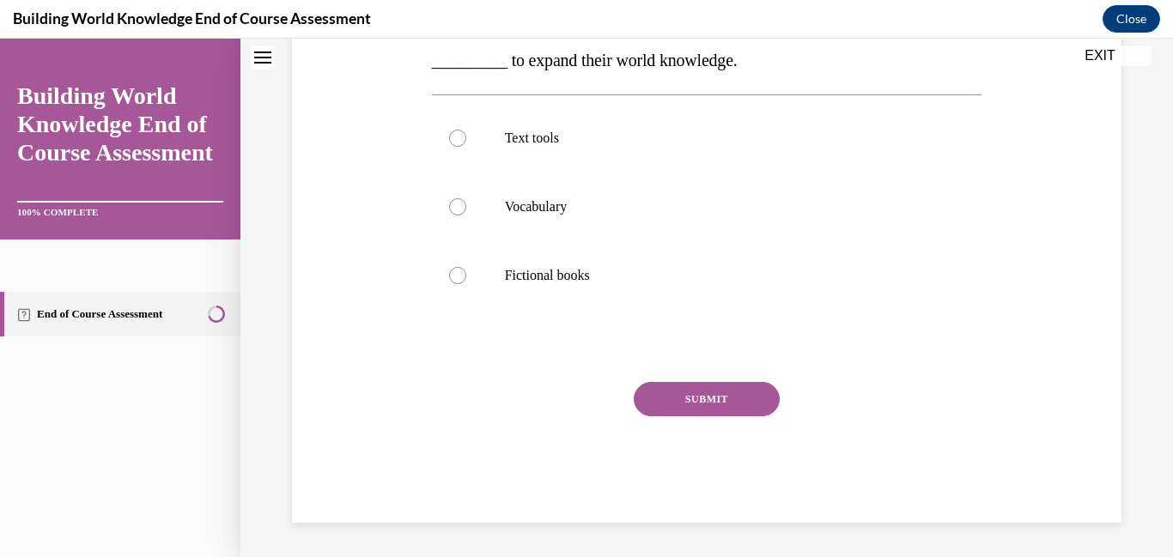
scroll to position [0, 0]
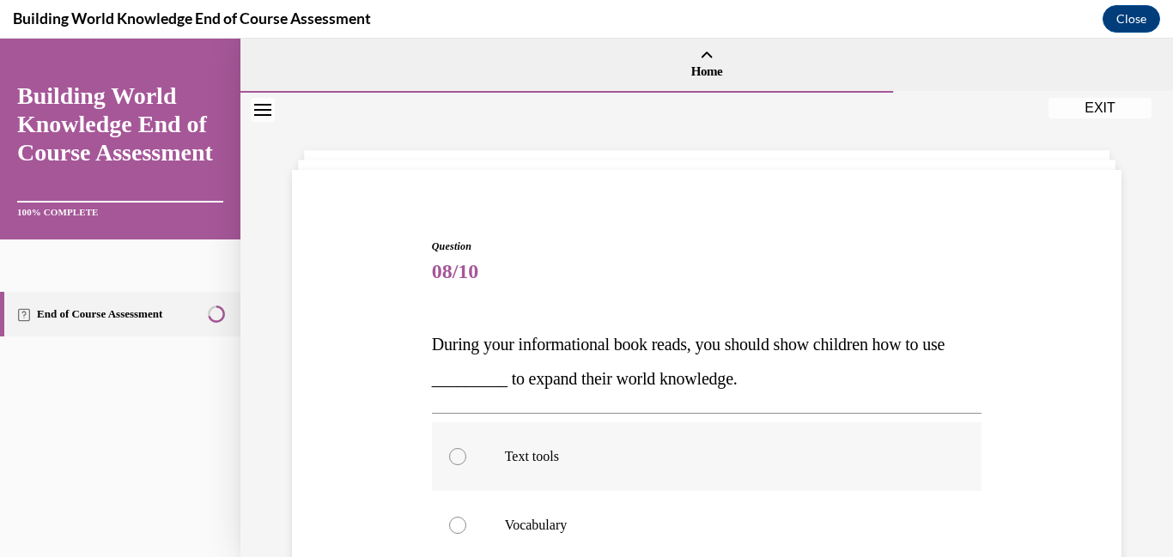
click at [448, 461] on label "Text tools" at bounding box center [707, 457] width 551 height 69
click at [449, 461] on input "Text tools" at bounding box center [457, 456] width 17 height 17
radio input "true"
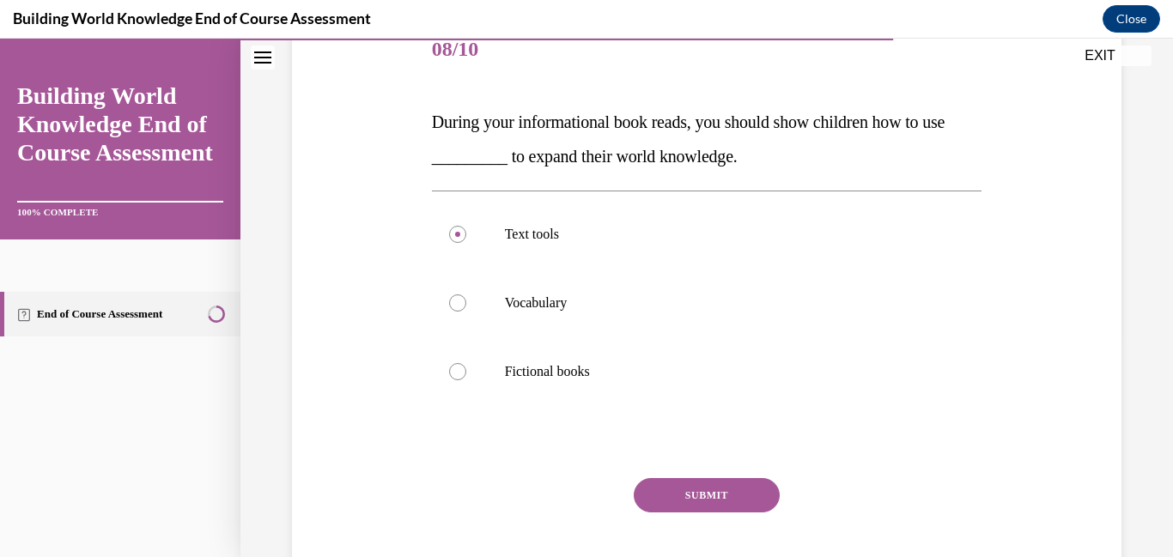
click at [695, 498] on button "SUBMIT" at bounding box center [707, 495] width 146 height 34
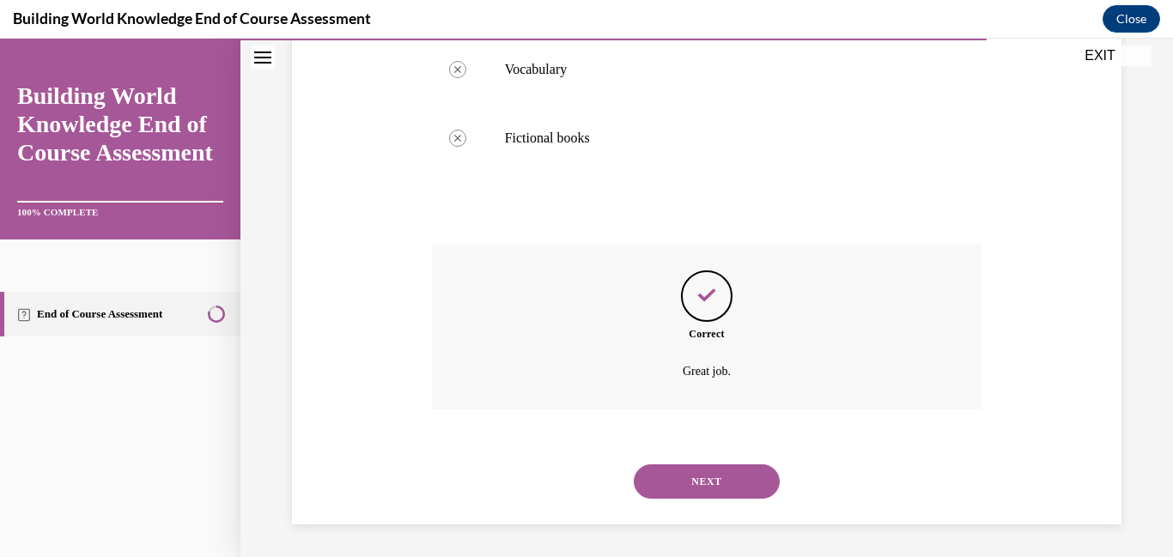
scroll to position [458, 0]
click at [707, 490] on button "NEXT" at bounding box center [707, 480] width 146 height 34
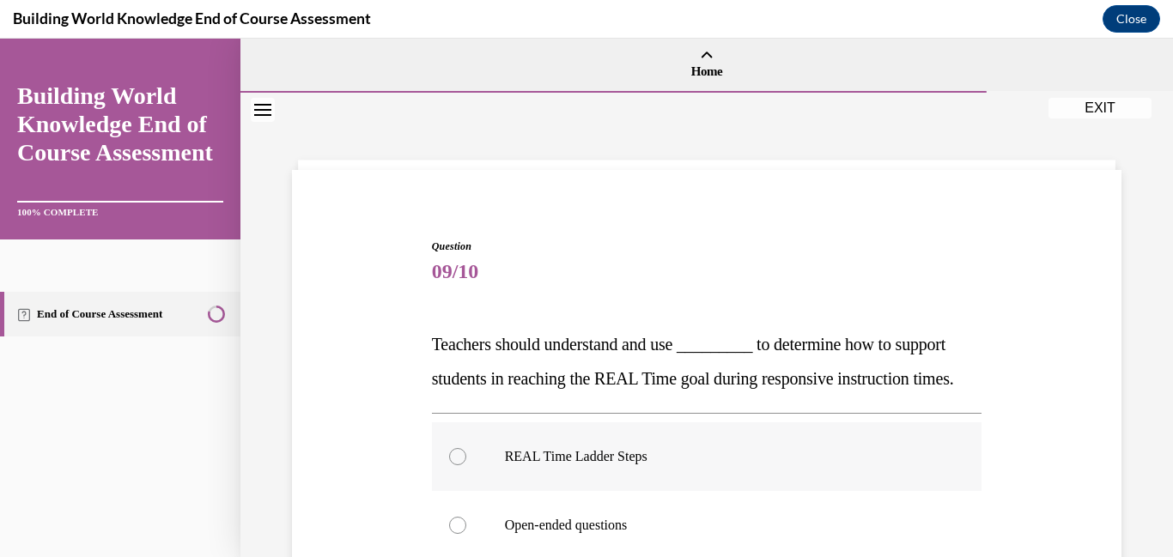
click at [454, 466] on div at bounding box center [457, 456] width 17 height 17
click at [454, 466] on input "REAL Time Ladder Steps" at bounding box center [457, 456] width 17 height 17
radio input "true"
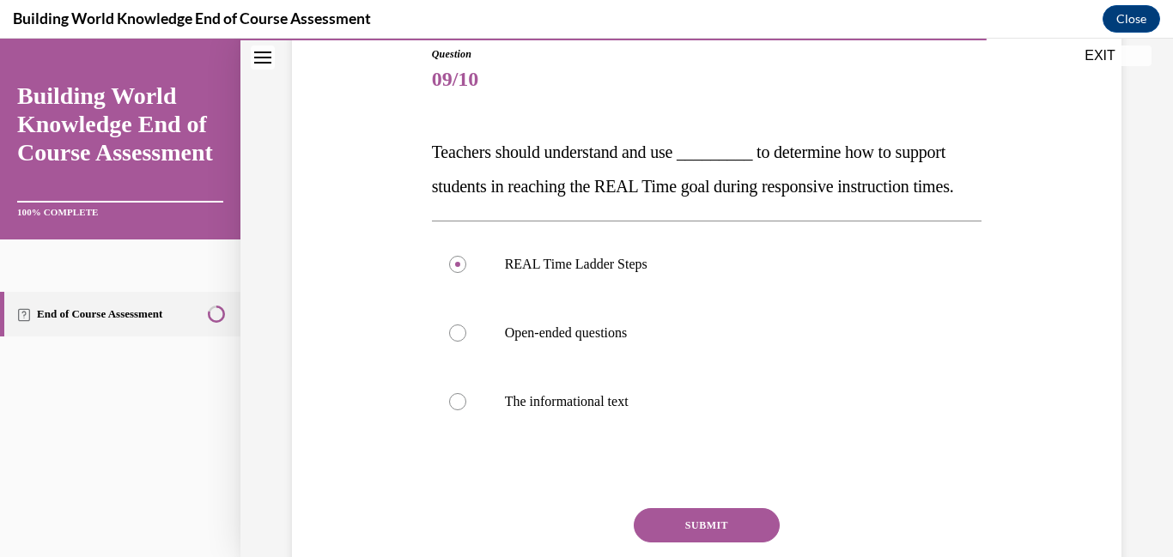
click at [747, 543] on button "SUBMIT" at bounding box center [707, 526] width 146 height 34
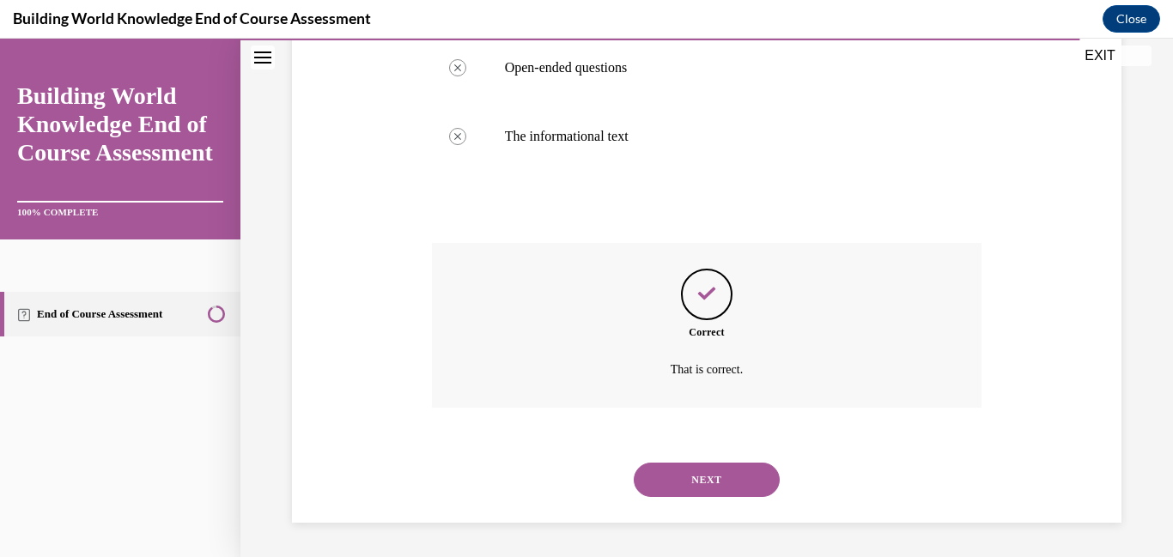
scroll to position [492, 0]
click at [725, 485] on button "NEXT" at bounding box center [707, 480] width 146 height 34
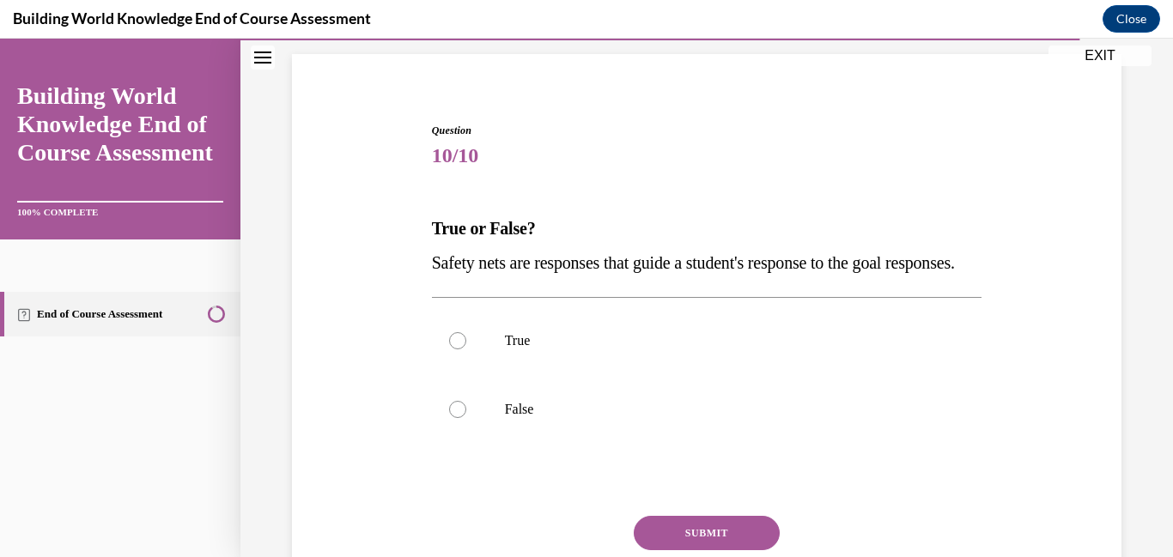
scroll to position [128, 0]
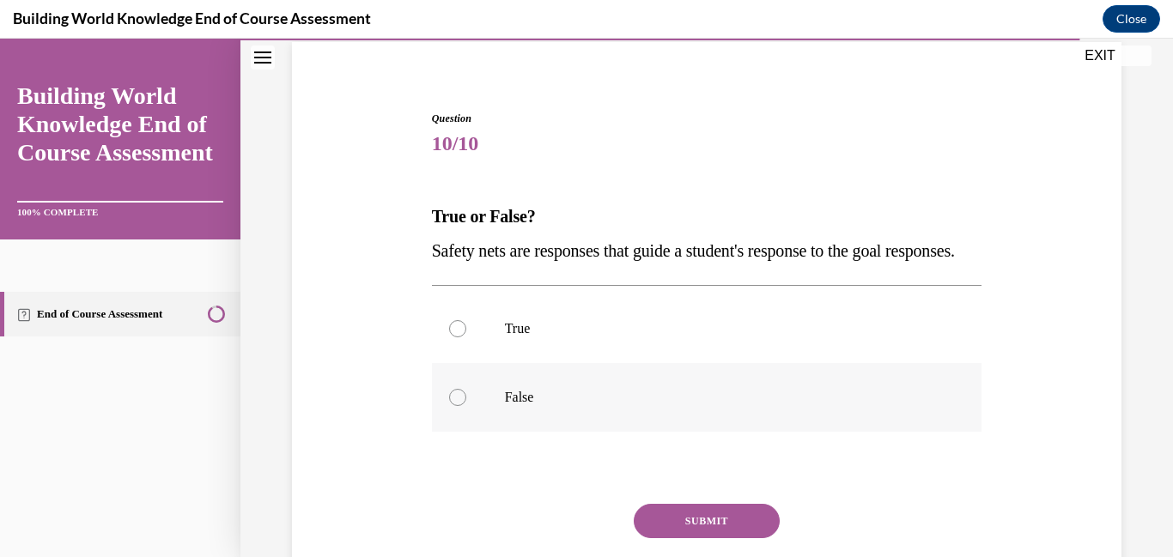
click at [450, 432] on label "False" at bounding box center [707, 397] width 551 height 69
click at [450, 406] on input "False" at bounding box center [457, 397] width 17 height 17
radio input "true"
click at [713, 539] on button "SUBMIT" at bounding box center [707, 521] width 146 height 34
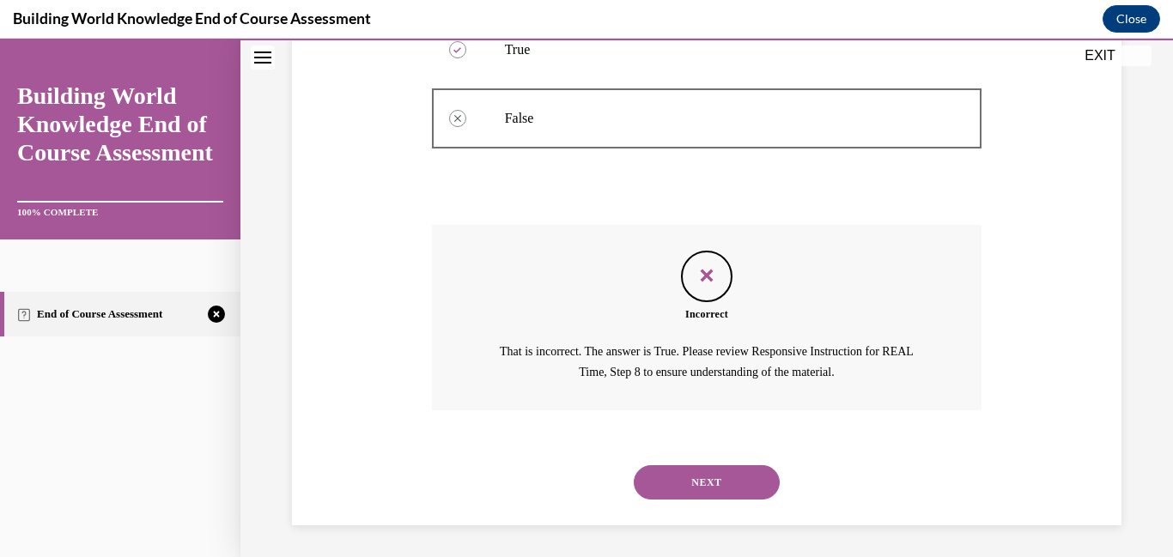
scroll to position [444, 0]
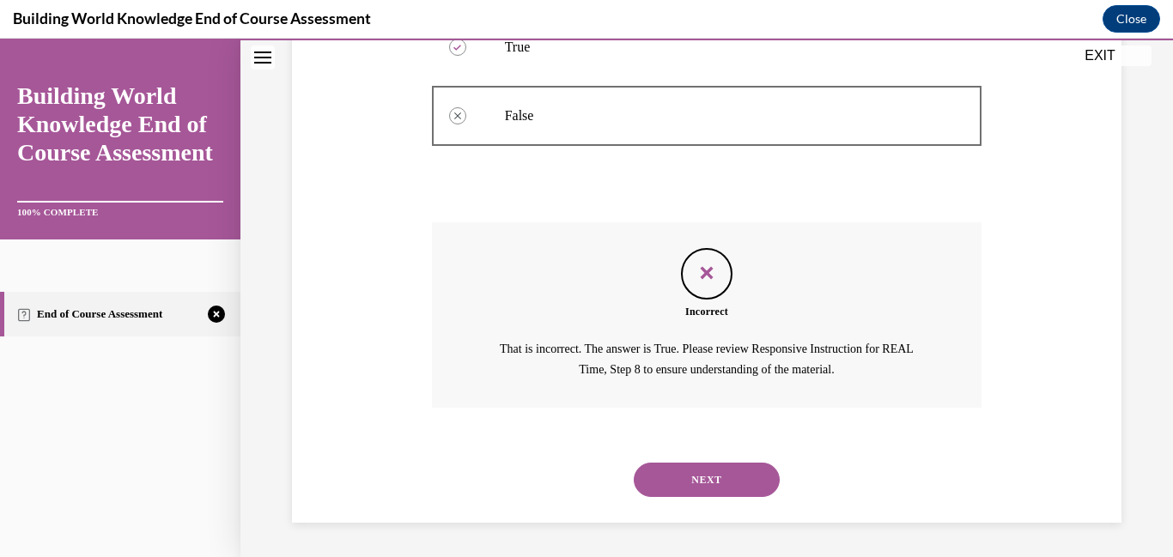
click at [700, 478] on button "NEXT" at bounding box center [707, 480] width 146 height 34
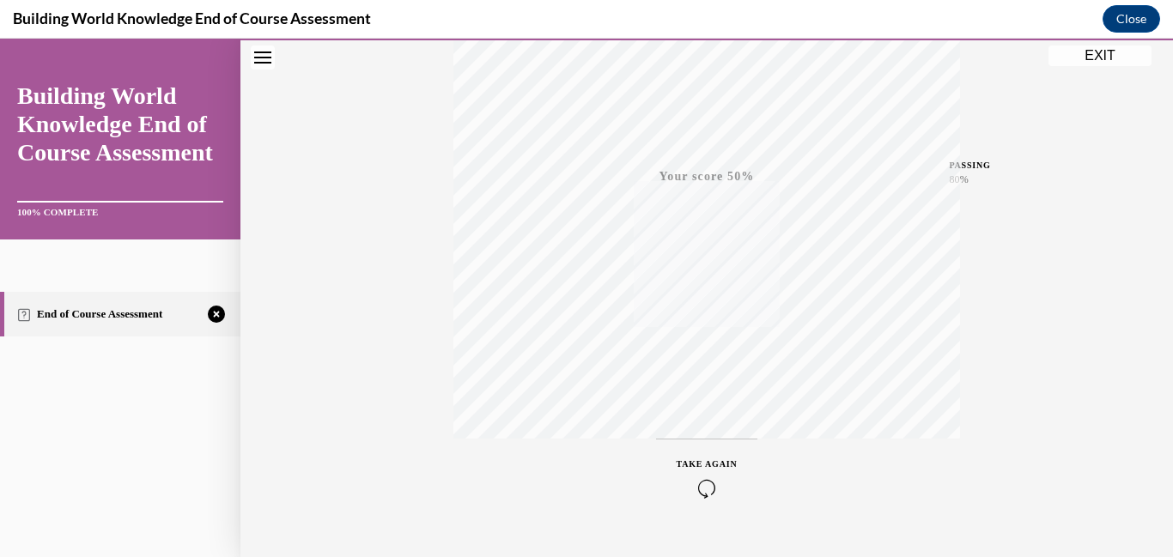
scroll to position [362, 0]
click at [697, 438] on div "TAKE AGAIN" at bounding box center [707, 442] width 61 height 40
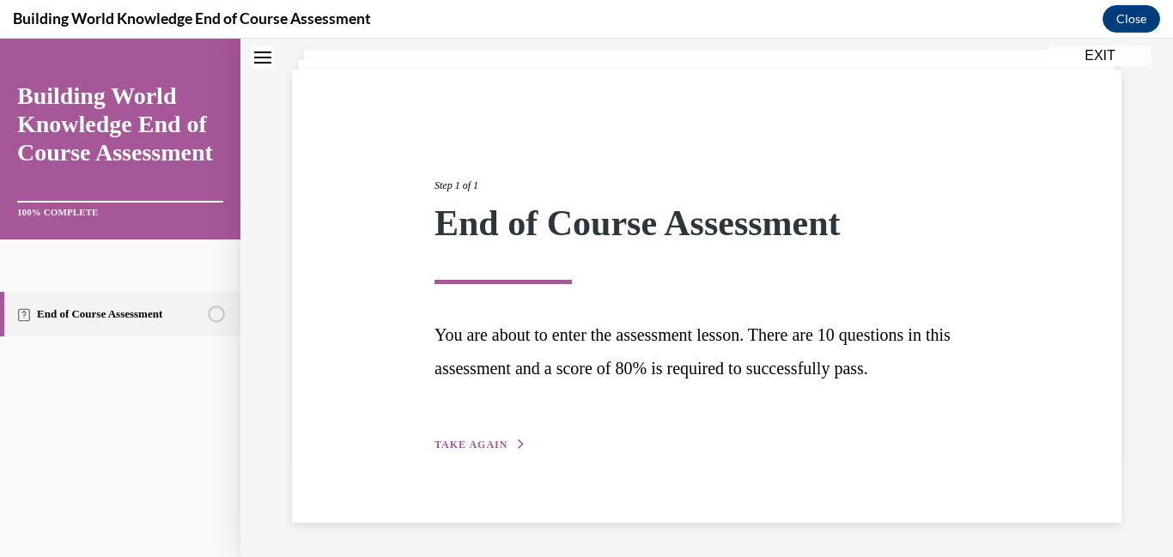
scroll to position [100, 0]
click at [500, 449] on span "TAKE AGAIN" at bounding box center [471, 445] width 73 height 12
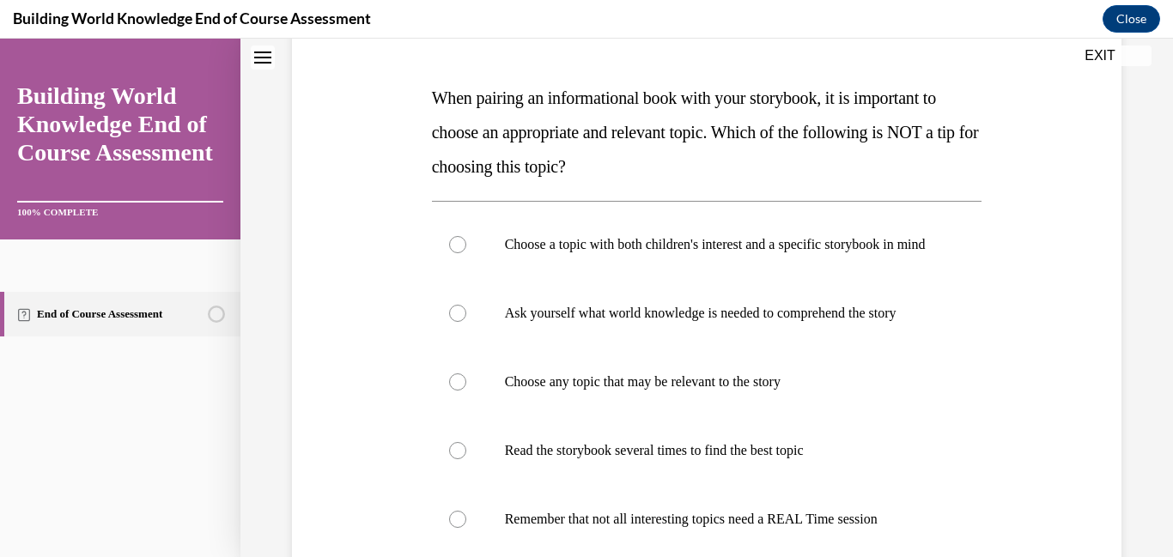
scroll to position [254, 0]
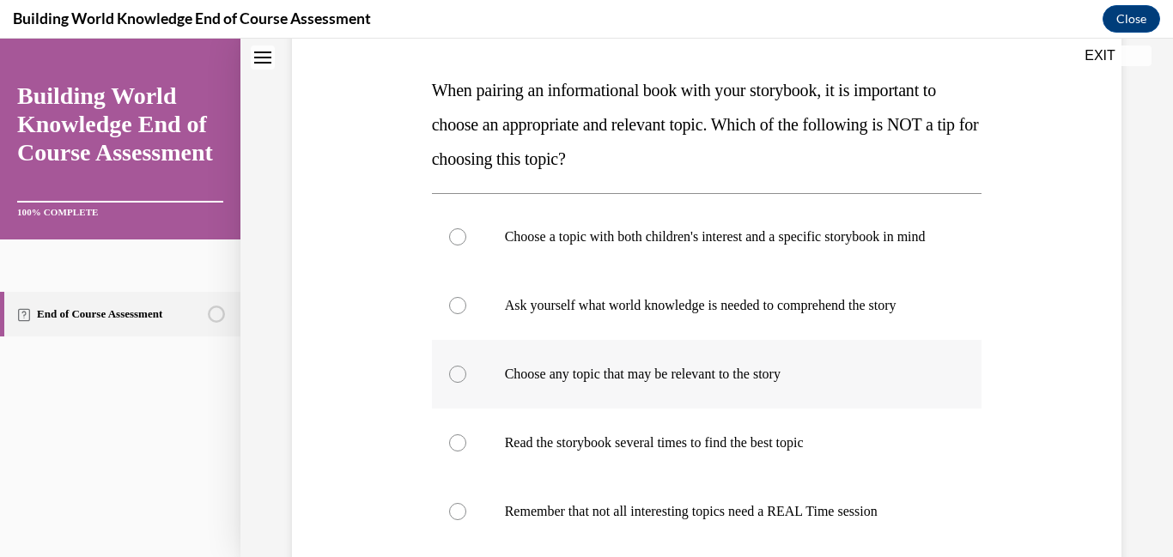
click at [460, 383] on div at bounding box center [457, 374] width 17 height 17
click at [460, 383] on input "Choose any topic that may be relevant to the story" at bounding box center [457, 374] width 17 height 17
radio input "true"
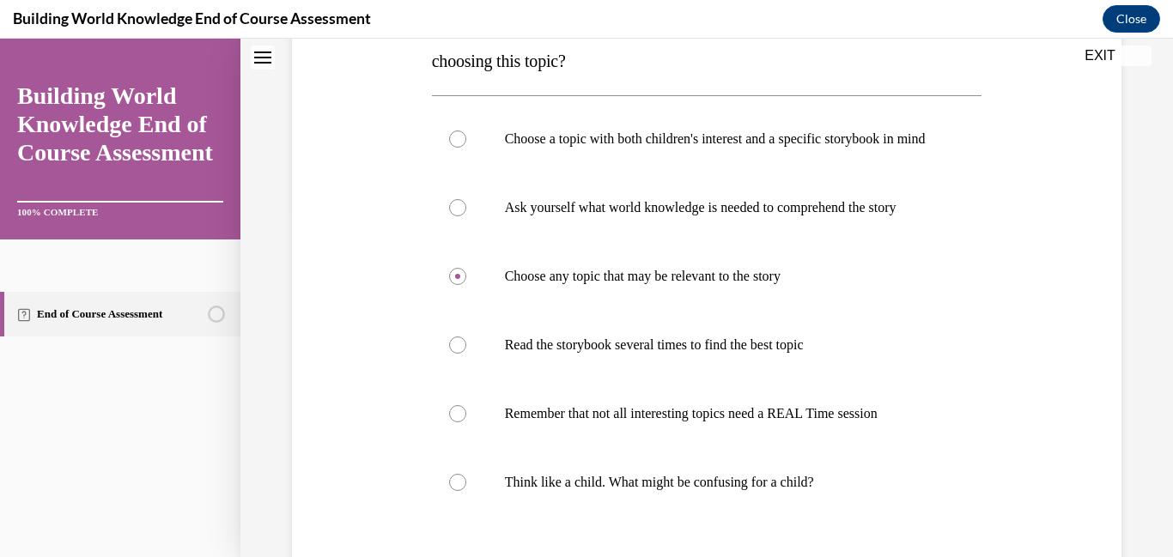
scroll to position [514, 0]
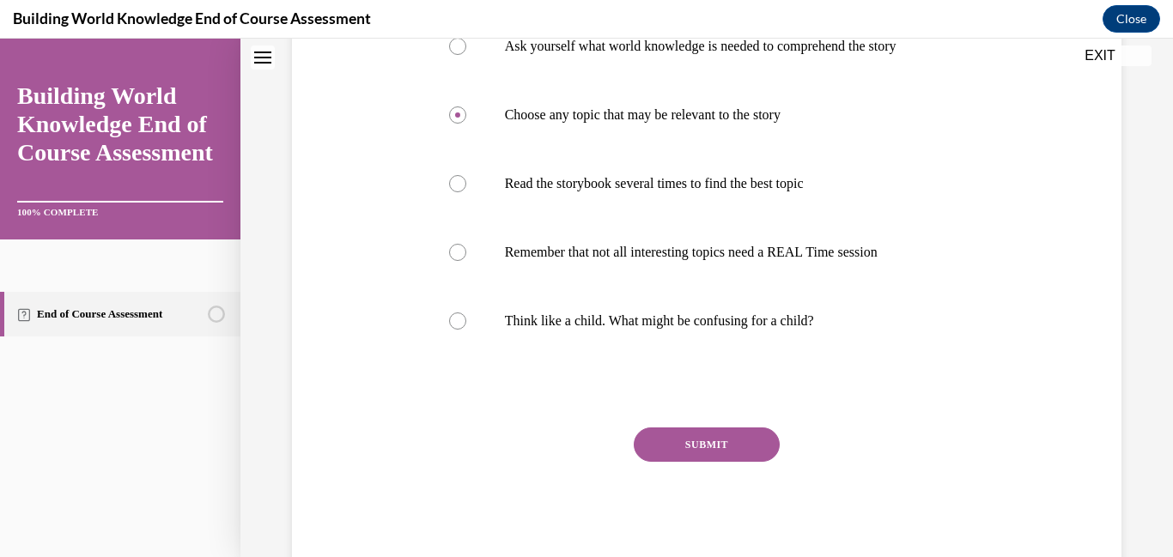
click at [719, 460] on button "SUBMIT" at bounding box center [707, 445] width 146 height 34
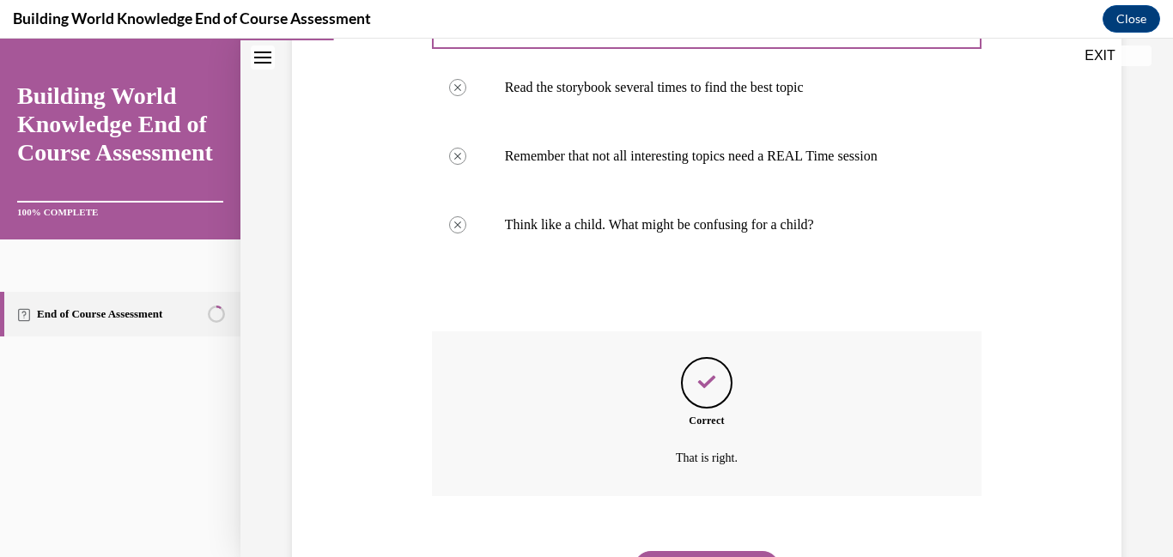
scroll to position [716, 0]
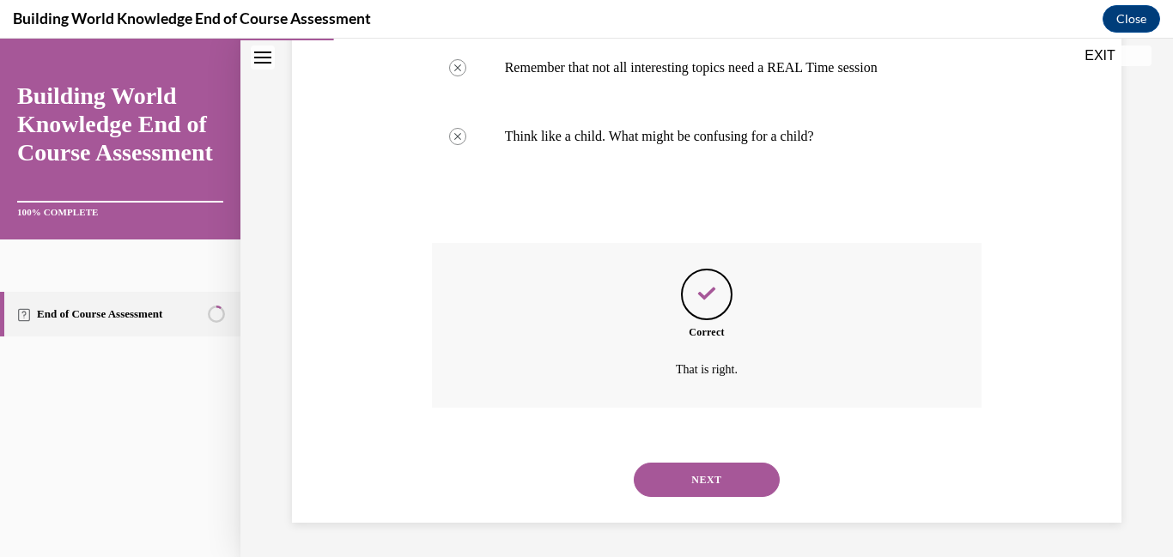
click at [708, 475] on button "NEXT" at bounding box center [707, 480] width 146 height 34
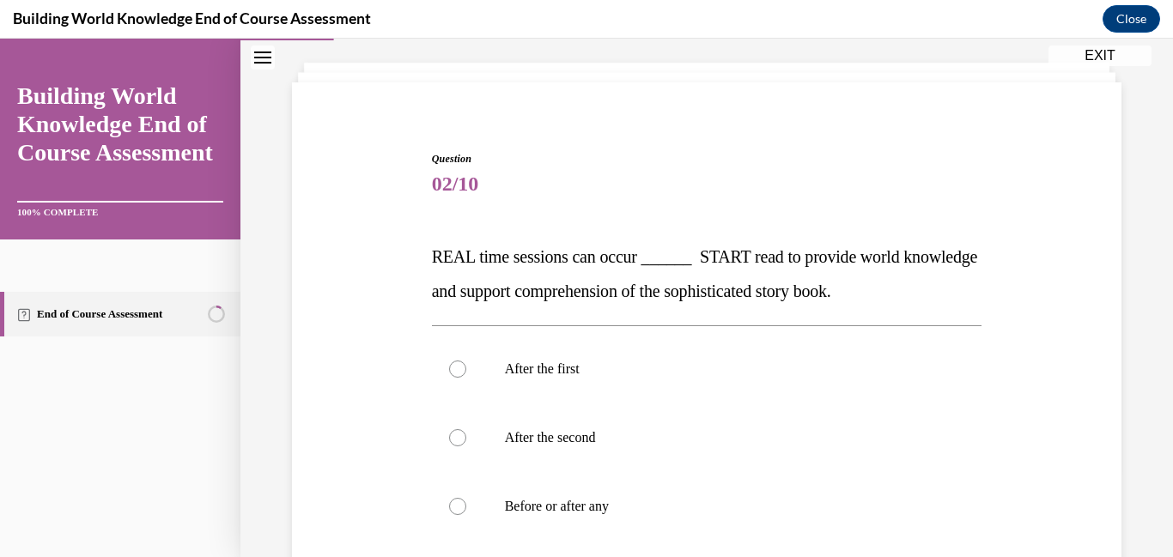
scroll to position [131, 0]
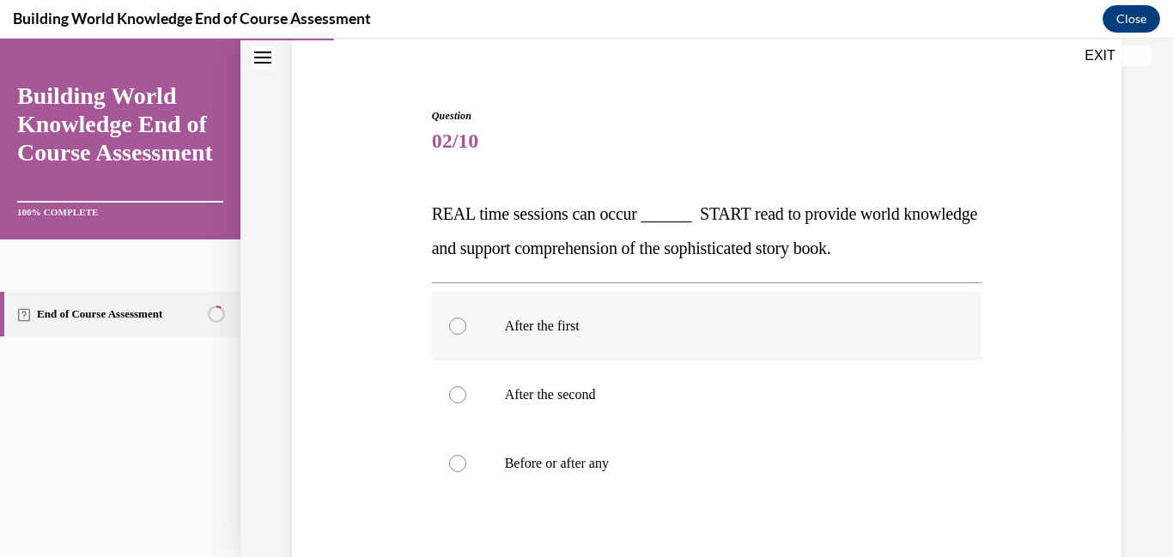
click at [465, 330] on div at bounding box center [457, 326] width 17 height 17
click at [465, 330] on input "After the first" at bounding box center [457, 326] width 17 height 17
radio input "true"
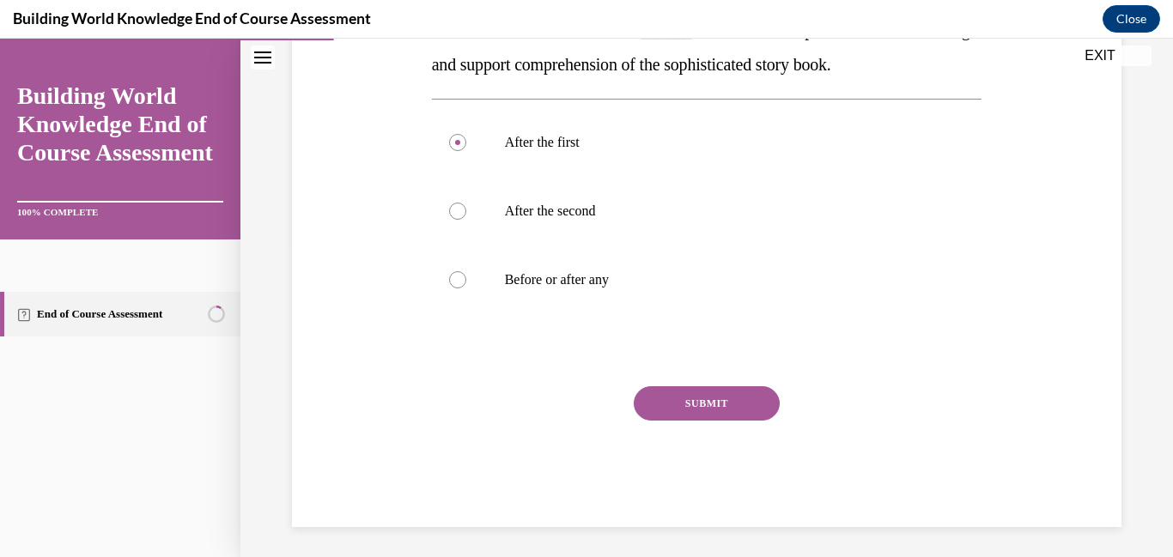
scroll to position [318, 0]
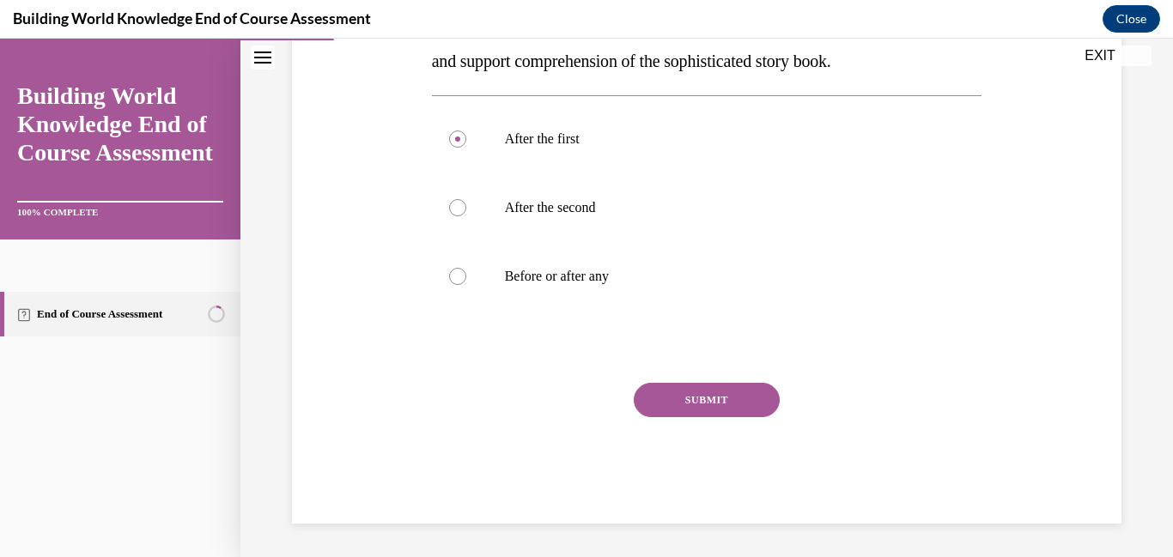
click at [719, 393] on button "SUBMIT" at bounding box center [707, 400] width 146 height 34
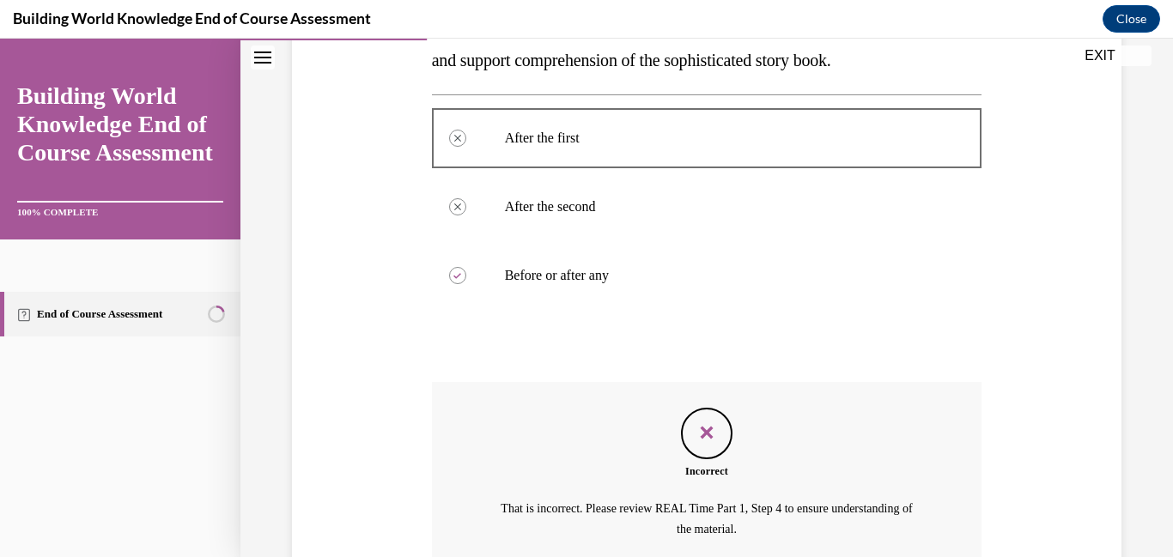
scroll to position [478, 0]
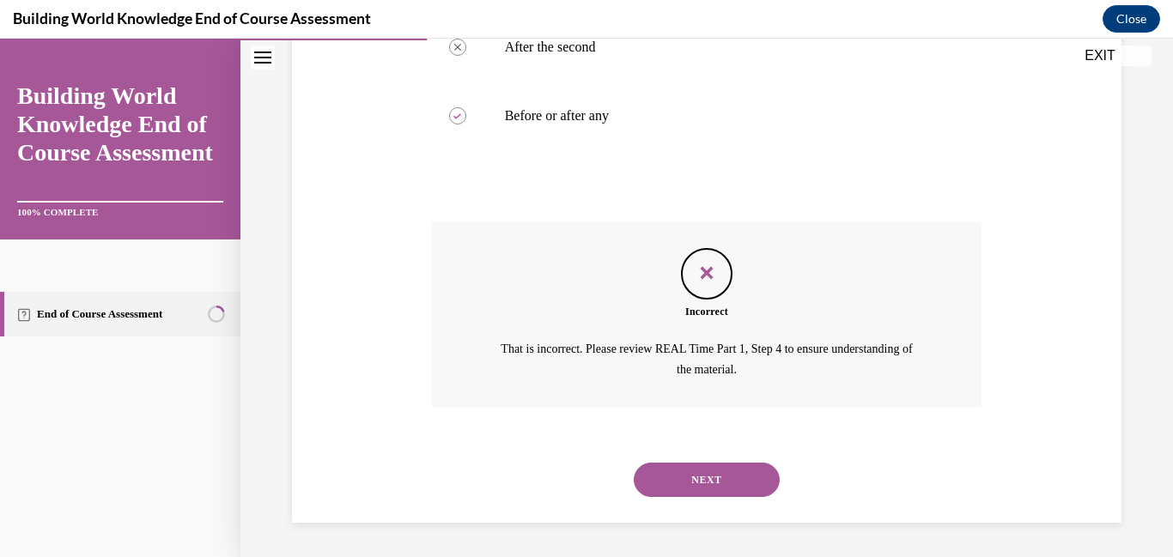
click at [710, 482] on button "NEXT" at bounding box center [707, 480] width 146 height 34
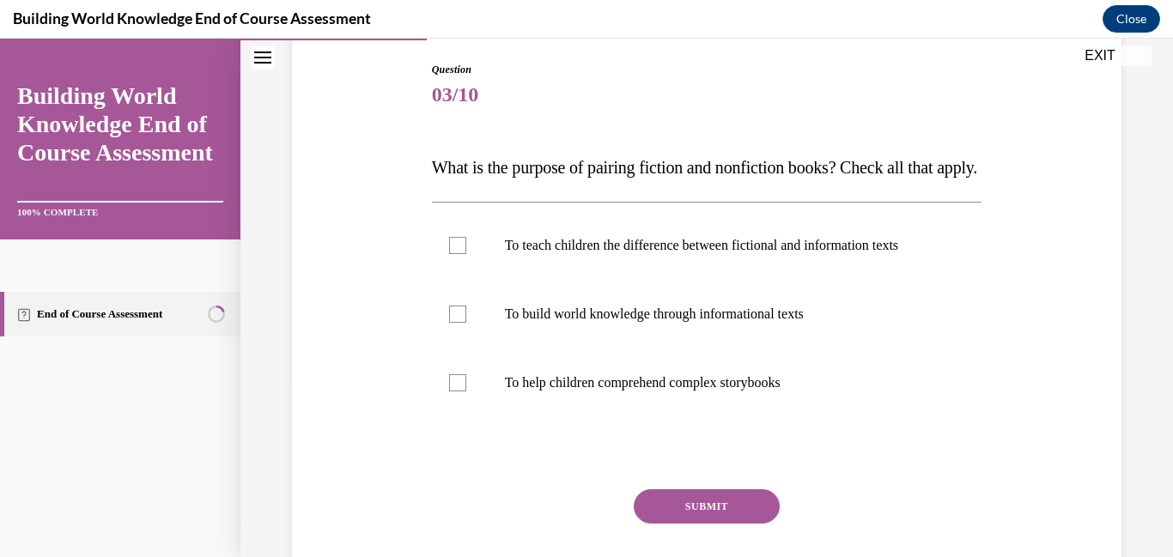
scroll to position [235, 0]
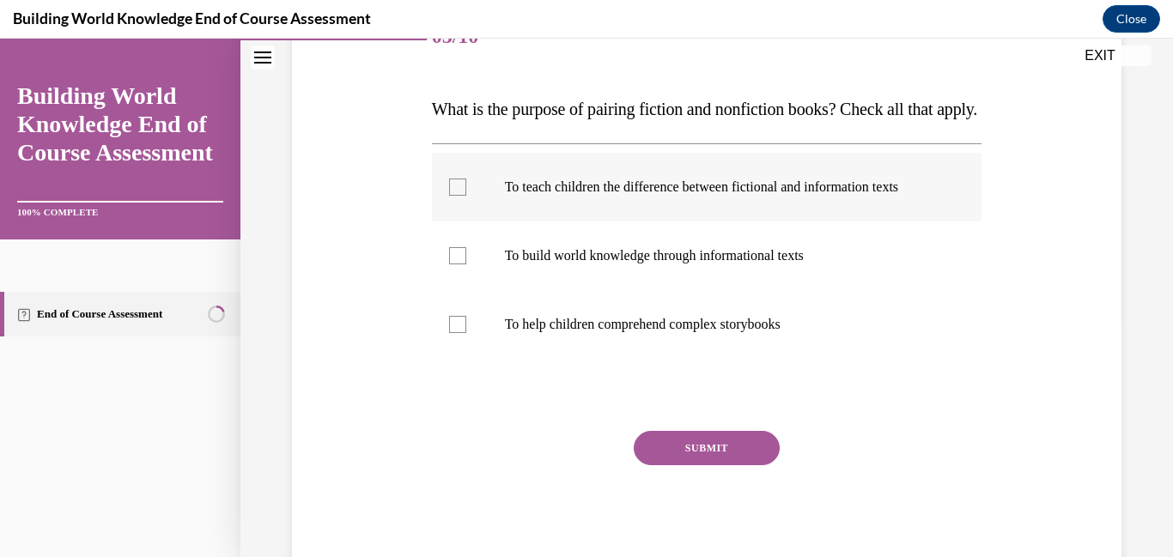
click at [454, 196] on div at bounding box center [457, 187] width 17 height 17
click at [454, 196] on input "To teach children the difference between fictional and information texts" at bounding box center [457, 187] width 17 height 17
checkbox input "true"
click at [460, 265] on div at bounding box center [457, 255] width 17 height 17
click at [460, 265] on input "To build world knowledge through informational texts" at bounding box center [457, 255] width 17 height 17
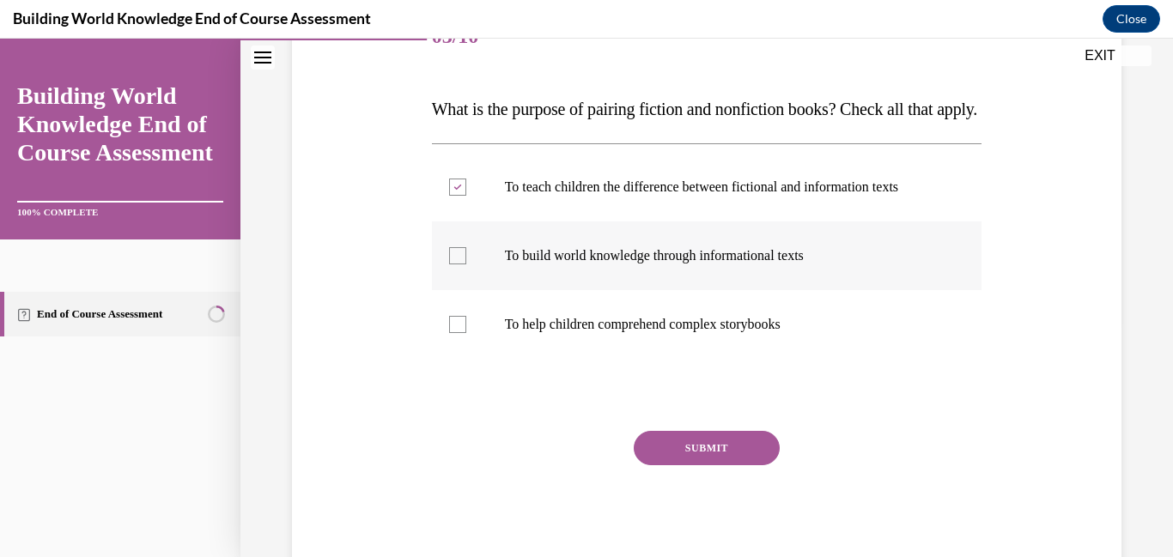
checkbox input "true"
click at [712, 466] on button "SUBMIT" at bounding box center [707, 448] width 146 height 34
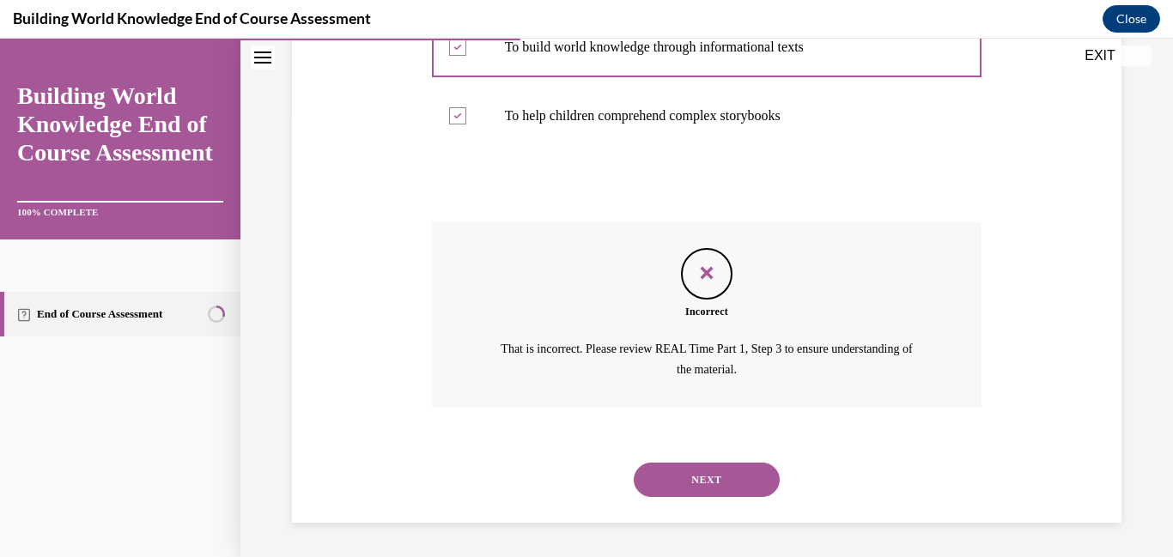
scroll to position [478, 0]
click at [719, 473] on button "NEXT" at bounding box center [707, 480] width 146 height 34
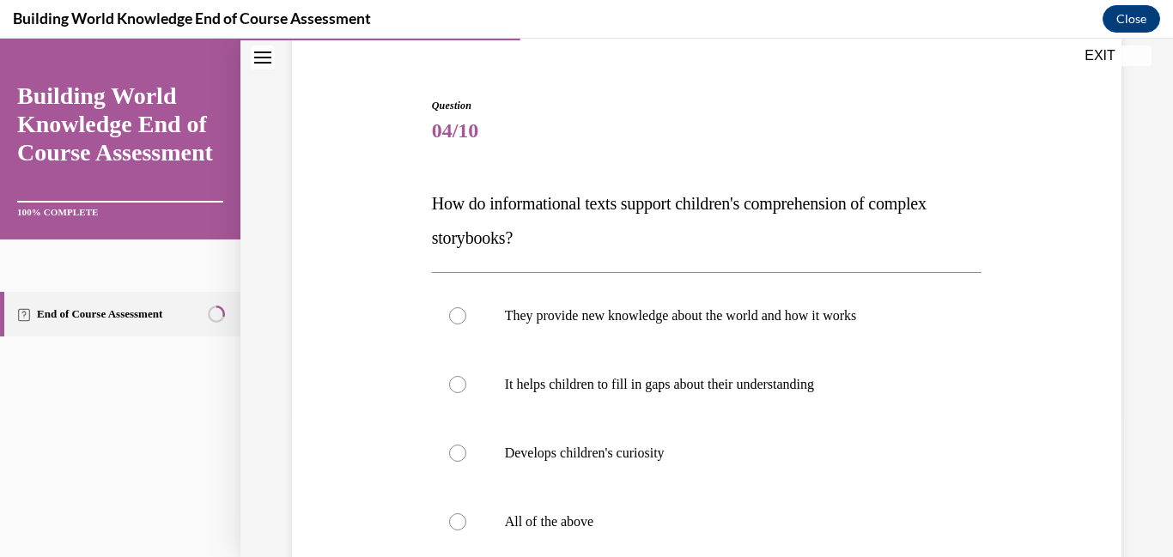
scroll to position [233, 0]
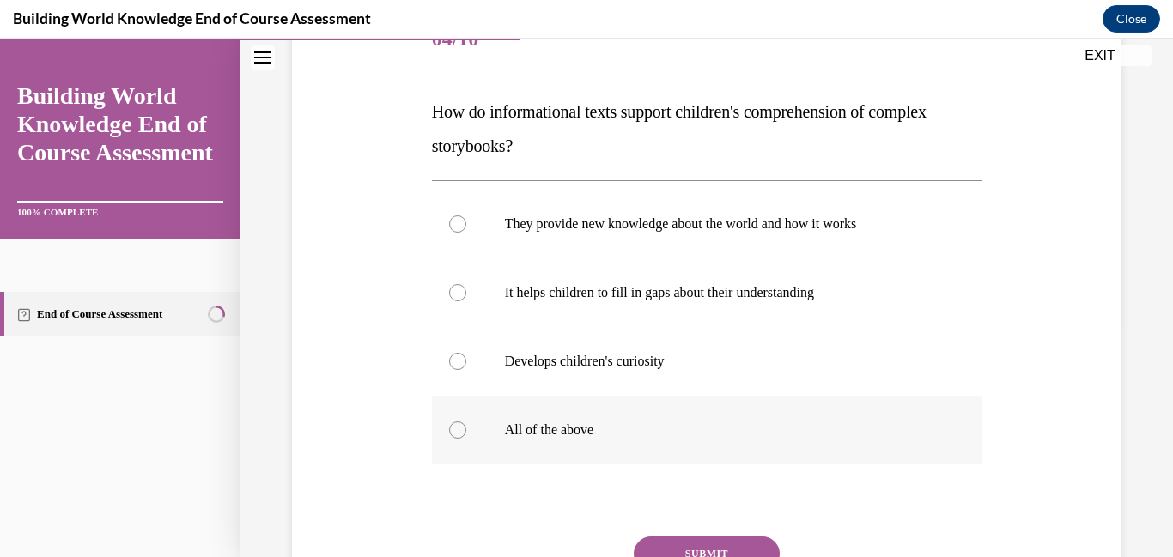
click at [450, 439] on label "All of the above" at bounding box center [707, 430] width 551 height 69
click at [450, 439] on input "All of the above" at bounding box center [457, 430] width 17 height 17
radio input "true"
click at [764, 544] on button "SUBMIT" at bounding box center [707, 554] width 146 height 34
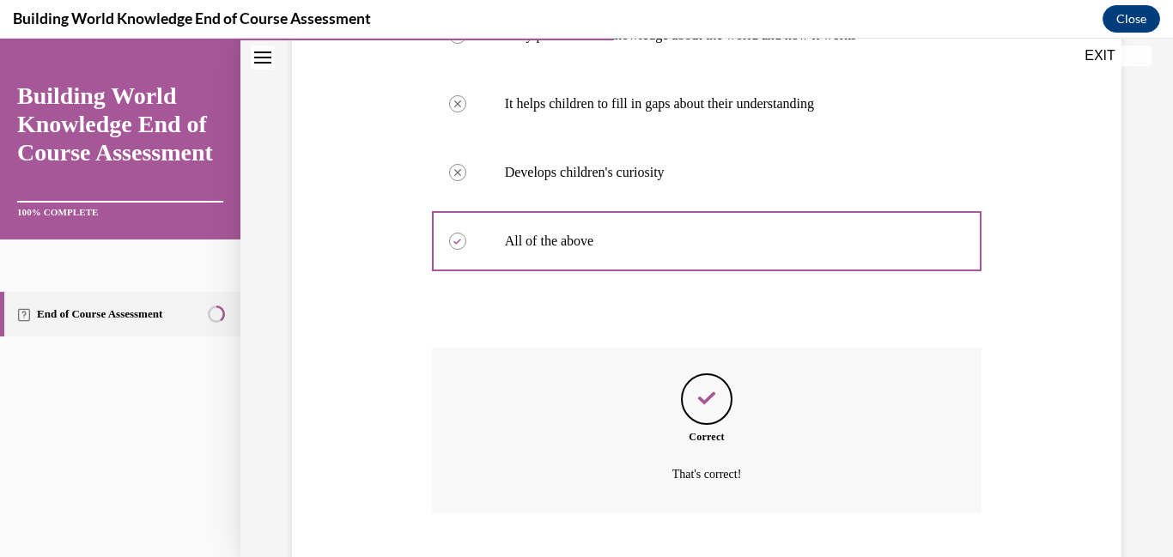
scroll to position [527, 0]
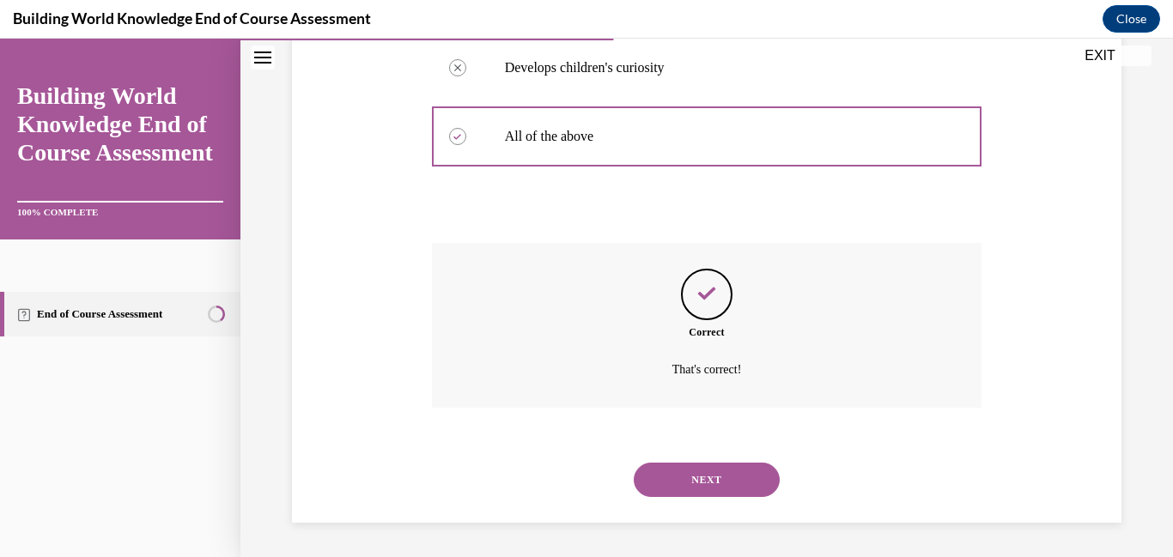
click at [725, 481] on button "NEXT" at bounding box center [707, 480] width 146 height 34
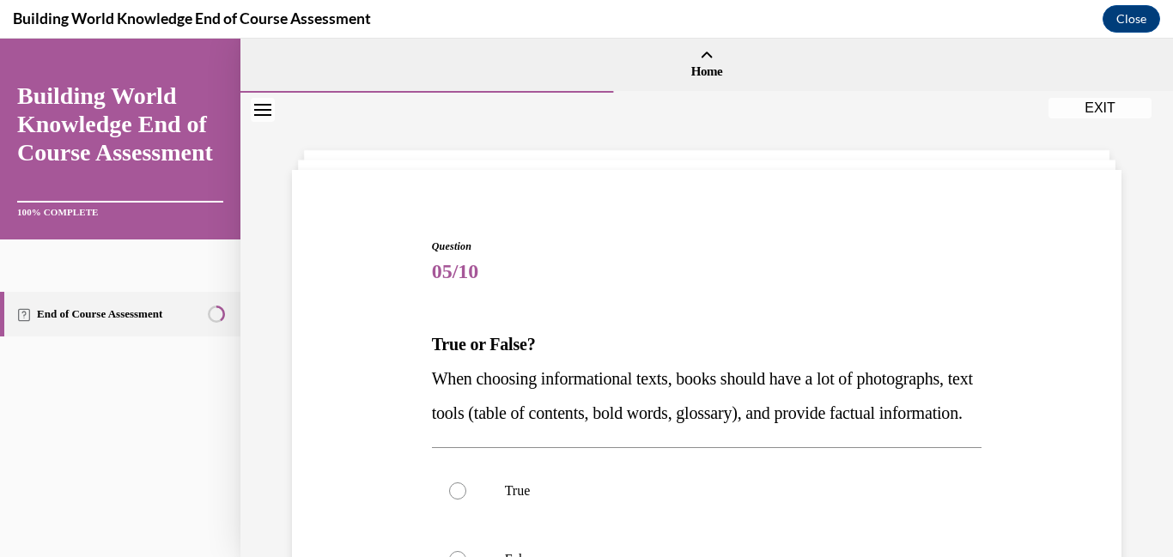
scroll to position [132, 0]
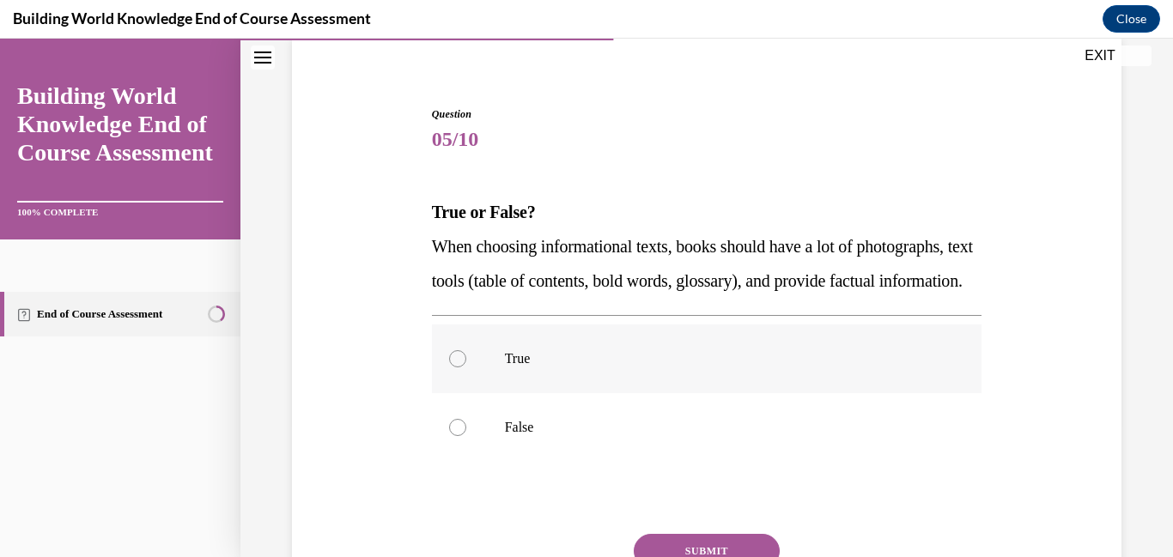
click at [453, 368] on div at bounding box center [457, 358] width 17 height 17
click at [453, 368] on input "True" at bounding box center [457, 358] width 17 height 17
radio input "true"
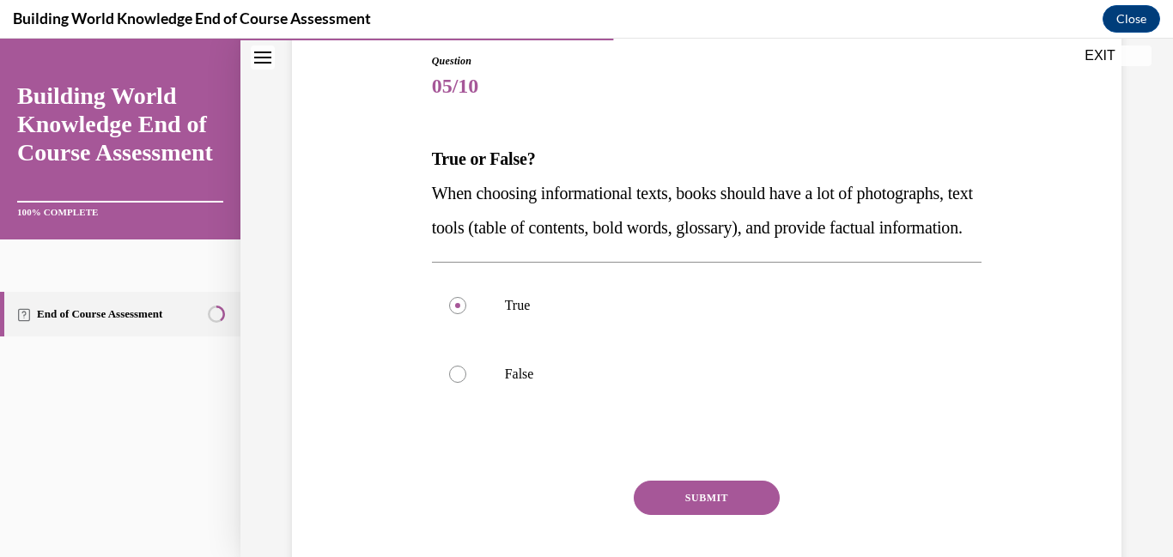
scroll to position [211, 0]
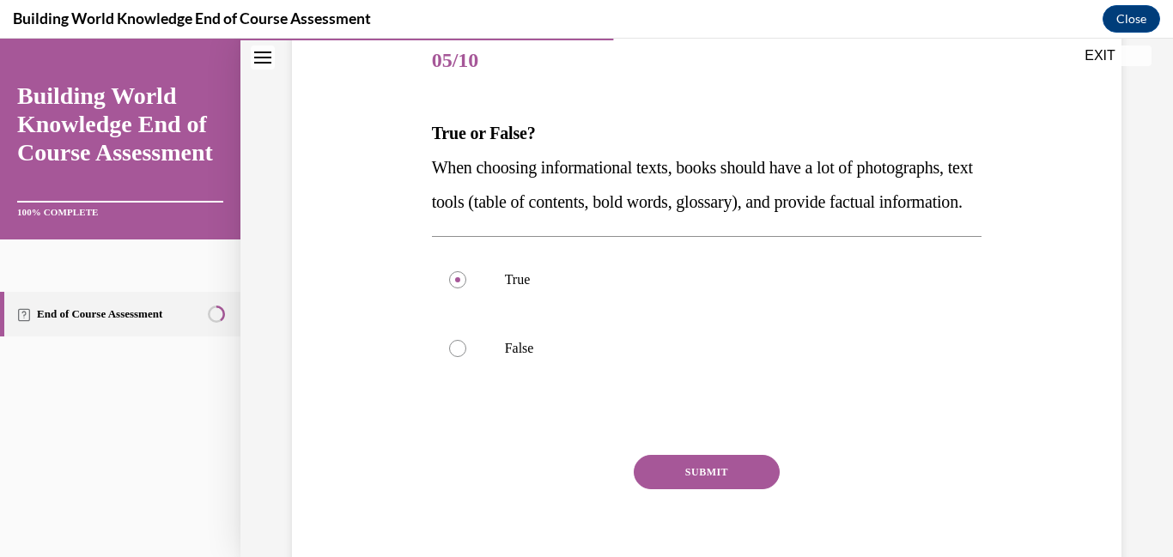
click at [728, 490] on button "SUBMIT" at bounding box center [707, 472] width 146 height 34
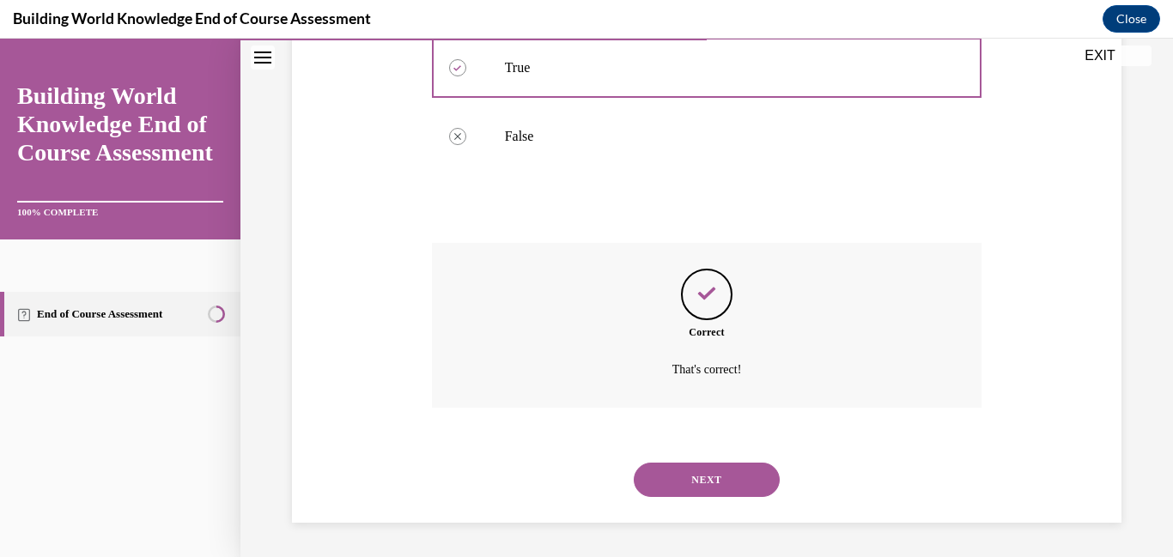
scroll to position [458, 0]
click at [722, 479] on button "NEXT" at bounding box center [707, 480] width 146 height 34
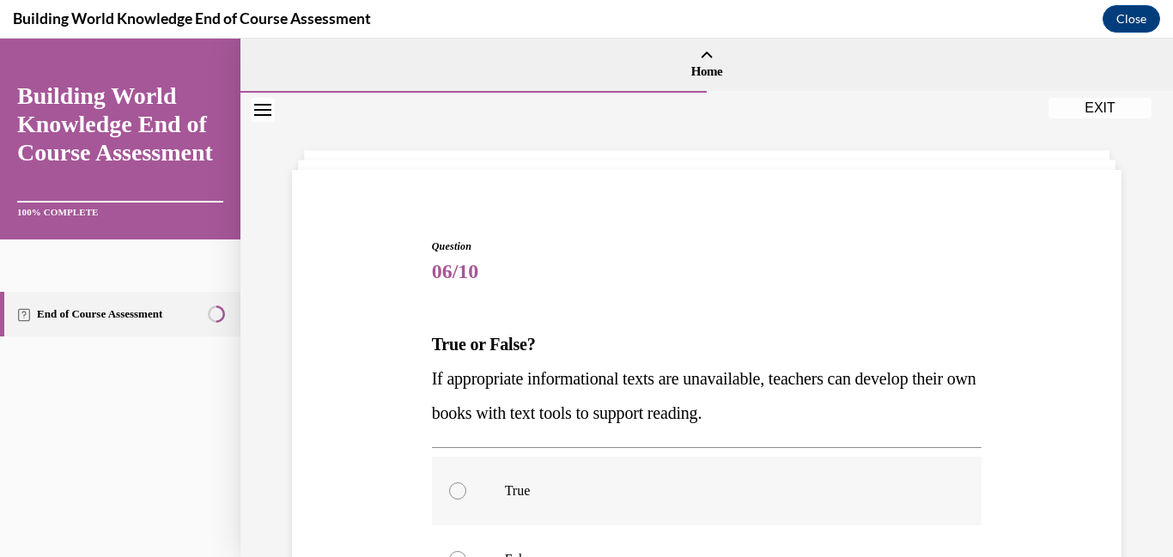
click at [457, 487] on div at bounding box center [457, 491] width 17 height 17
click at [457, 487] on input "True" at bounding box center [457, 491] width 17 height 17
radio input "true"
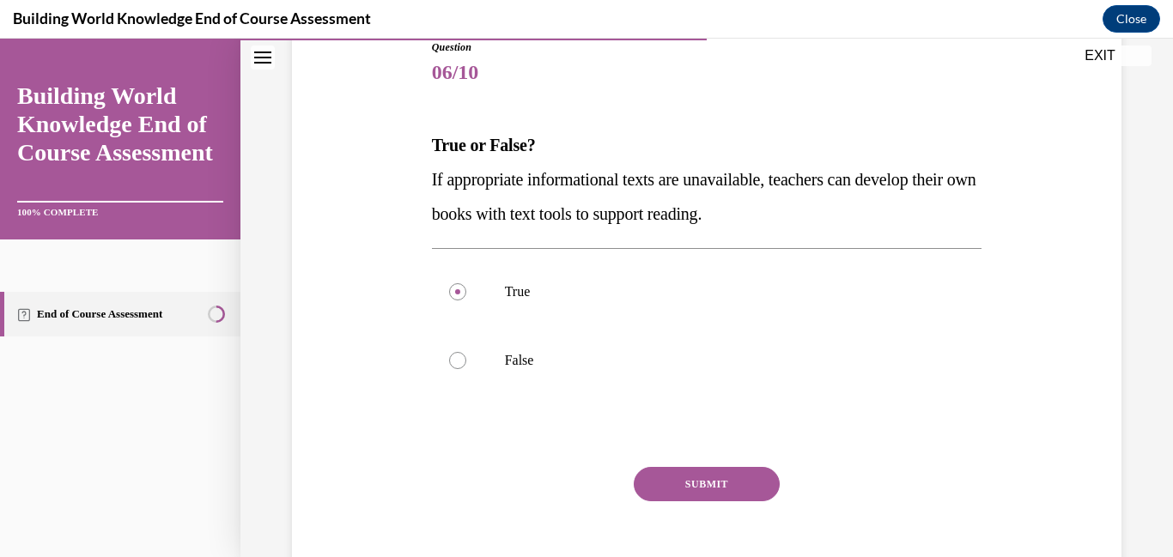
scroll to position [284, 0]
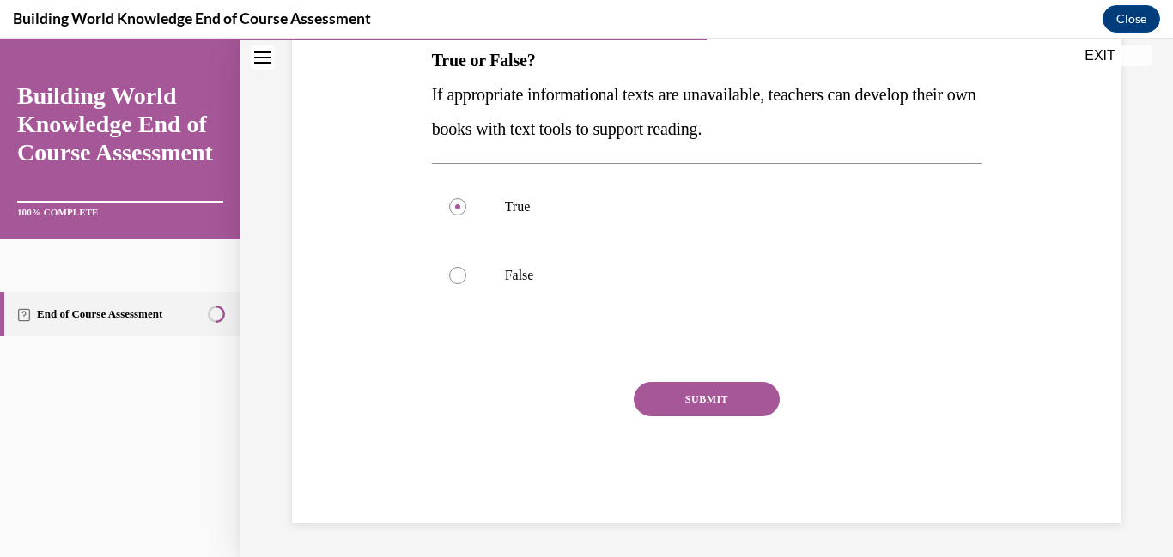
click at [704, 405] on button "SUBMIT" at bounding box center [707, 399] width 146 height 34
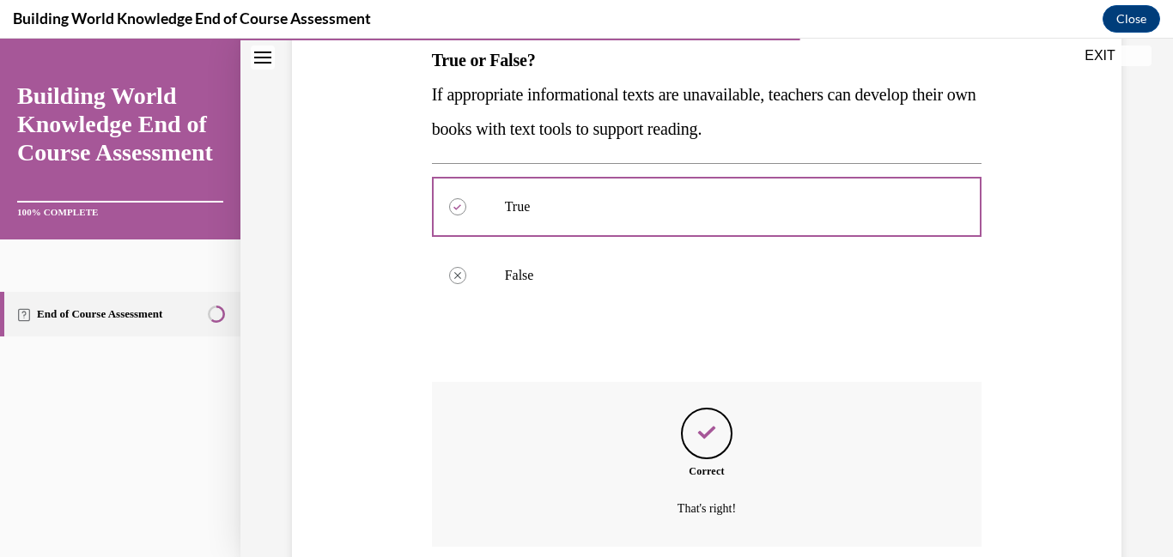
scroll to position [423, 0]
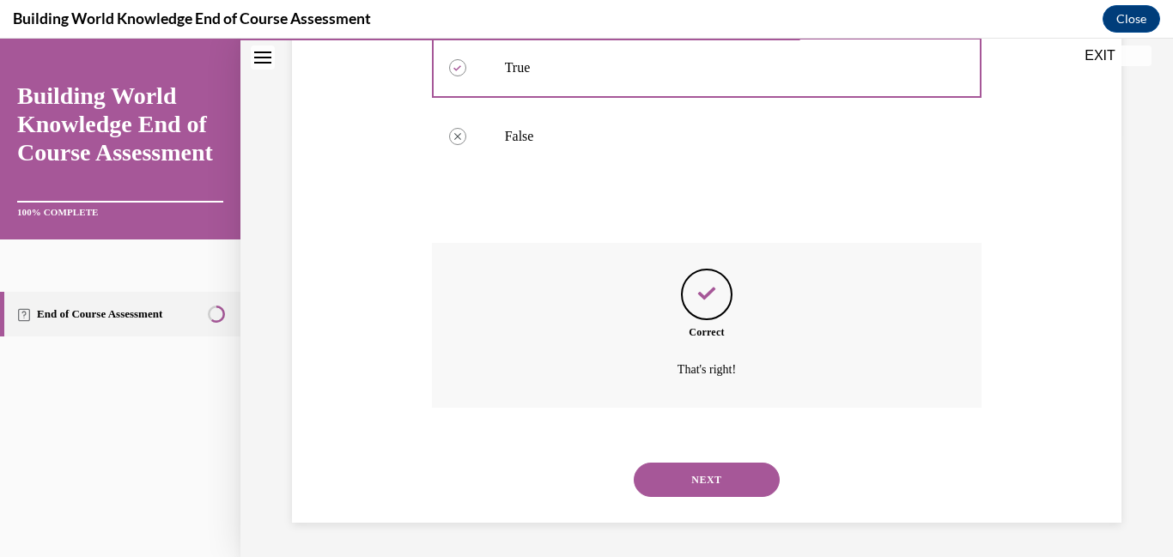
click at [698, 479] on button "NEXT" at bounding box center [707, 480] width 146 height 34
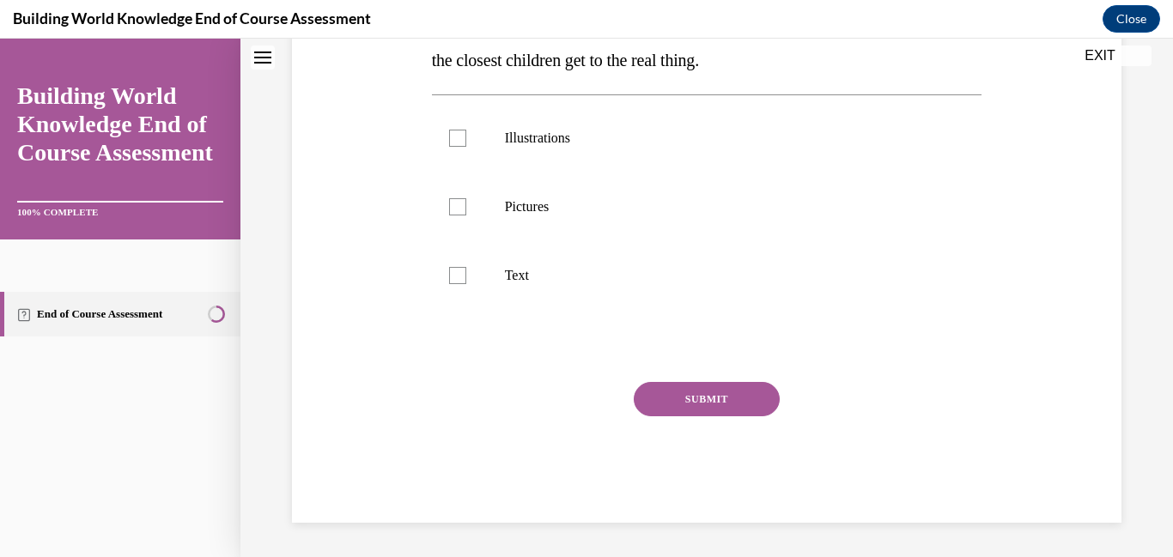
scroll to position [0, 0]
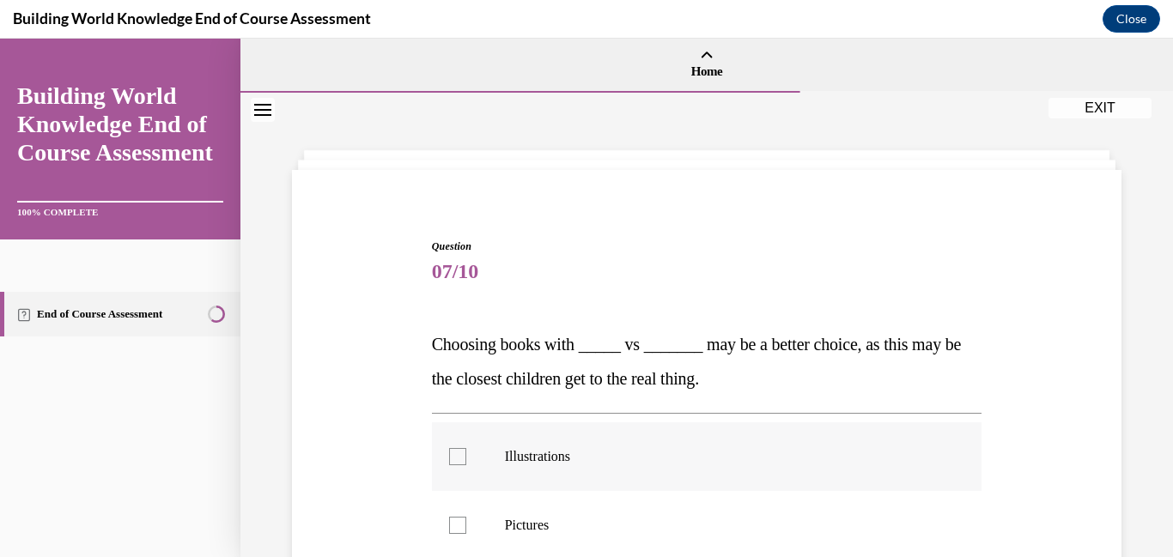
click at [461, 456] on div at bounding box center [457, 456] width 17 height 17
click at [461, 456] on input "Illustrations" at bounding box center [457, 456] width 17 height 17
checkbox input "true"
click at [460, 521] on div at bounding box center [457, 525] width 17 height 17
click at [460, 521] on input "Pictures" at bounding box center [457, 525] width 17 height 17
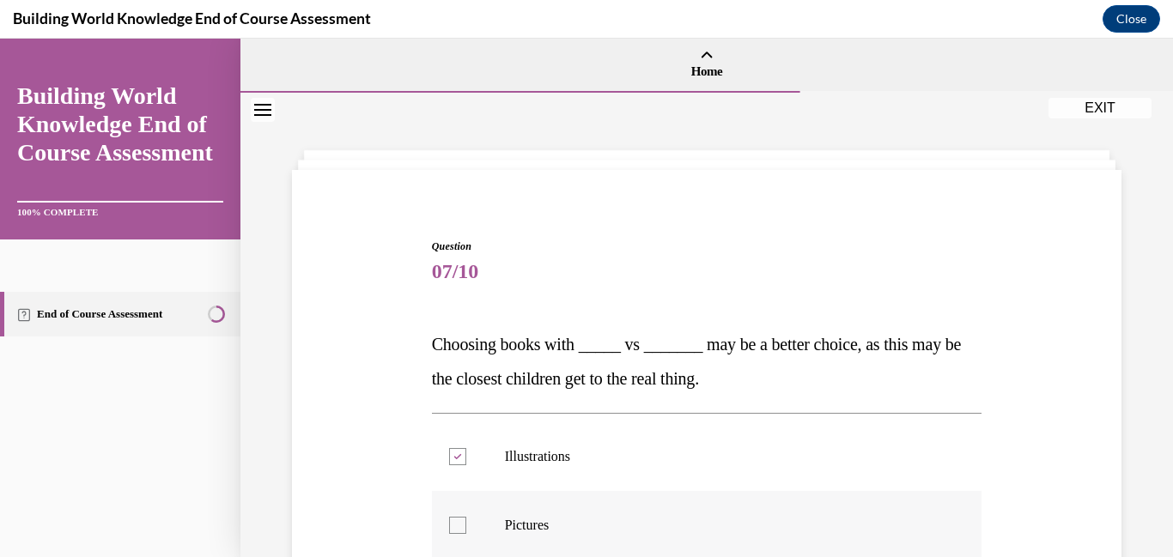
checkbox input "true"
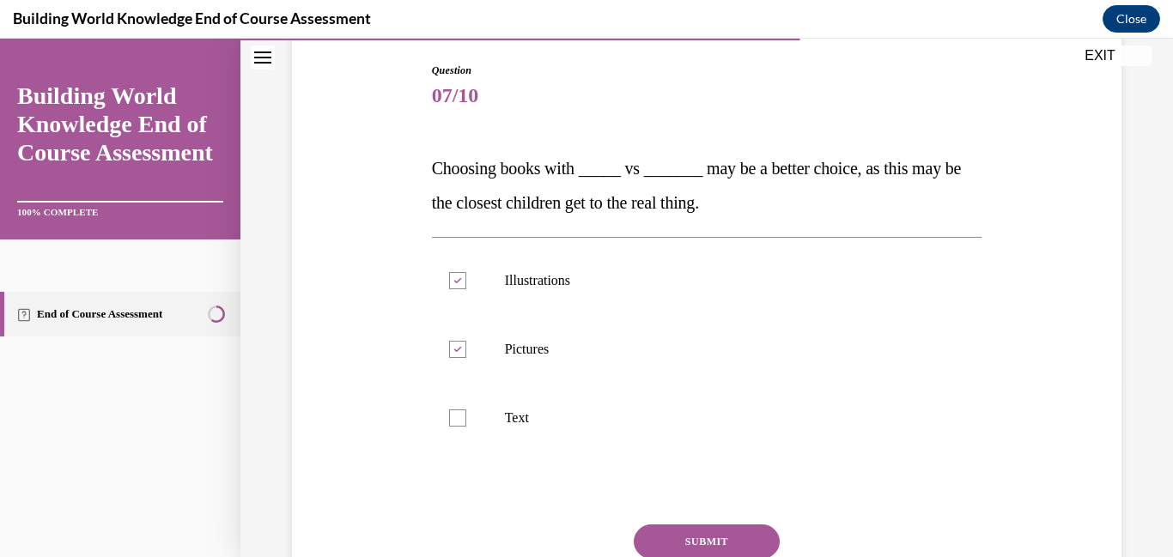
scroll to position [219, 0]
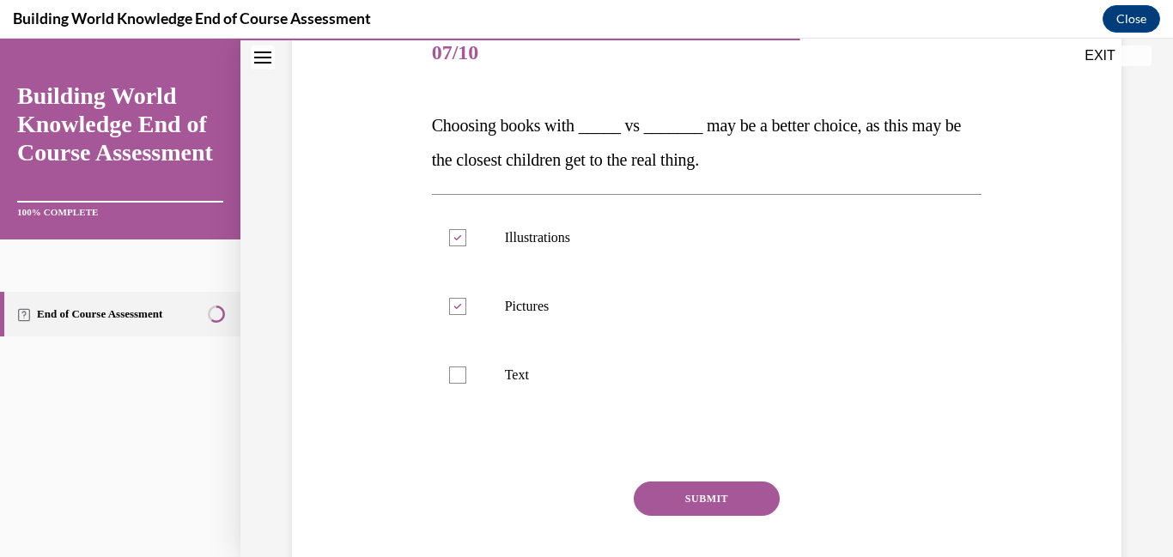
click at [712, 492] on button "SUBMIT" at bounding box center [707, 499] width 146 height 34
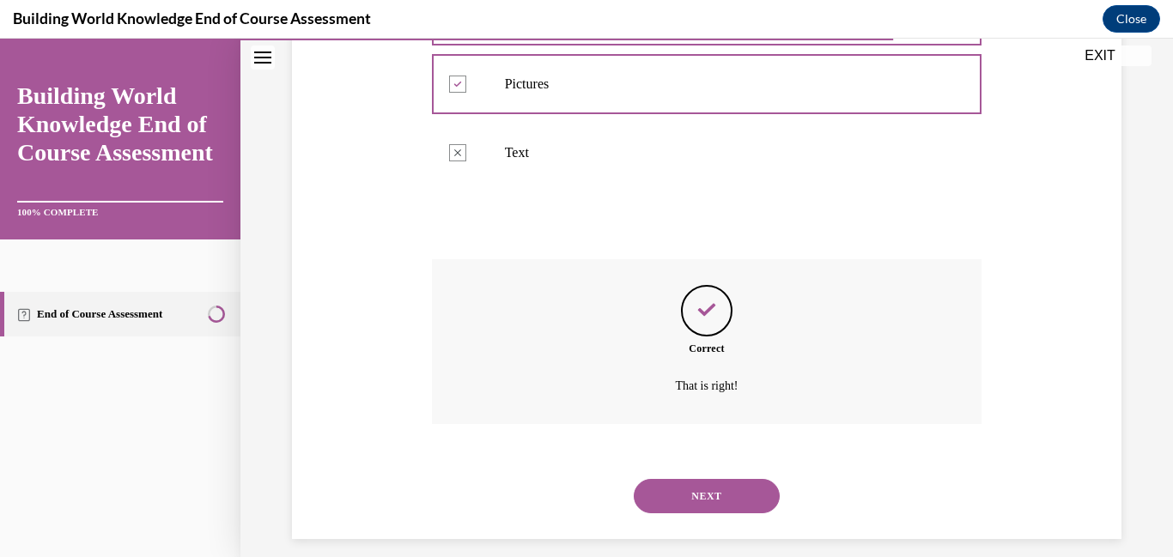
scroll to position [458, 0]
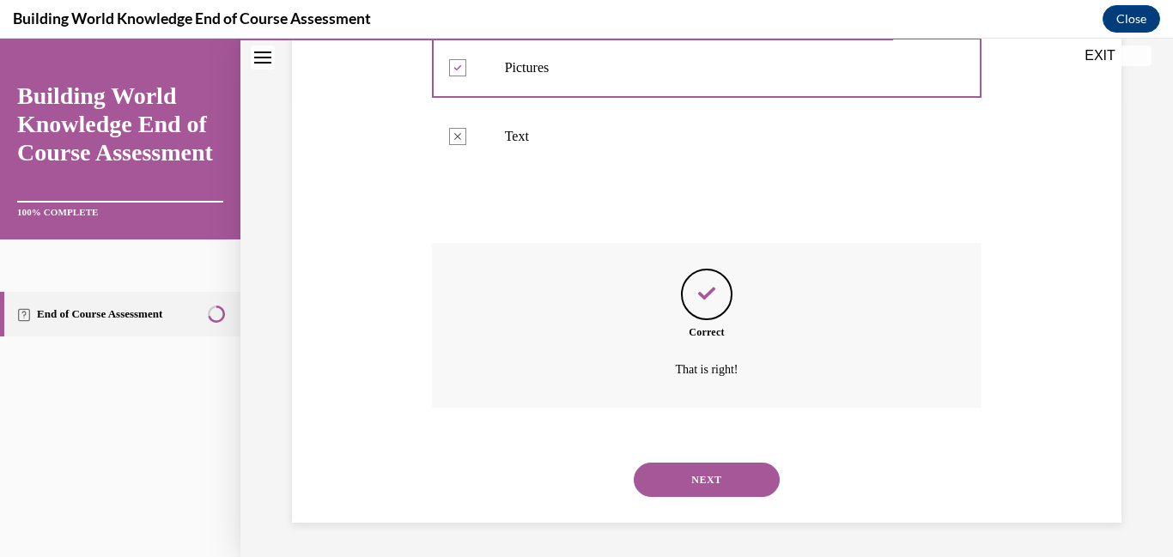
click at [712, 492] on button "NEXT" at bounding box center [707, 480] width 146 height 34
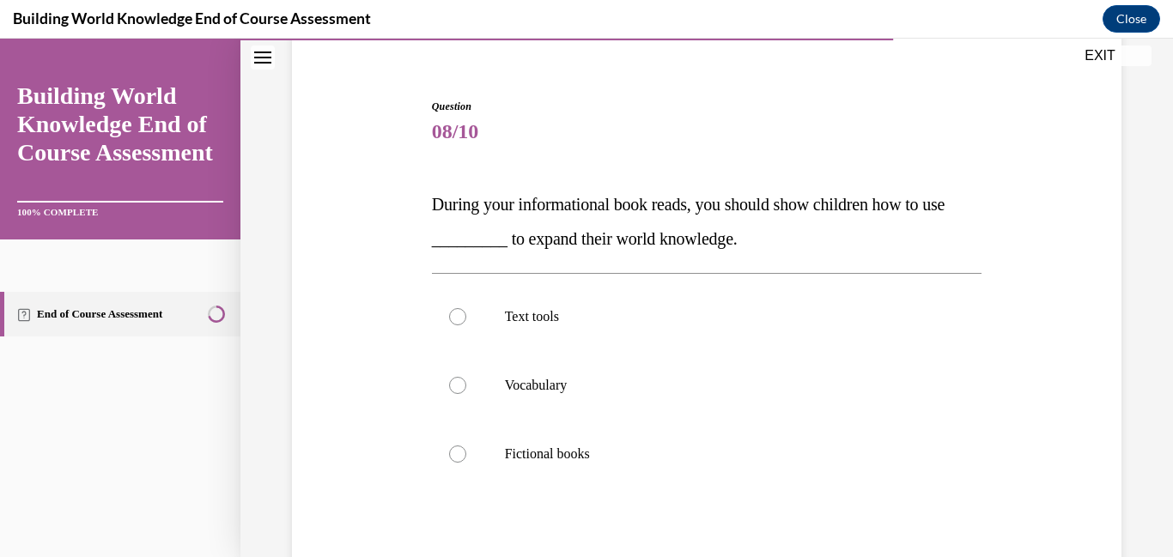
scroll to position [143, 0]
click at [454, 317] on div at bounding box center [457, 314] width 17 height 17
click at [454, 317] on input "Text tools" at bounding box center [457, 314] width 17 height 17
radio input "true"
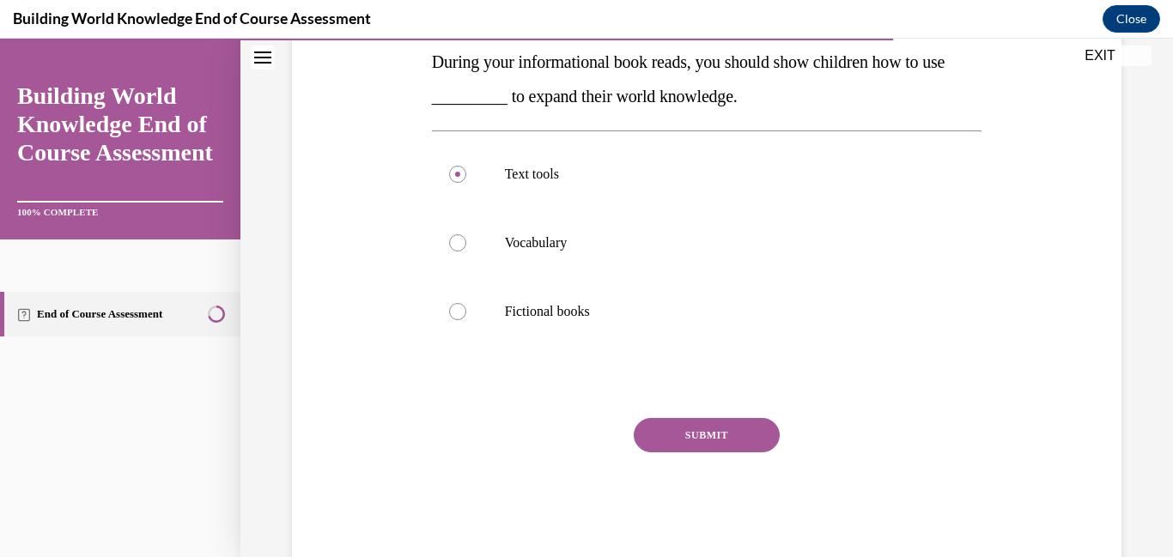
scroll to position [285, 0]
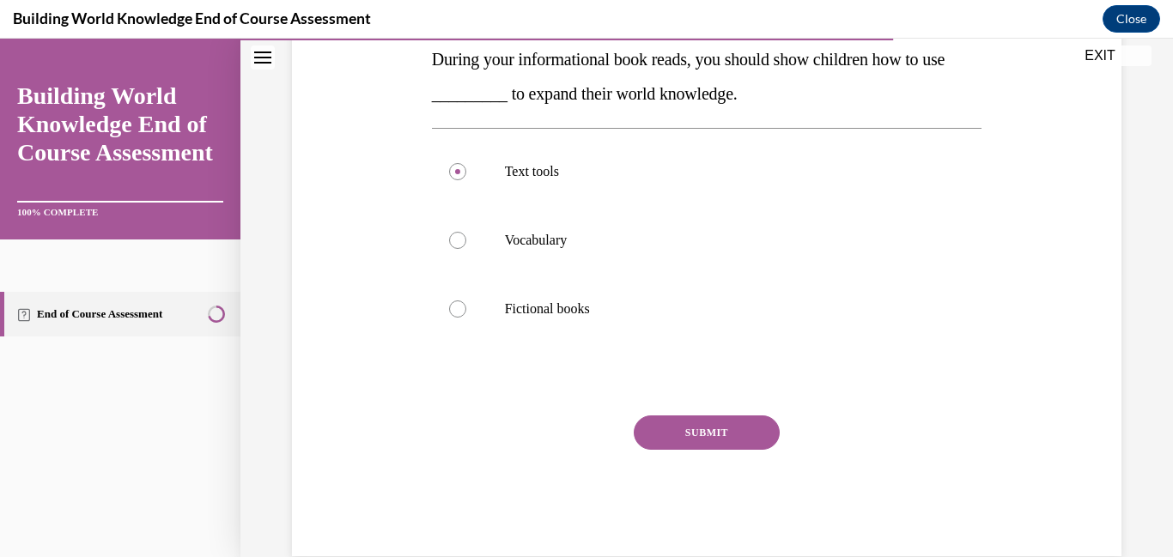
click at [704, 444] on button "SUBMIT" at bounding box center [707, 433] width 146 height 34
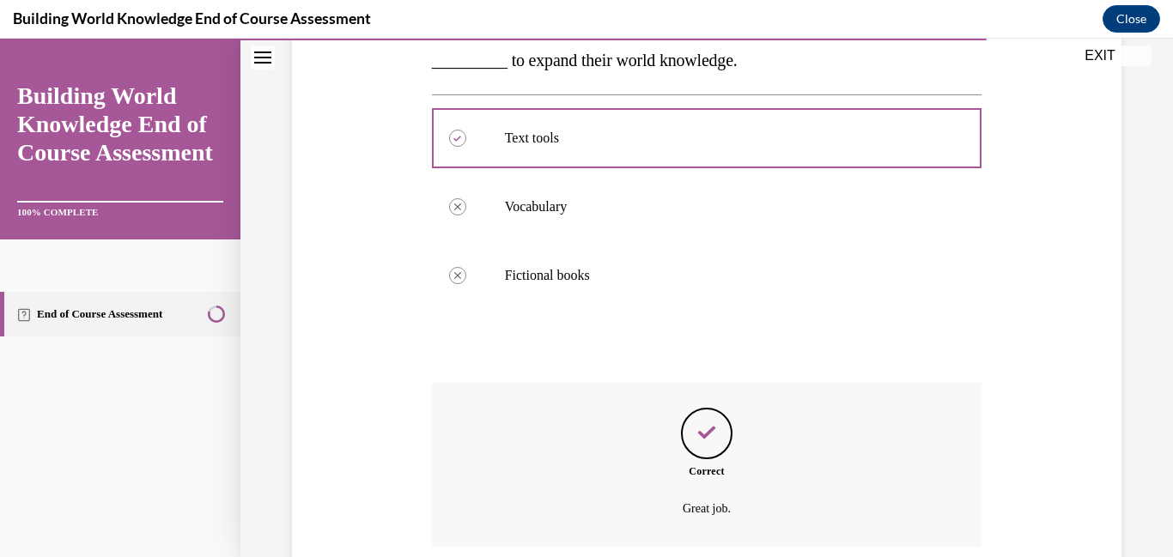
scroll to position [458, 0]
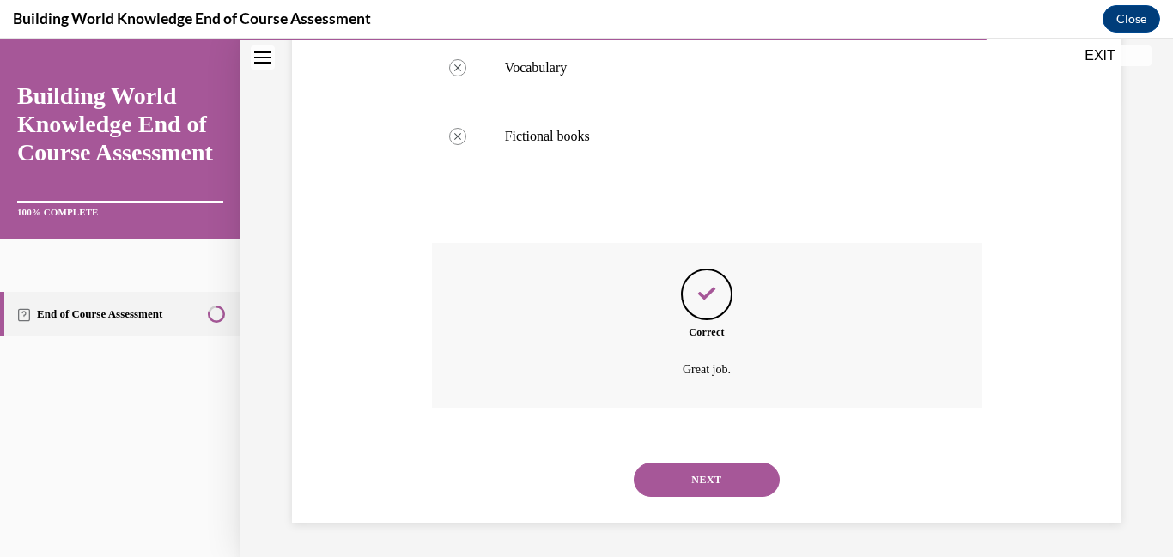
click at [697, 485] on button "NEXT" at bounding box center [707, 480] width 146 height 34
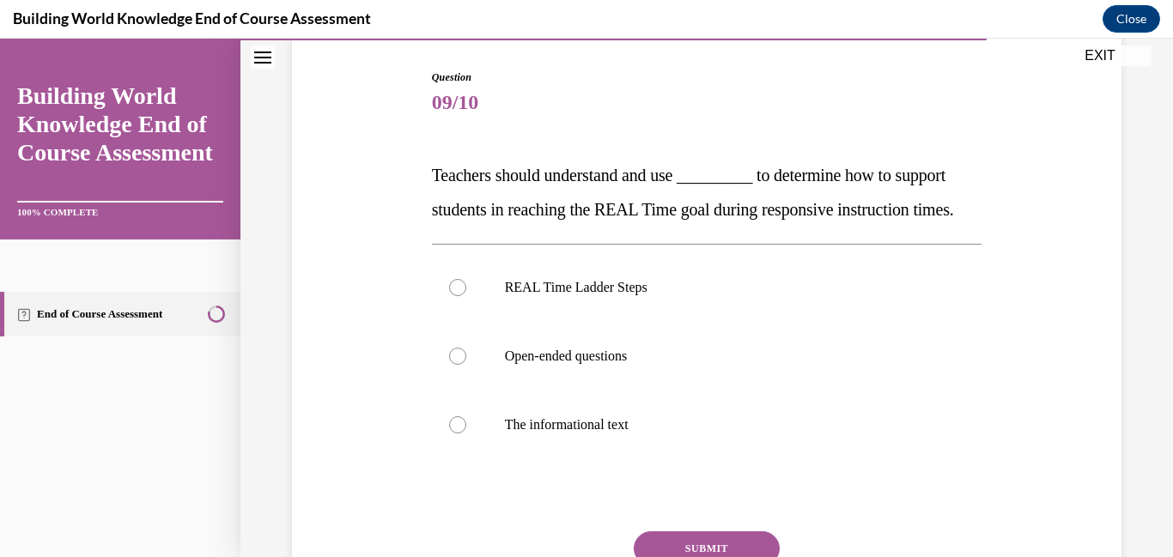
scroll to position [172, 0]
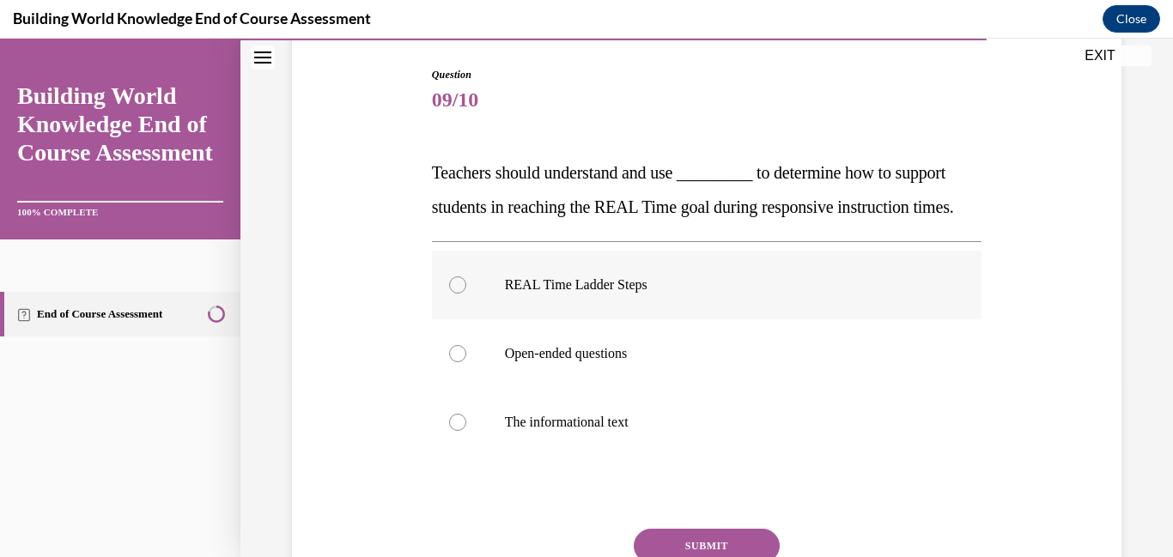
click at [454, 294] on div at bounding box center [457, 285] width 17 height 17
click at [454, 294] on input "REAL Time Ladder Steps" at bounding box center [457, 285] width 17 height 17
radio input "true"
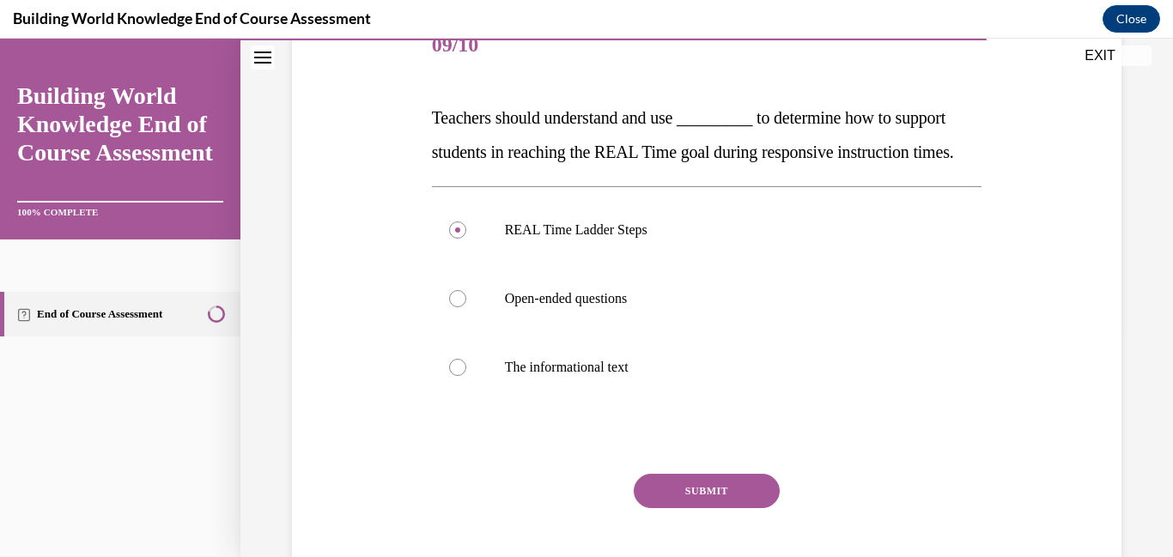
scroll to position [271, 0]
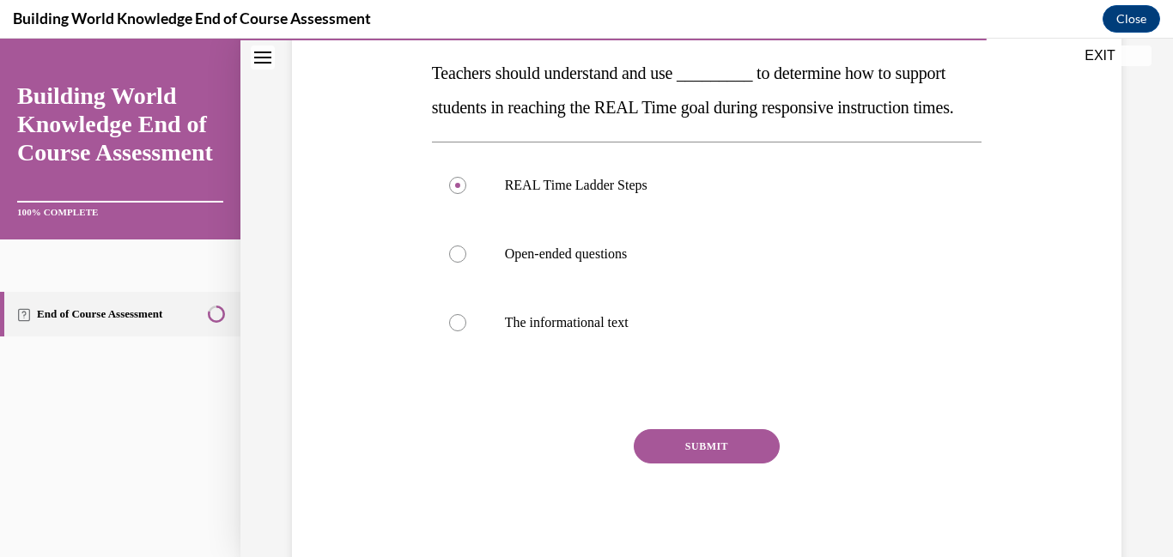
click at [740, 464] on button "SUBMIT" at bounding box center [707, 446] width 146 height 34
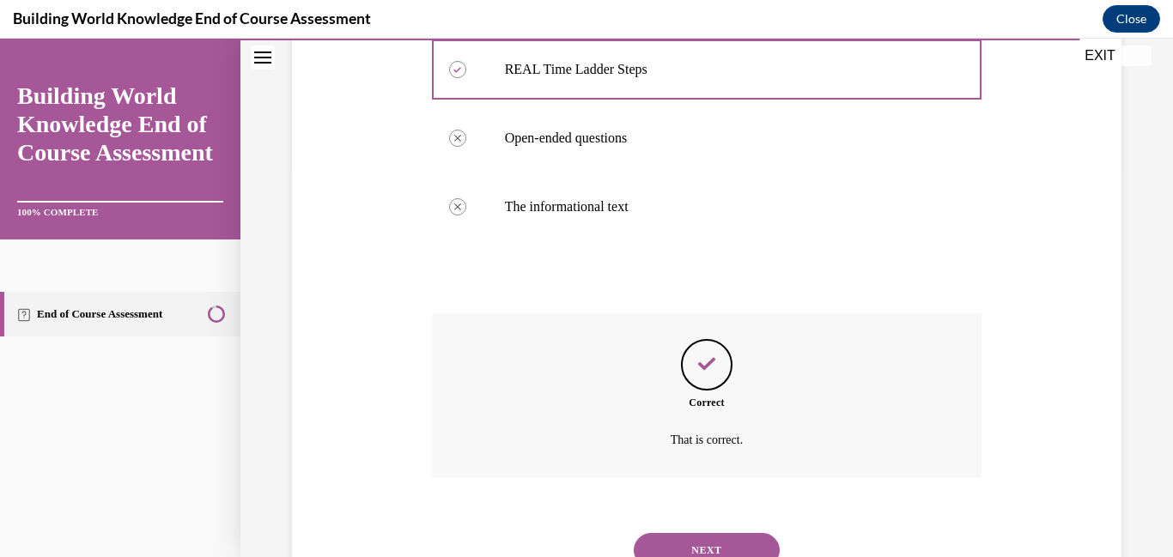
scroll to position [492, 0]
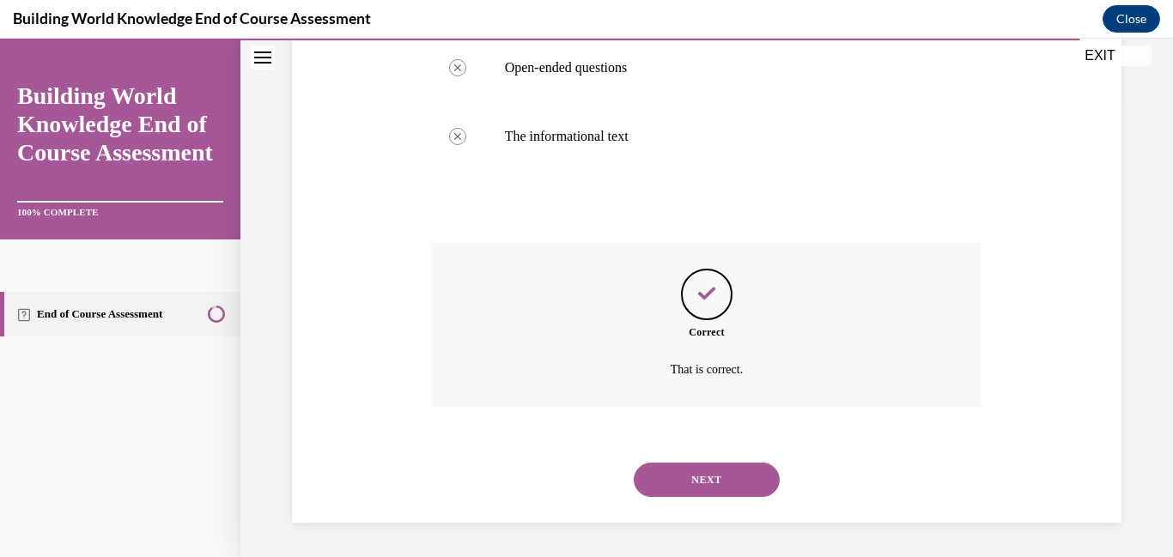
click at [740, 480] on button "NEXT" at bounding box center [707, 480] width 146 height 34
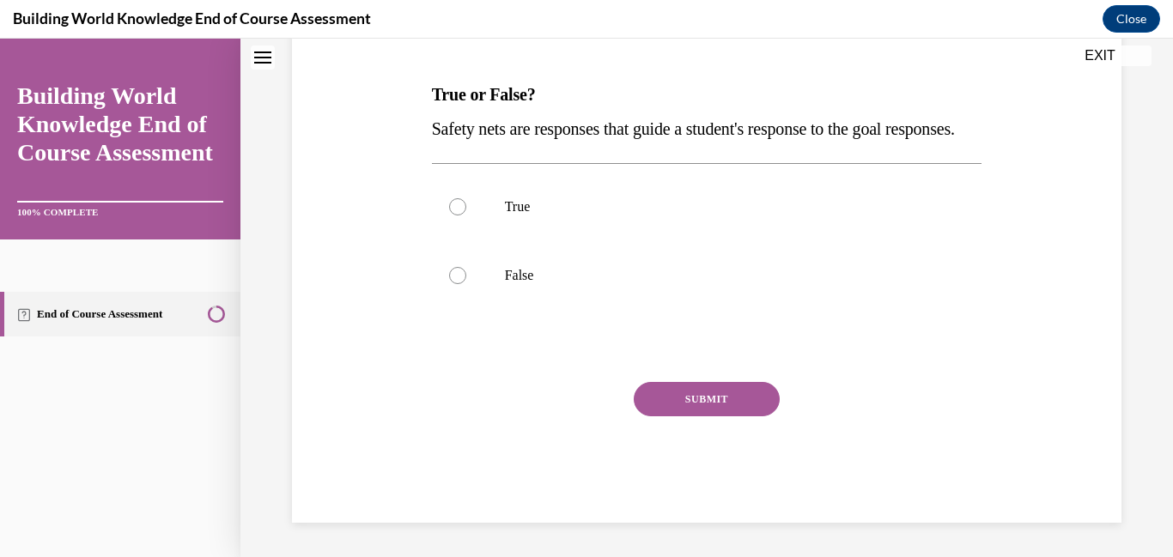
scroll to position [0, 0]
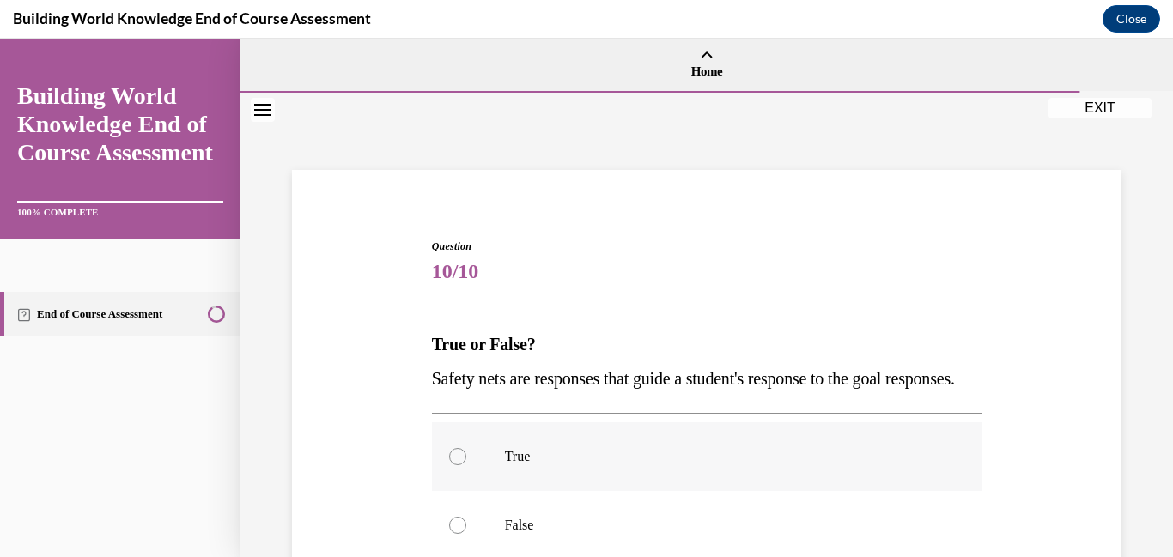
click at [455, 466] on div at bounding box center [457, 456] width 17 height 17
click at [455, 466] on input "True" at bounding box center [457, 456] width 17 height 17
radio input "true"
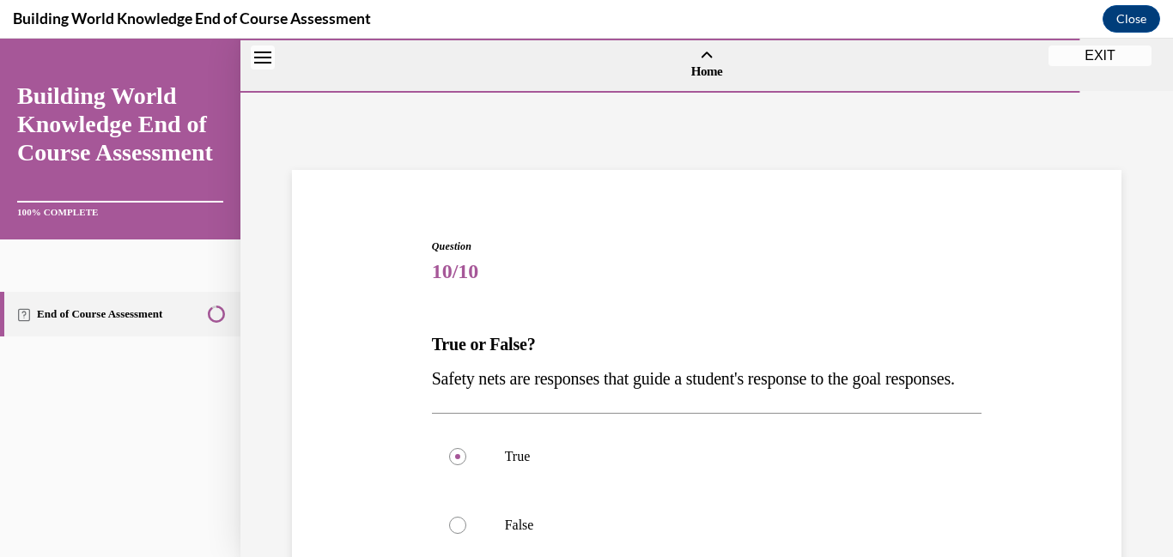
scroll to position [278, 0]
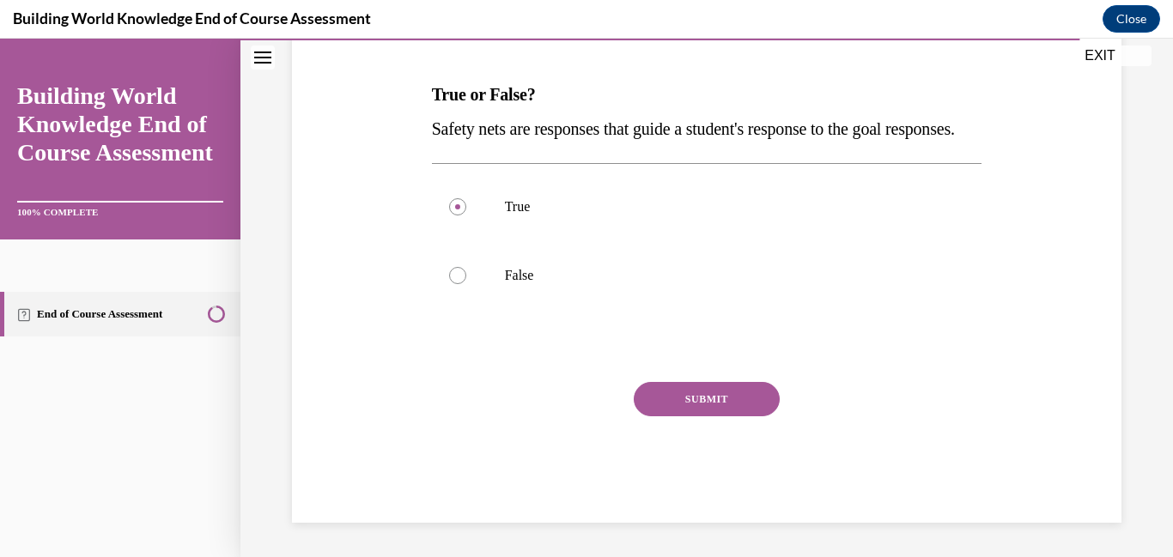
click at [740, 397] on button "SUBMIT" at bounding box center [707, 399] width 146 height 34
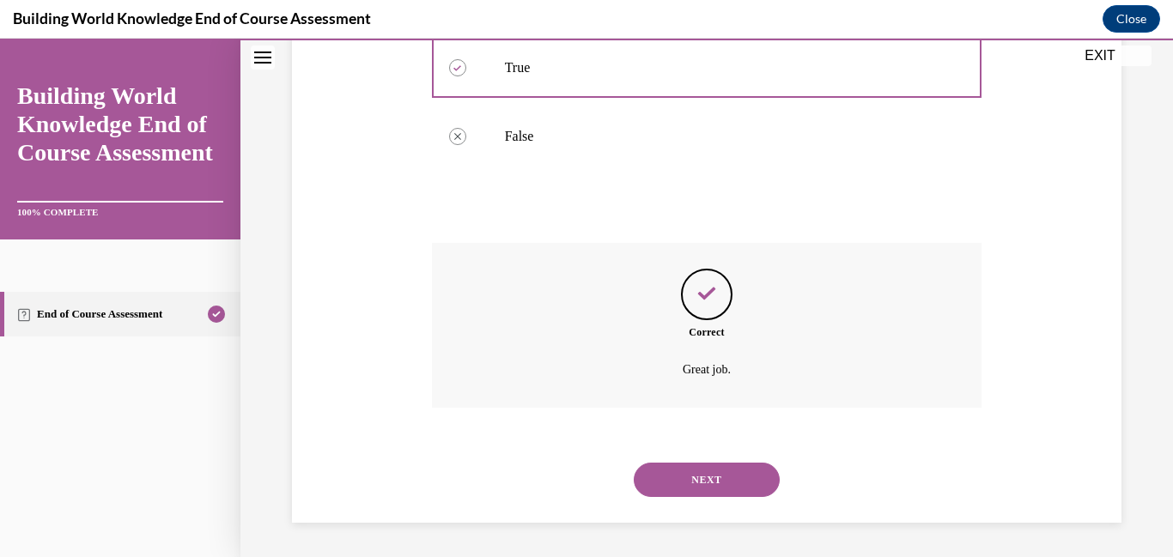
scroll to position [423, 0]
click at [673, 478] on button "NEXT" at bounding box center [707, 480] width 146 height 34
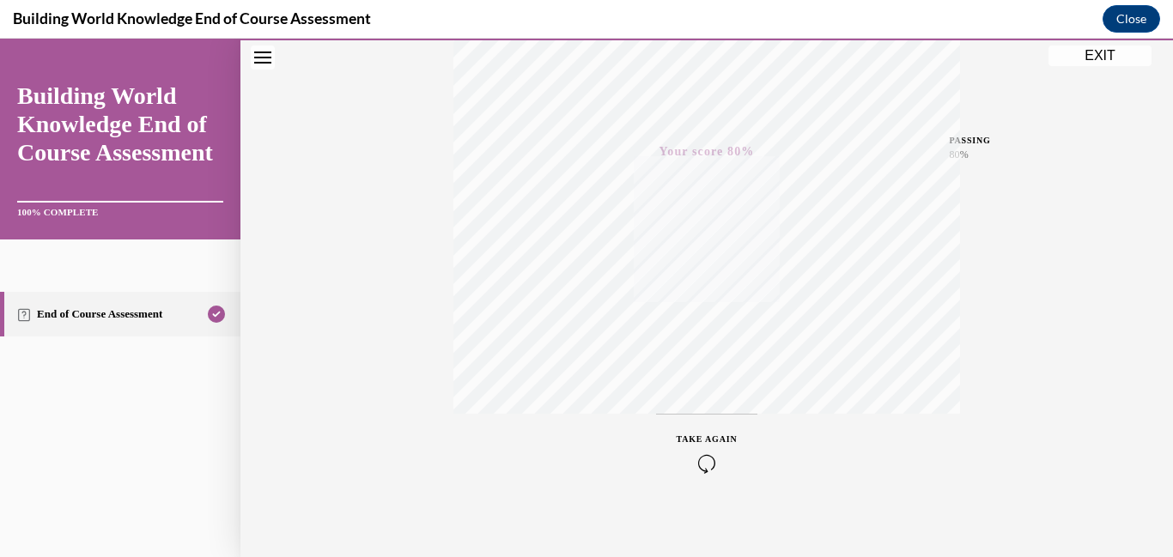
scroll to position [362, 0]
click at [1096, 56] on button "EXIT" at bounding box center [1100, 56] width 103 height 21
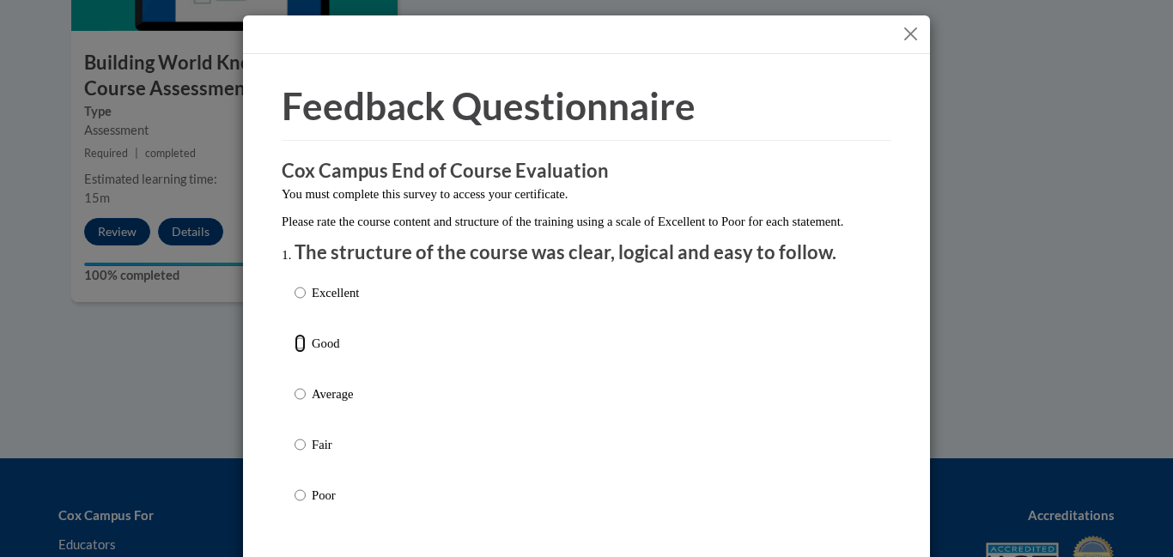
click at [300, 353] on input "Good" at bounding box center [300, 343] width 11 height 19
radio input "true"
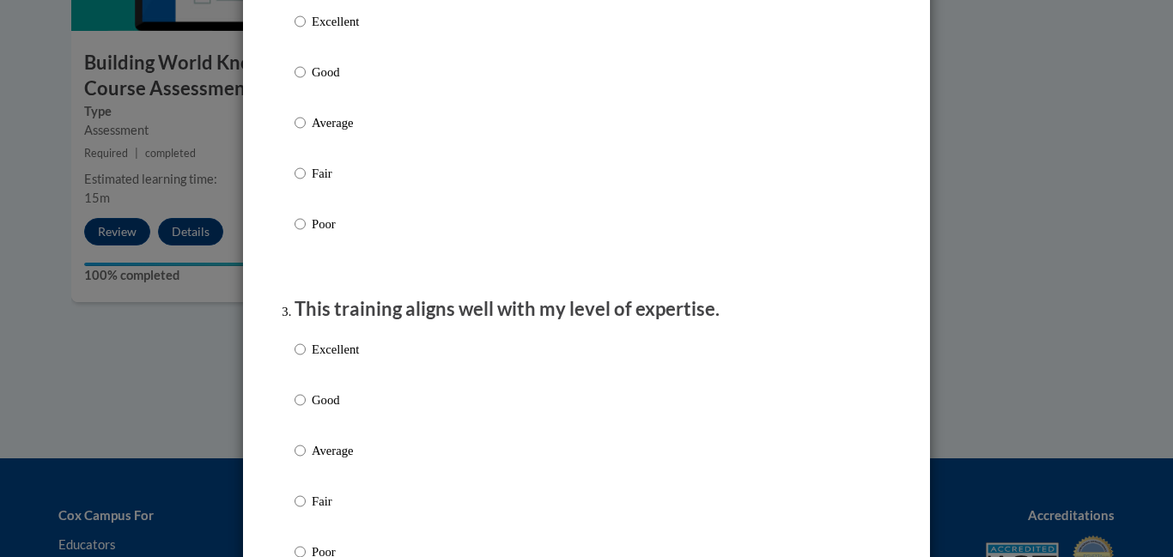
scroll to position [433, 0]
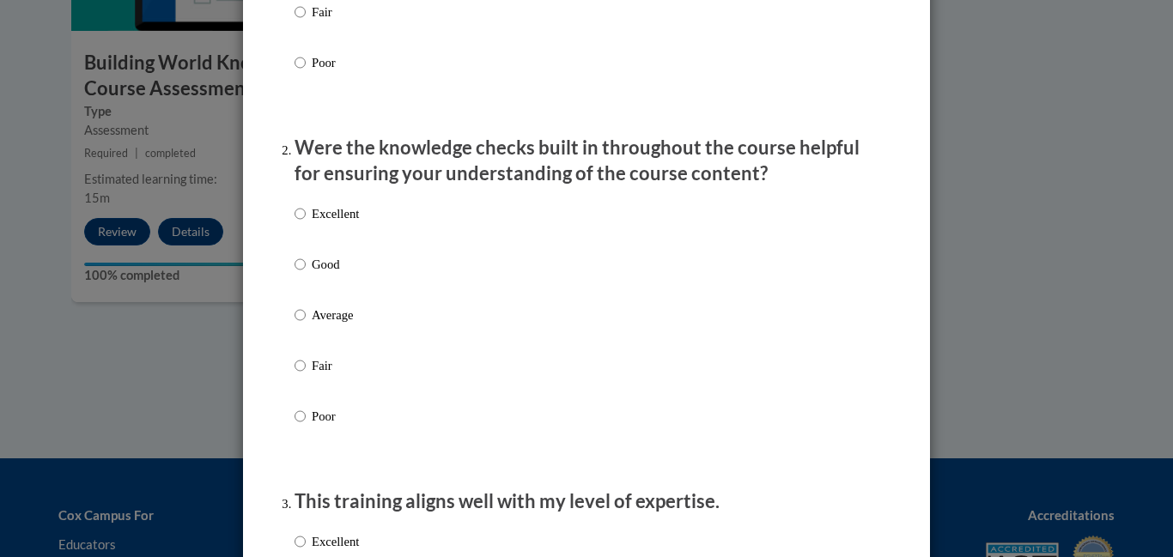
click at [308, 331] on label "Average" at bounding box center [327, 329] width 64 height 46
click at [306, 325] on input "Average" at bounding box center [300, 315] width 11 height 19
radio input "true"
click at [722, 282] on div "Excellent Good Average Fair Poor" at bounding box center [587, 336] width 584 height 280
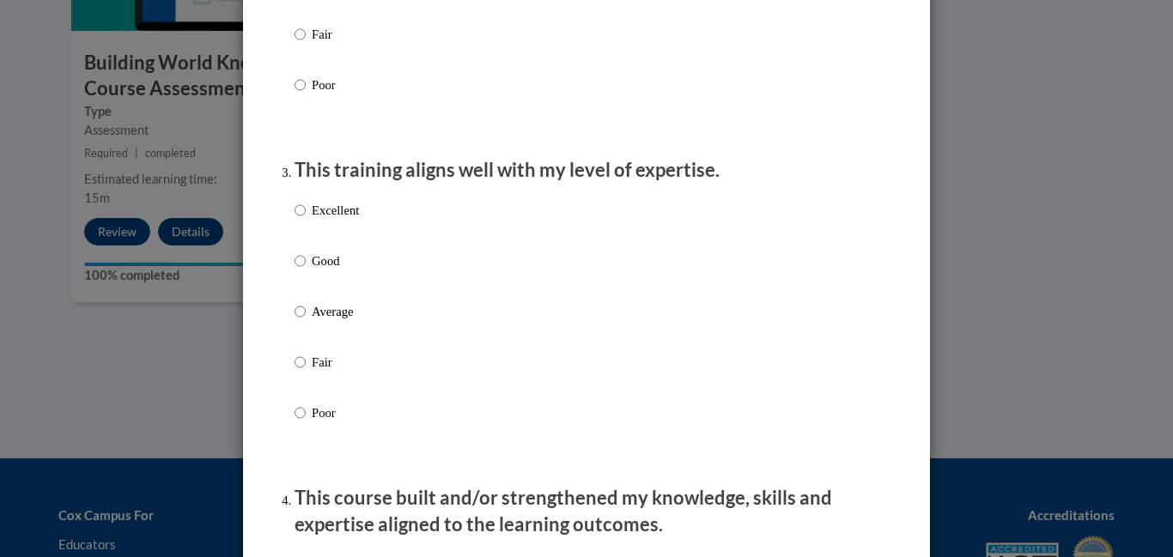
scroll to position [891, 0]
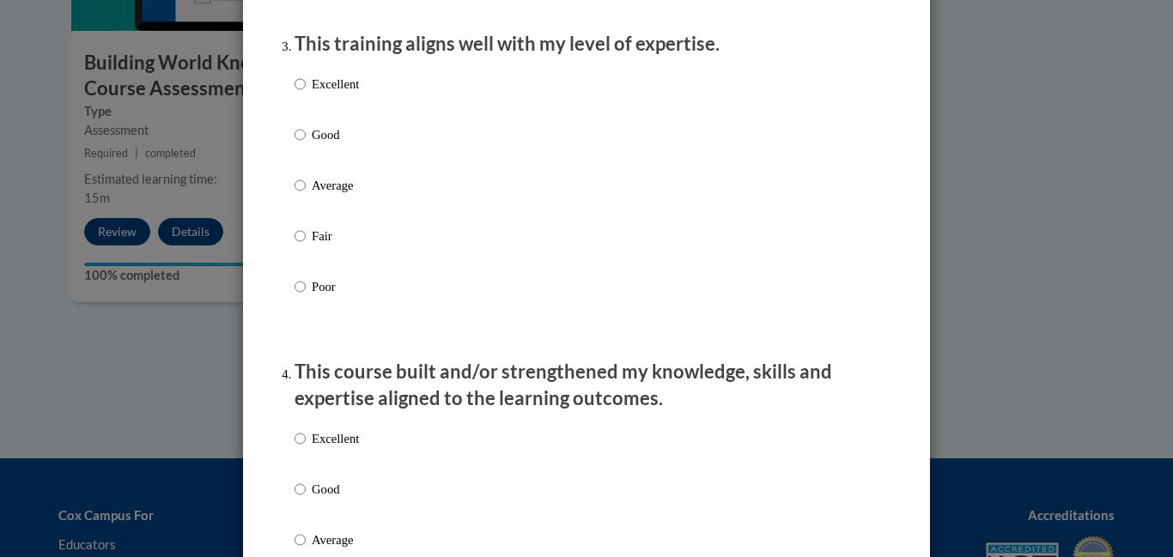
click at [300, 215] on label "Average" at bounding box center [327, 199] width 64 height 46
click at [300, 195] on input "Average" at bounding box center [300, 185] width 11 height 19
radio input "true"
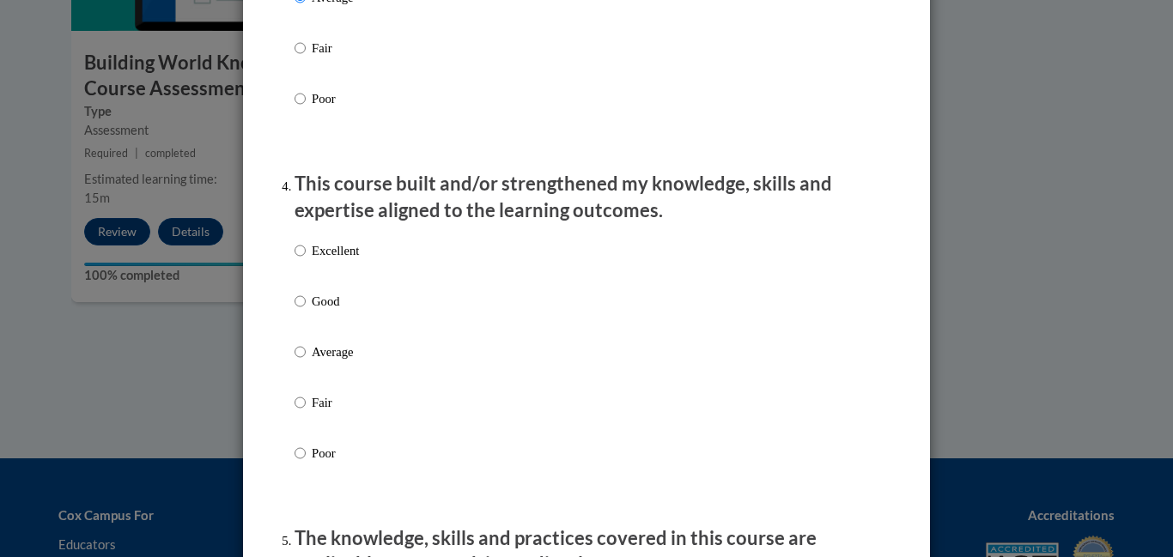
scroll to position [1074, 0]
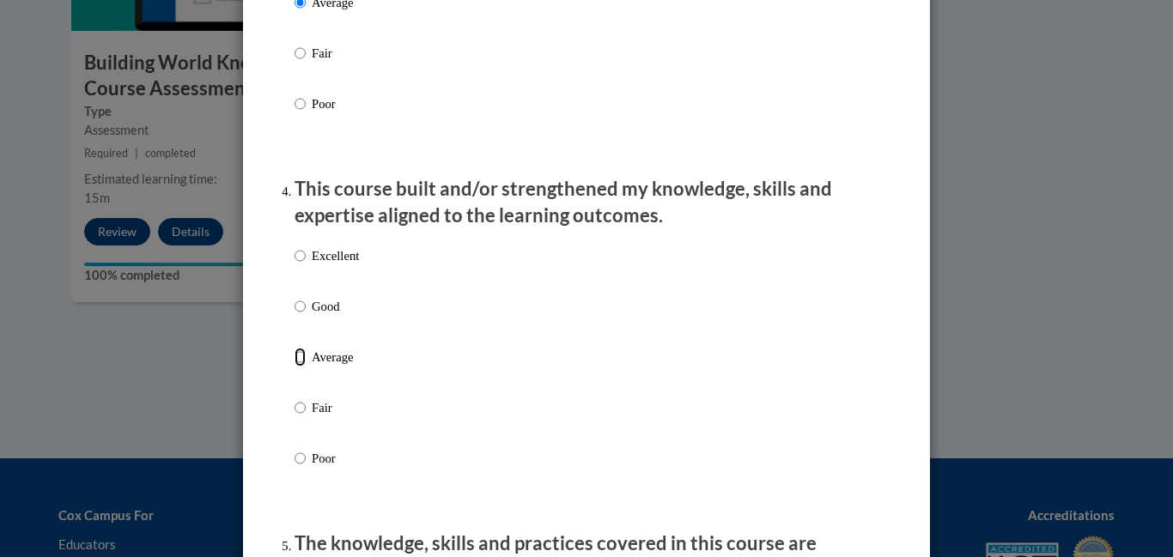
click at [299, 367] on input "Average" at bounding box center [300, 357] width 11 height 19
radio input "true"
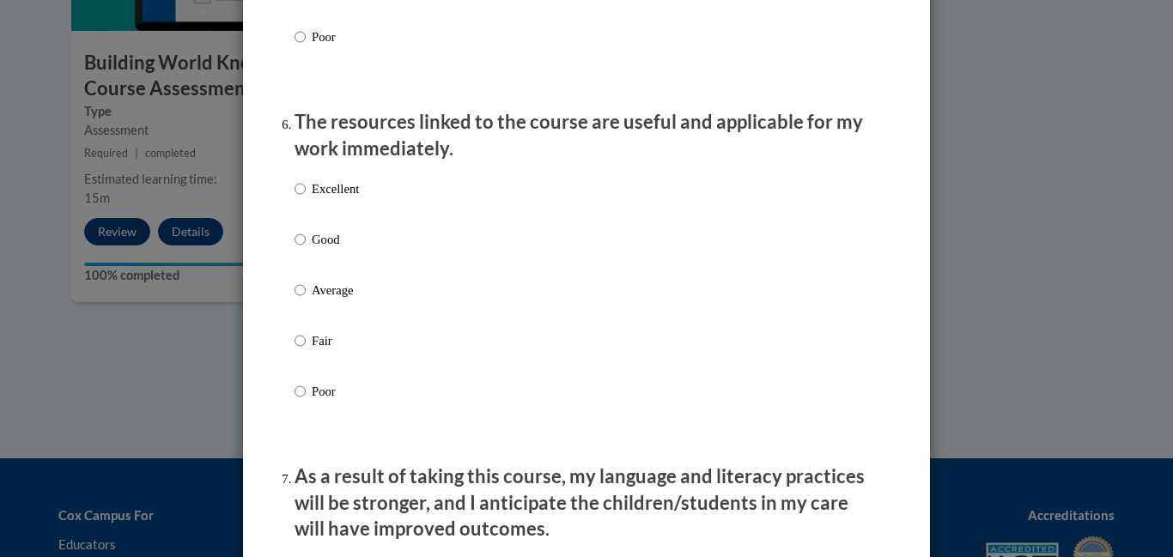
scroll to position [1987, 0]
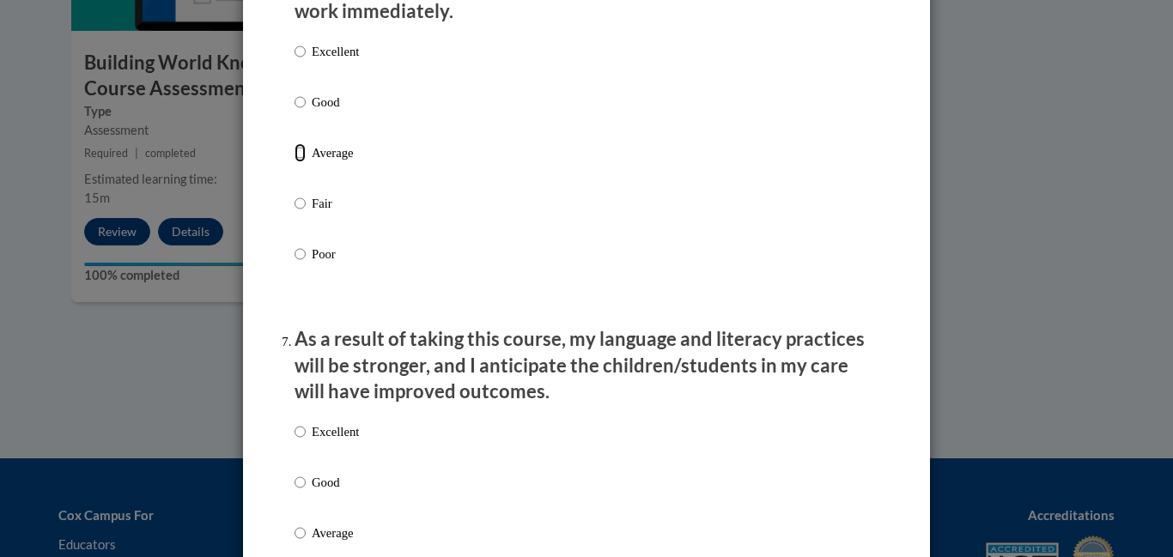
click at [303, 162] on input "Average" at bounding box center [300, 152] width 11 height 19
radio input "true"
click at [300, 543] on input "Average" at bounding box center [300, 533] width 11 height 19
radio input "true"
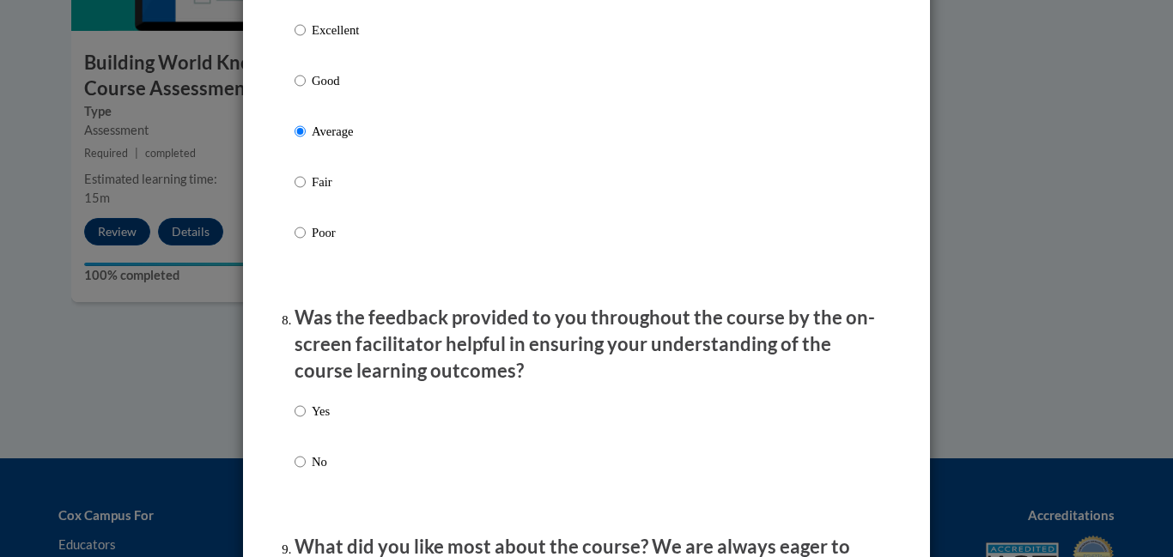
scroll to position [2406, 0]
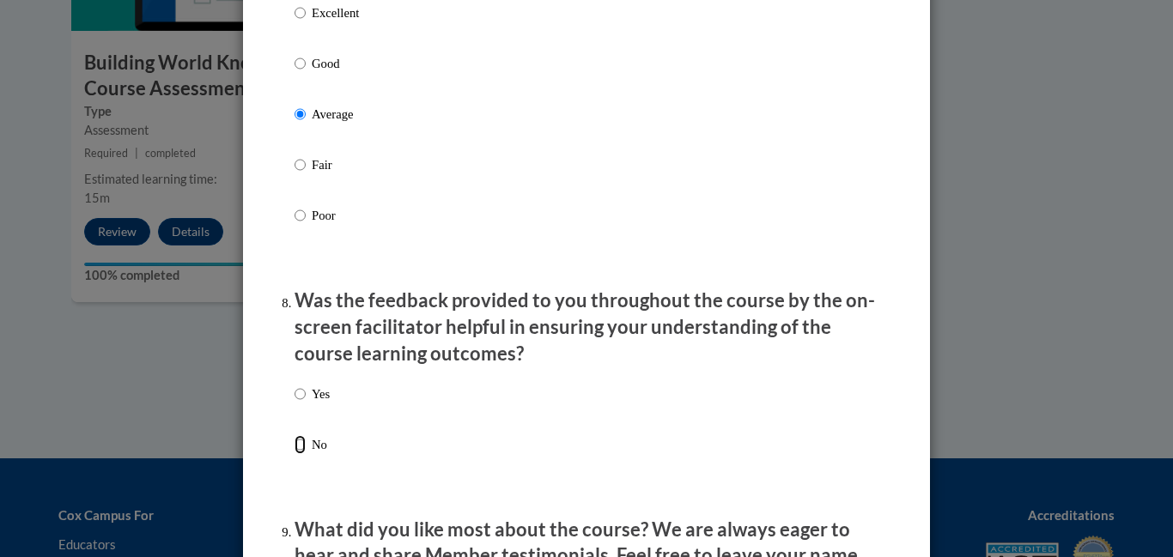
click at [305, 454] on input "No" at bounding box center [300, 444] width 11 height 19
radio input "true"
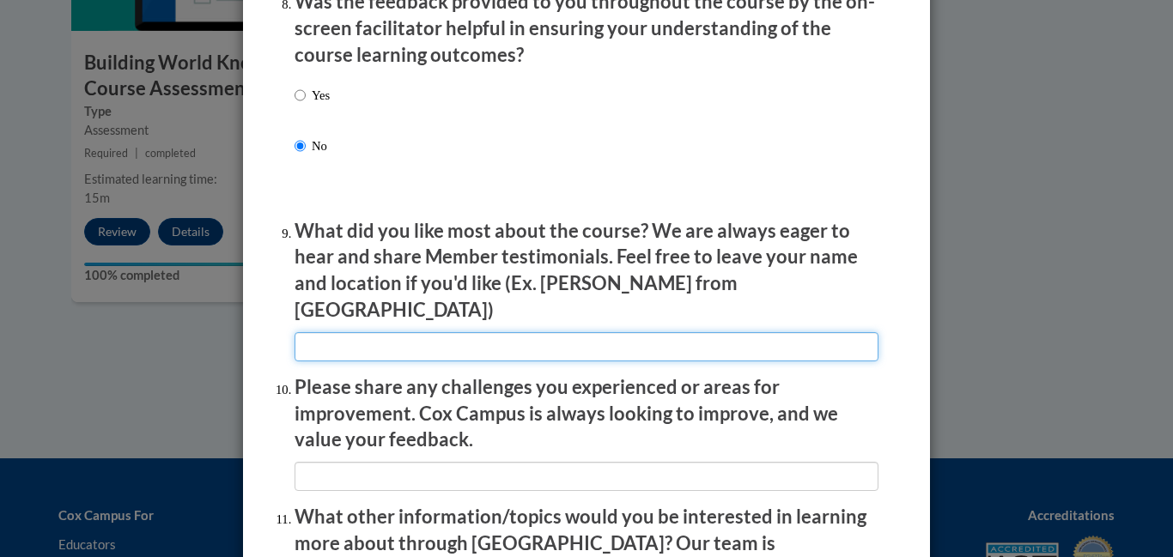
click at [572, 337] on input "textbox" at bounding box center [587, 346] width 584 height 29
type input "shorter course"
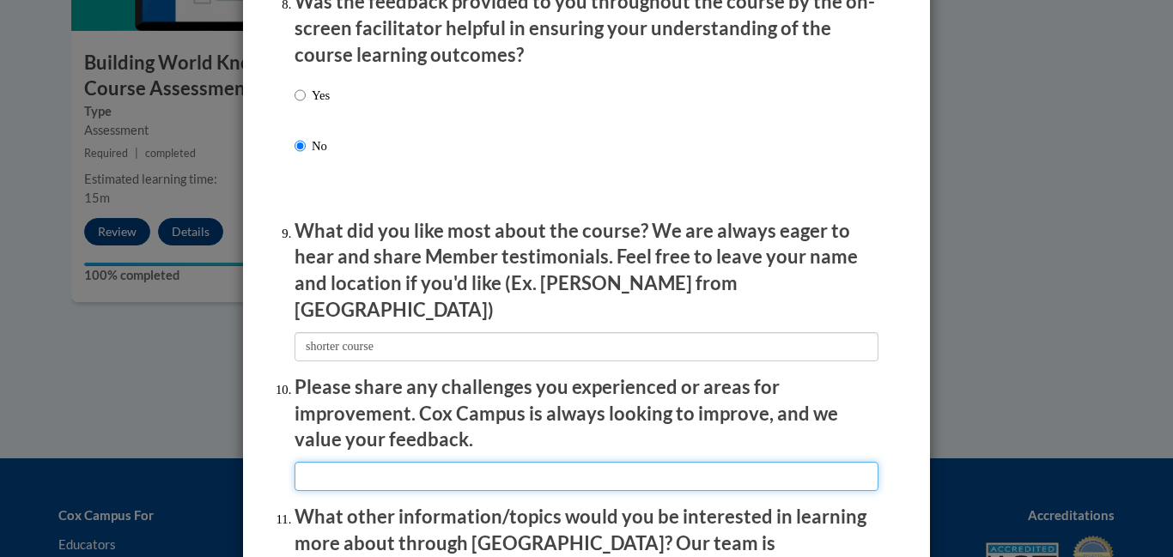
click at [450, 470] on input "textbox" at bounding box center [587, 476] width 584 height 29
type input "none"
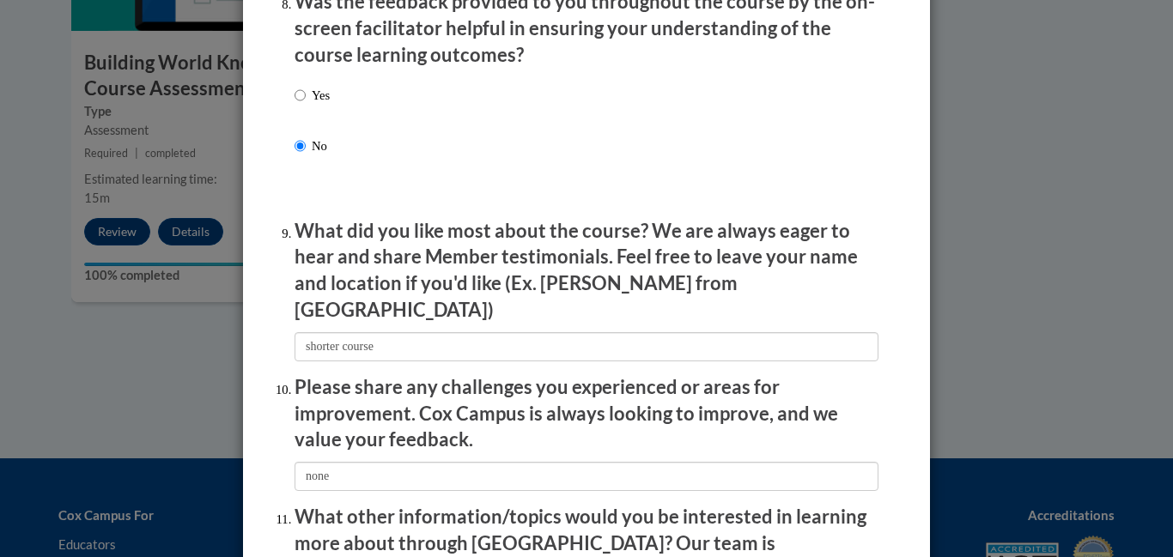
scroll to position [2950, 0]
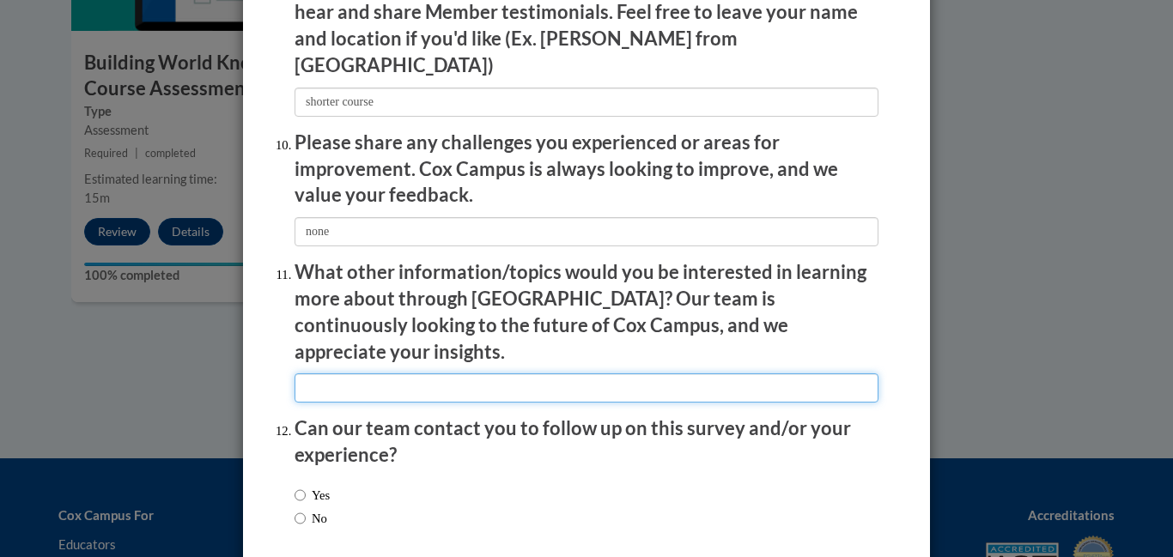
click at [624, 374] on input "textbox" at bounding box center [587, 388] width 584 height 29
type input "none"
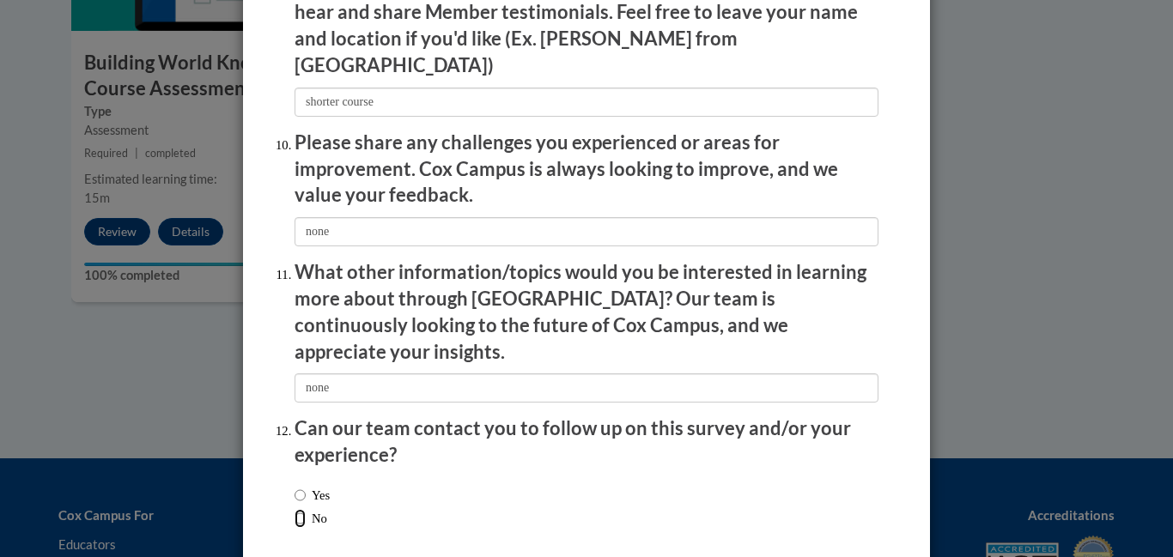
click at [299, 509] on input "No" at bounding box center [300, 518] width 11 height 19
radio input "true"
click at [298, 486] on input "Yes" at bounding box center [300, 495] width 11 height 19
radio input "true"
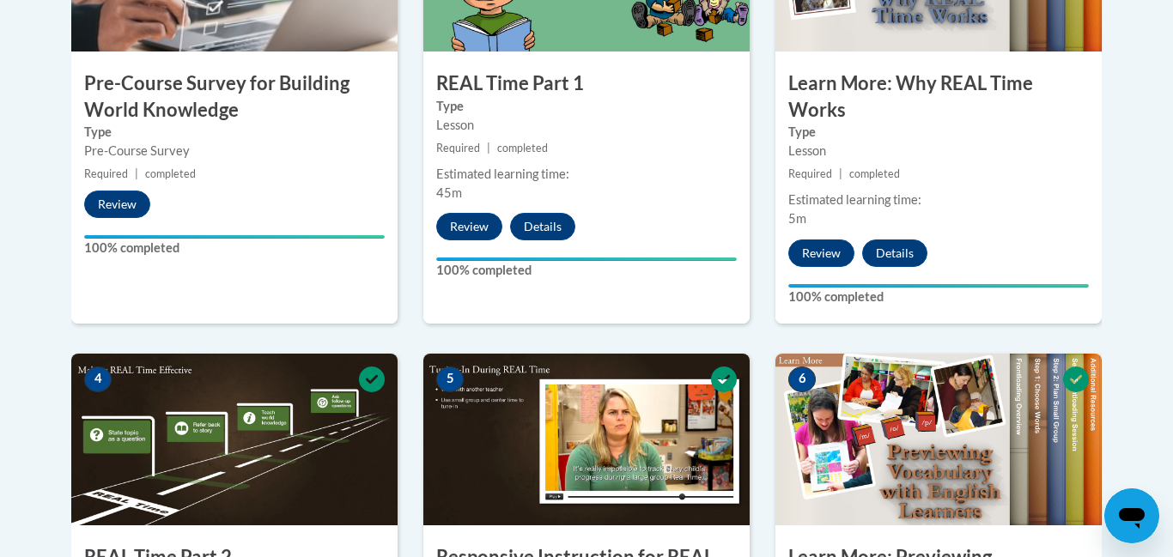
scroll to position [978, 0]
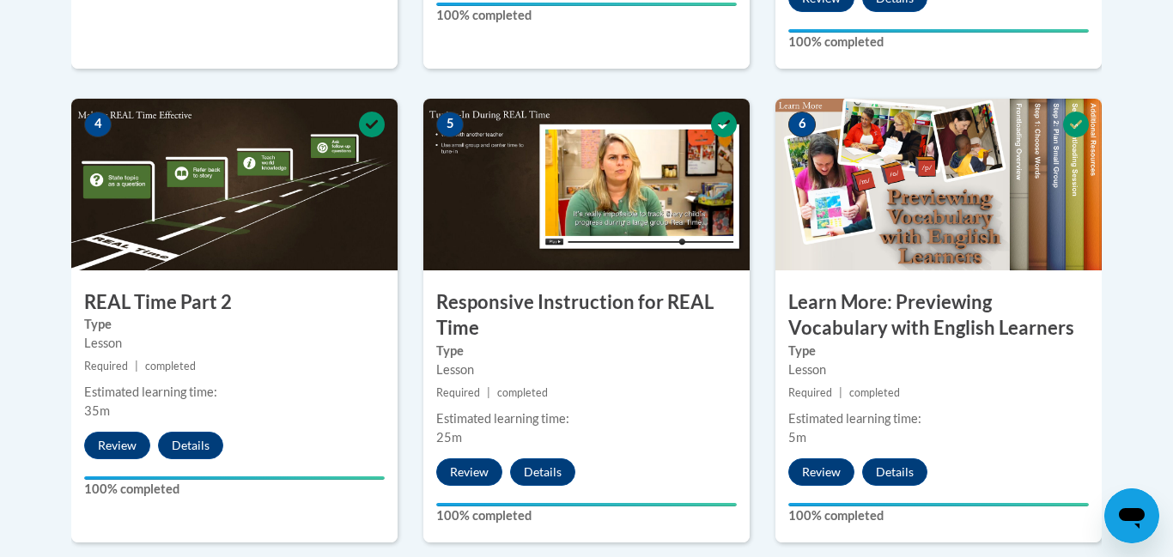
drag, startPoint x: 1172, startPoint y: 154, endPoint x: 1156, endPoint y: 370, distance: 217.1
click at [1156, 370] on body "This site uses cookies to help improve your learning experience. By continuing …" at bounding box center [586, 239] width 1173 height 2434
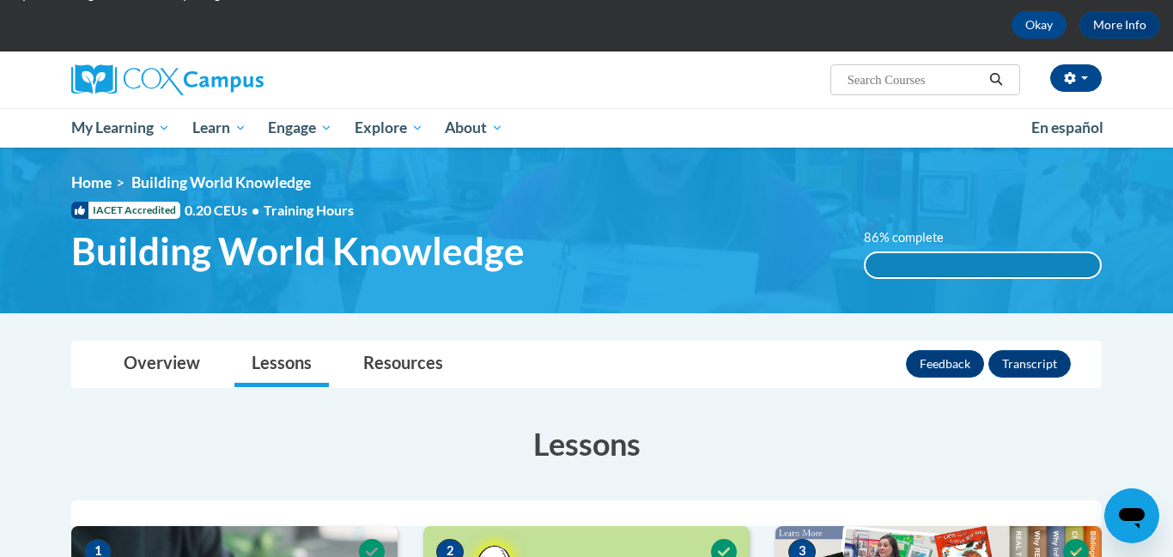
scroll to position [73, 0]
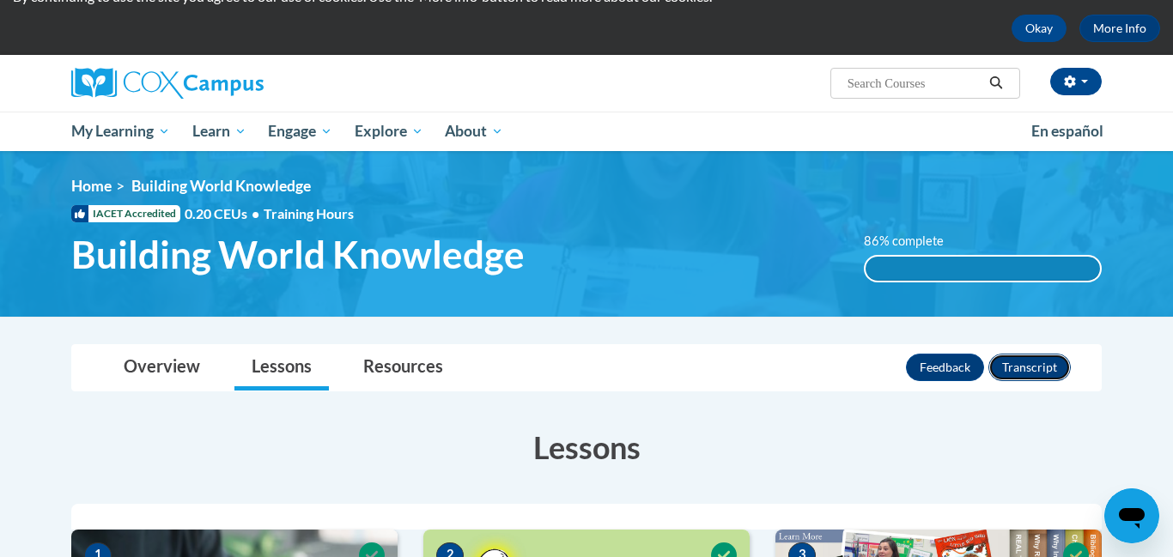
click at [1052, 375] on button "Transcript" at bounding box center [1030, 367] width 82 height 27
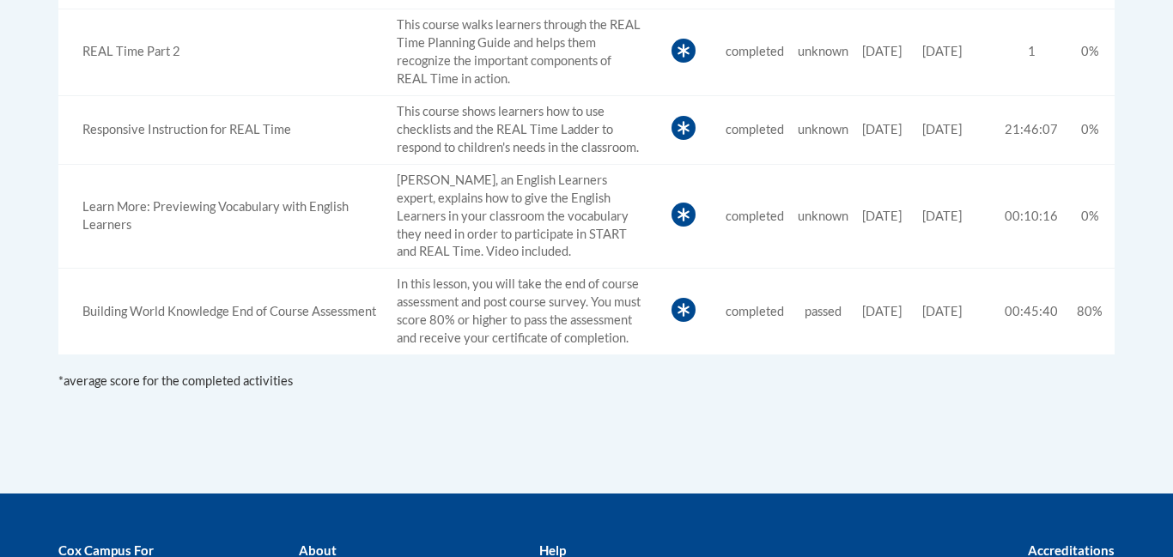
scroll to position [1027, 0]
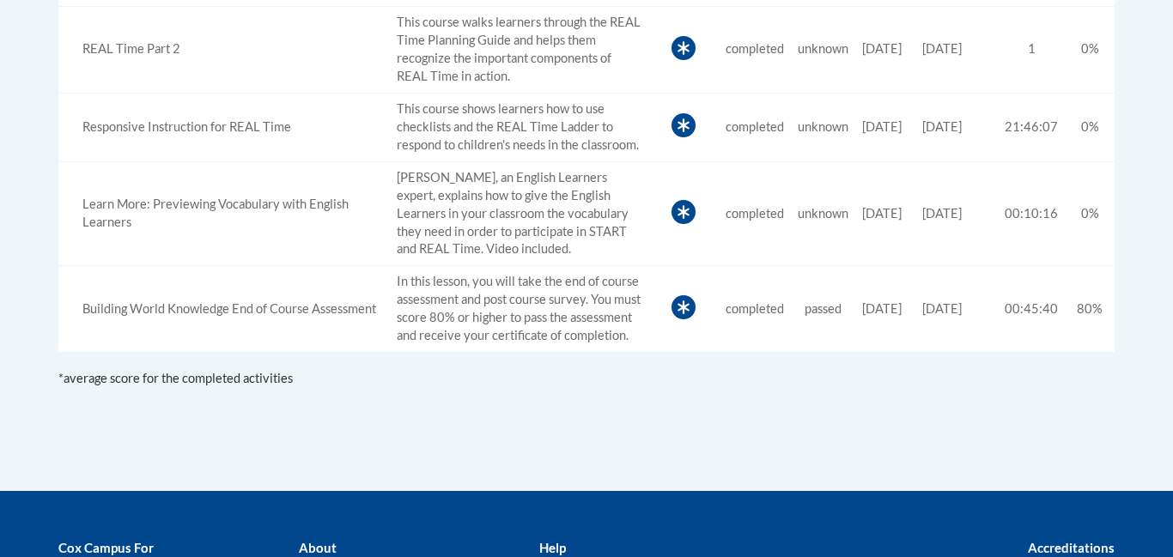
drag, startPoint x: 1172, startPoint y: 60, endPoint x: 1165, endPoint y: 294, distance: 233.8
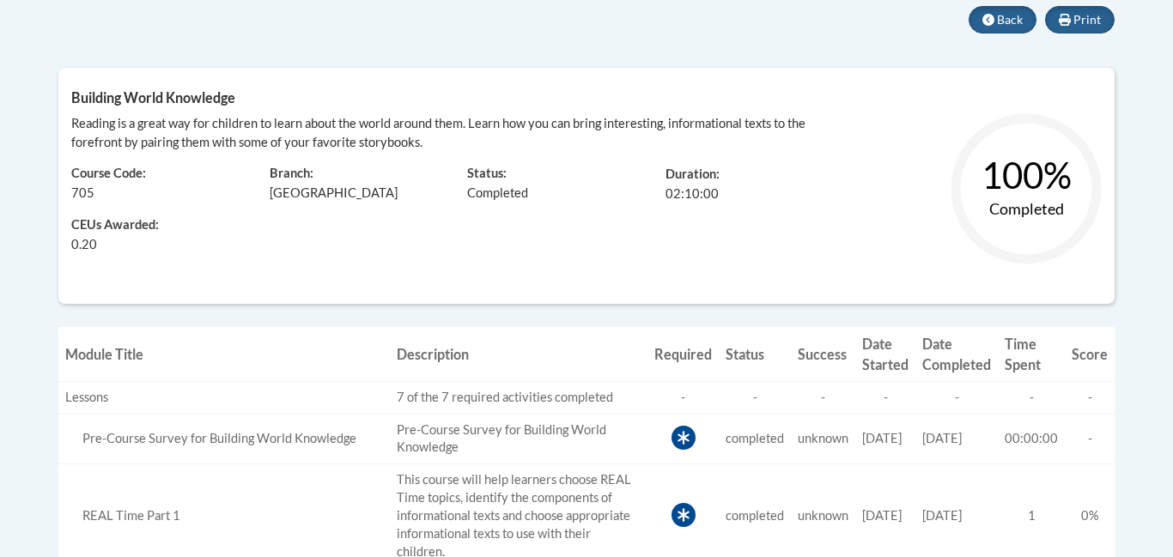
scroll to position [375, 0]
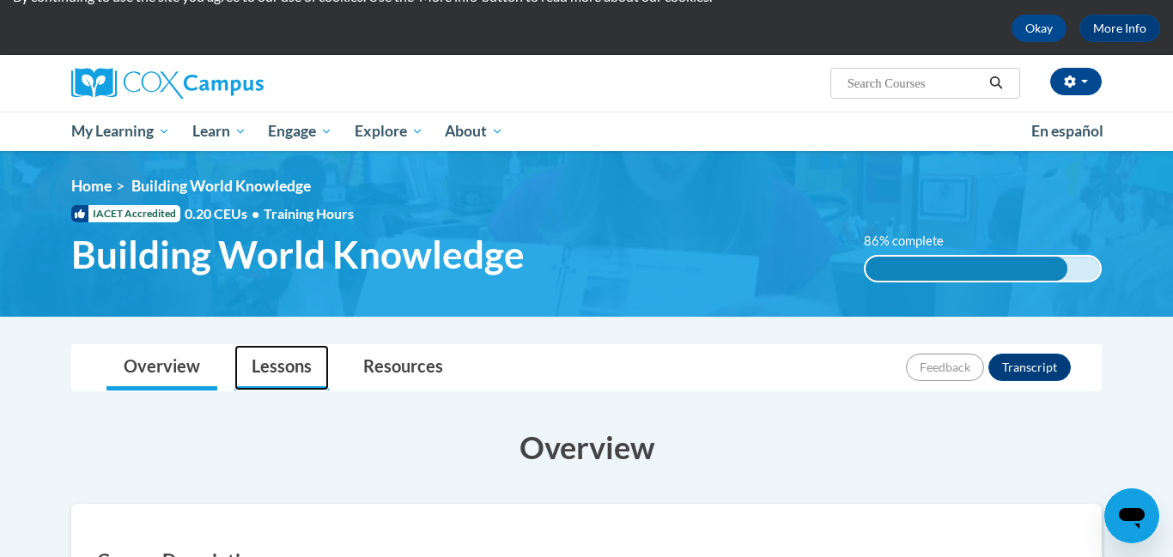
click at [267, 362] on link "Lessons" at bounding box center [281, 368] width 94 height 46
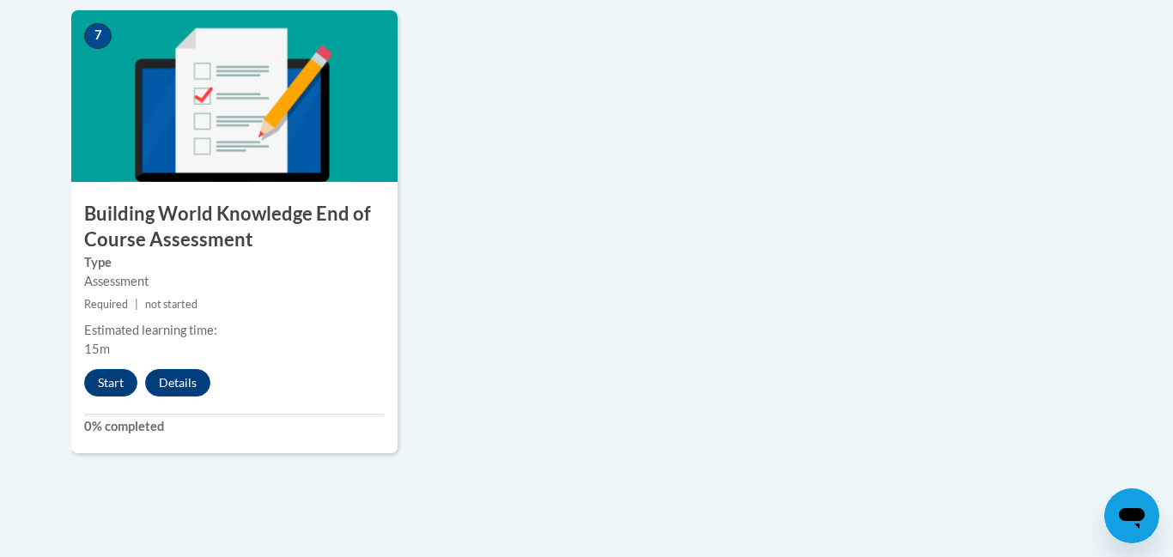
scroll to position [1544, 0]
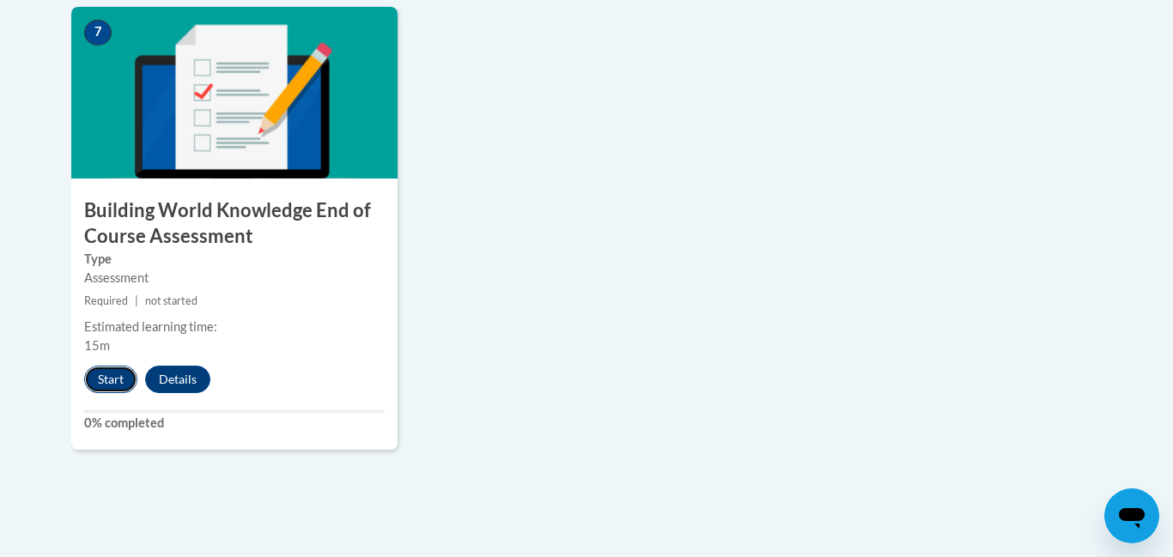
click at [109, 381] on button "Start" at bounding box center [110, 379] width 53 height 27
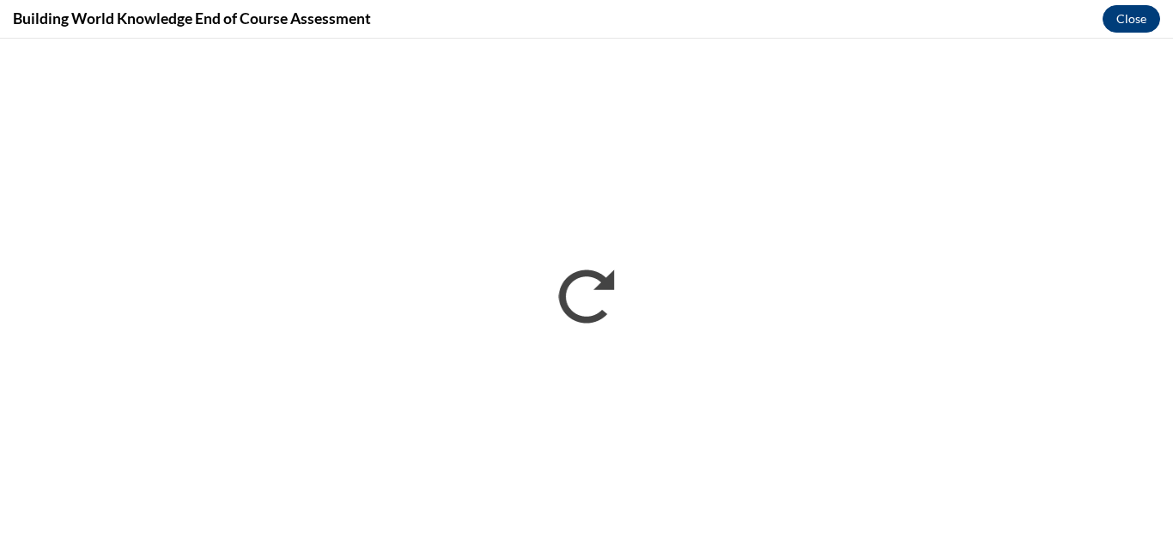
scroll to position [0, 0]
click at [1131, 22] on button "Close" at bounding box center [1132, 18] width 58 height 27
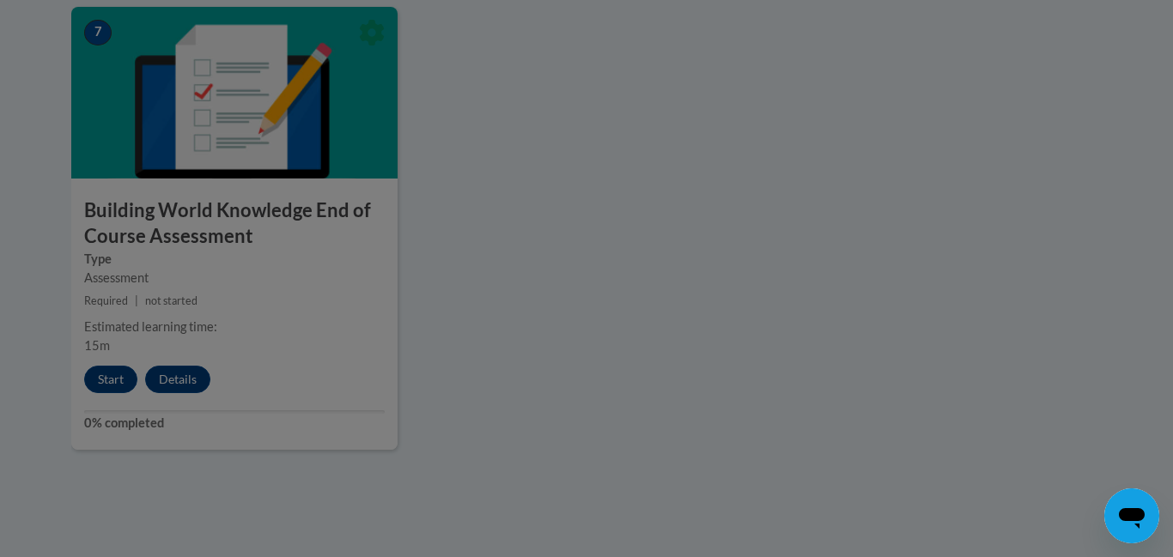
click at [701, 351] on div at bounding box center [586, 278] width 1173 height 557
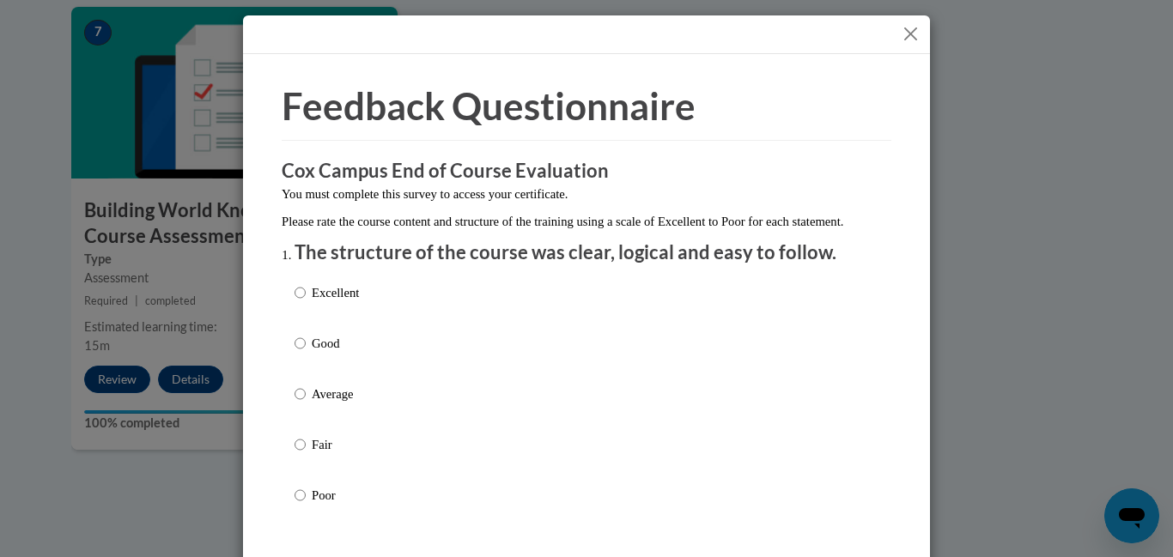
click at [783, 401] on div "Excellent Good Average Fair Poor" at bounding box center [587, 415] width 584 height 280
click at [305, 404] on input "Average" at bounding box center [300, 394] width 11 height 19
radio input "true"
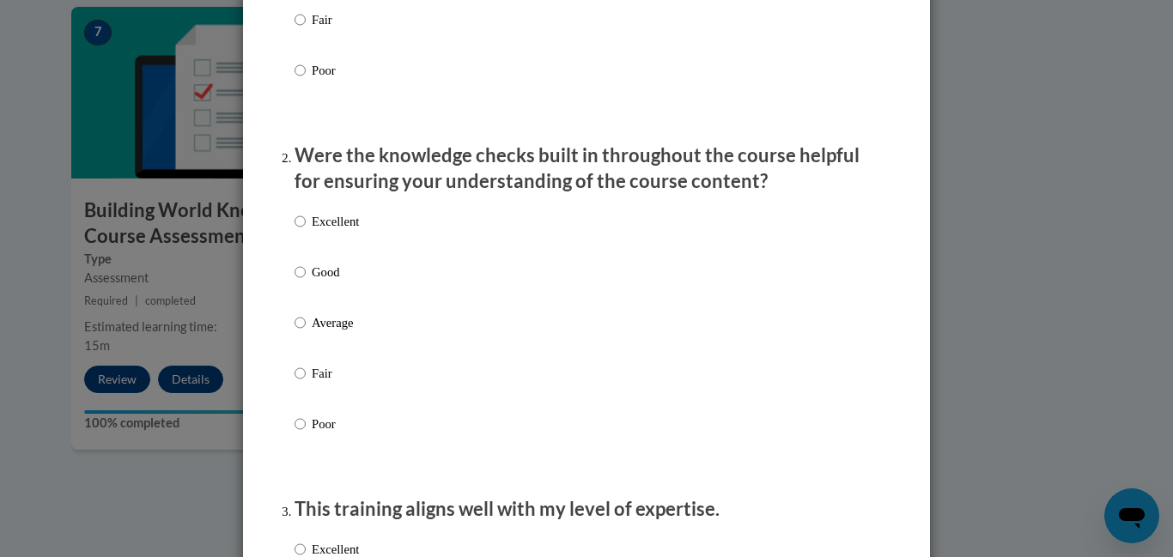
scroll to position [442, 0]
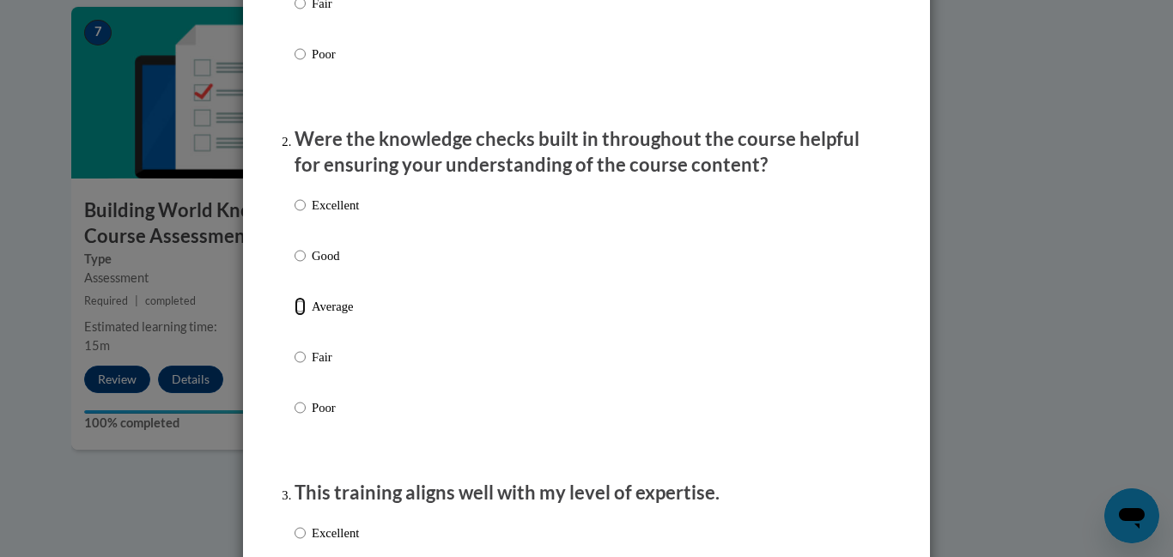
click at [304, 316] on input "Average" at bounding box center [300, 306] width 11 height 19
radio input "true"
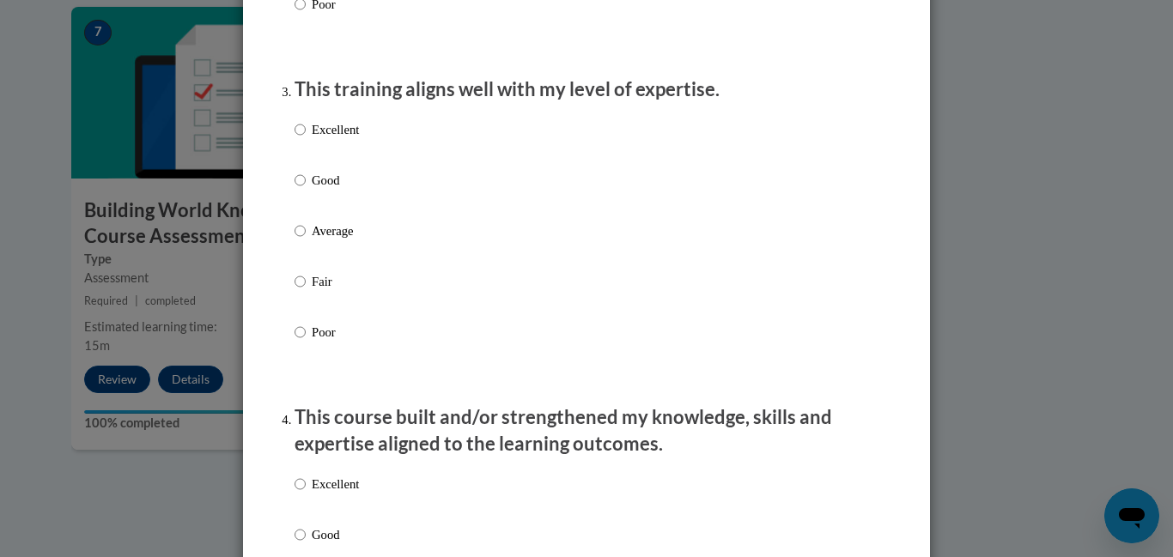
scroll to position [1544, 0]
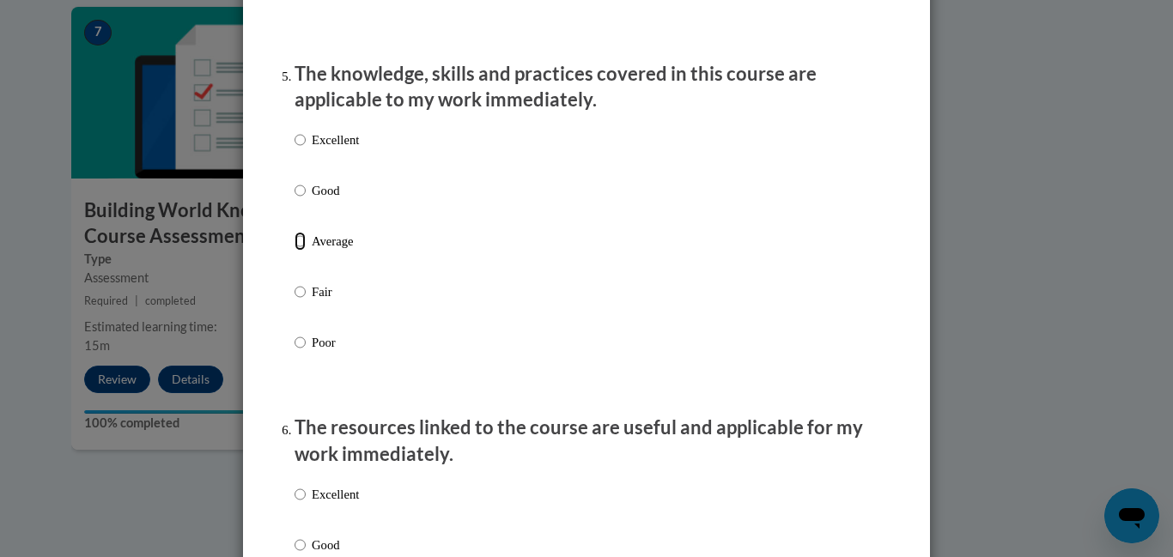
click at [304, 251] on input "Average" at bounding box center [300, 241] width 11 height 19
radio input "true"
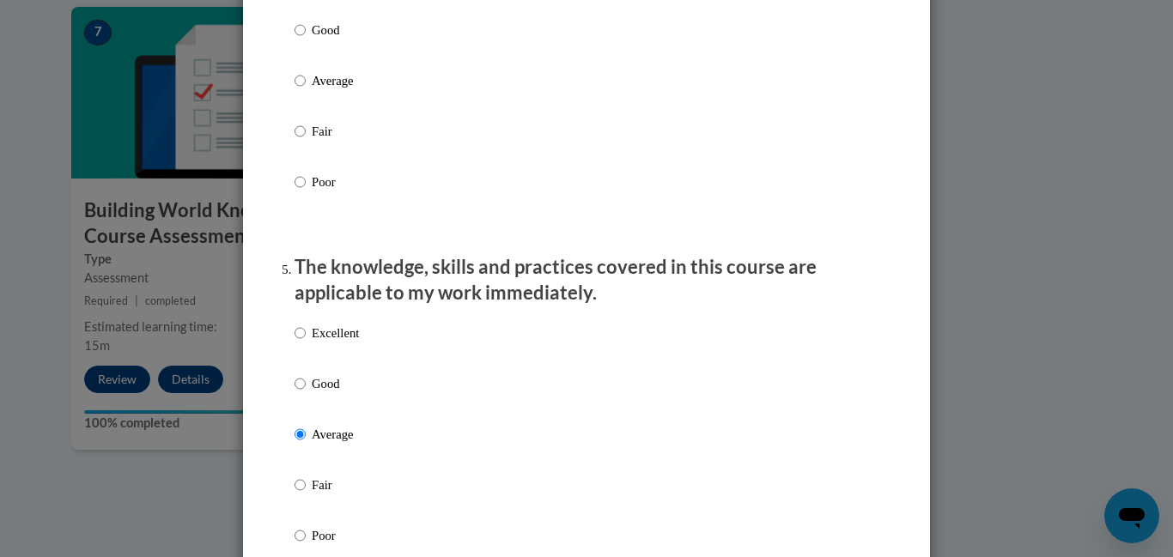
scroll to position [1185, 0]
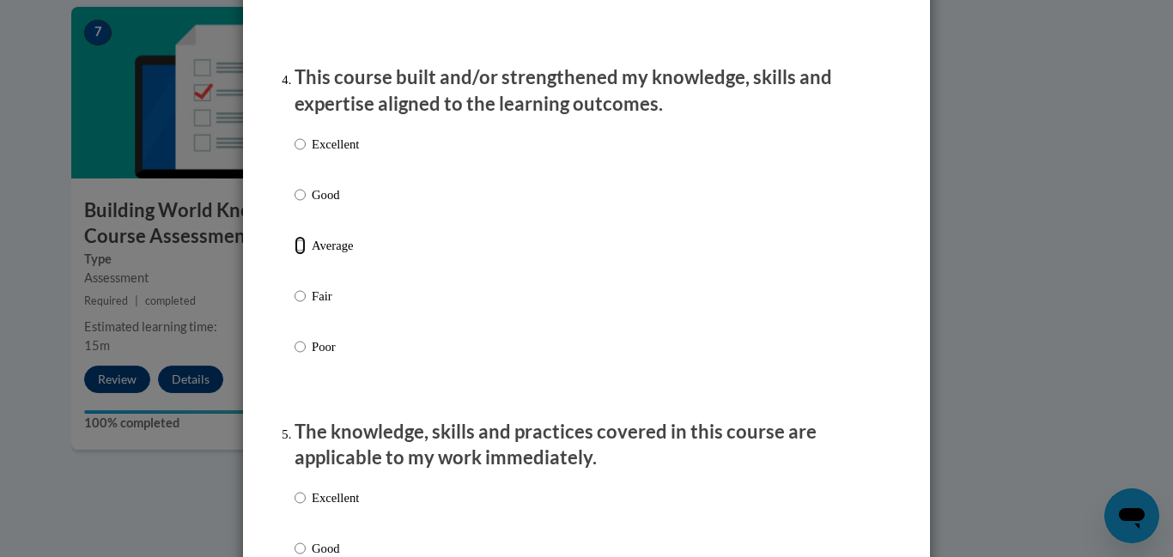
click at [302, 255] on input "Average" at bounding box center [300, 245] width 11 height 19
radio input "true"
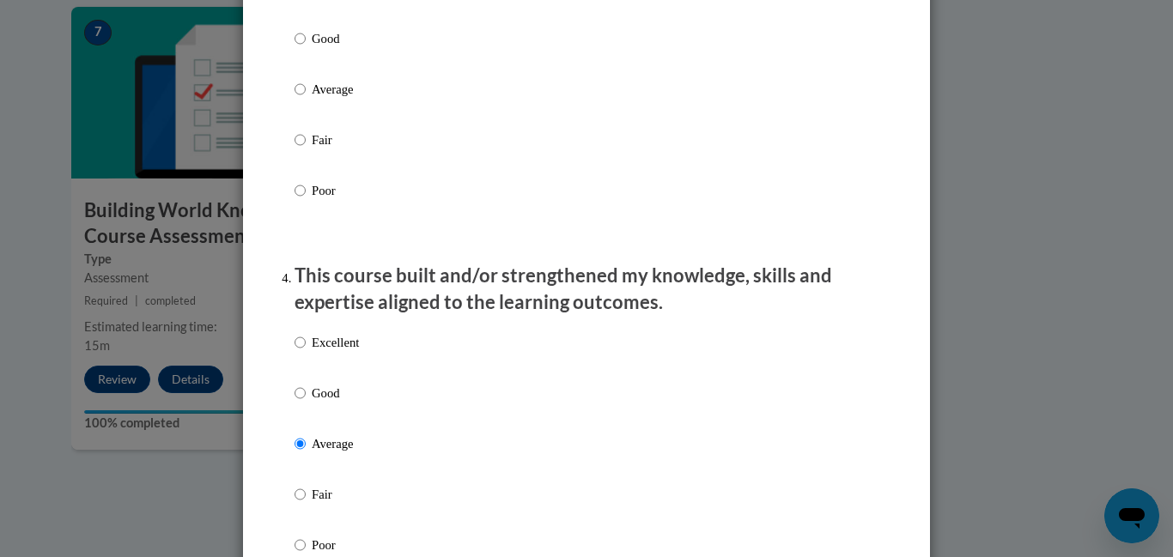
scroll to position [1003, 0]
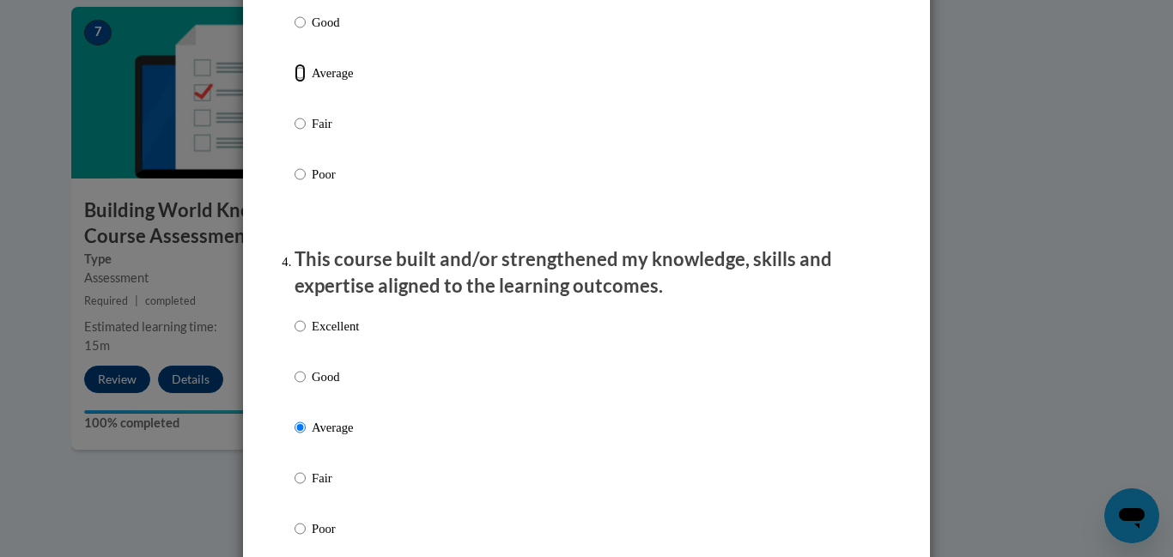
click at [296, 82] on input "Average" at bounding box center [300, 73] width 11 height 19
radio input "true"
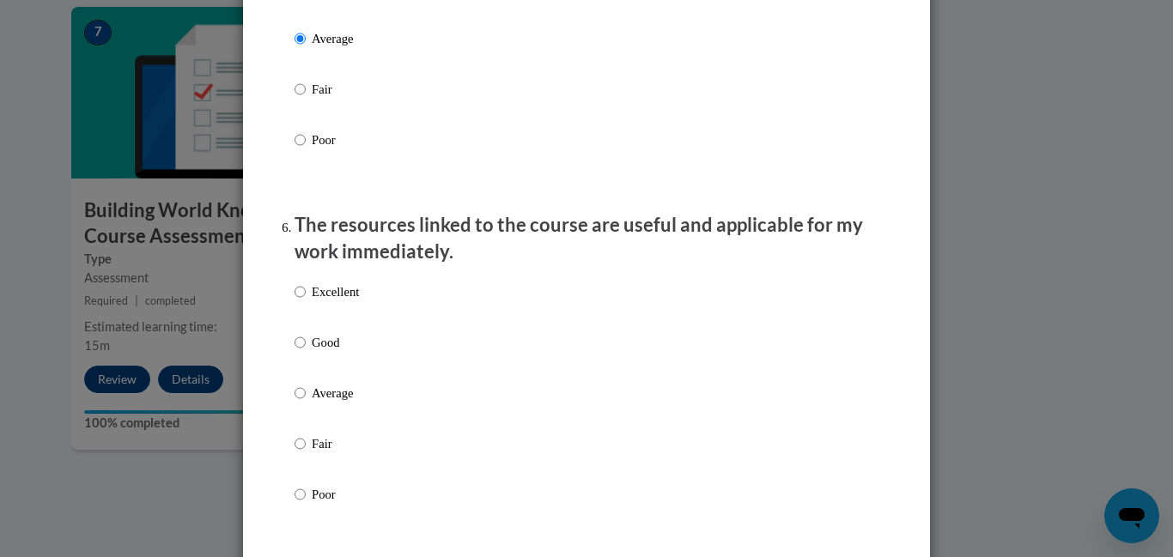
scroll to position [1818, 0]
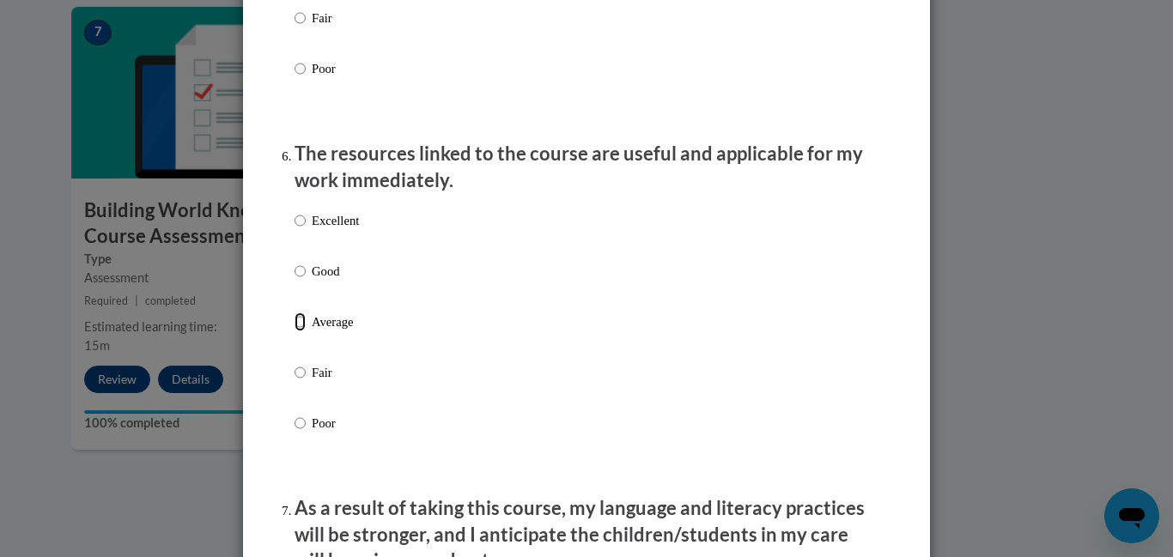
click at [297, 332] on input "Average" at bounding box center [300, 322] width 11 height 19
radio input "true"
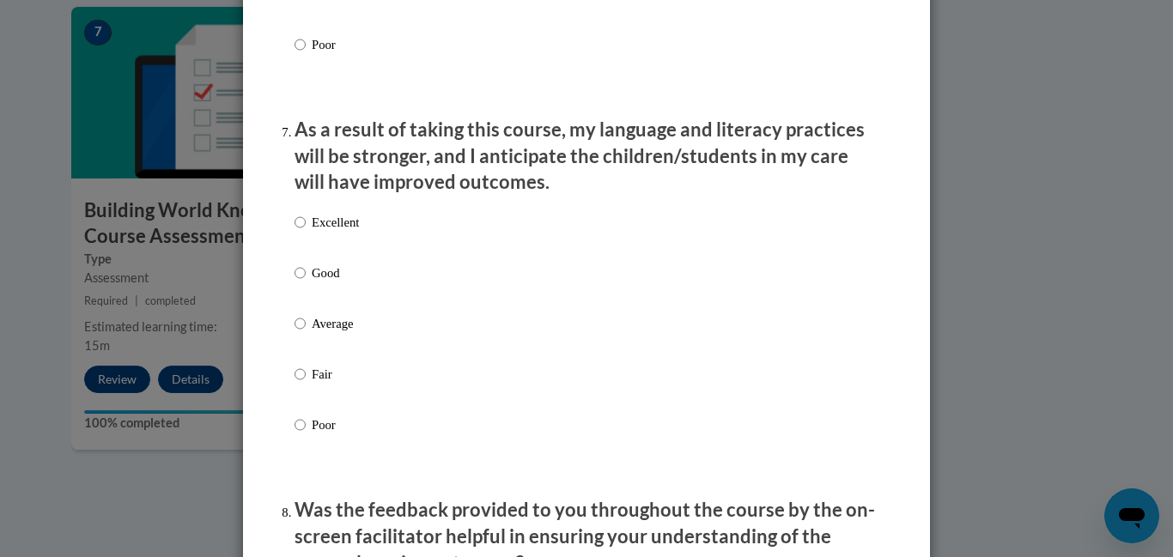
scroll to position [2213, 0]
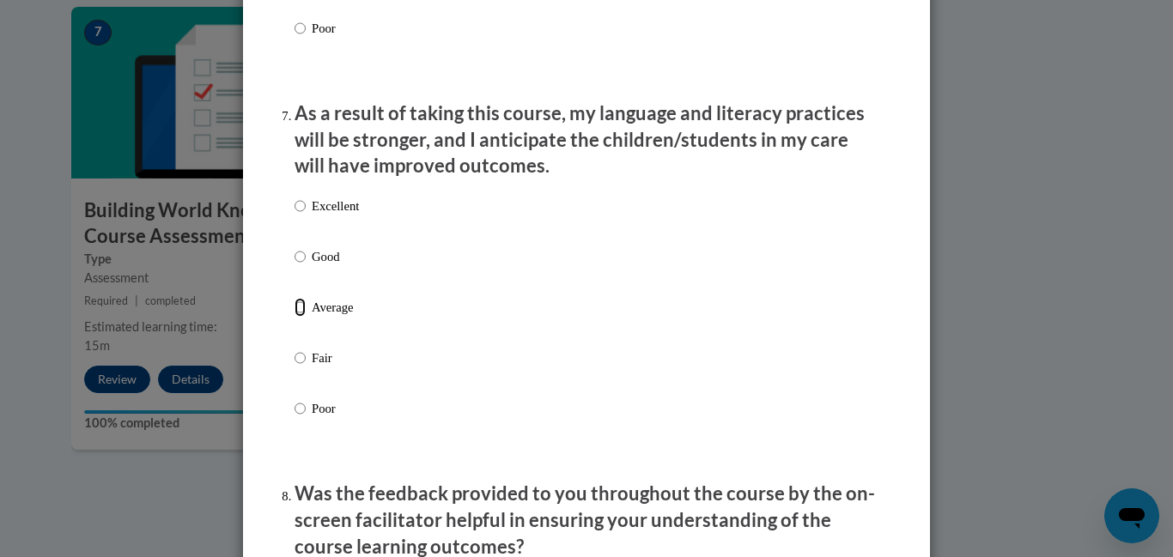
click at [300, 317] on input "Average" at bounding box center [300, 307] width 11 height 19
radio input "true"
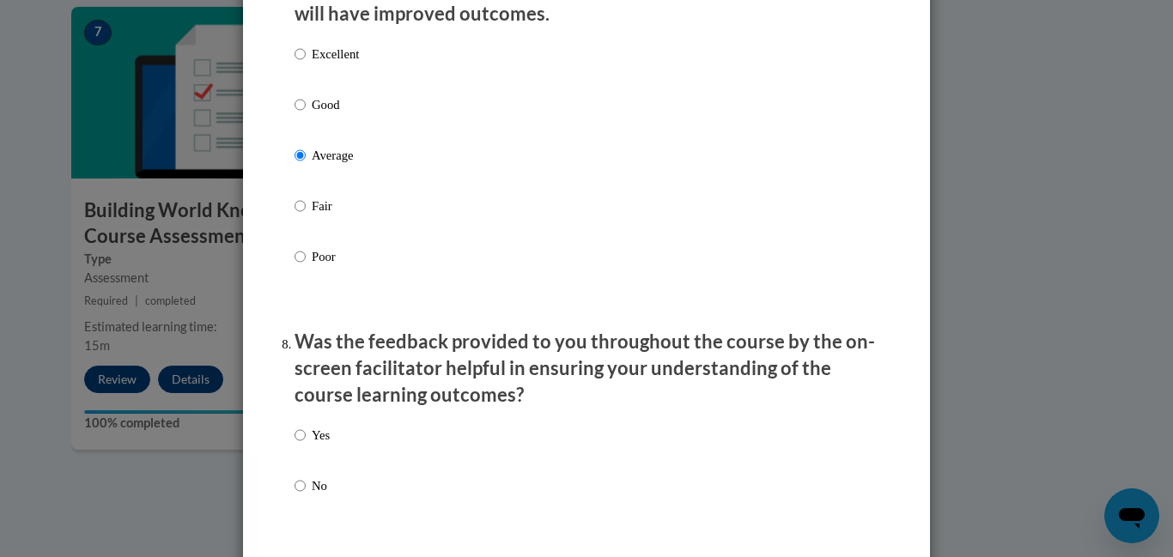
scroll to position [2376, 0]
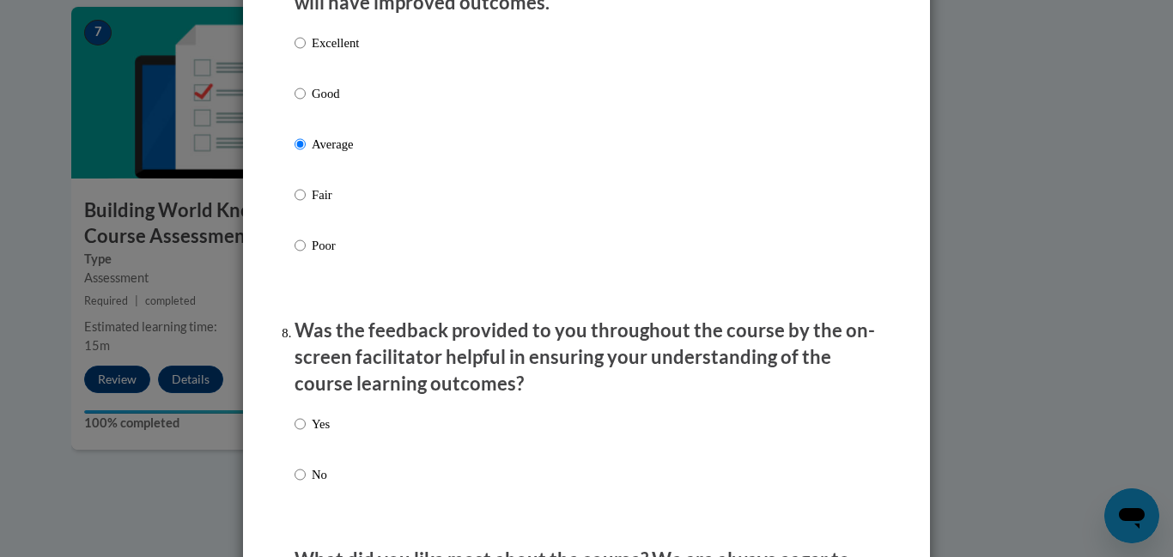
click at [308, 432] on label "Yes" at bounding box center [312, 438] width 35 height 46
click at [306, 432] on input "Yes" at bounding box center [300, 424] width 11 height 19
radio input "true"
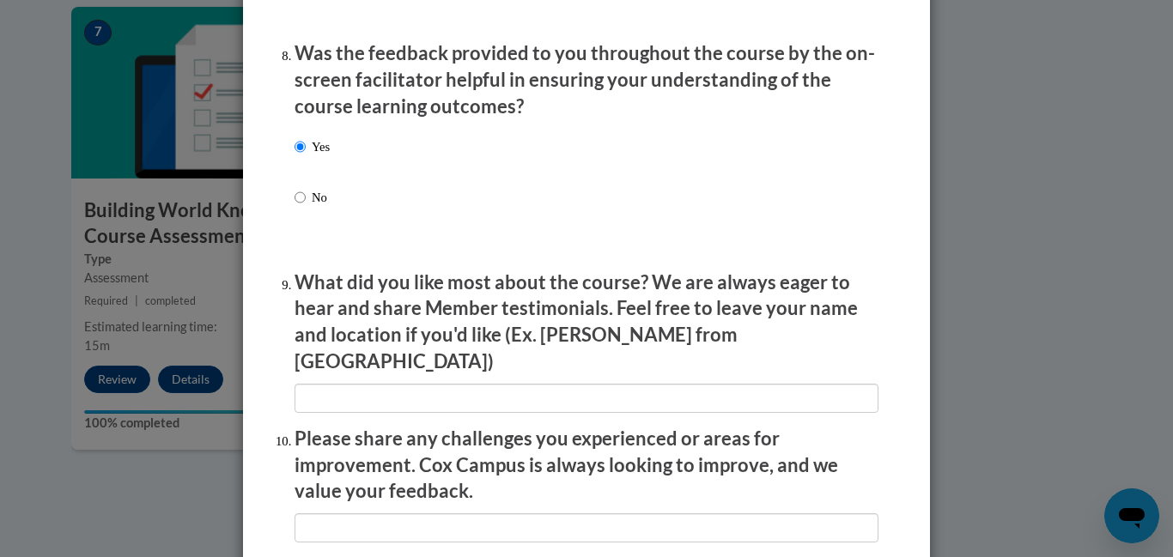
scroll to position [2703, 0]
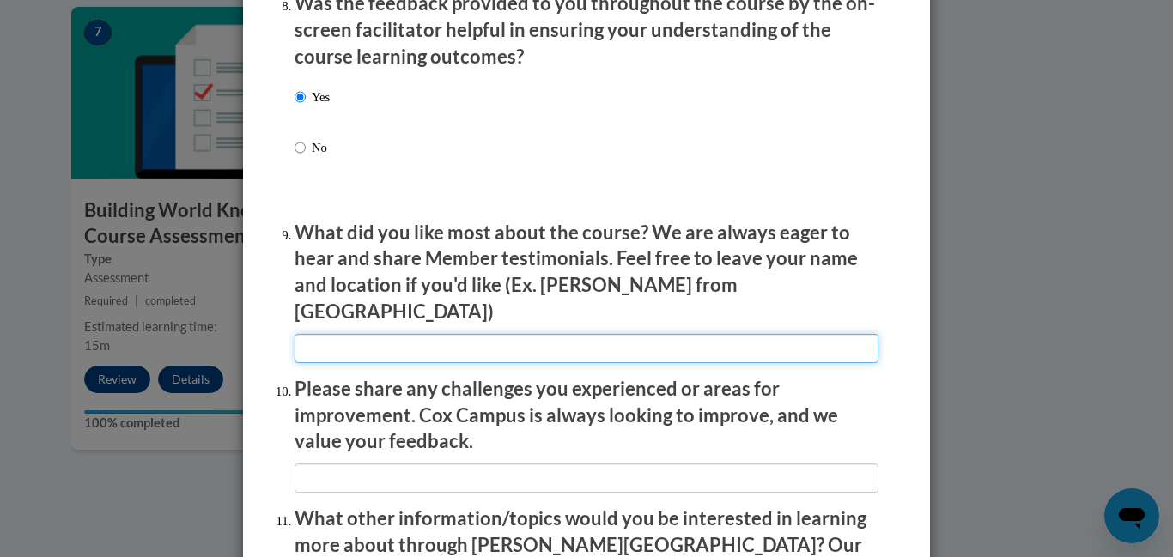
click at [464, 334] on input "textbox" at bounding box center [587, 348] width 584 height 29
type input "Diane from Atlanta"
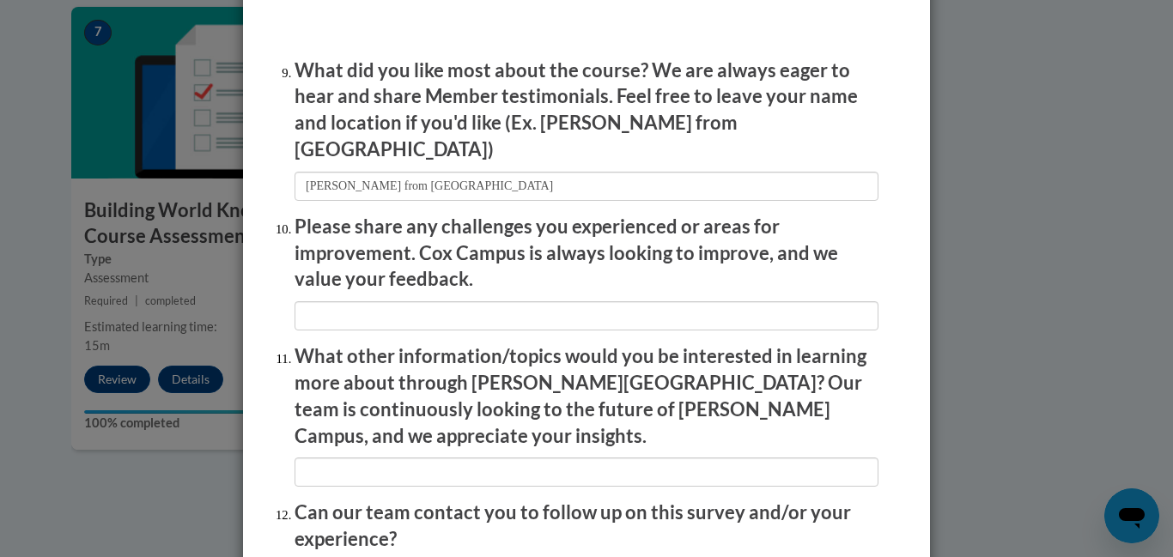
scroll to position [2887, 0]
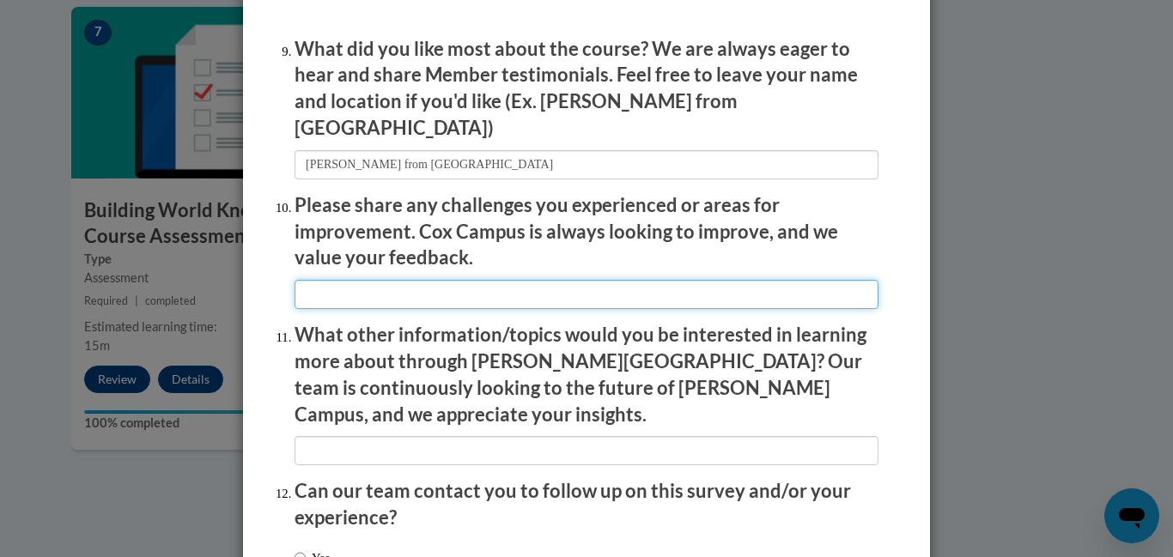
click at [713, 289] on input "textbox" at bounding box center [587, 294] width 584 height 29
type input "I did not like when i couldn't go back before to see the correct answer. you ha…"
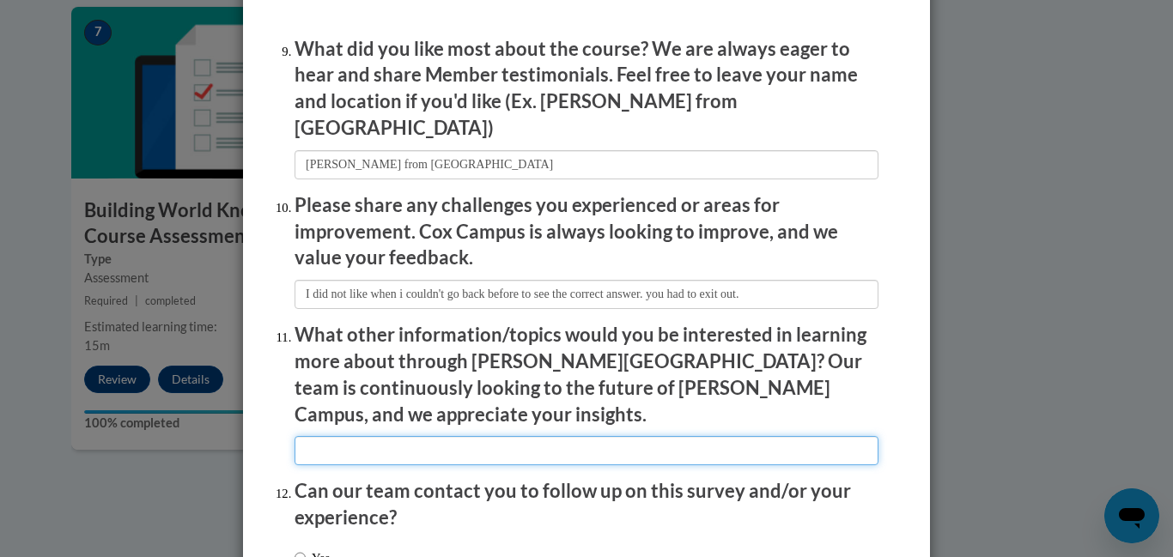
click at [579, 436] on input "textbox" at bounding box center [587, 450] width 584 height 29
type input "i appreciate all the new information about Real Talk."
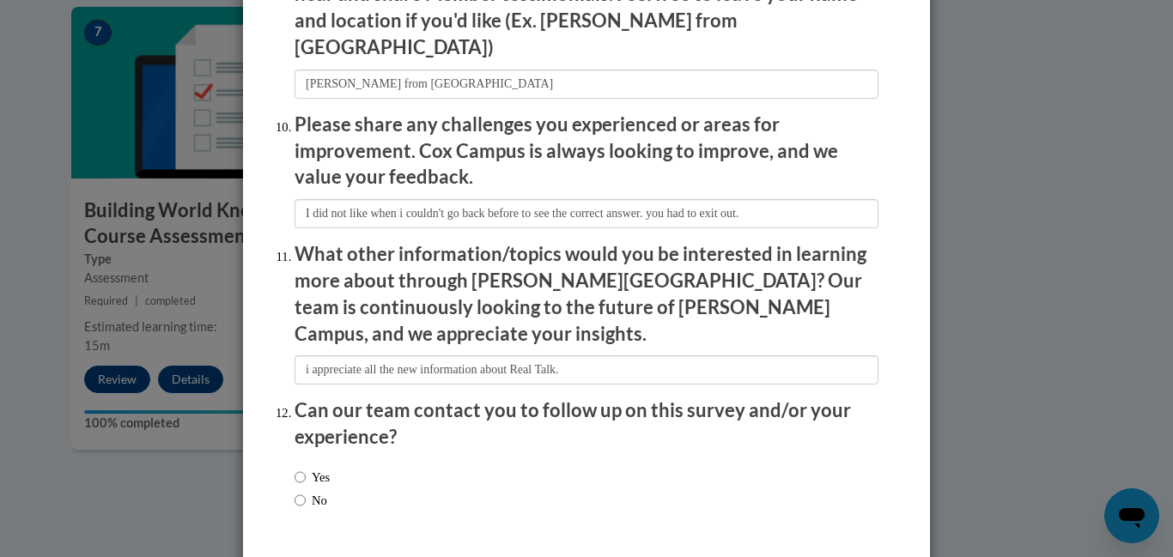
scroll to position [2984, 0]
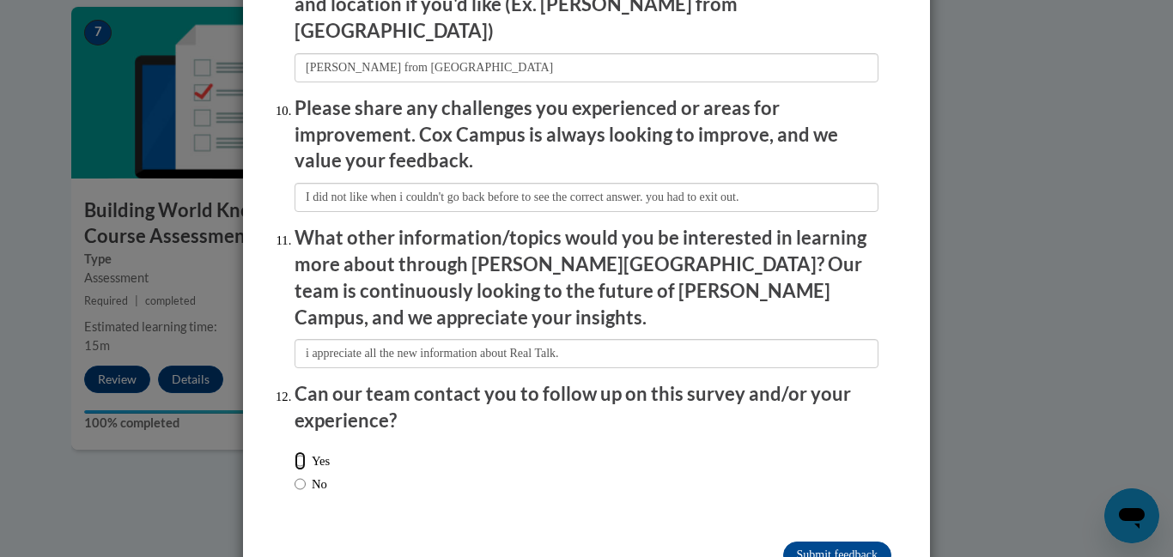
click at [298, 452] on input "Yes" at bounding box center [300, 461] width 11 height 19
radio input "true"
click at [298, 452] on input "Yes" at bounding box center [300, 461] width 11 height 19
click at [869, 542] on input "Submit feedback" at bounding box center [837, 555] width 108 height 27
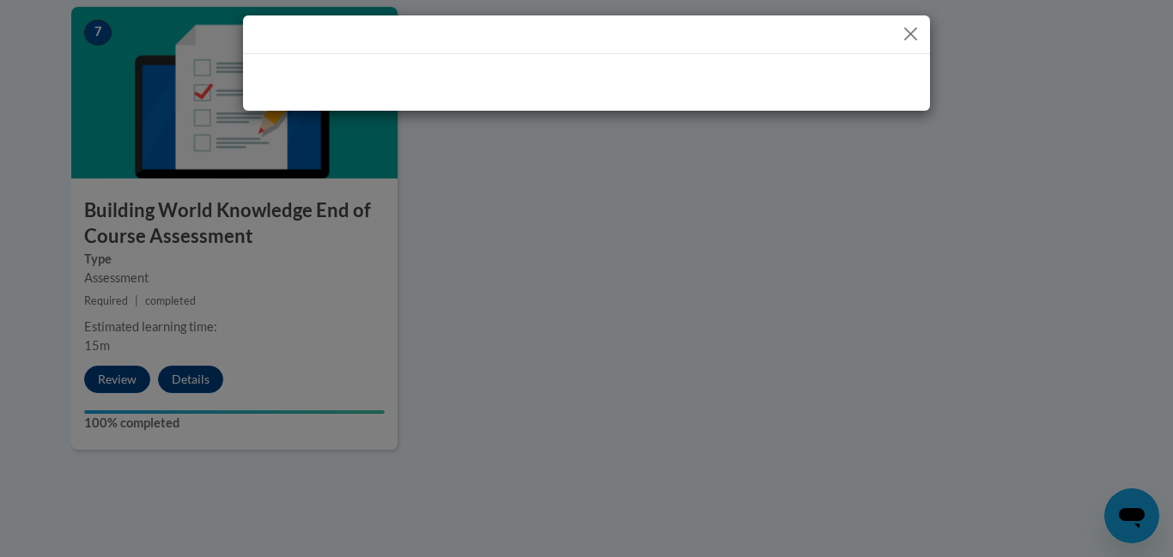
scroll to position [0, 0]
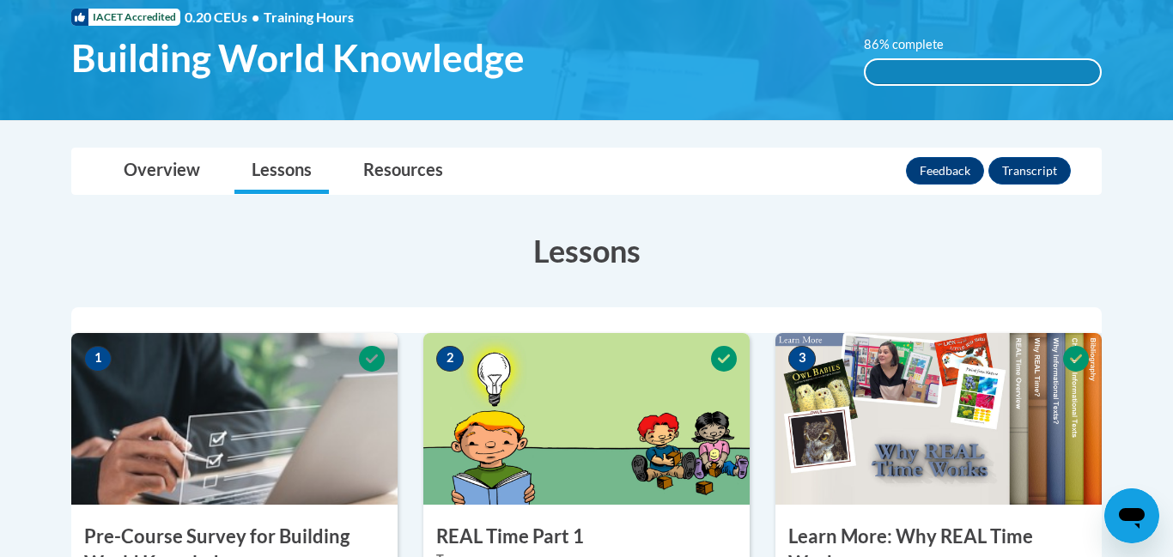
scroll to position [265, 0]
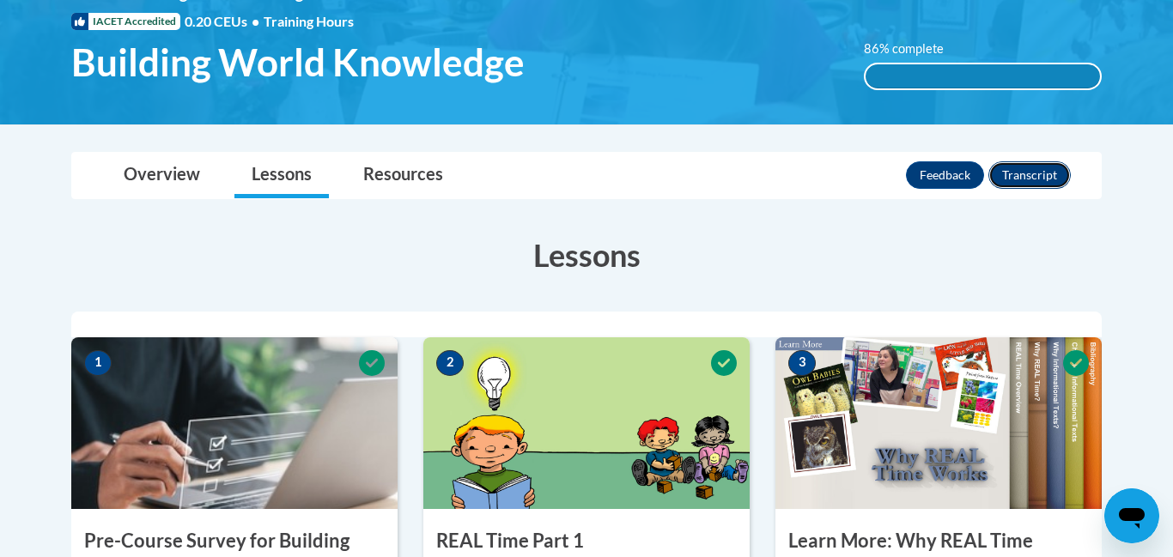
click at [1035, 175] on button "Transcript" at bounding box center [1030, 174] width 82 height 27
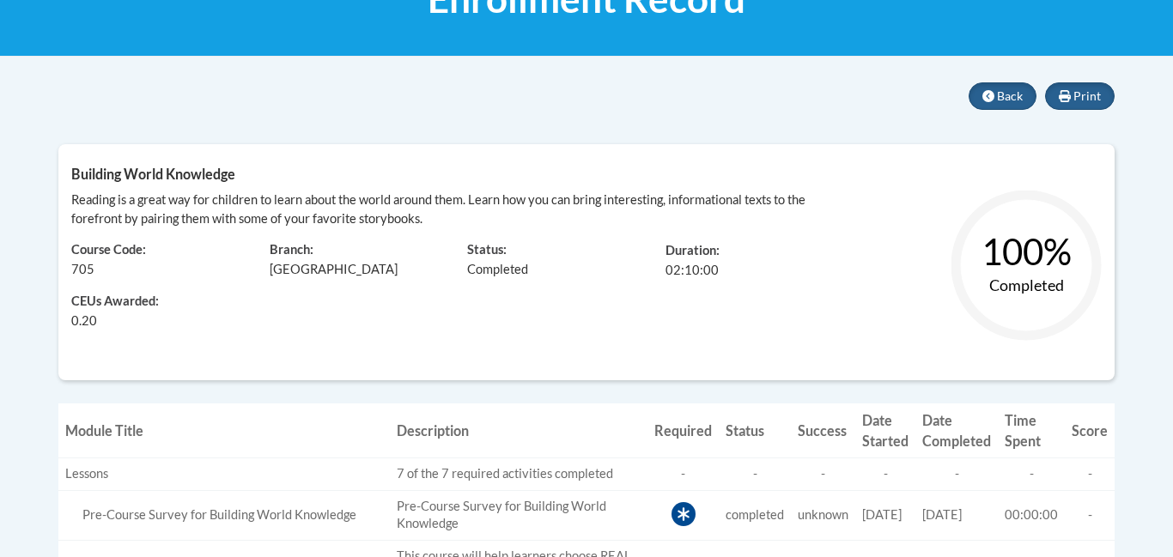
scroll to position [307, 0]
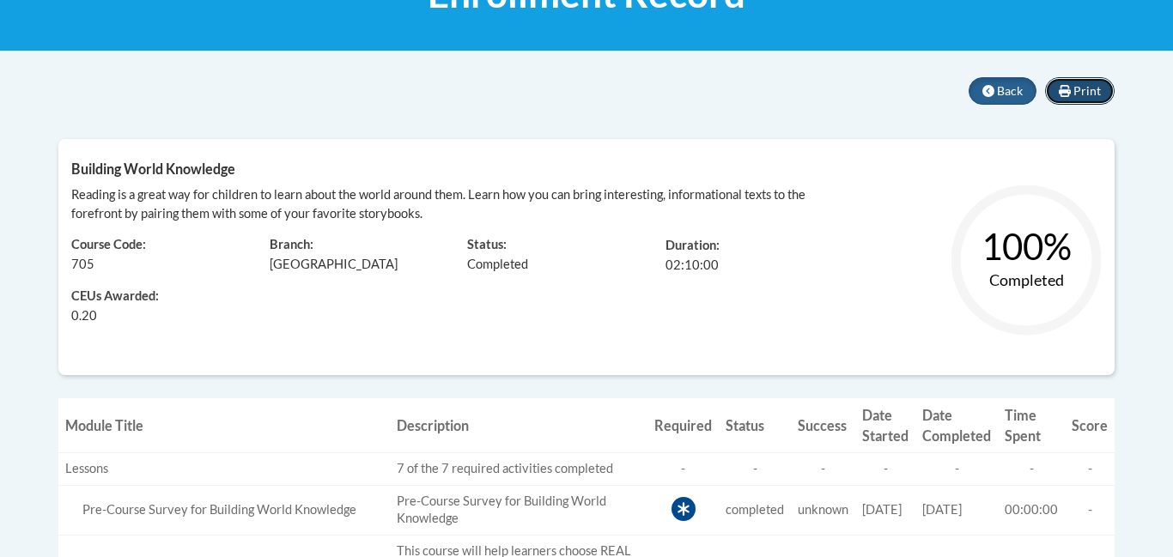
click at [1076, 86] on span "Print" at bounding box center [1087, 90] width 27 height 15
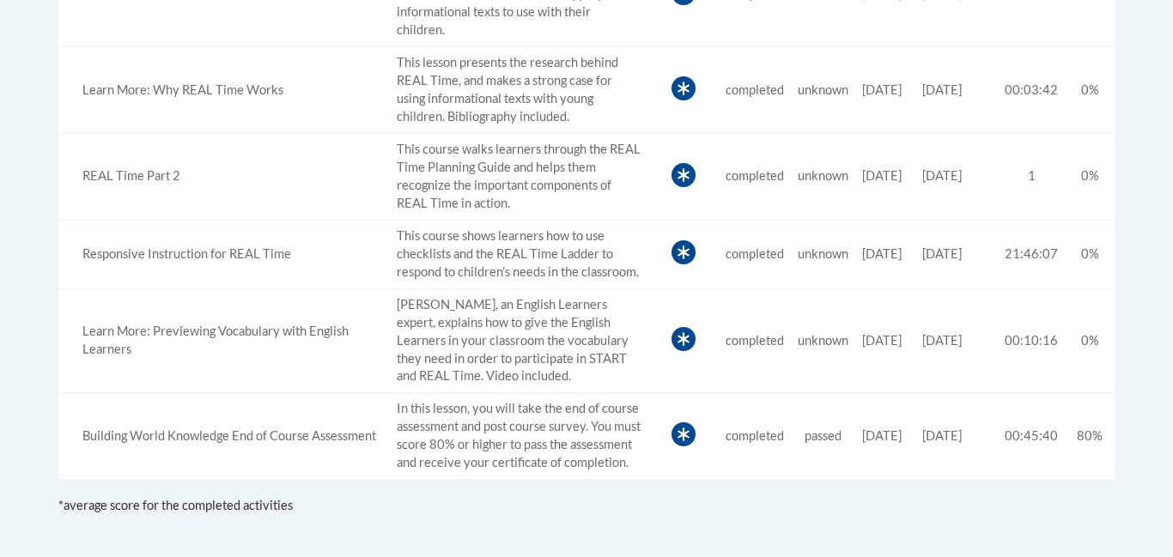
scroll to position [770, 0]
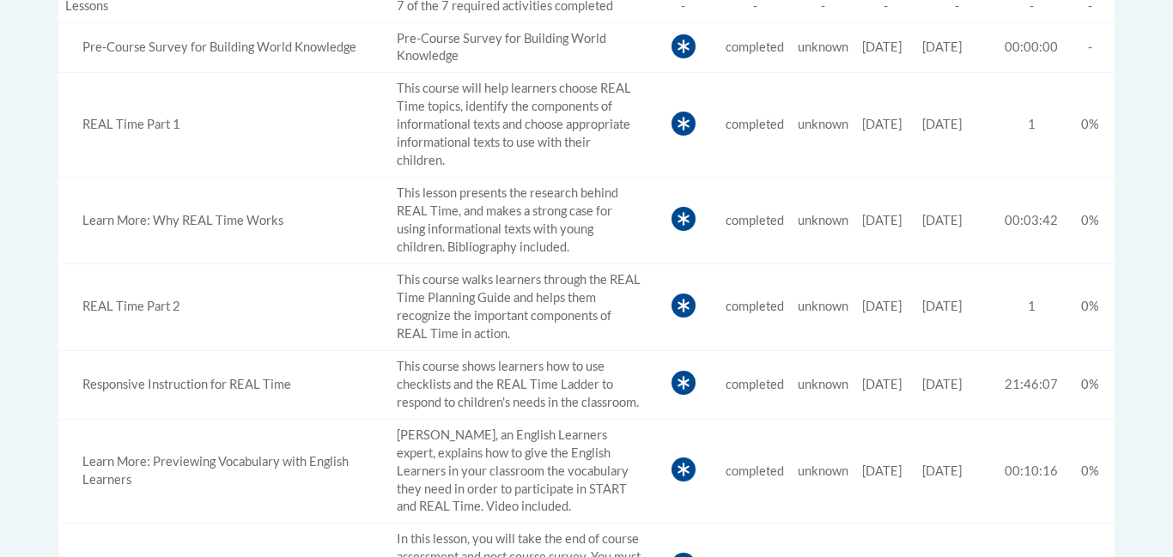
drag, startPoint x: 1172, startPoint y: 191, endPoint x: 1160, endPoint y: 312, distance: 121.7
click at [1160, 312] on body "This site uses cookies to help improve your learning experience. By continuing …" at bounding box center [586, 131] width 1173 height 1802
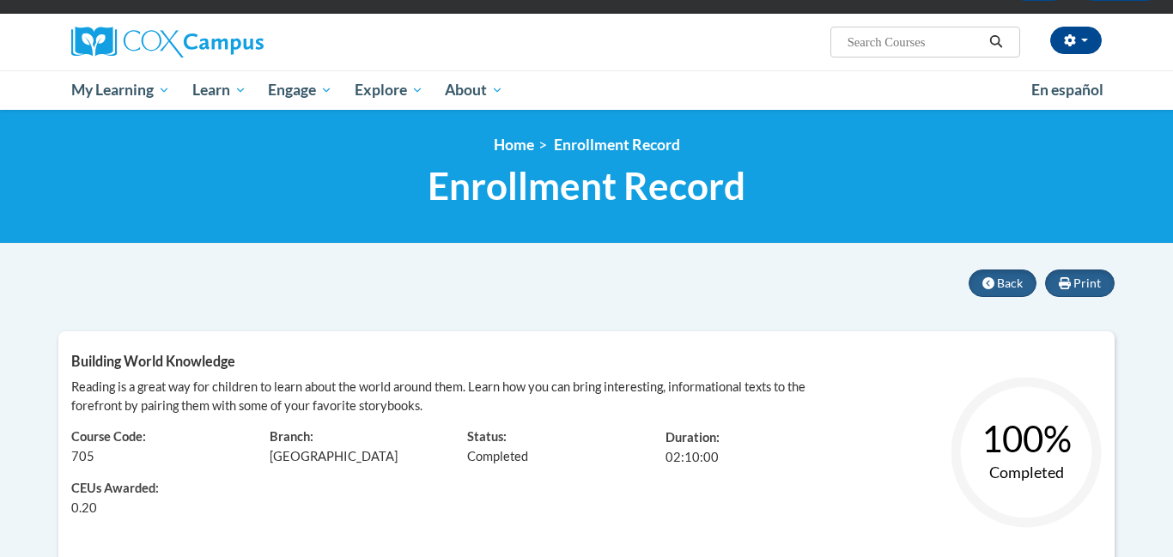
scroll to position [0, 0]
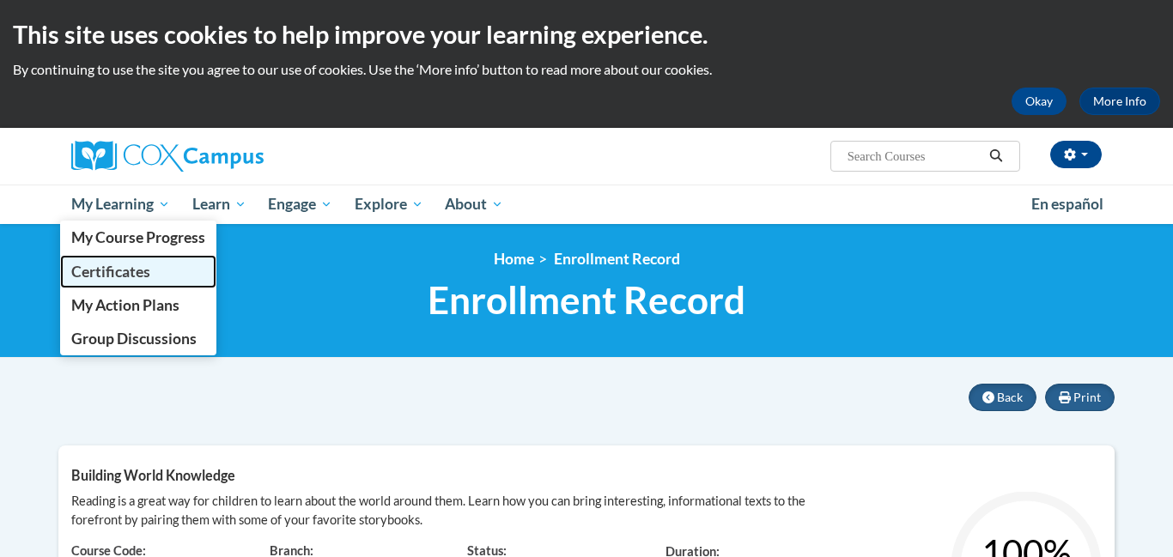
click at [104, 273] on span "Certificates" at bounding box center [110, 272] width 79 height 18
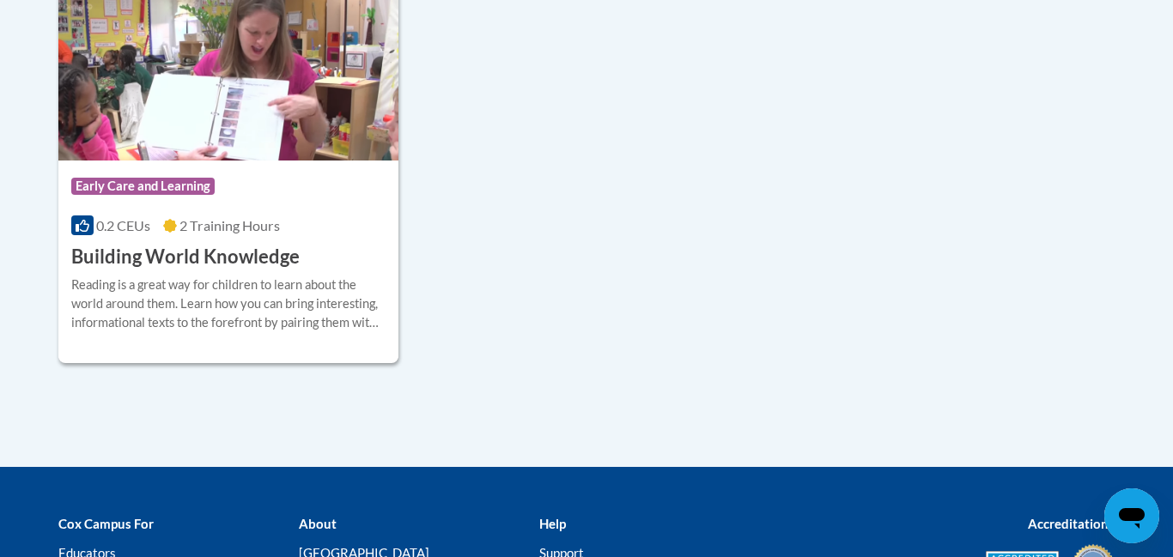
scroll to position [509, 0]
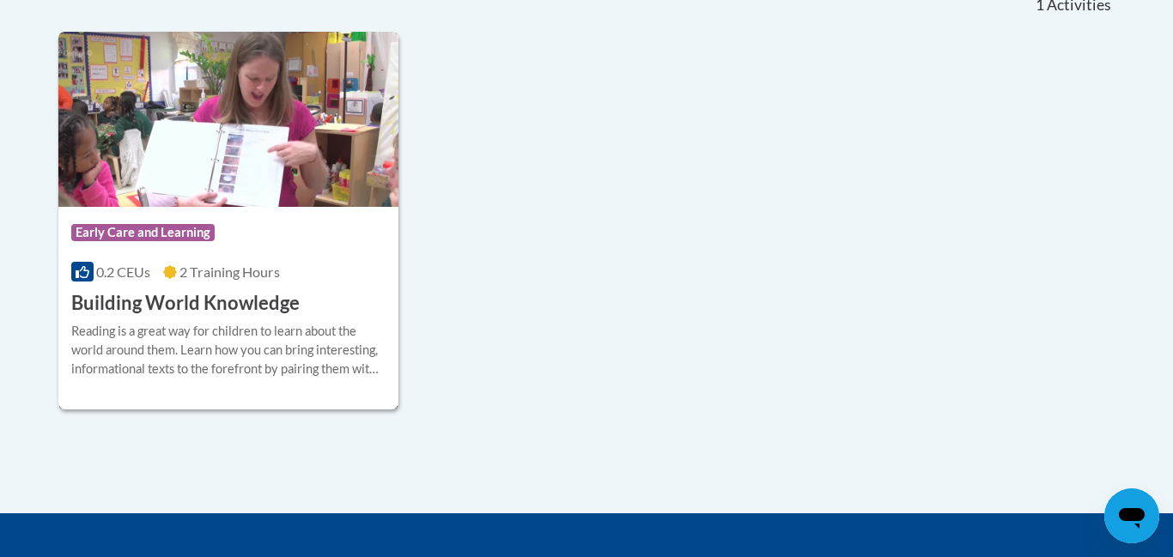
click at [114, 228] on span "Early Care and Learning" at bounding box center [142, 232] width 143 height 17
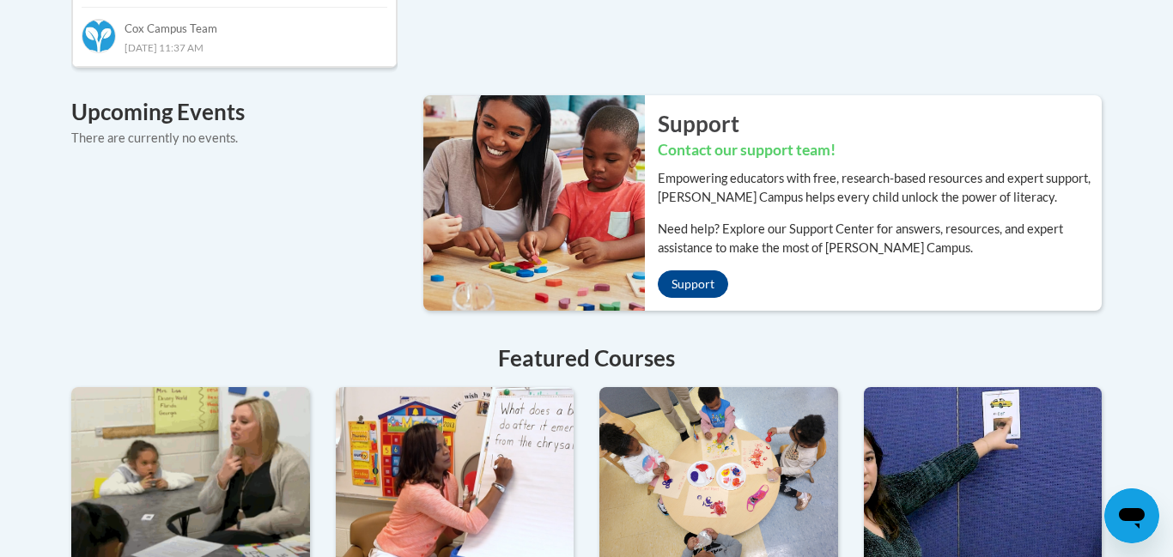
scroll to position [1246, 0]
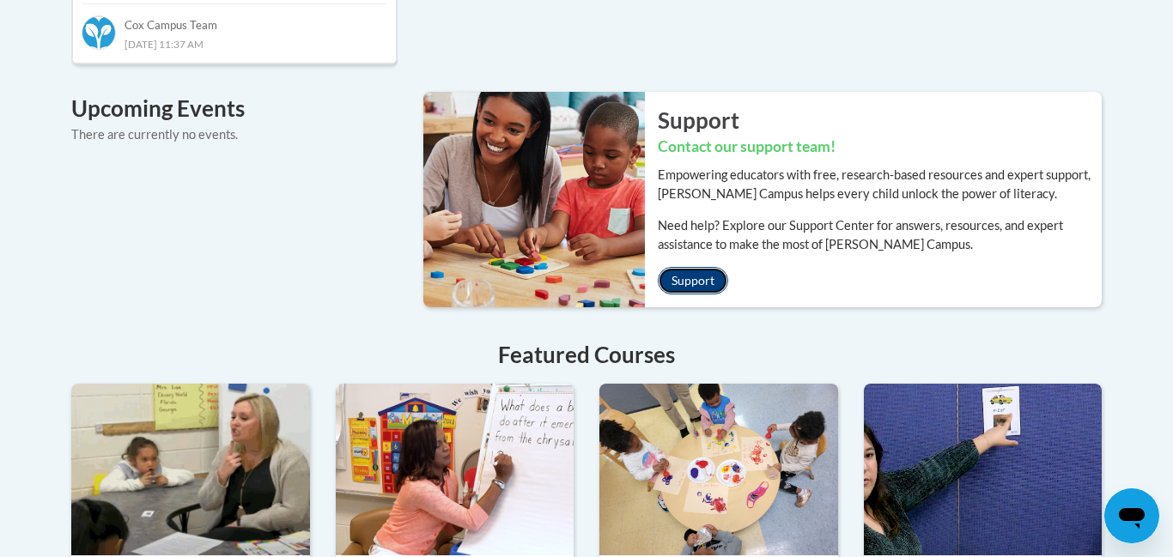
click at [698, 267] on link "Support" at bounding box center [693, 280] width 70 height 27
